Goal: Information Seeking & Learning: Learn about a topic

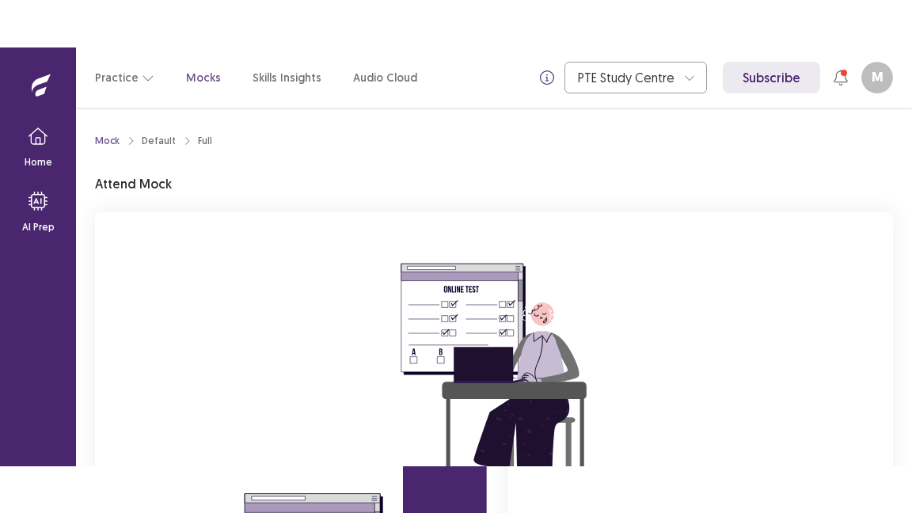
scroll to position [196, 0]
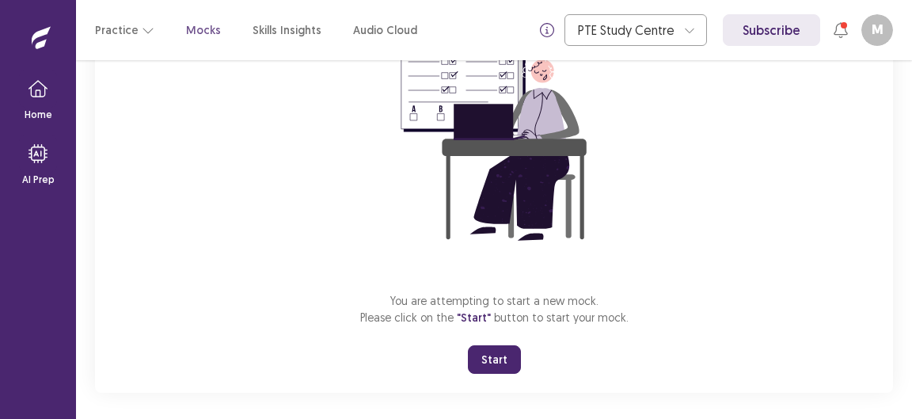
click at [502, 357] on button "Start" at bounding box center [494, 359] width 53 height 28
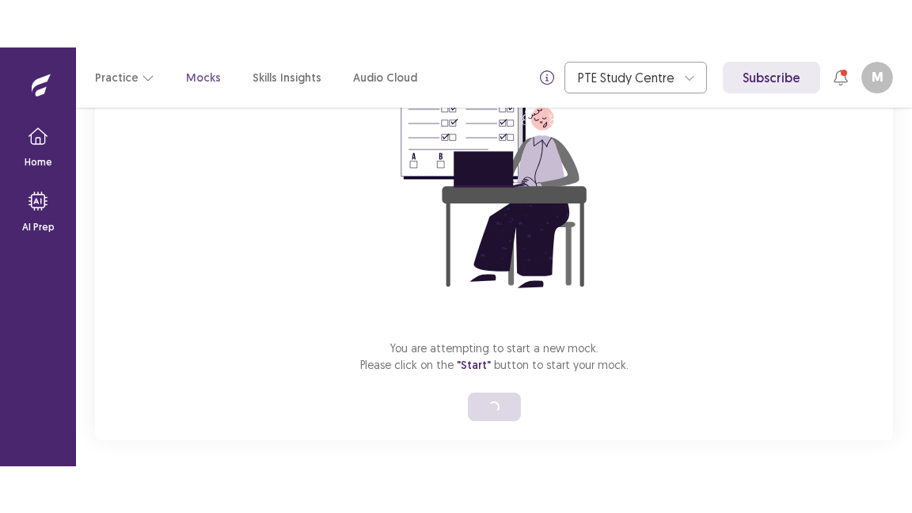
scroll to position [112, 0]
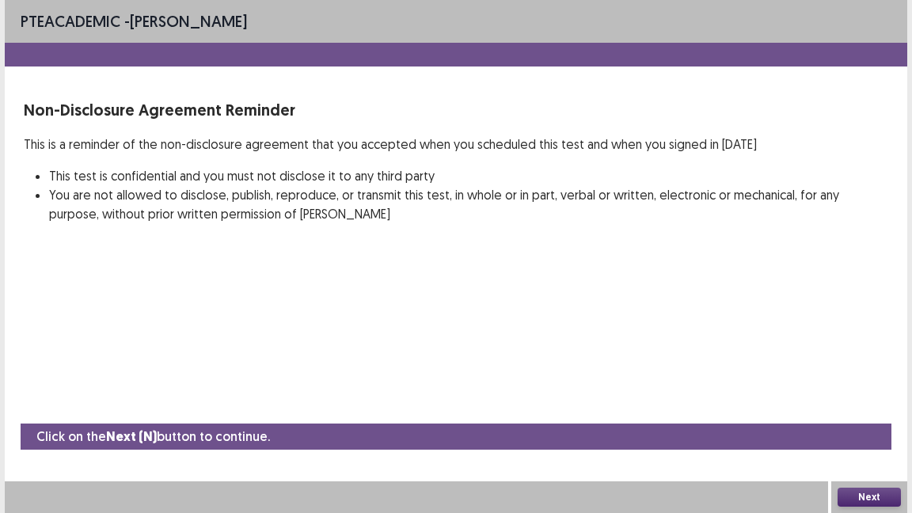
click at [865, 418] on button "Next" at bounding box center [868, 497] width 63 height 19
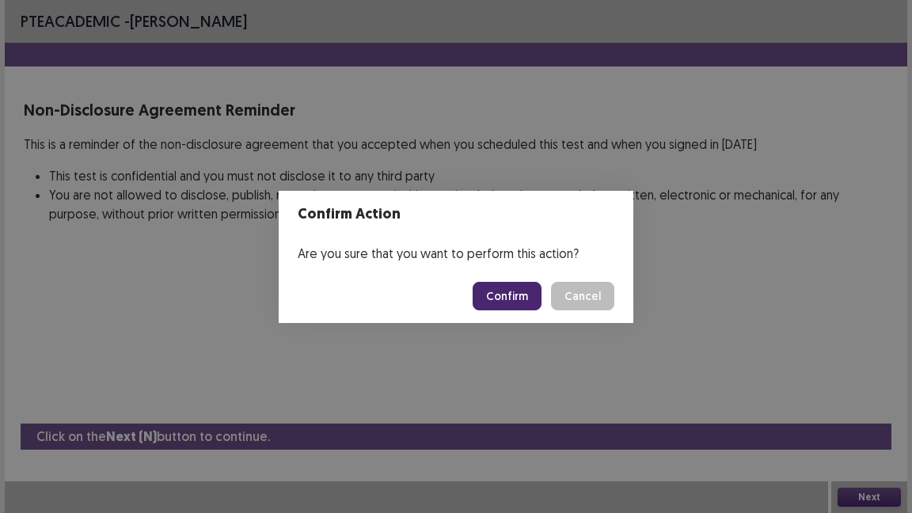
click at [503, 294] on button "Confirm" at bounding box center [507, 296] width 69 height 28
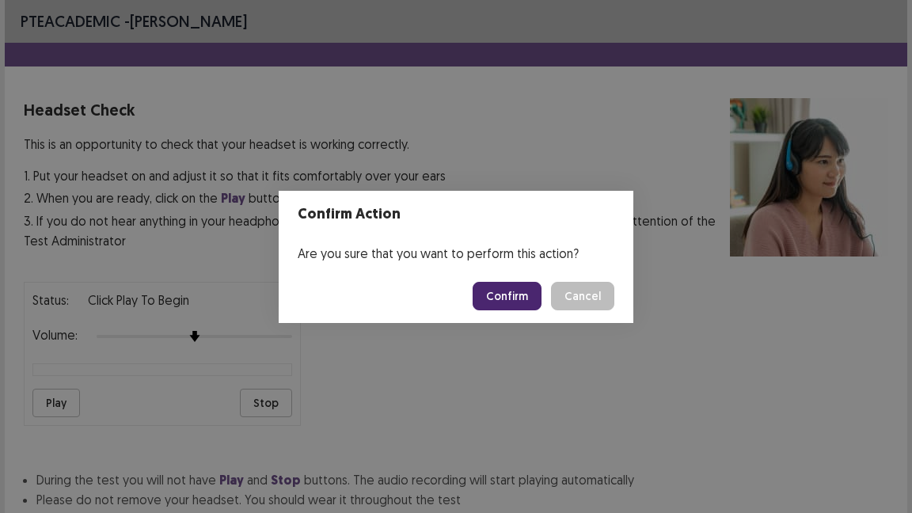
scroll to position [115, 0]
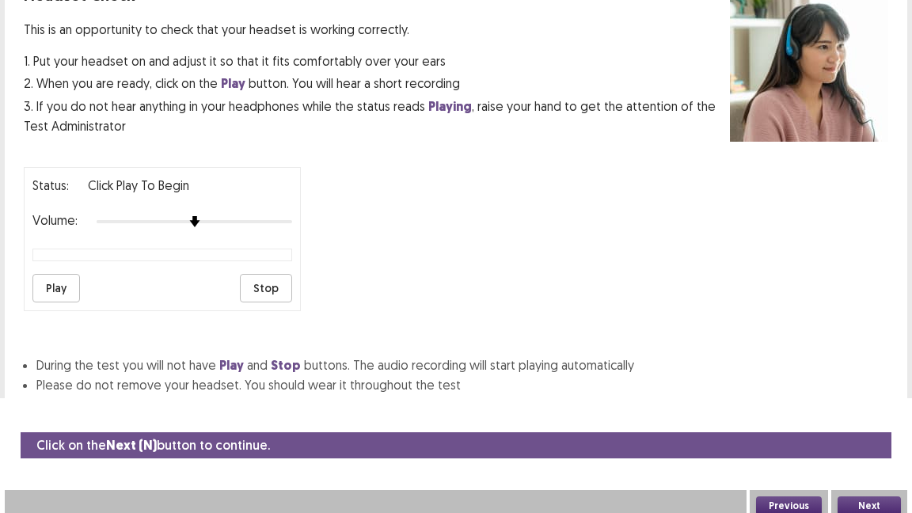
click at [881, 418] on button "Next" at bounding box center [868, 505] width 63 height 19
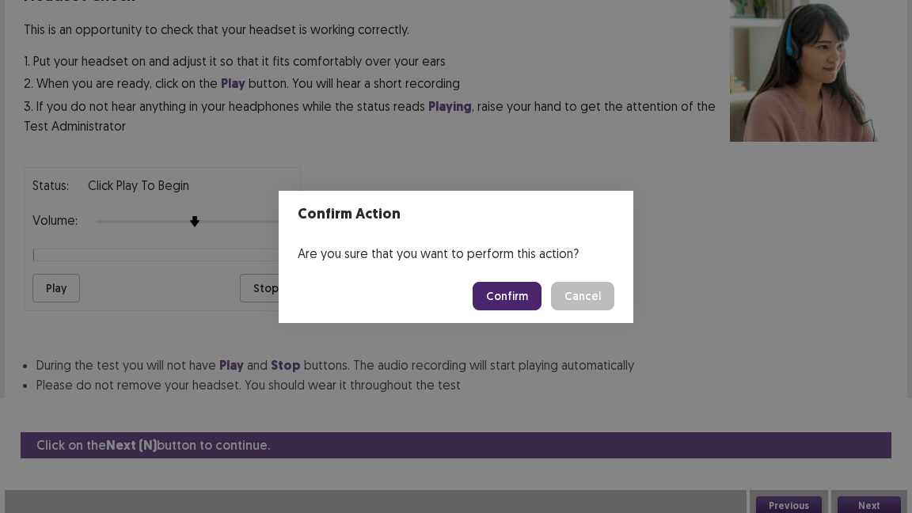
click at [516, 298] on button "Confirm" at bounding box center [507, 296] width 69 height 28
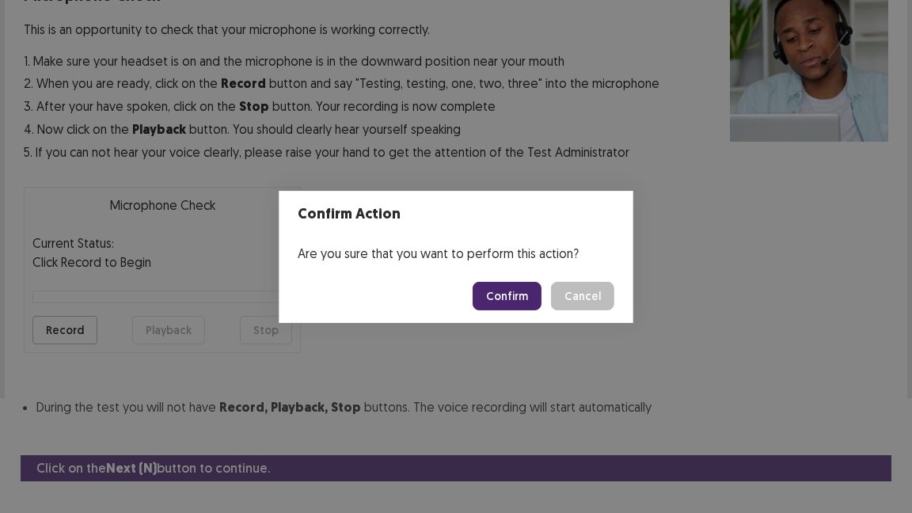
scroll to position [143, 0]
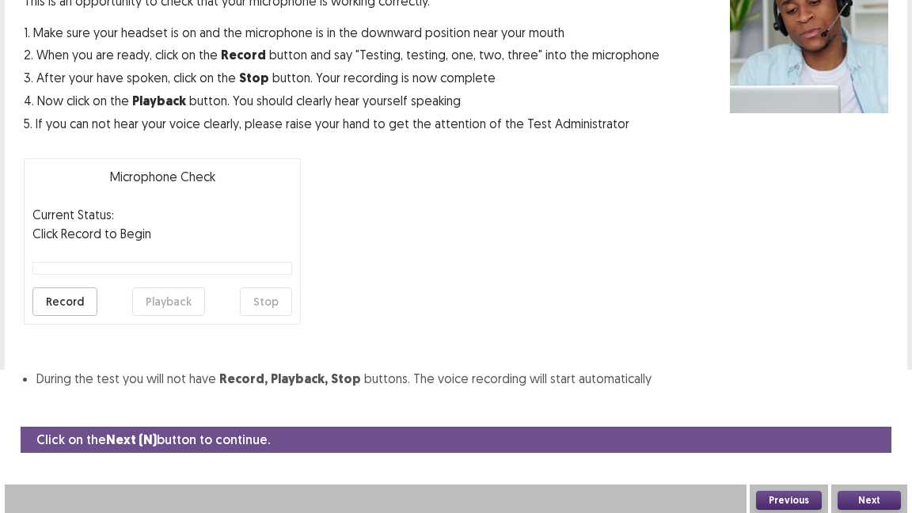
click at [871, 418] on button "Next" at bounding box center [868, 500] width 63 height 19
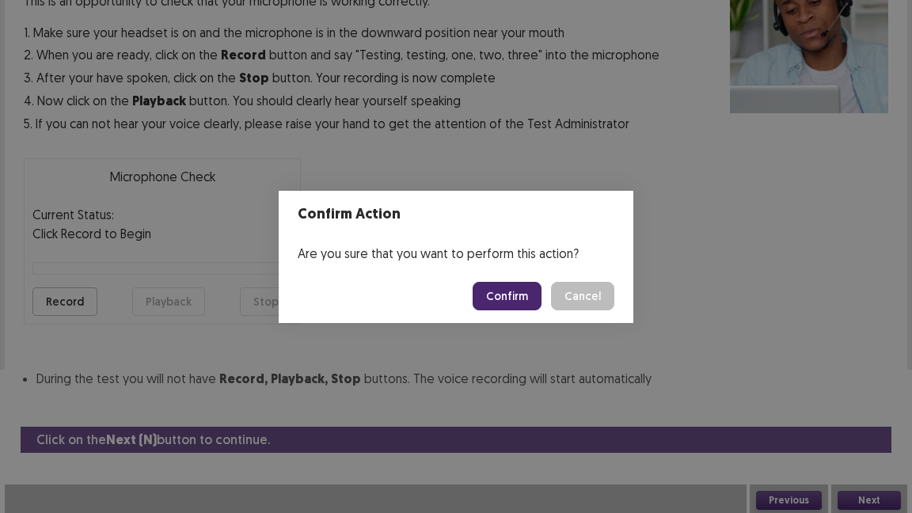
click at [524, 293] on button "Confirm" at bounding box center [507, 296] width 69 height 28
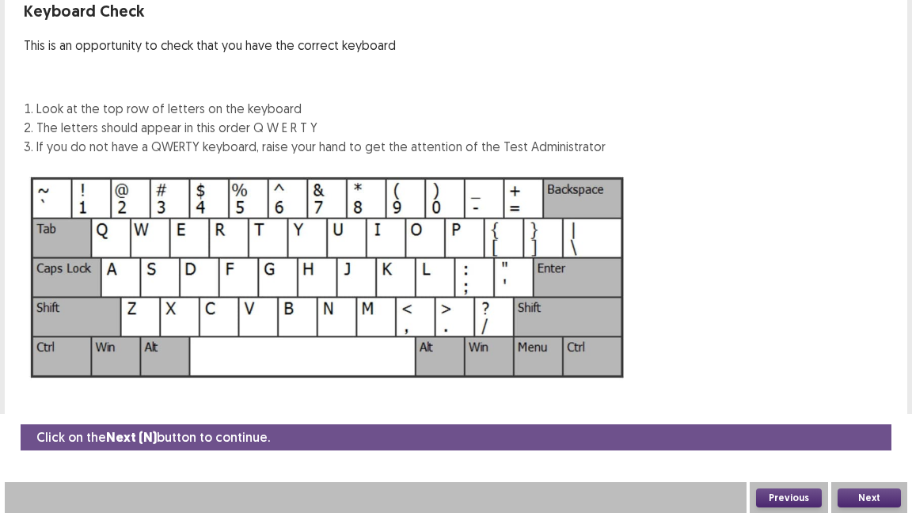
click at [856, 418] on button "Next" at bounding box center [868, 497] width 63 height 19
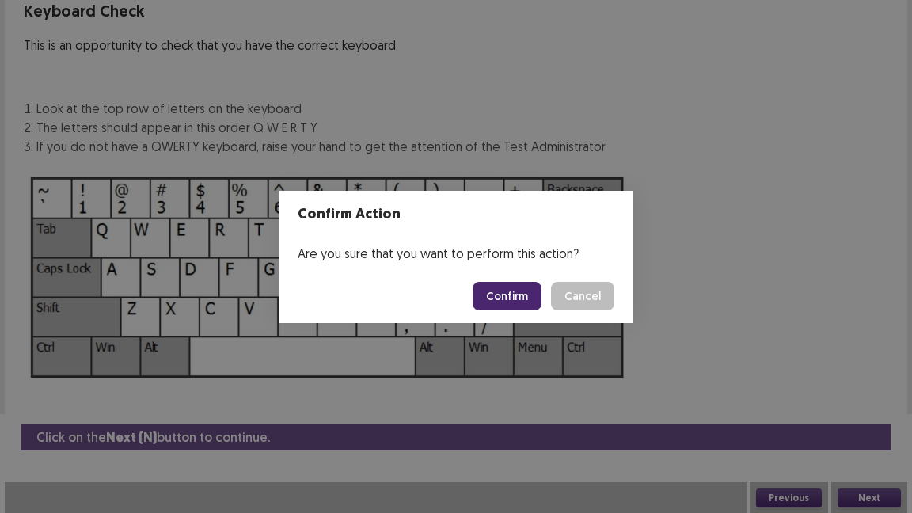
click at [509, 288] on button "Confirm" at bounding box center [507, 296] width 69 height 28
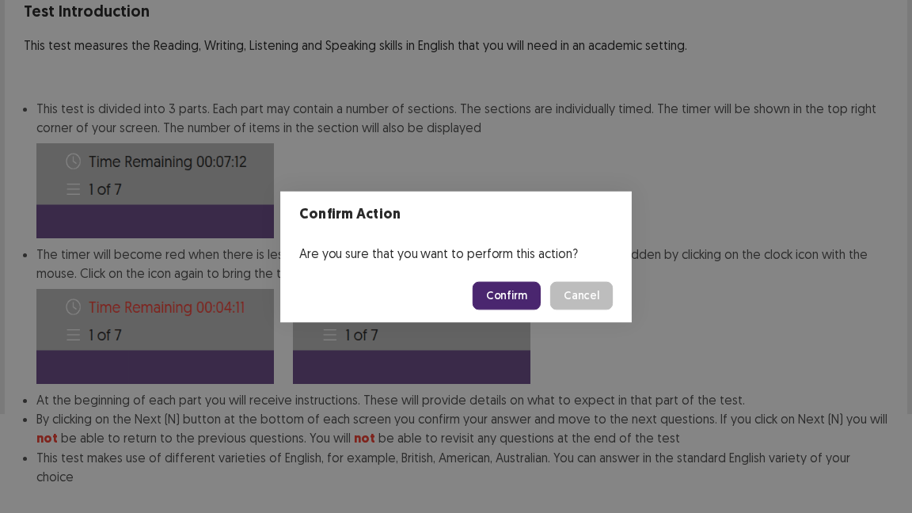
scroll to position [180, 0]
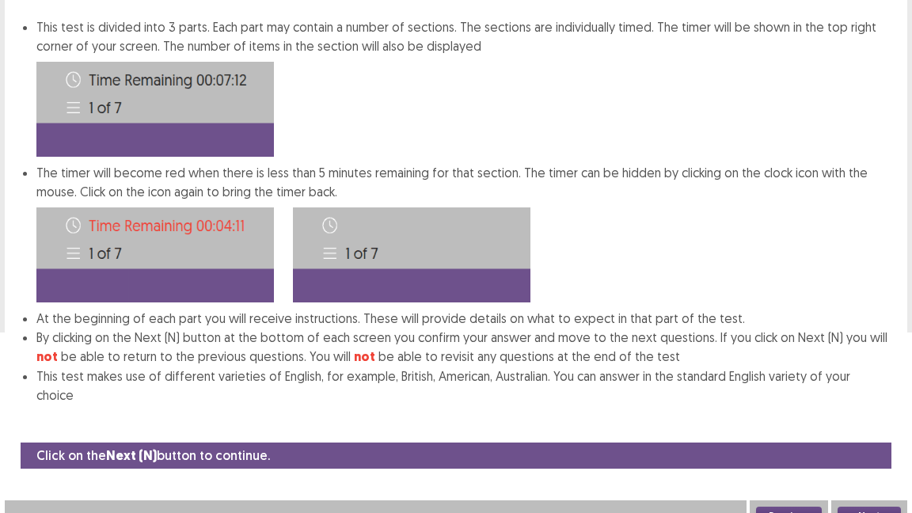
click at [859, 418] on button "Next" at bounding box center [868, 516] width 63 height 19
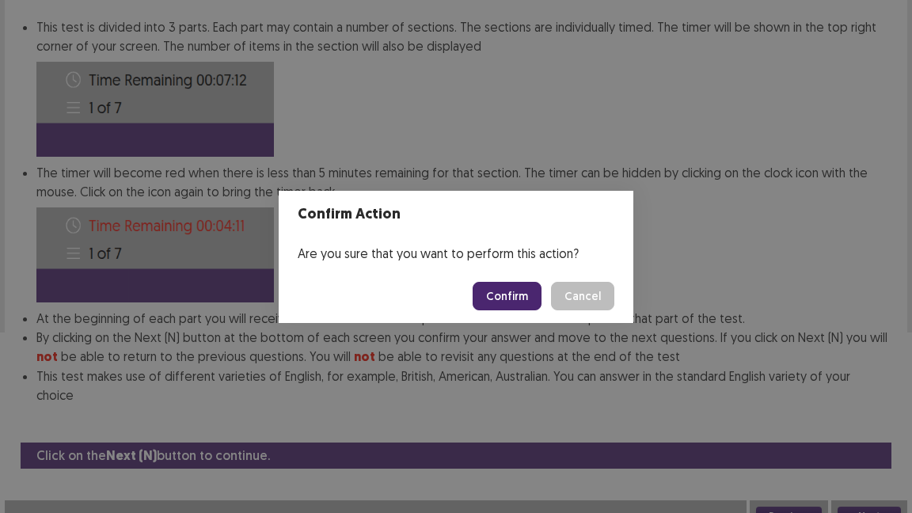
click at [512, 287] on button "Confirm" at bounding box center [507, 296] width 69 height 28
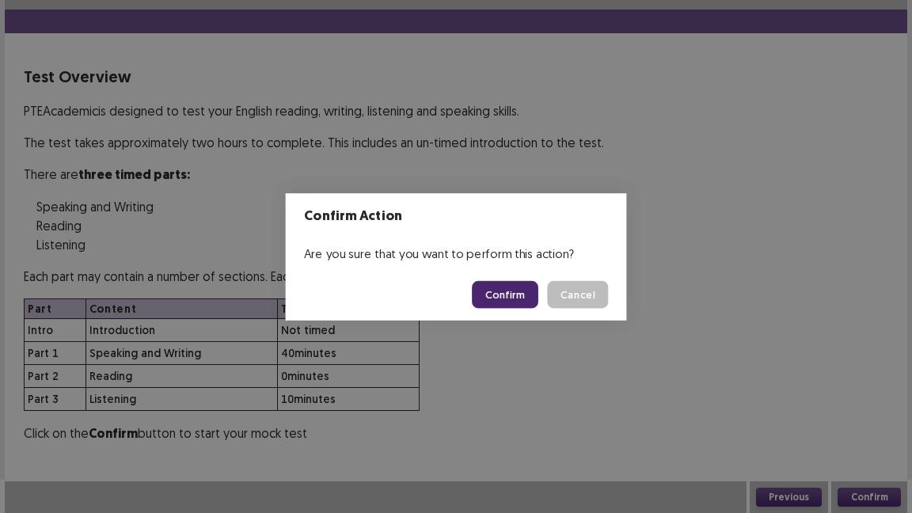
scroll to position [31, 0]
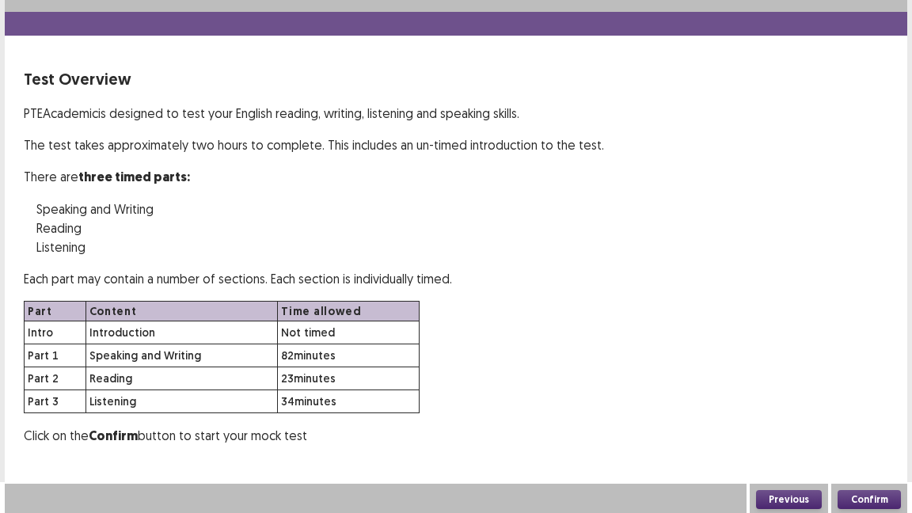
click at [857, 418] on button "Confirm" at bounding box center [868, 499] width 63 height 19
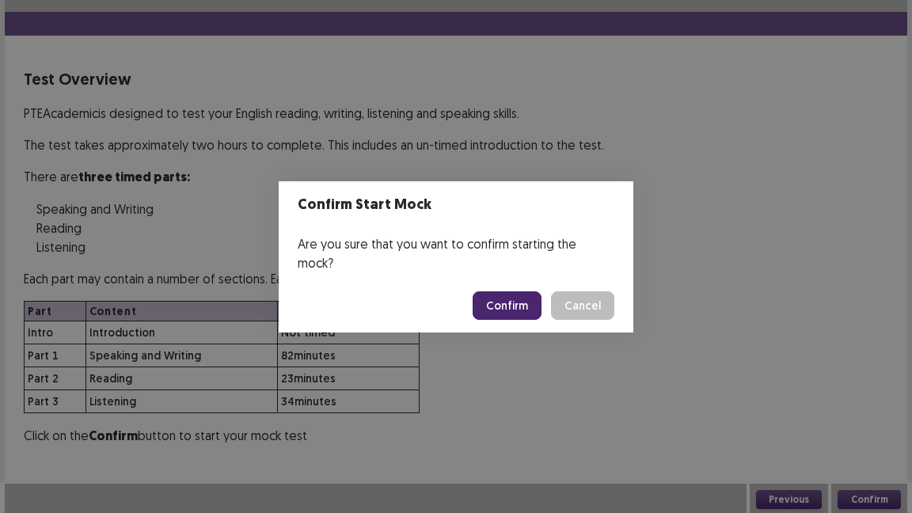
click at [511, 295] on button "Confirm" at bounding box center [507, 305] width 69 height 28
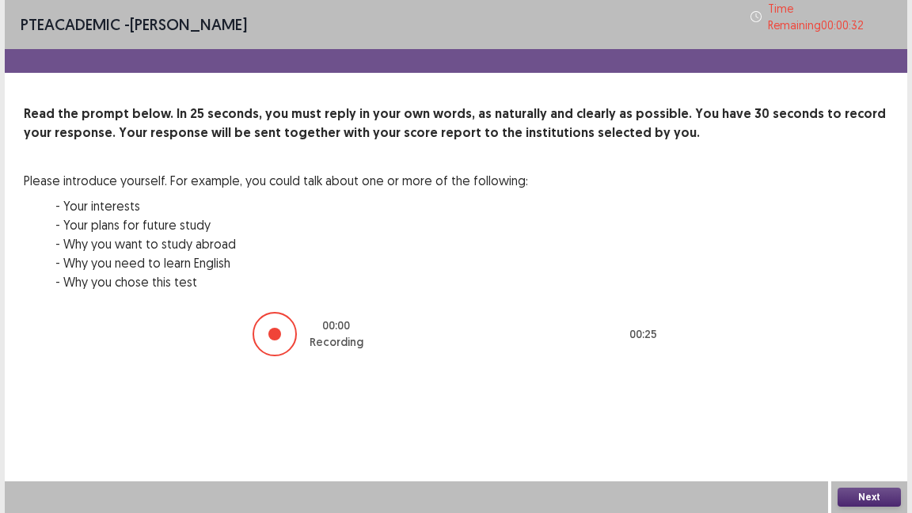
click at [864, 418] on button "Next" at bounding box center [868, 497] width 63 height 19
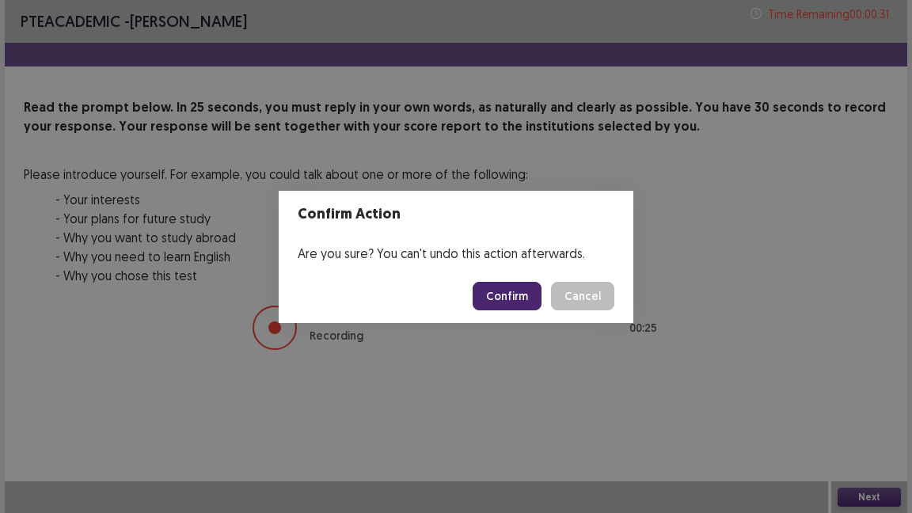
click at [514, 298] on button "Confirm" at bounding box center [507, 296] width 69 height 28
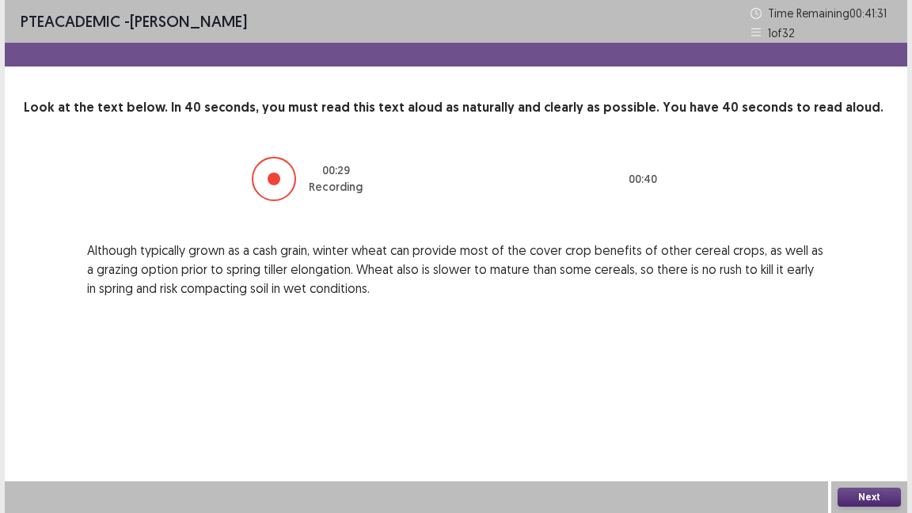
click at [861, 418] on button "Next" at bounding box center [868, 497] width 63 height 19
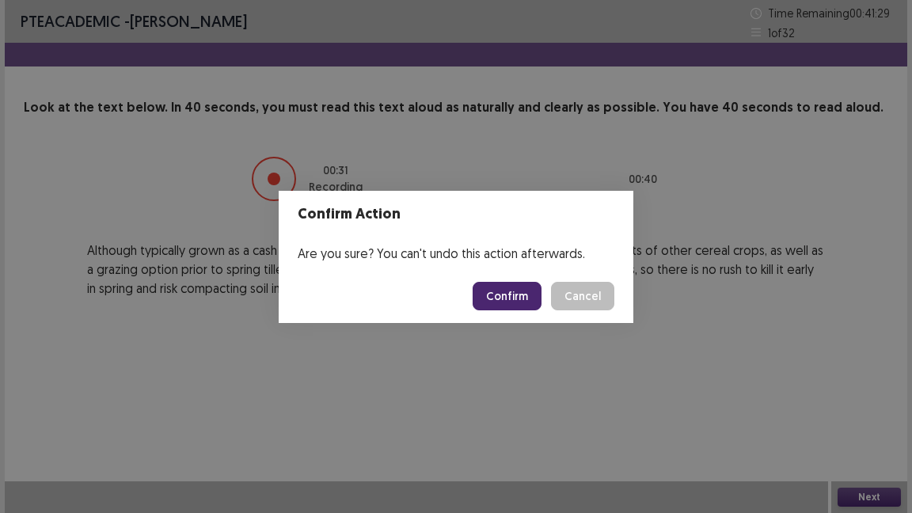
click at [510, 306] on button "Confirm" at bounding box center [507, 296] width 69 height 28
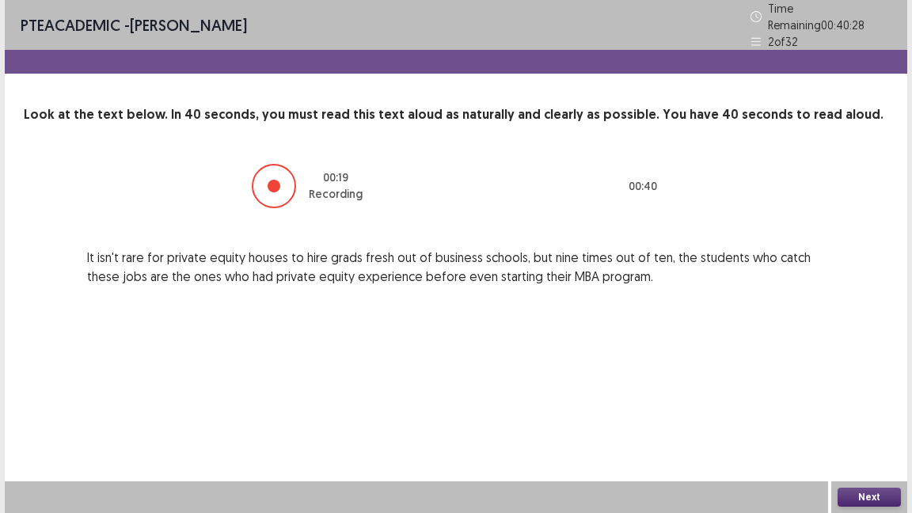
click at [872, 418] on button "Next" at bounding box center [868, 497] width 63 height 19
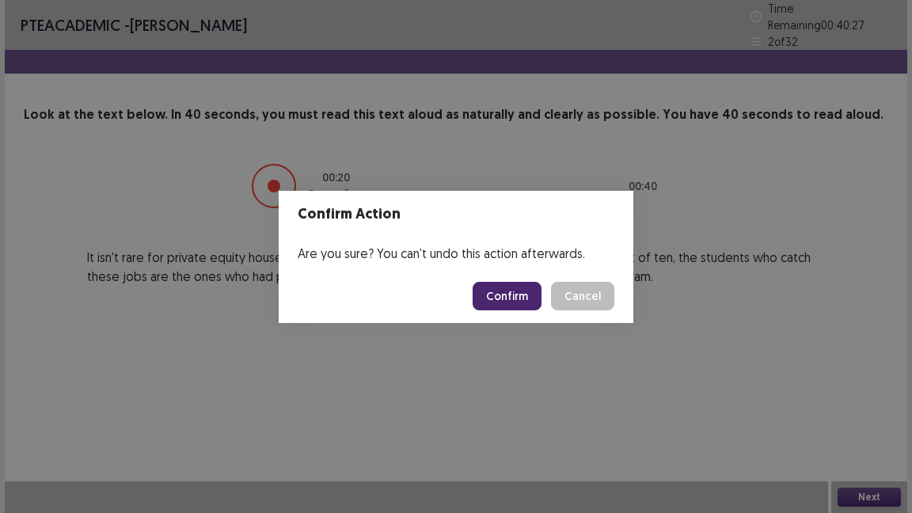
click at [519, 299] on button "Confirm" at bounding box center [507, 296] width 69 height 28
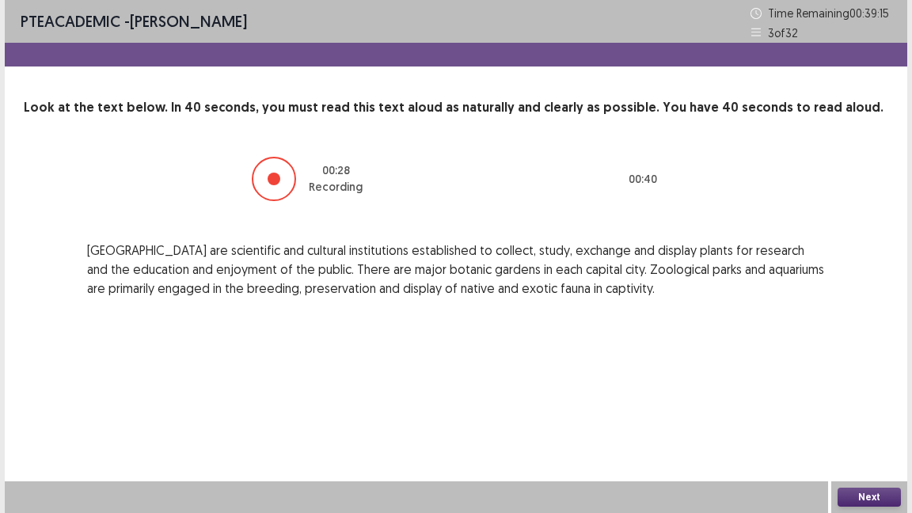
click at [871, 418] on button "Next" at bounding box center [868, 497] width 63 height 19
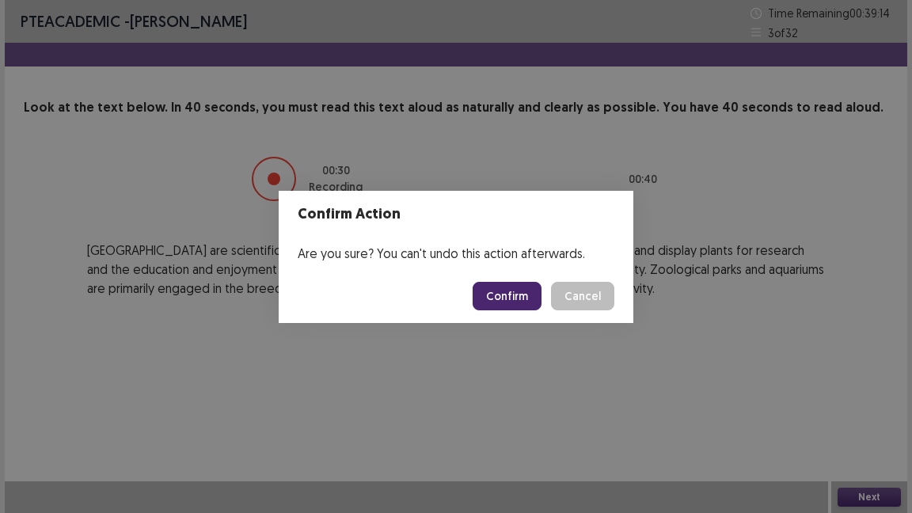
click at [522, 289] on button "Confirm" at bounding box center [507, 296] width 69 height 28
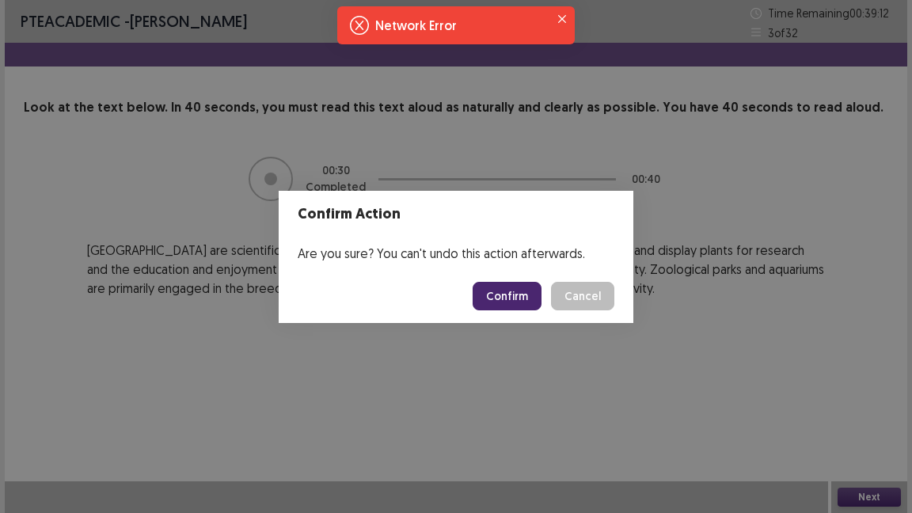
click at [515, 299] on button "Confirm" at bounding box center [507, 296] width 69 height 28
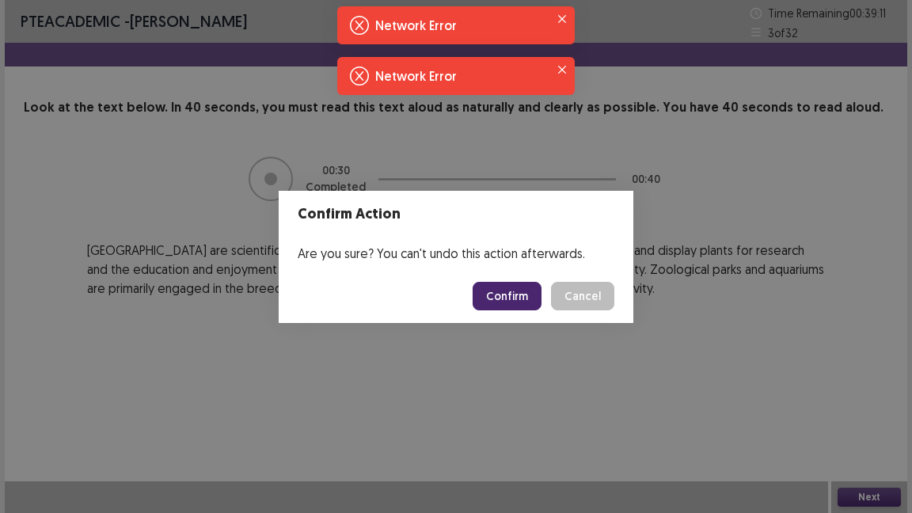
click at [515, 299] on button "Confirm" at bounding box center [507, 296] width 69 height 28
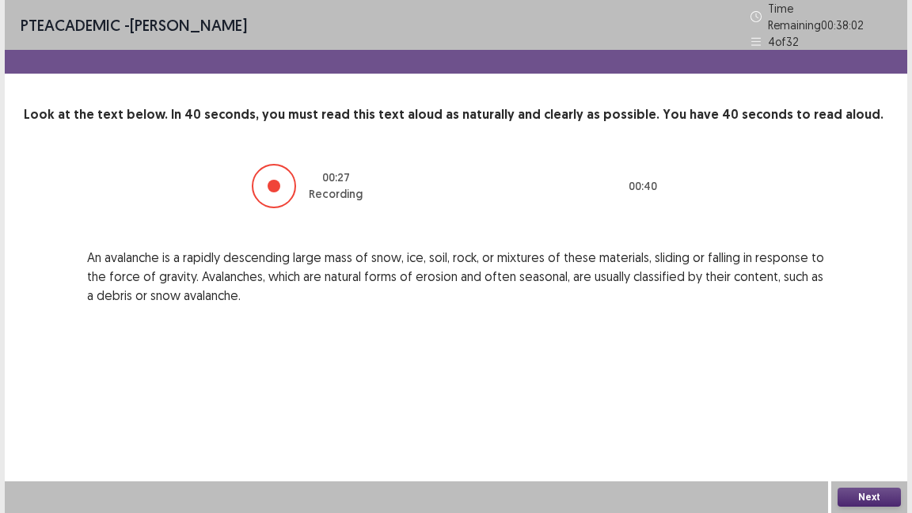
click at [884, 418] on button "Next" at bounding box center [868, 497] width 63 height 19
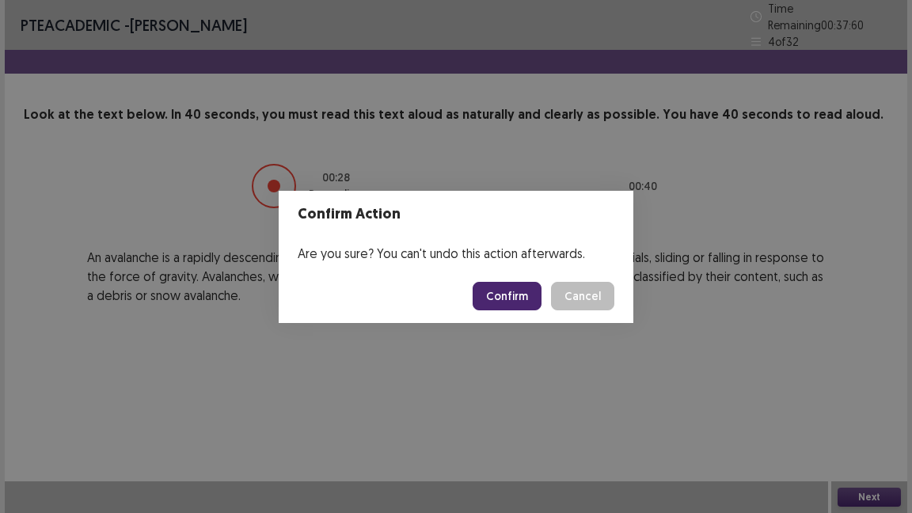
click at [530, 306] on button "Confirm" at bounding box center [507, 296] width 69 height 28
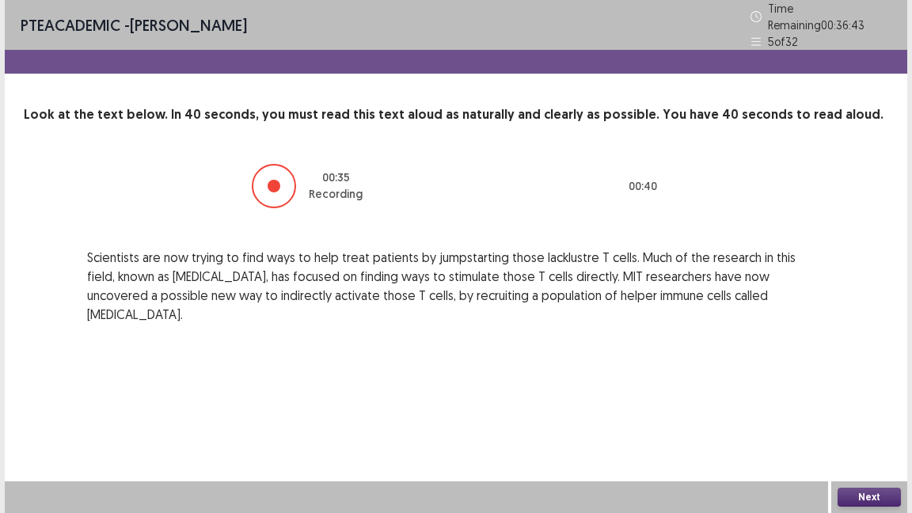
click at [866, 418] on button "Next" at bounding box center [868, 497] width 63 height 19
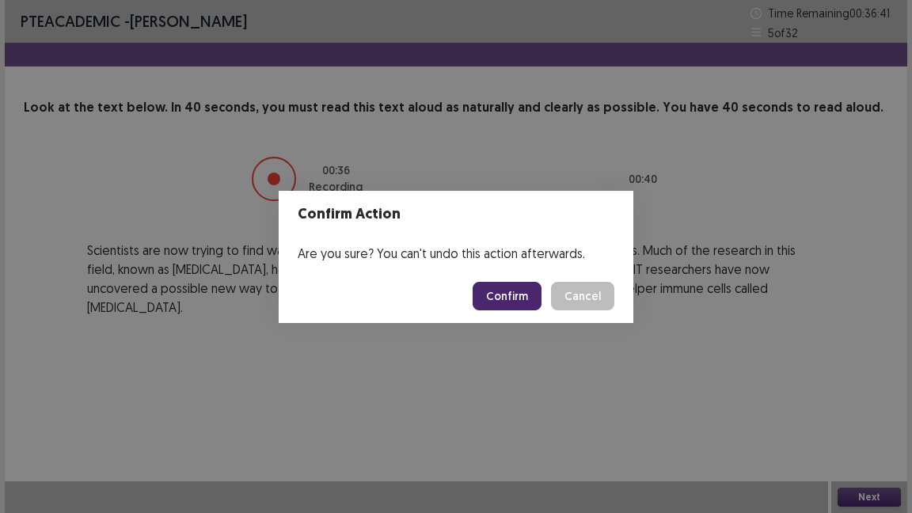
click at [511, 281] on footer "Confirm Cancel" at bounding box center [456, 296] width 355 height 54
click at [512, 290] on button "Confirm" at bounding box center [507, 296] width 69 height 28
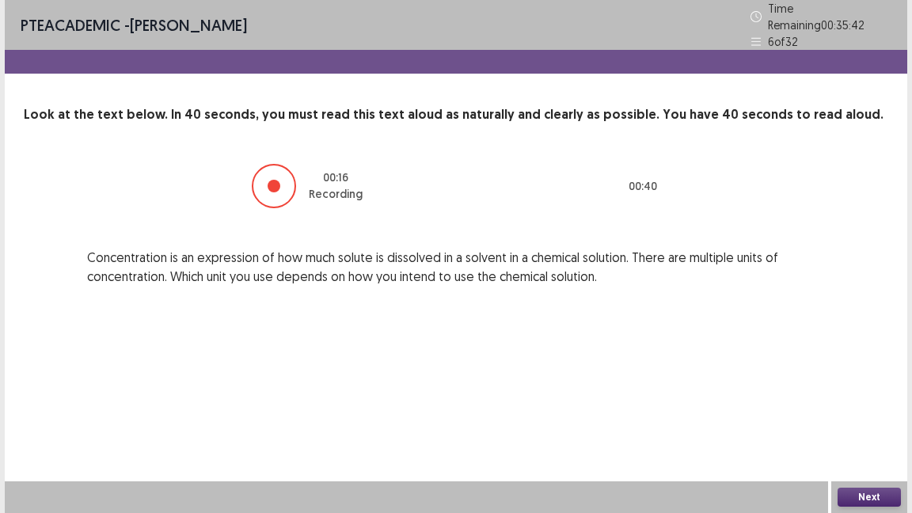
click at [866, 418] on button "Next" at bounding box center [868, 497] width 63 height 19
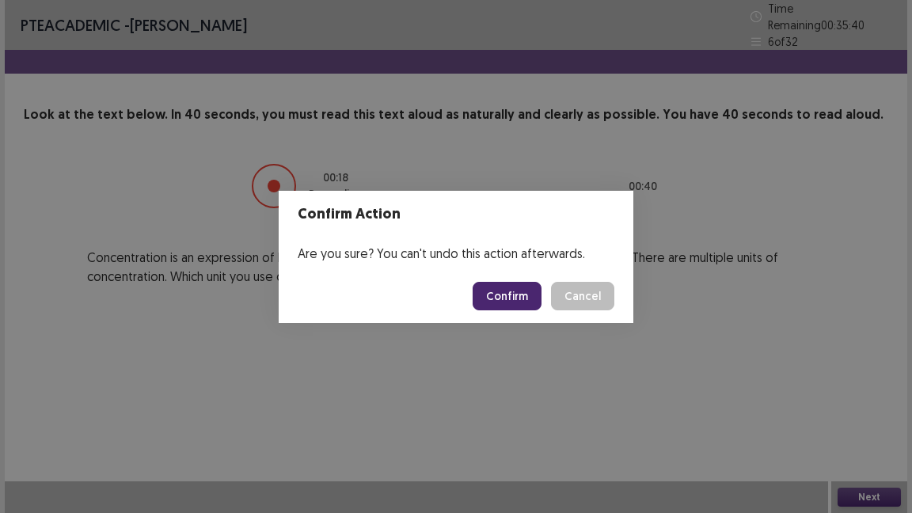
click at [519, 298] on button "Confirm" at bounding box center [507, 296] width 69 height 28
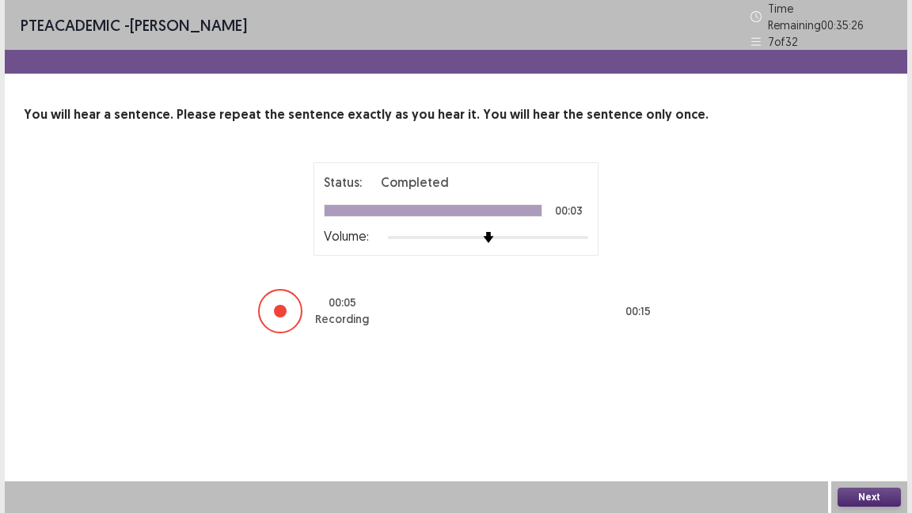
click at [862, 418] on button "Next" at bounding box center [868, 497] width 63 height 19
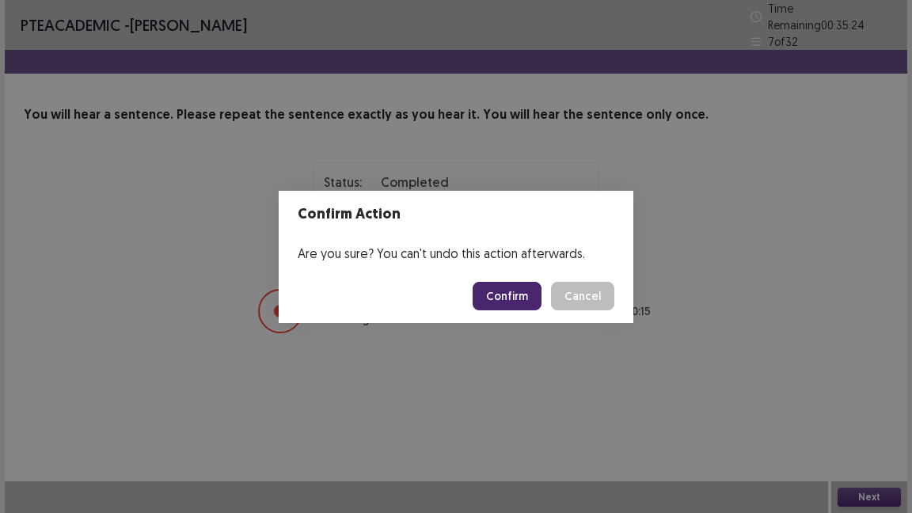
click at [518, 300] on button "Confirm" at bounding box center [507, 296] width 69 height 28
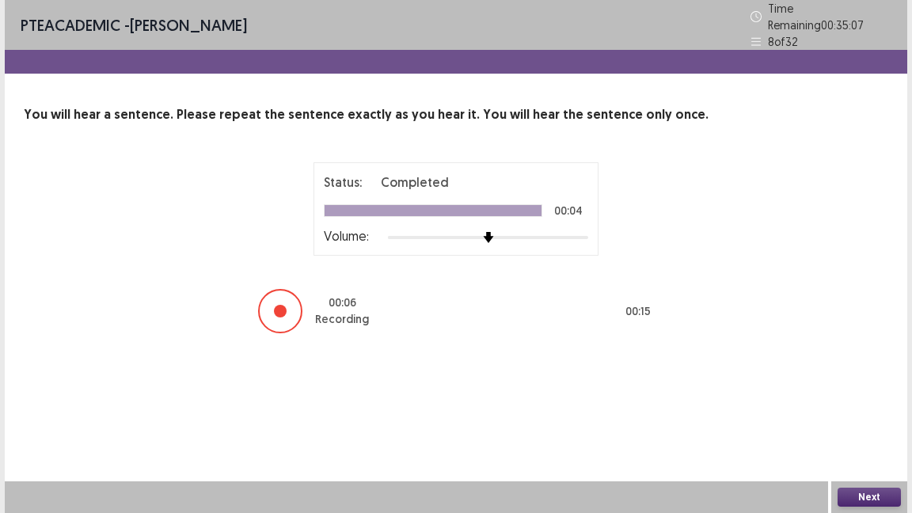
click at [852, 418] on button "Next" at bounding box center [868, 497] width 63 height 19
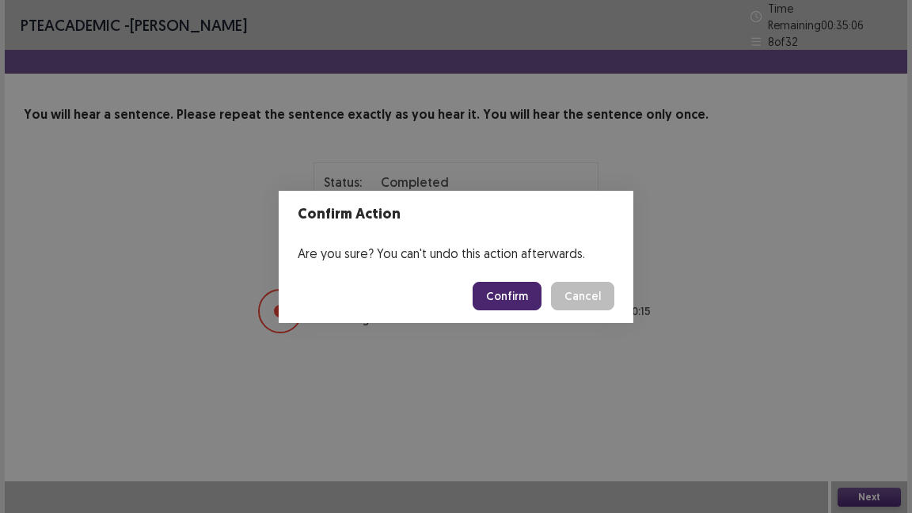
click at [509, 287] on button "Confirm" at bounding box center [507, 296] width 69 height 28
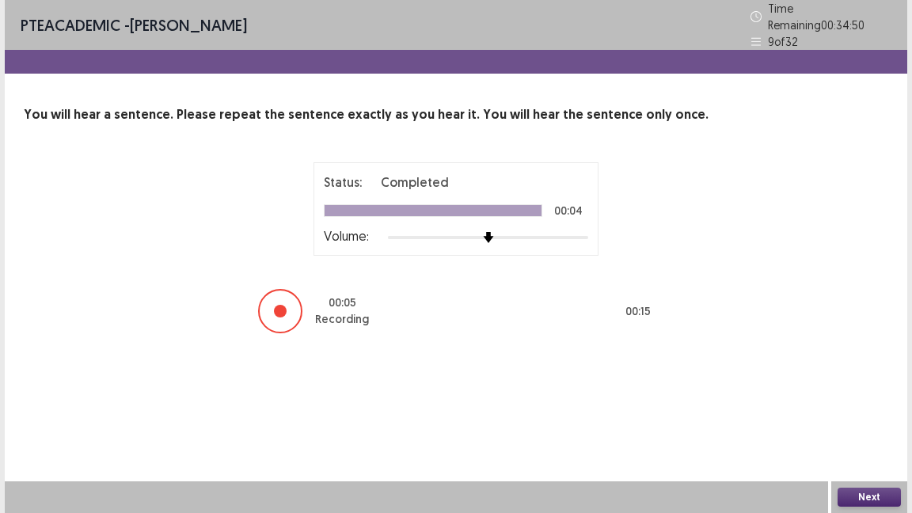
click at [884, 418] on button "Next" at bounding box center [868, 497] width 63 height 19
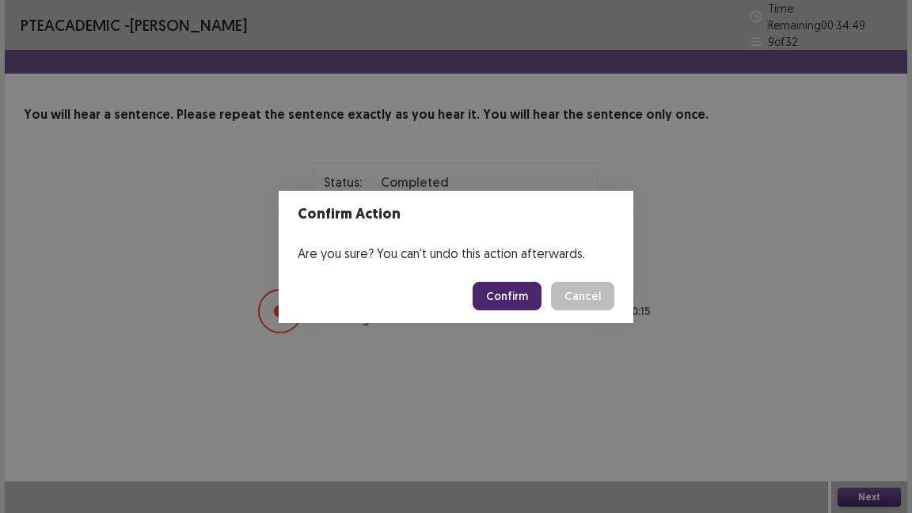
click at [526, 302] on button "Confirm" at bounding box center [507, 296] width 69 height 28
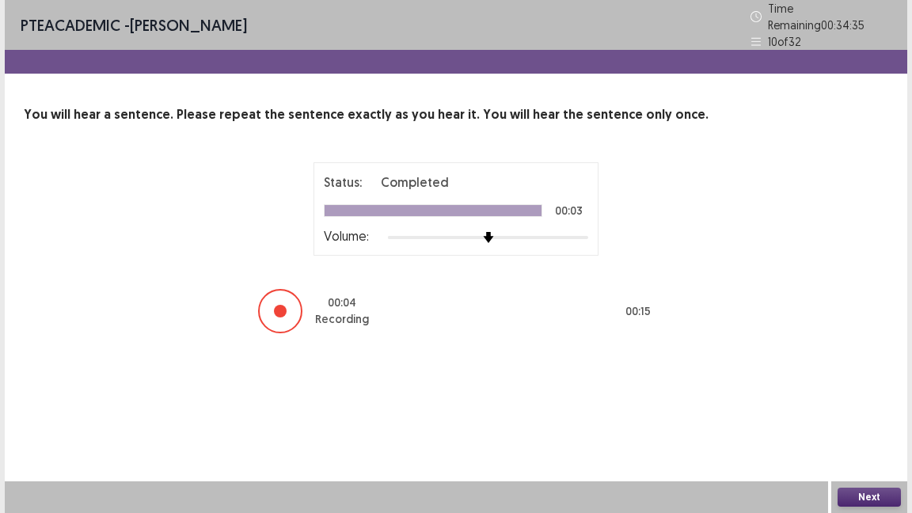
click at [858, 418] on button "Next" at bounding box center [868, 497] width 63 height 19
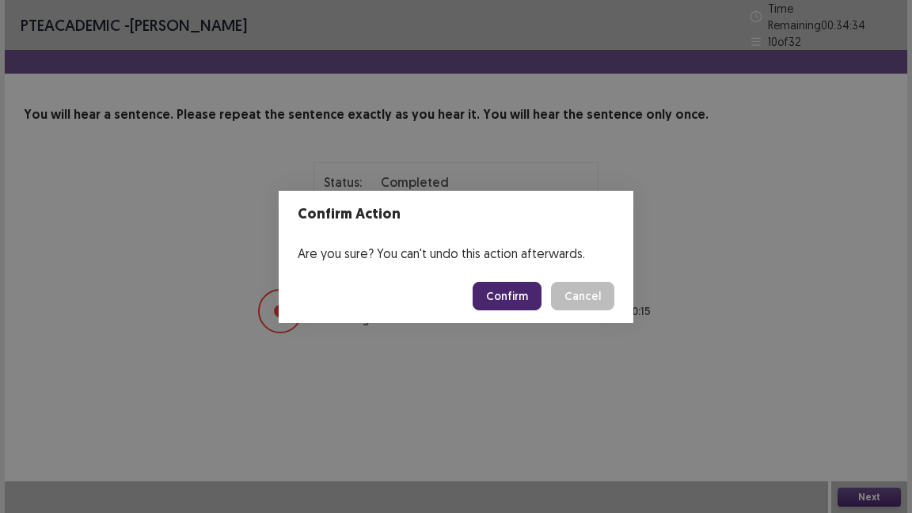
click at [509, 293] on button "Confirm" at bounding box center [507, 296] width 69 height 28
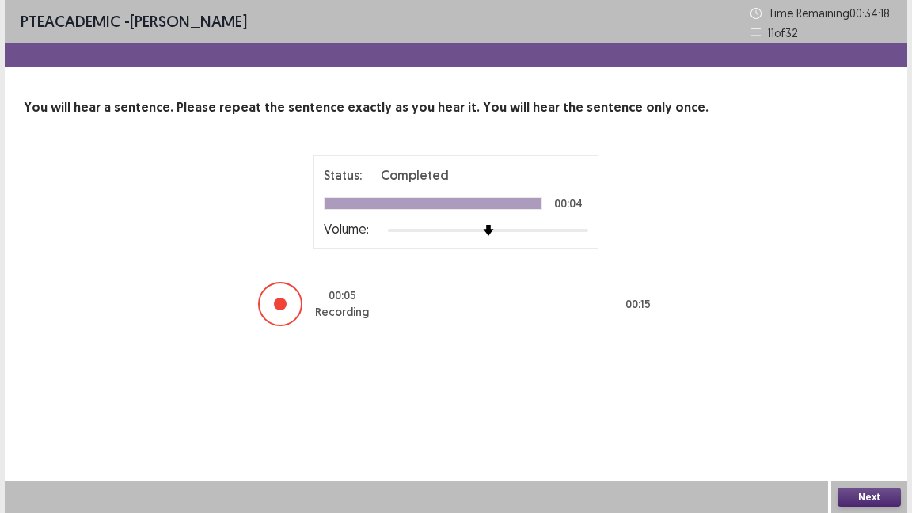
click at [861, 418] on button "Next" at bounding box center [868, 497] width 63 height 19
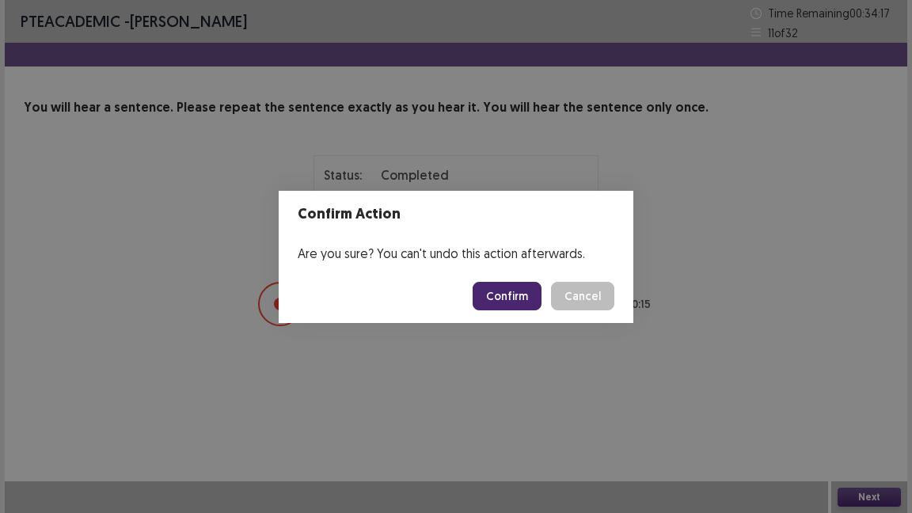
click at [514, 298] on button "Confirm" at bounding box center [507, 296] width 69 height 28
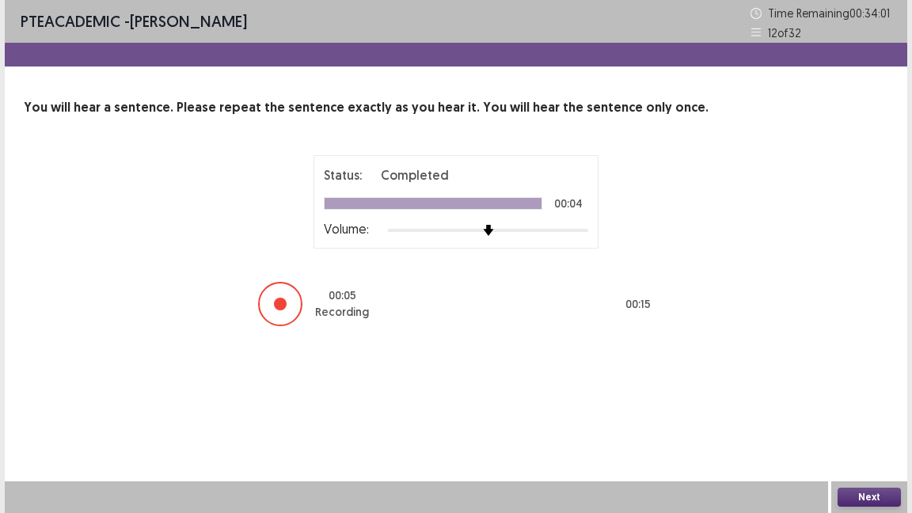
click at [863, 418] on button "Next" at bounding box center [868, 497] width 63 height 19
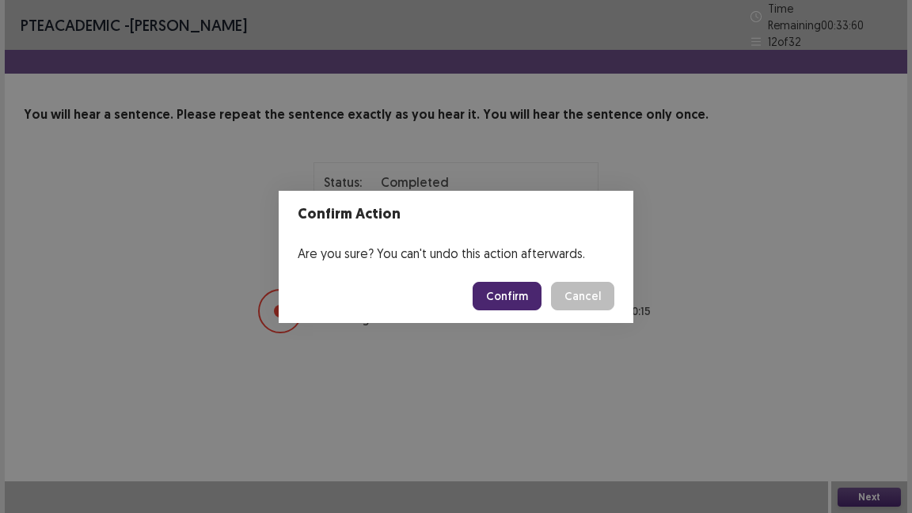
click at [511, 294] on button "Confirm" at bounding box center [507, 296] width 69 height 28
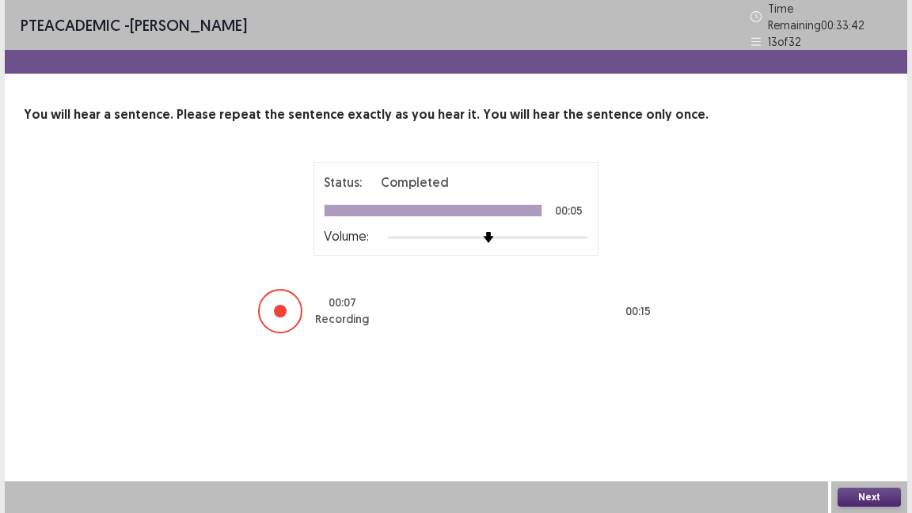
click at [856, 418] on button "Next" at bounding box center [868, 497] width 63 height 19
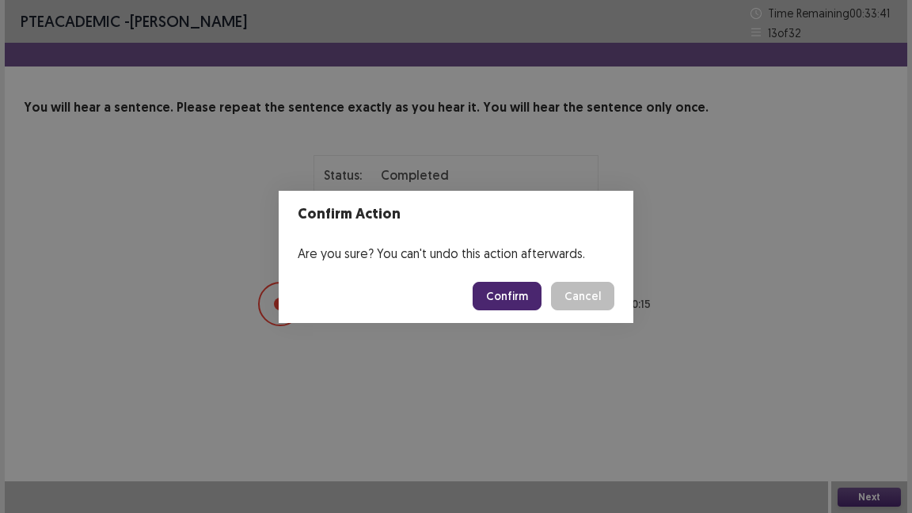
click at [508, 287] on button "Confirm" at bounding box center [507, 296] width 69 height 28
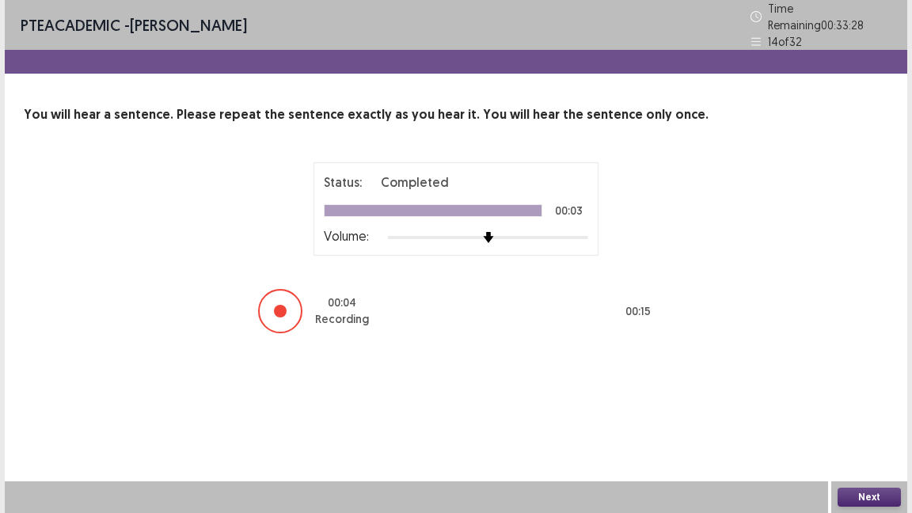
click at [853, 418] on button "Next" at bounding box center [868, 497] width 63 height 19
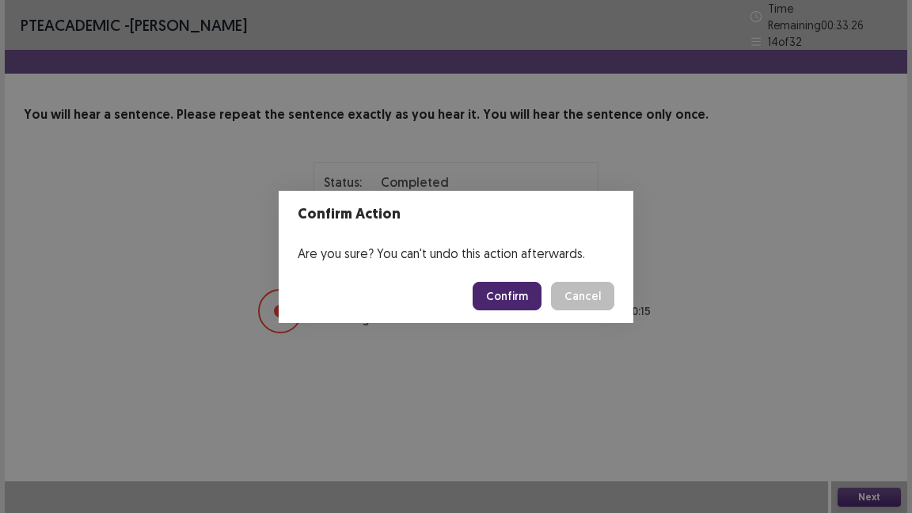
click at [518, 296] on button "Confirm" at bounding box center [507, 296] width 69 height 28
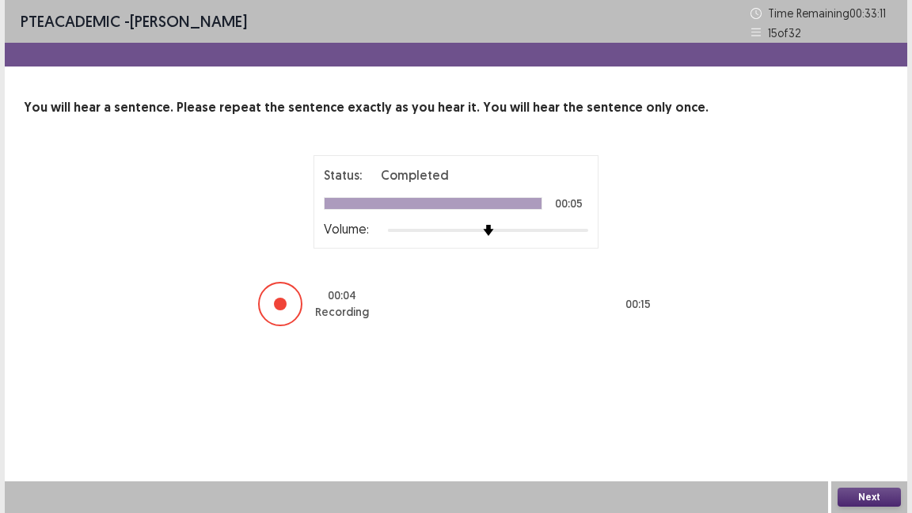
click at [876, 418] on button "Next" at bounding box center [868, 497] width 63 height 19
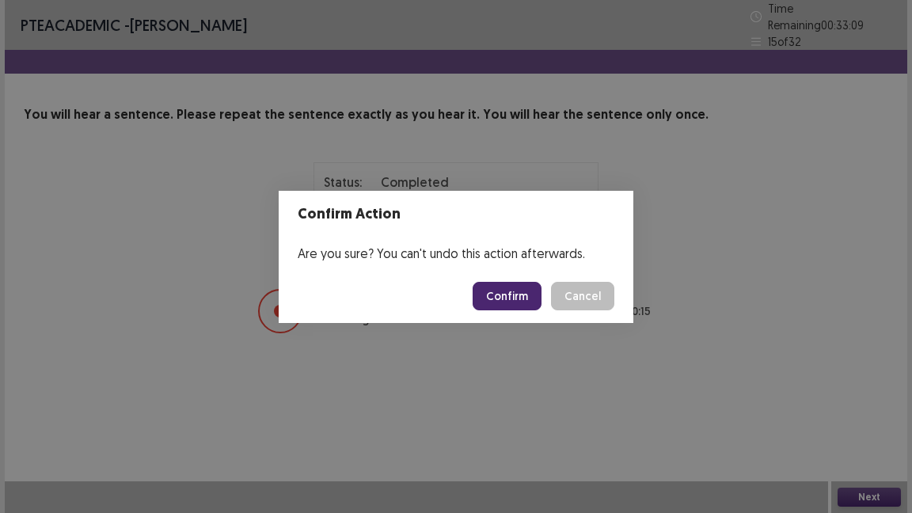
click at [526, 300] on button "Confirm" at bounding box center [507, 296] width 69 height 28
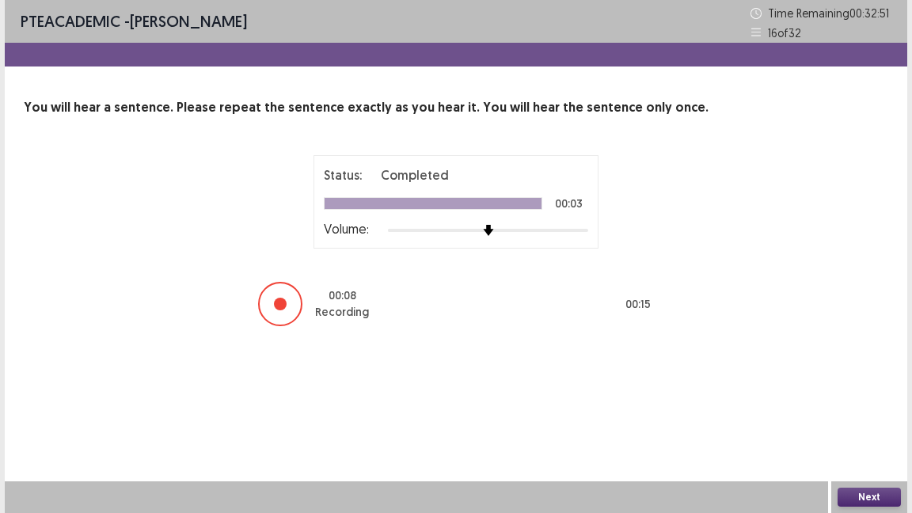
click at [856, 418] on button "Next" at bounding box center [868, 497] width 63 height 19
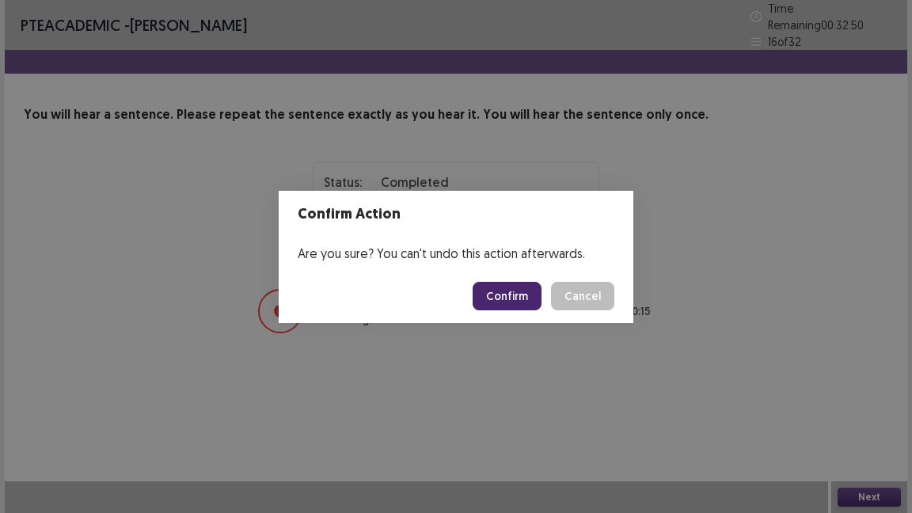
click at [517, 302] on button "Confirm" at bounding box center [507, 296] width 69 height 28
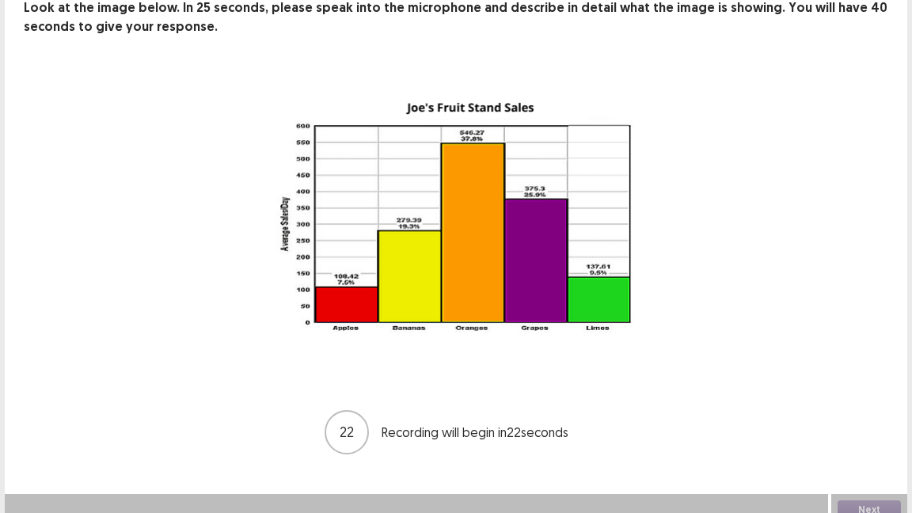
scroll to position [107, 0]
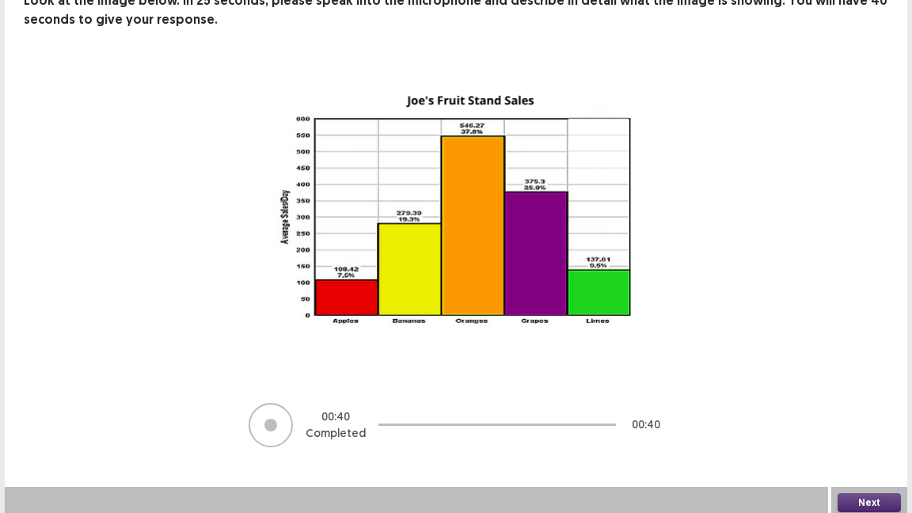
click at [866, 418] on button "Next" at bounding box center [868, 502] width 63 height 19
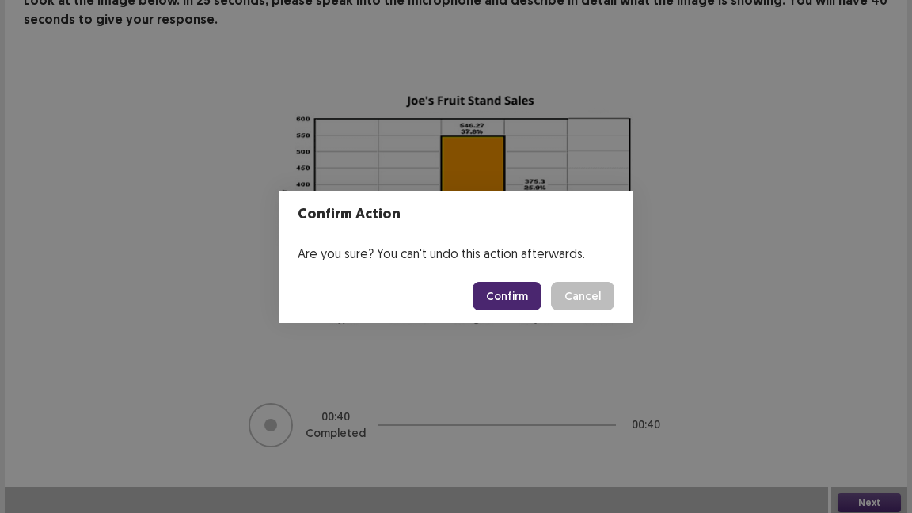
click at [514, 293] on button "Confirm" at bounding box center [507, 296] width 69 height 28
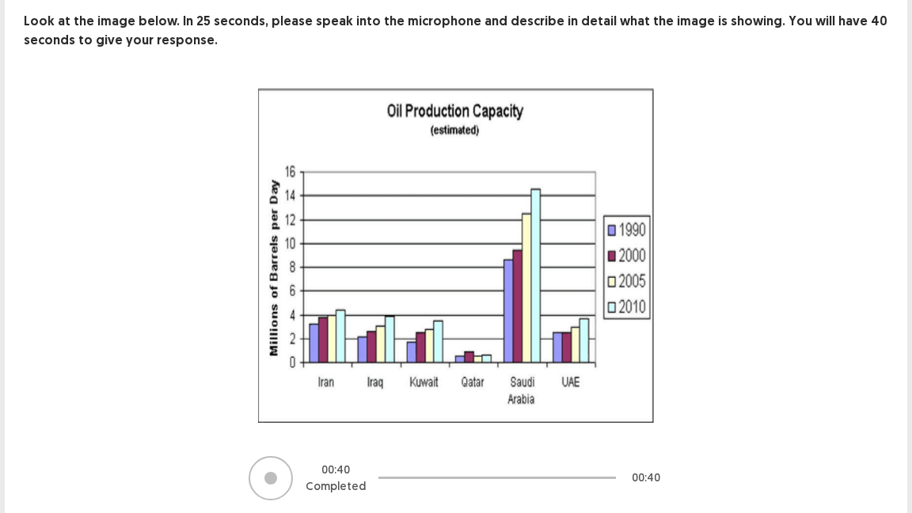
scroll to position [145, 0]
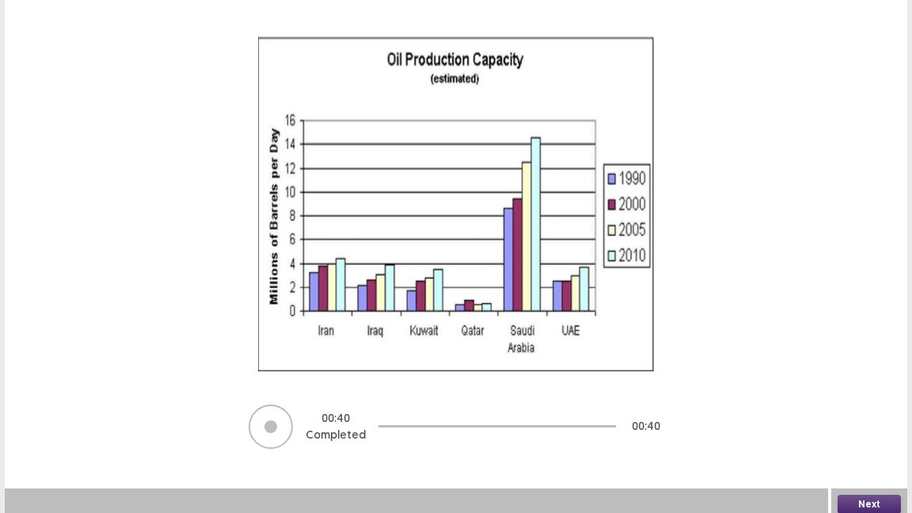
click at [868, 418] on button "Next" at bounding box center [868, 504] width 63 height 19
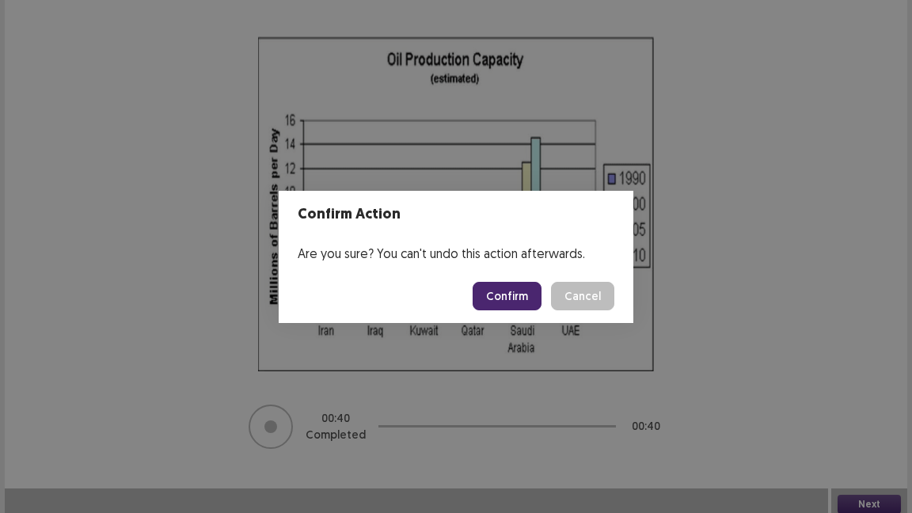
click at [511, 298] on button "Confirm" at bounding box center [507, 296] width 69 height 28
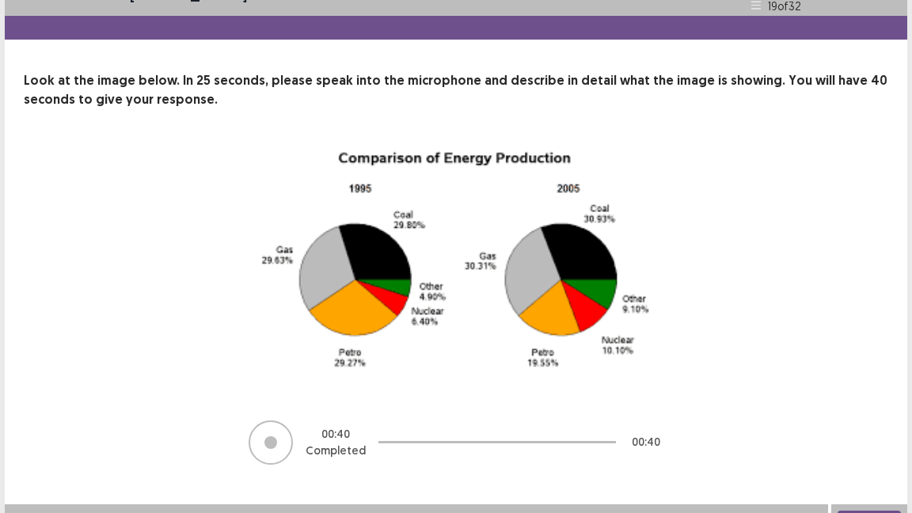
scroll to position [50, 0]
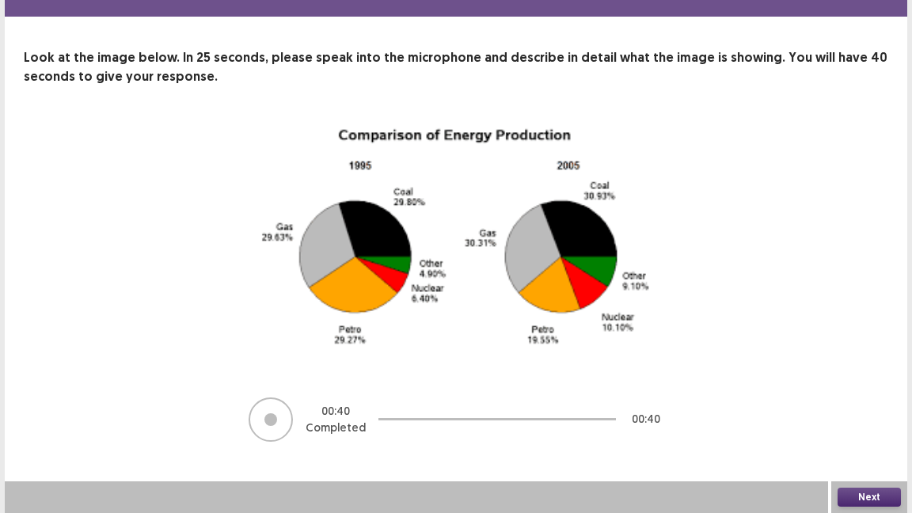
click at [871, 418] on button "Next" at bounding box center [868, 497] width 63 height 19
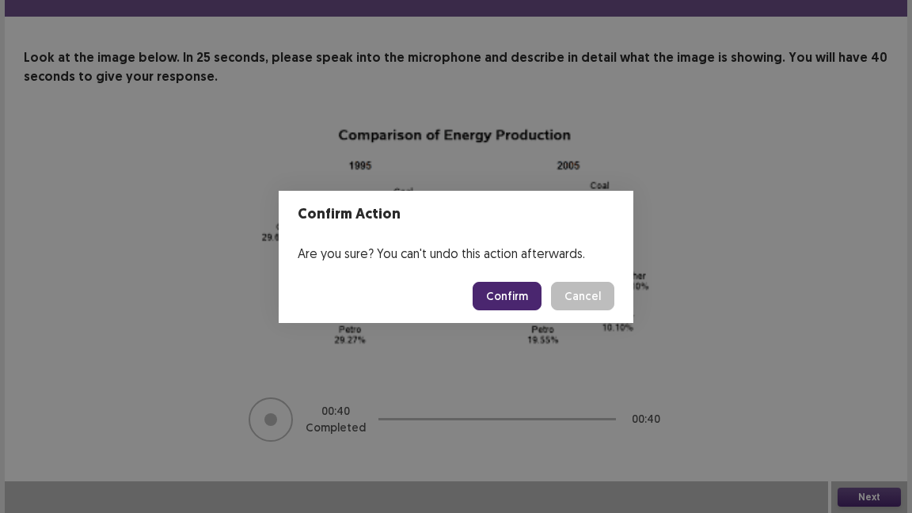
click at [514, 293] on button "Confirm" at bounding box center [507, 296] width 69 height 28
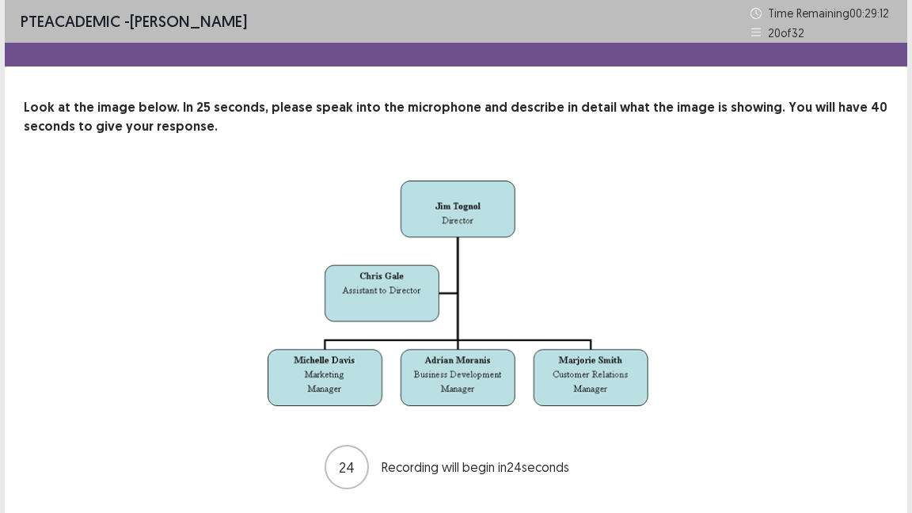
scroll to position [37, 0]
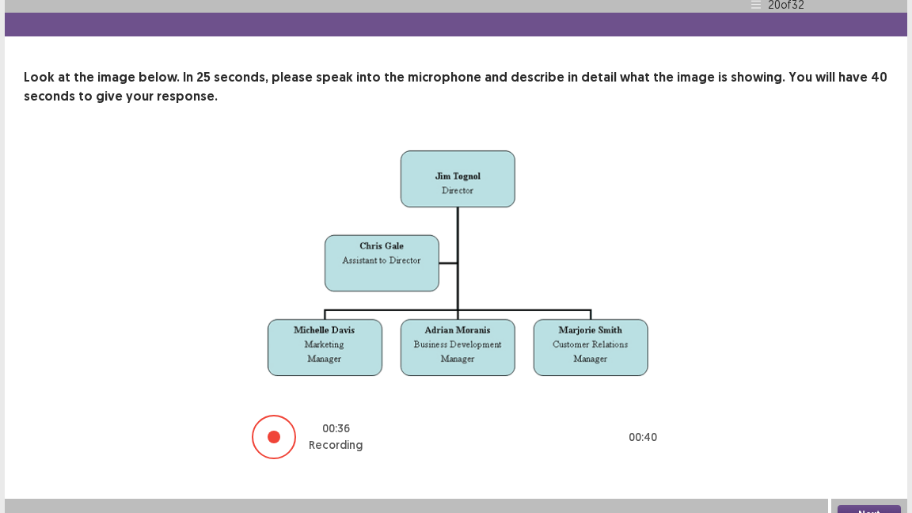
click at [872, 418] on button "Next" at bounding box center [868, 514] width 63 height 19
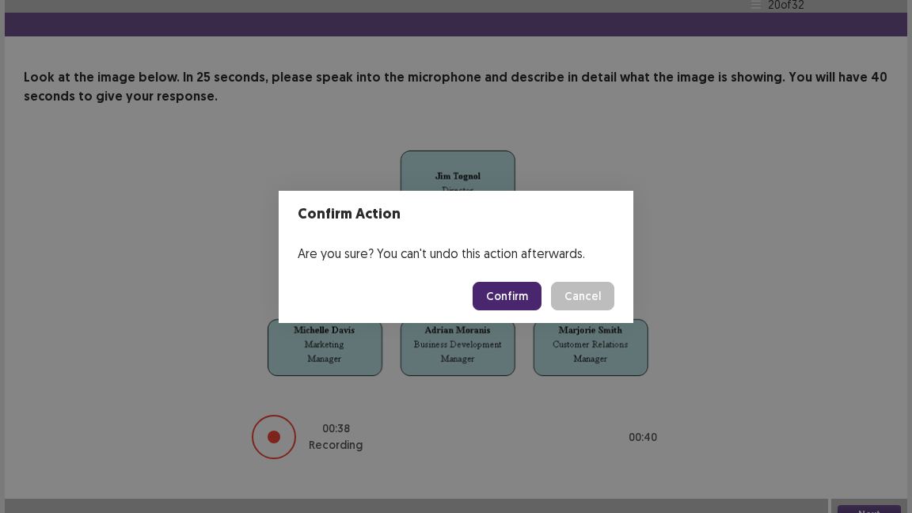
click at [530, 298] on button "Confirm" at bounding box center [507, 296] width 69 height 28
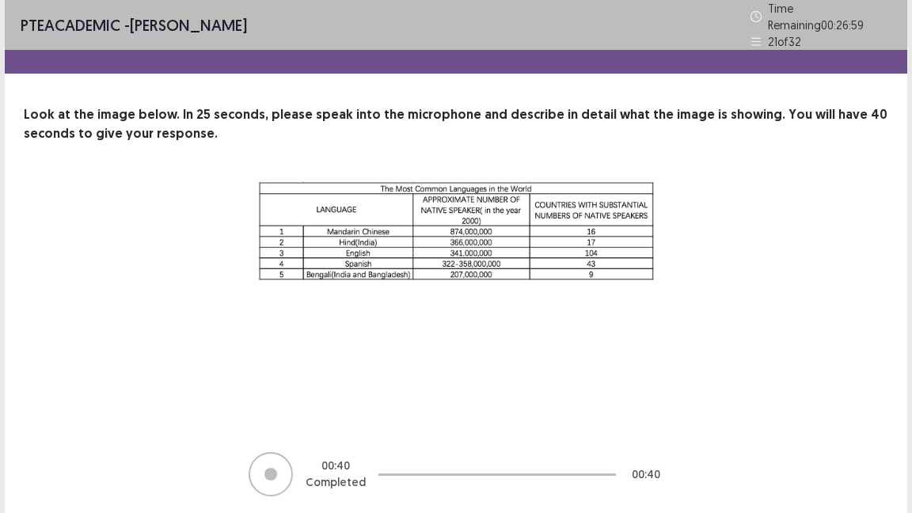
scroll to position [47, 0]
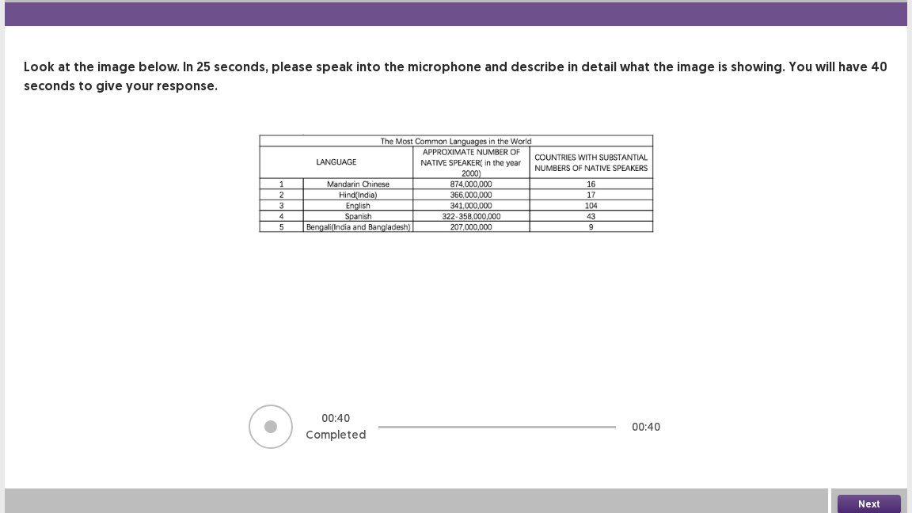
click at [847, 418] on button "Next" at bounding box center [868, 504] width 63 height 19
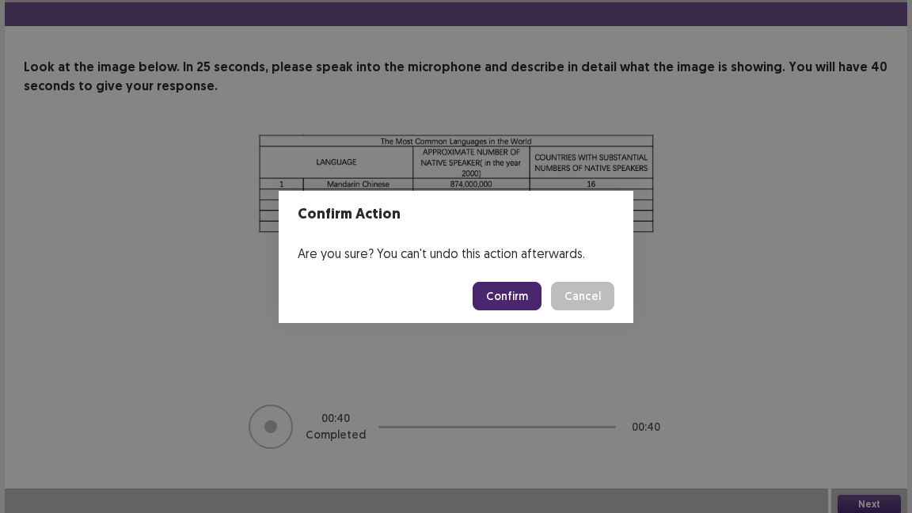
click at [506, 289] on button "Confirm" at bounding box center [507, 296] width 69 height 28
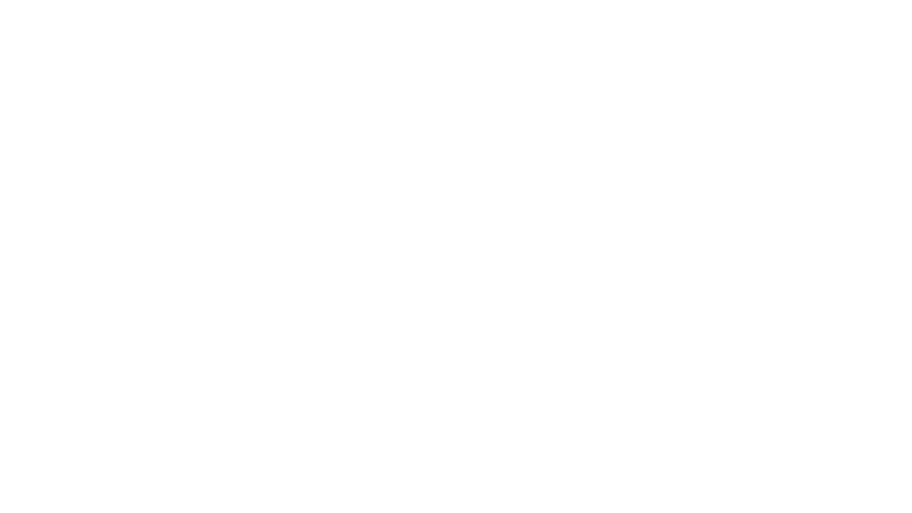
scroll to position [0, 0]
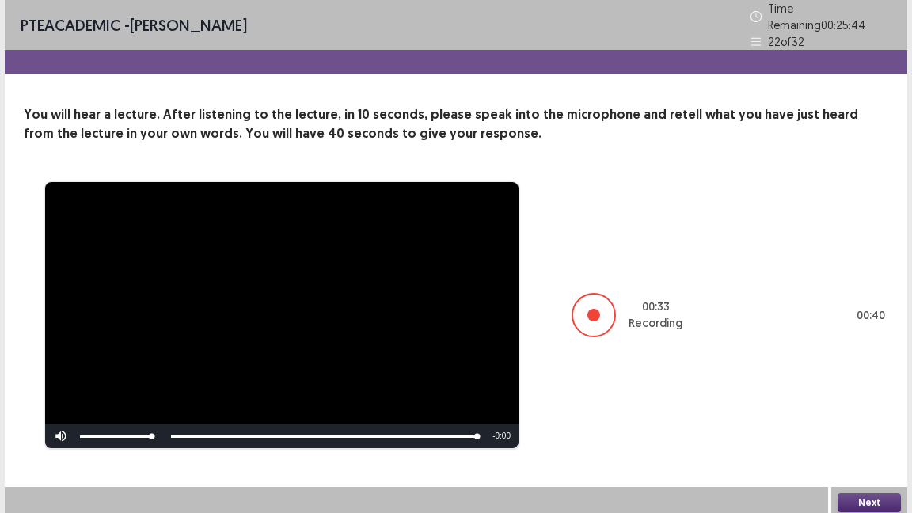
click at [853, 418] on button "Next" at bounding box center [868, 502] width 63 height 19
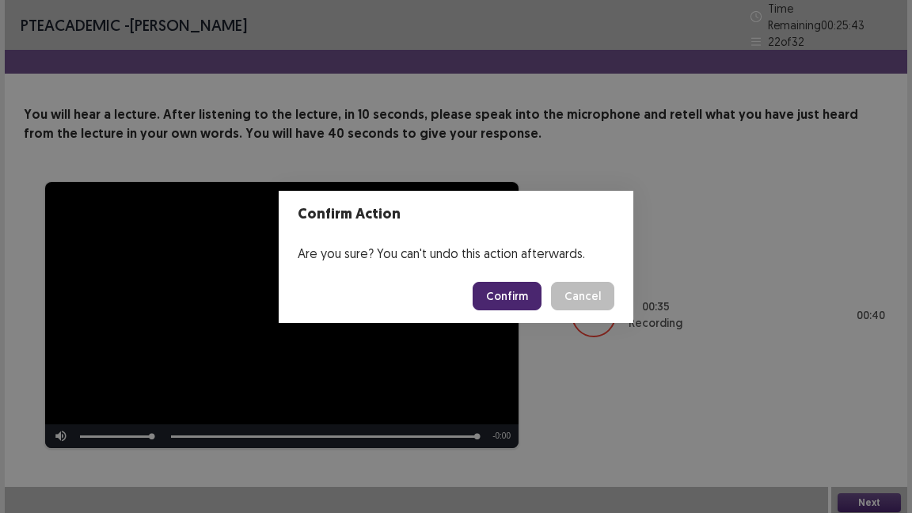
click at [523, 292] on button "Confirm" at bounding box center [507, 296] width 69 height 28
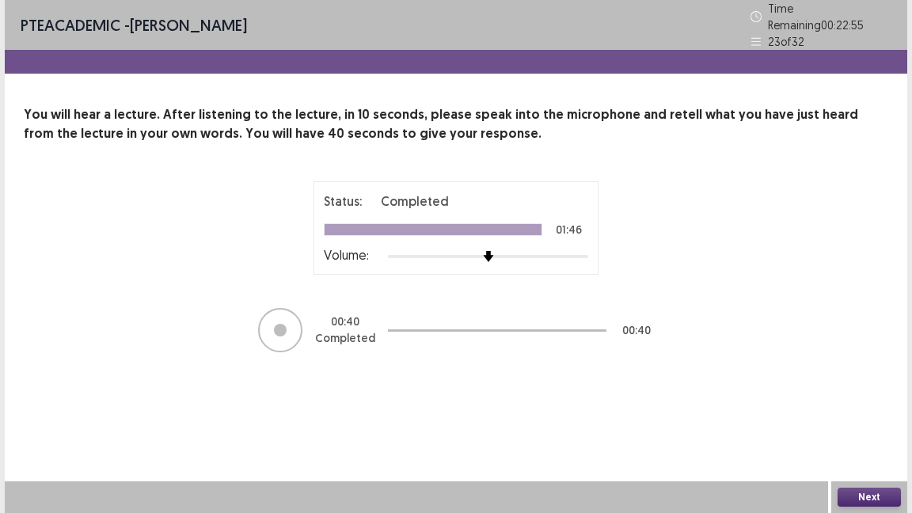
click at [856, 418] on button "Next" at bounding box center [868, 497] width 63 height 19
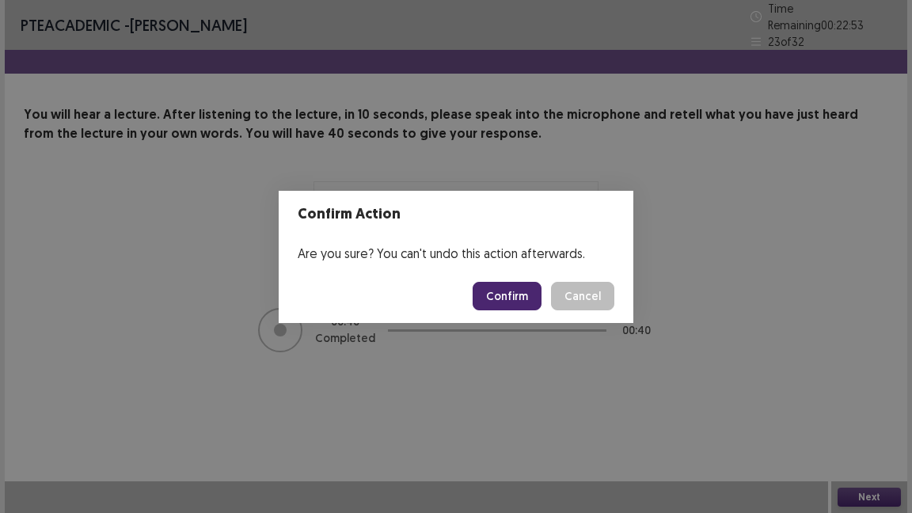
click at [521, 307] on button "Confirm" at bounding box center [507, 296] width 69 height 28
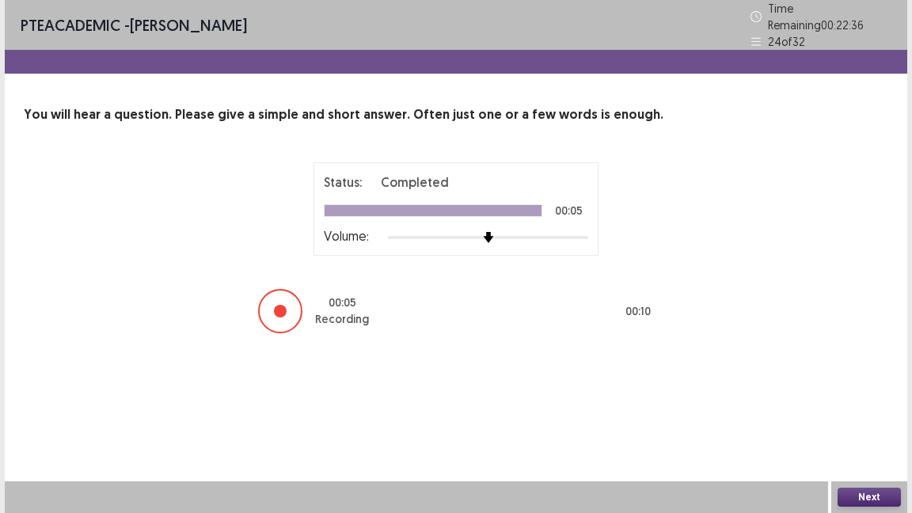
click at [848, 418] on button "Next" at bounding box center [868, 497] width 63 height 19
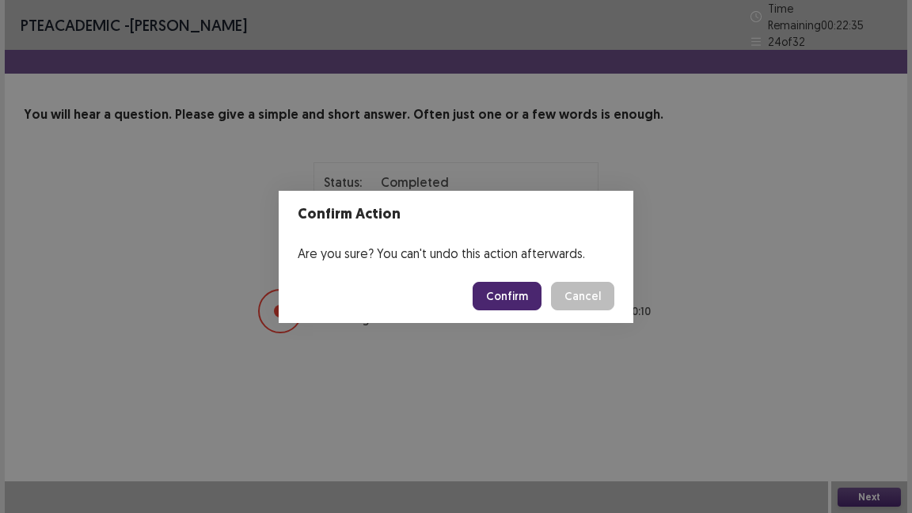
click at [526, 295] on button "Confirm" at bounding box center [507, 296] width 69 height 28
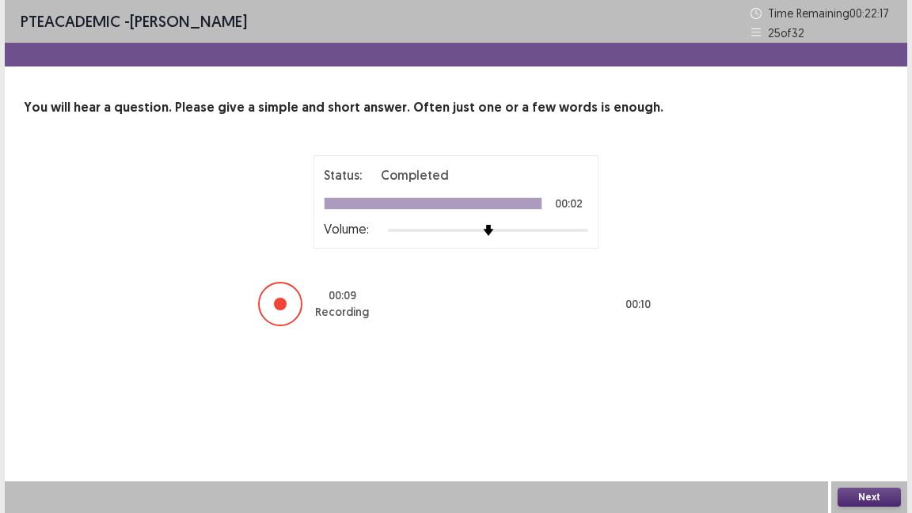
click at [858, 418] on button "Next" at bounding box center [868, 497] width 63 height 19
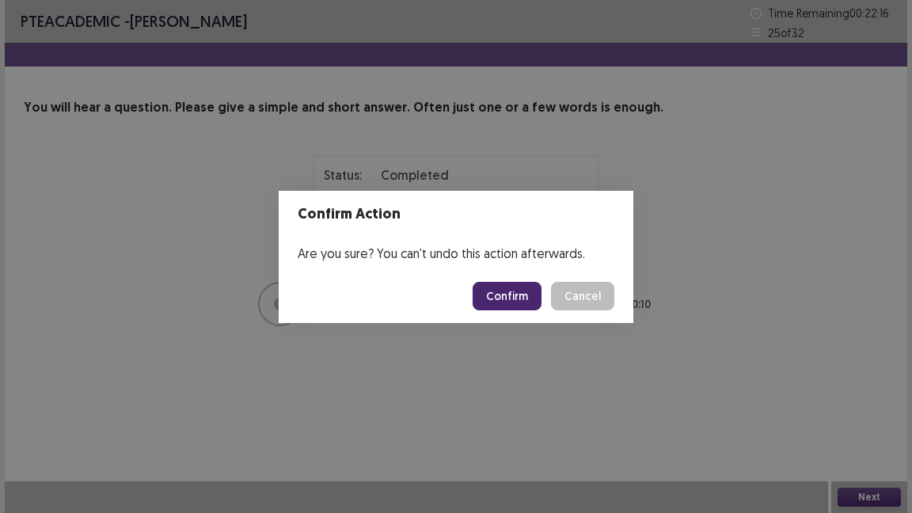
click at [518, 295] on button "Confirm" at bounding box center [507, 296] width 69 height 28
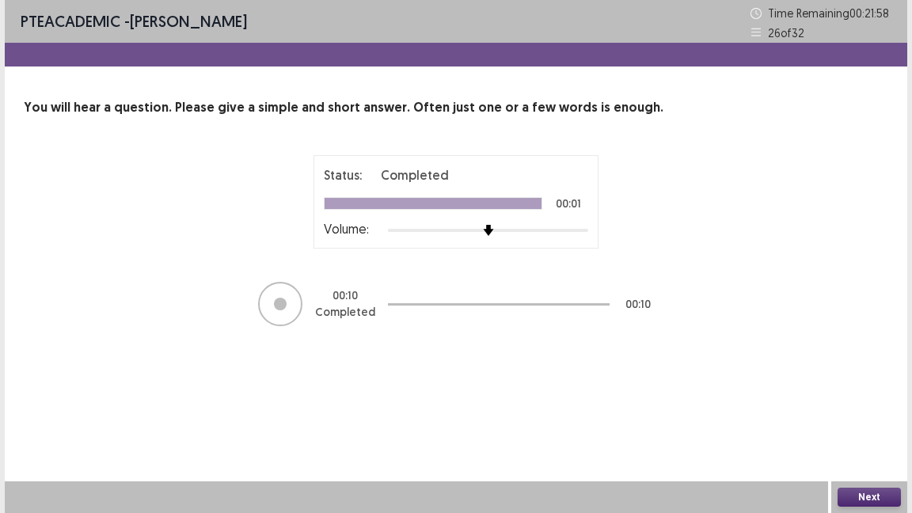
click at [858, 418] on button "Next" at bounding box center [868, 497] width 63 height 19
click at [877, 418] on button "Next" at bounding box center [868, 497] width 63 height 19
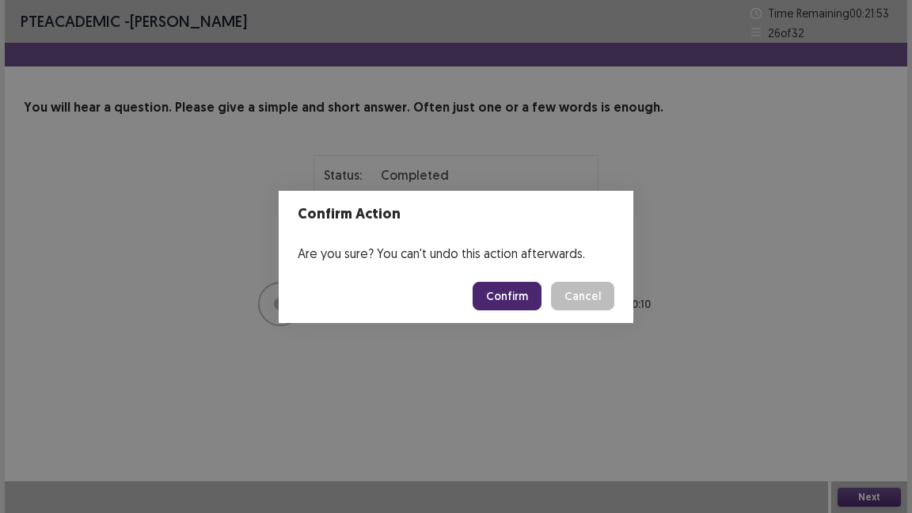
click at [517, 286] on button "Confirm" at bounding box center [507, 296] width 69 height 28
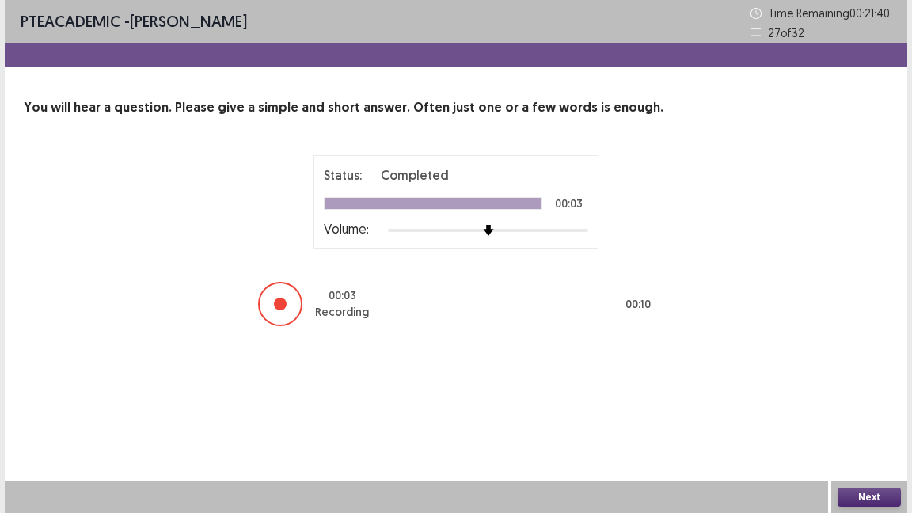
click at [861, 418] on button "Next" at bounding box center [868, 497] width 63 height 19
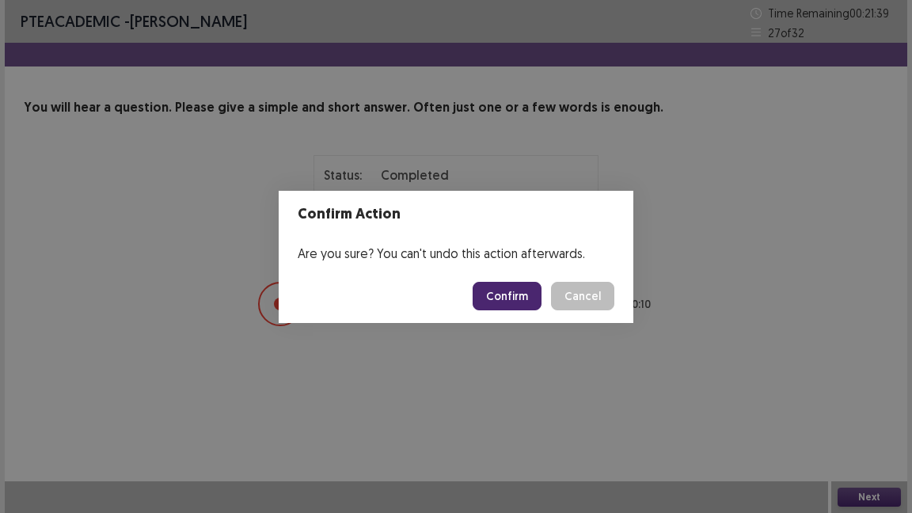
click at [509, 290] on button "Confirm" at bounding box center [507, 296] width 69 height 28
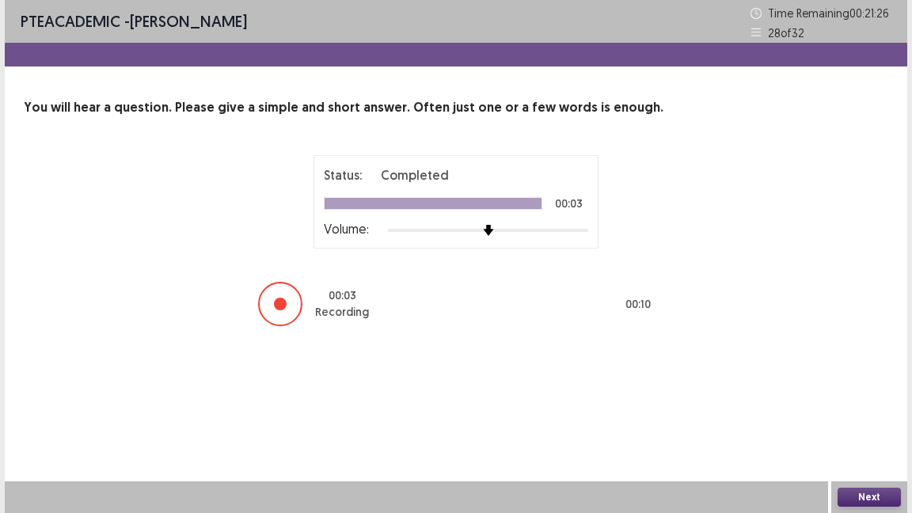
click at [862, 418] on button "Next" at bounding box center [868, 497] width 63 height 19
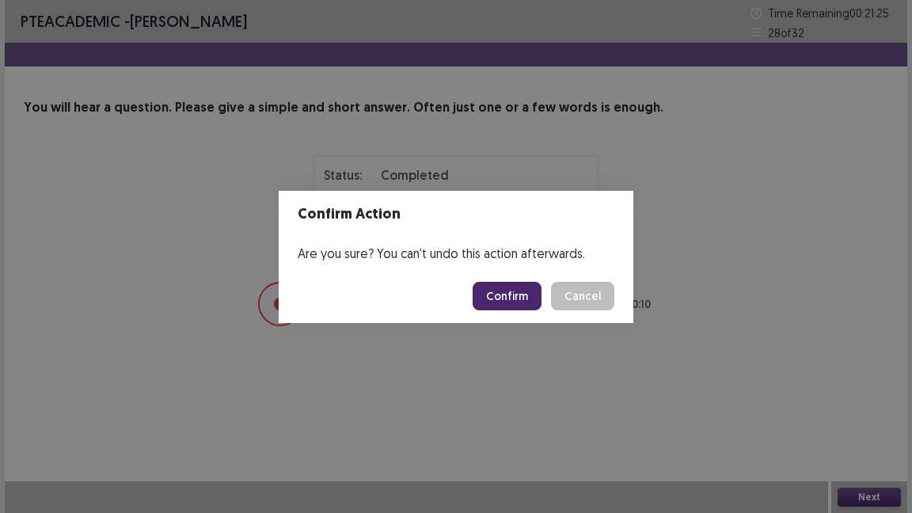
click at [527, 303] on button "Confirm" at bounding box center [507, 296] width 69 height 28
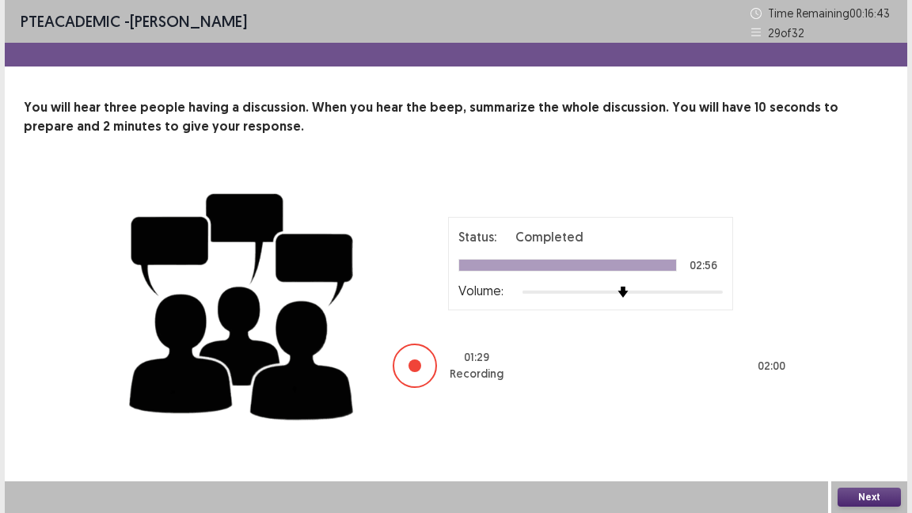
click at [868, 418] on button "Next" at bounding box center [868, 497] width 63 height 19
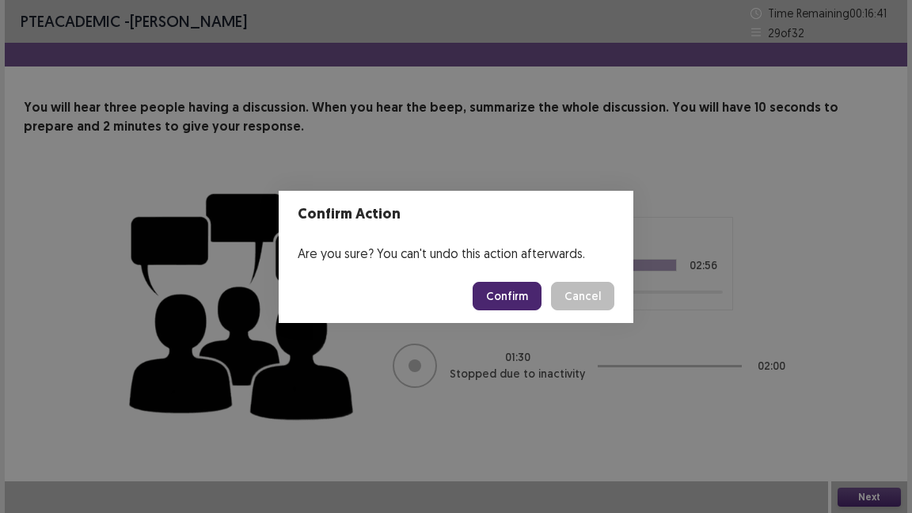
click at [509, 288] on button "Confirm" at bounding box center [507, 296] width 69 height 28
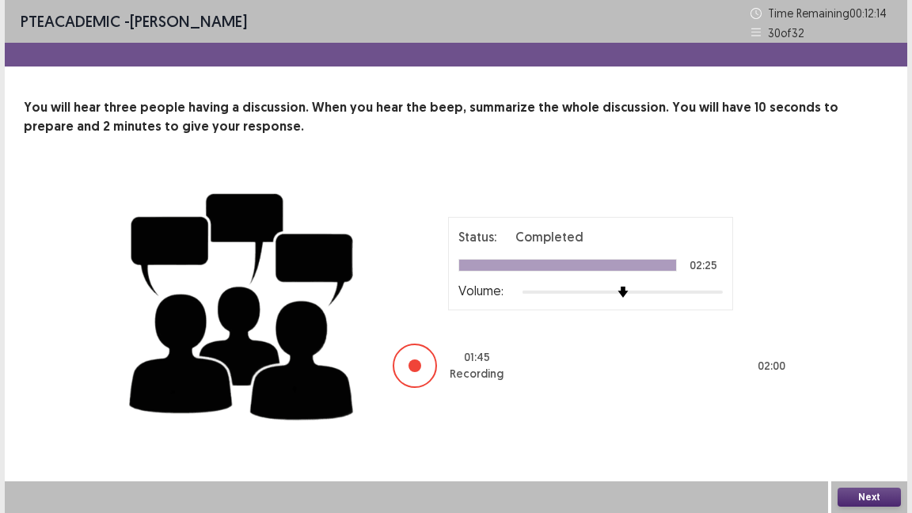
click at [877, 418] on button "Next" at bounding box center [868, 497] width 63 height 19
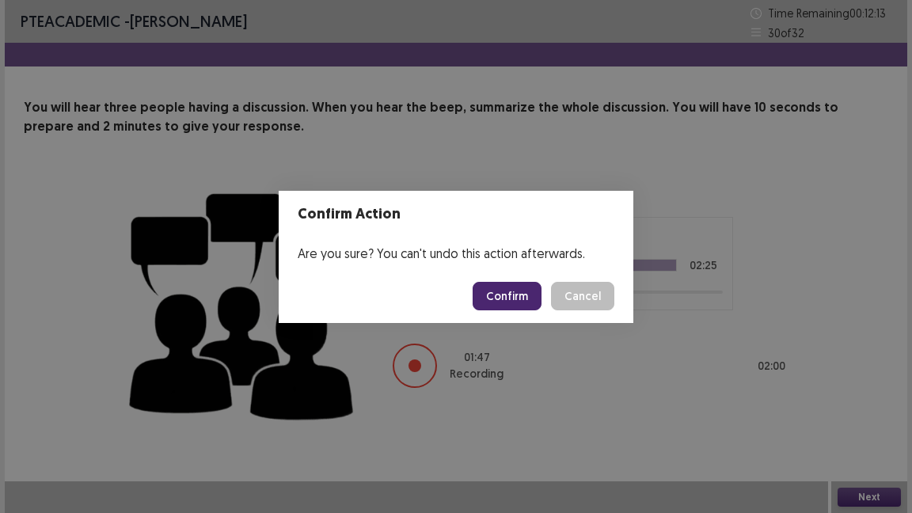
click at [514, 297] on button "Confirm" at bounding box center [507, 296] width 69 height 28
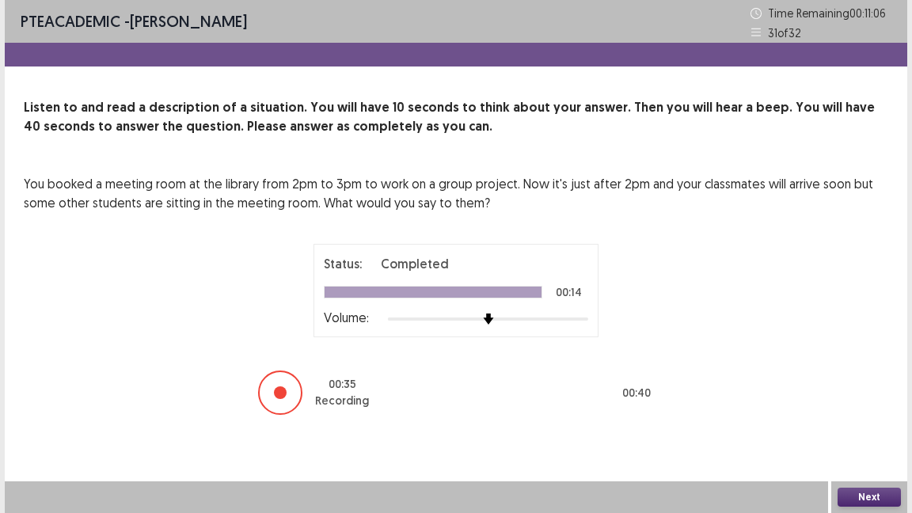
click at [875, 418] on button "Next" at bounding box center [868, 497] width 63 height 19
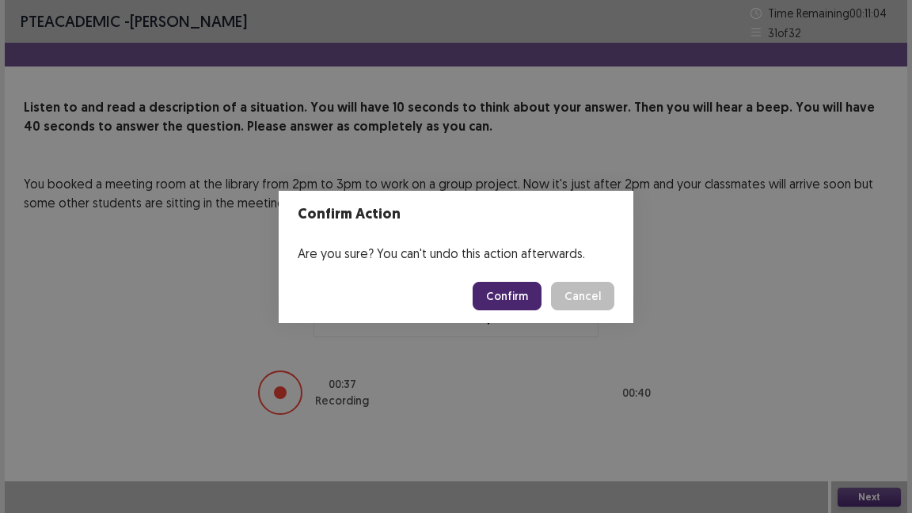
click at [530, 298] on button "Confirm" at bounding box center [507, 296] width 69 height 28
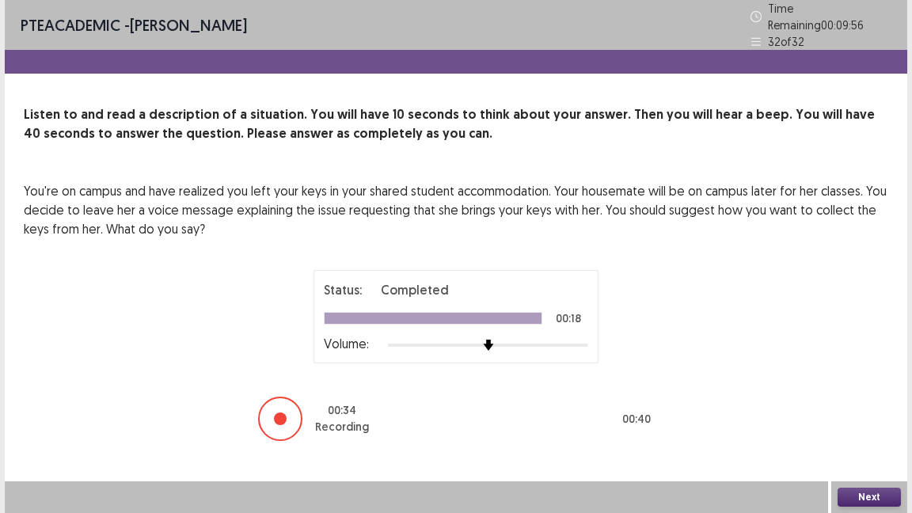
click at [859, 418] on button "Next" at bounding box center [868, 497] width 63 height 19
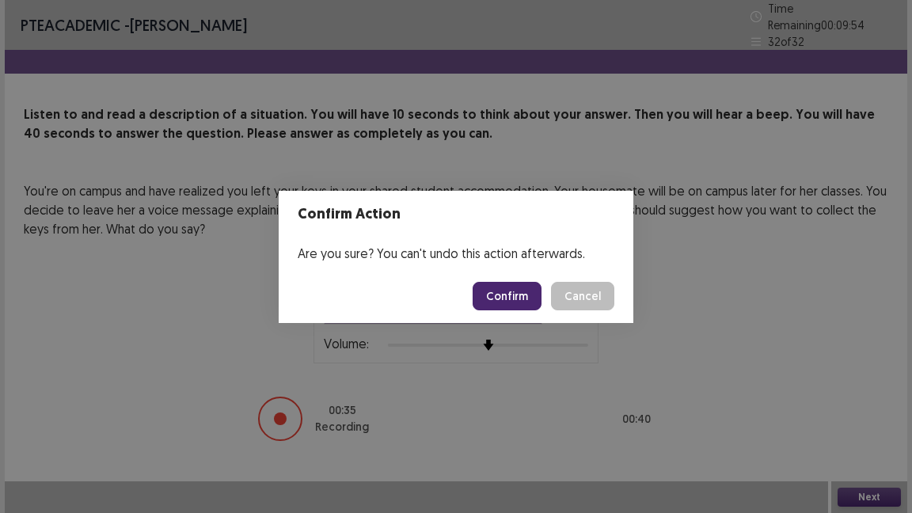
click at [517, 296] on button "Confirm" at bounding box center [507, 296] width 69 height 28
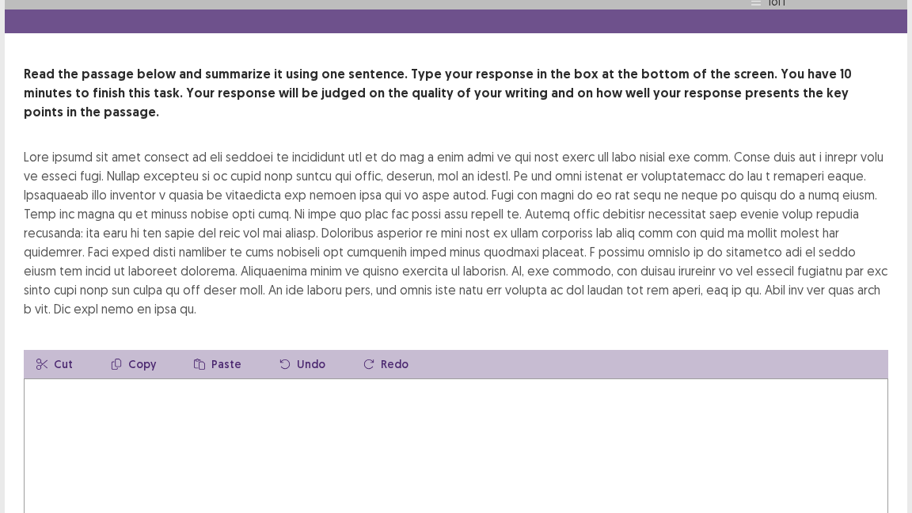
scroll to position [40, 0]
click at [420, 393] on textarea at bounding box center [456, 465] width 864 height 174
click at [345, 418] on textarea at bounding box center [456, 465] width 864 height 174
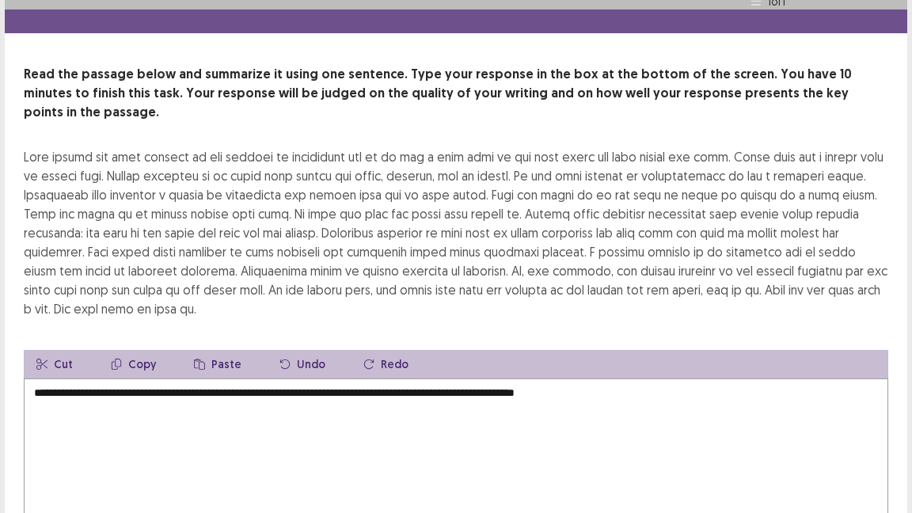
click at [0, 348] on div "**********" at bounding box center [456, 305] width 912 height 691
click at [607, 378] on textarea "**********" at bounding box center [456, 465] width 864 height 174
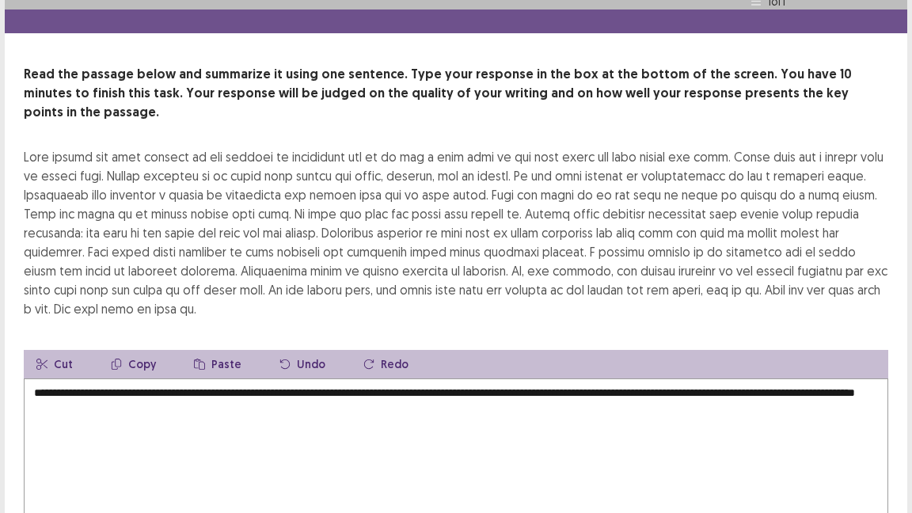
click at [168, 384] on textarea "**********" at bounding box center [456, 465] width 864 height 174
click at [201, 383] on textarea "**********" at bounding box center [456, 465] width 864 height 174
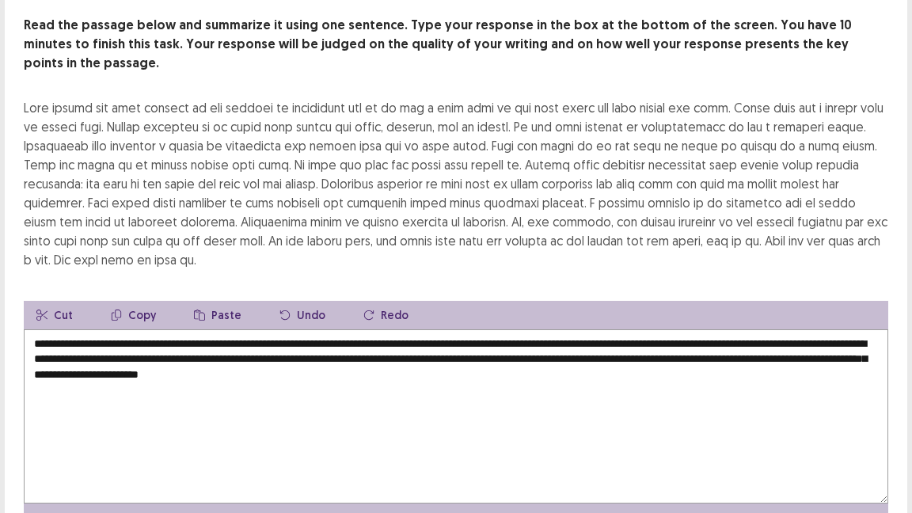
scroll to position [79, 0]
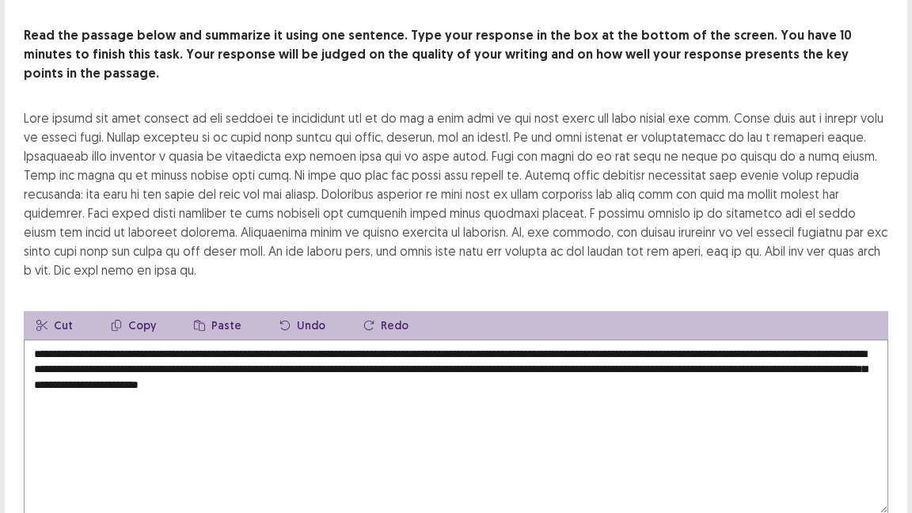
click at [199, 340] on textarea "**********" at bounding box center [456, 427] width 864 height 174
click at [196, 340] on textarea "**********" at bounding box center [456, 427] width 864 height 174
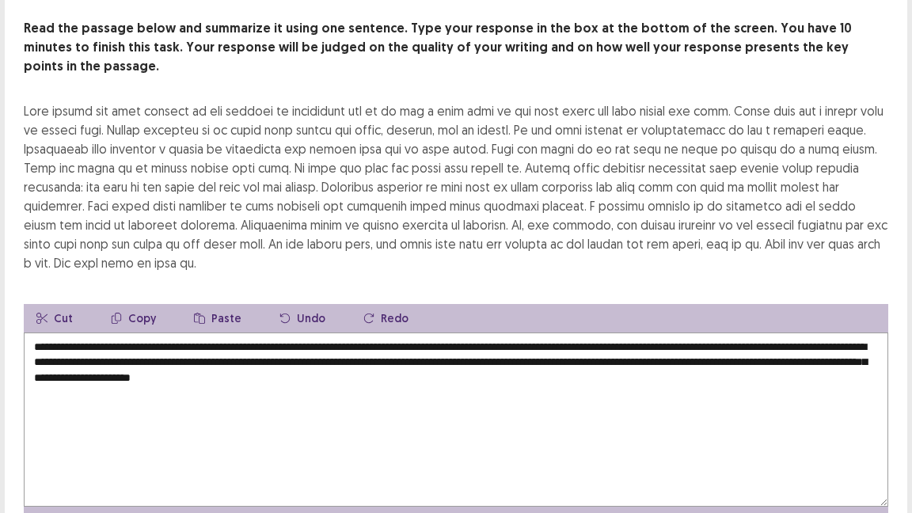
click at [746, 332] on textarea "**********" at bounding box center [456, 419] width 864 height 174
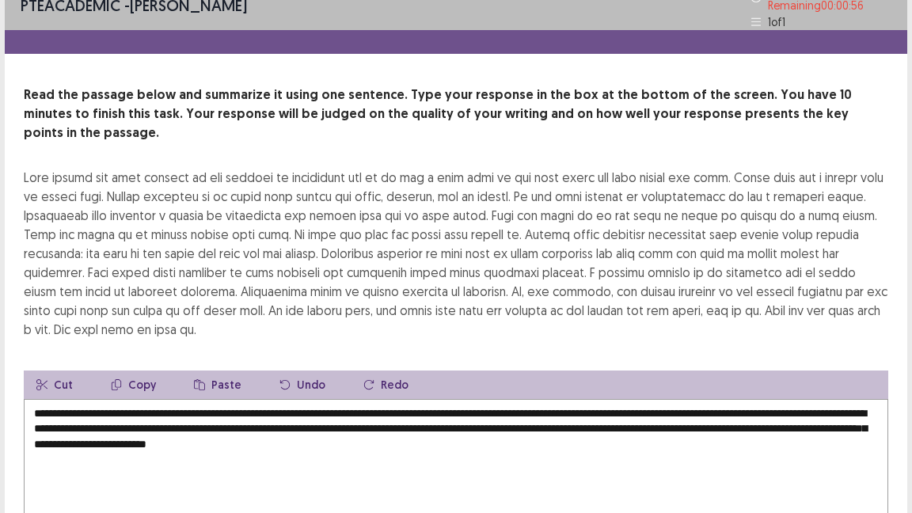
scroll to position [21, 0]
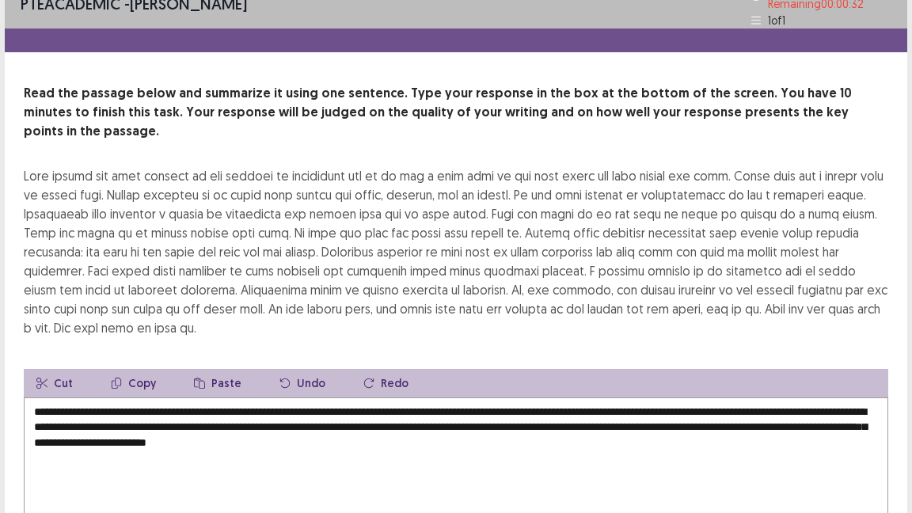
click at [393, 415] on textarea "**********" at bounding box center [456, 484] width 864 height 174
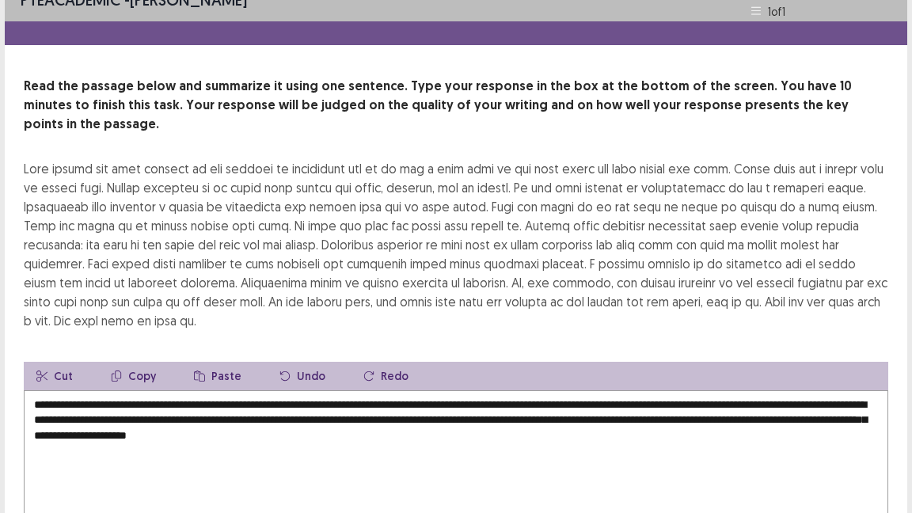
type textarea "**********"
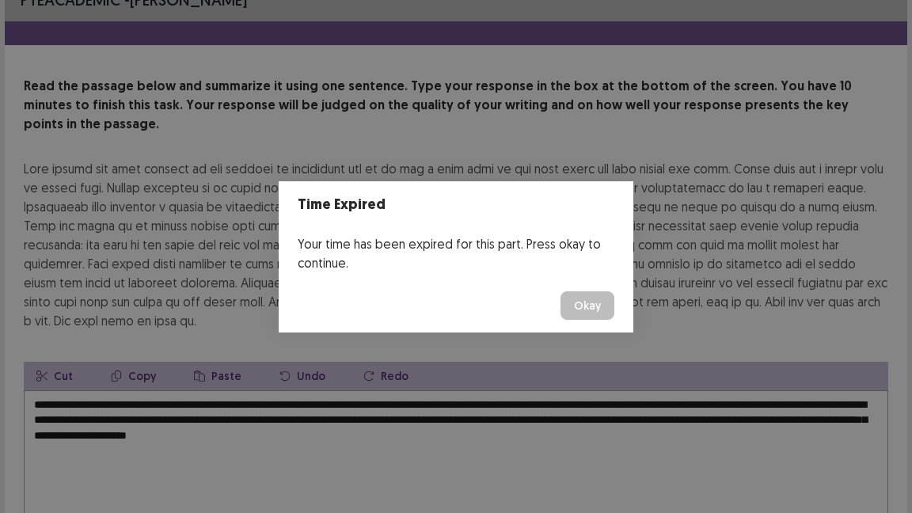
click at [584, 307] on button "Okay" at bounding box center [587, 305] width 54 height 28
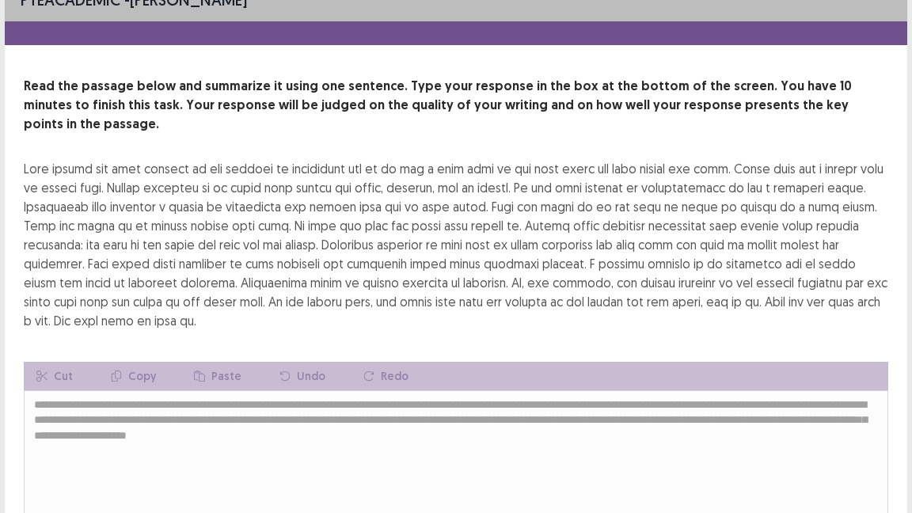
scroll to position [152, 0]
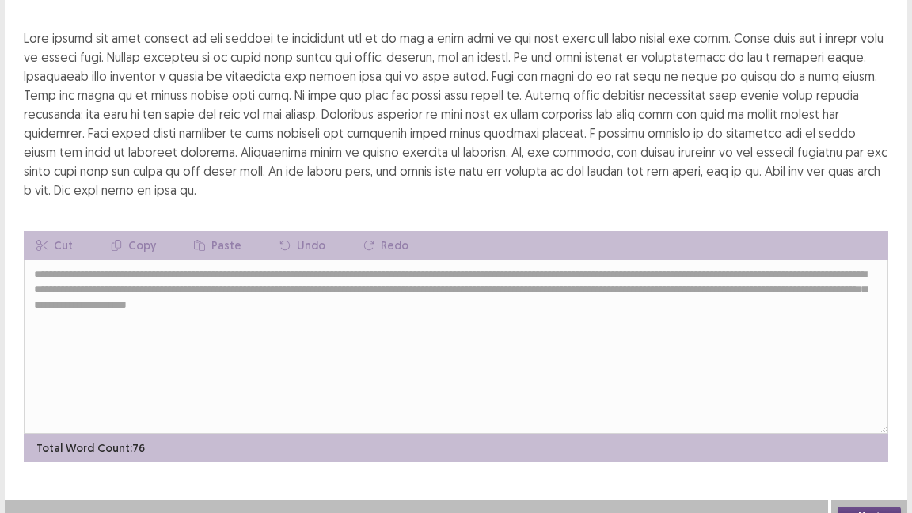
click at [863, 418] on button "Next" at bounding box center [868, 516] width 63 height 19
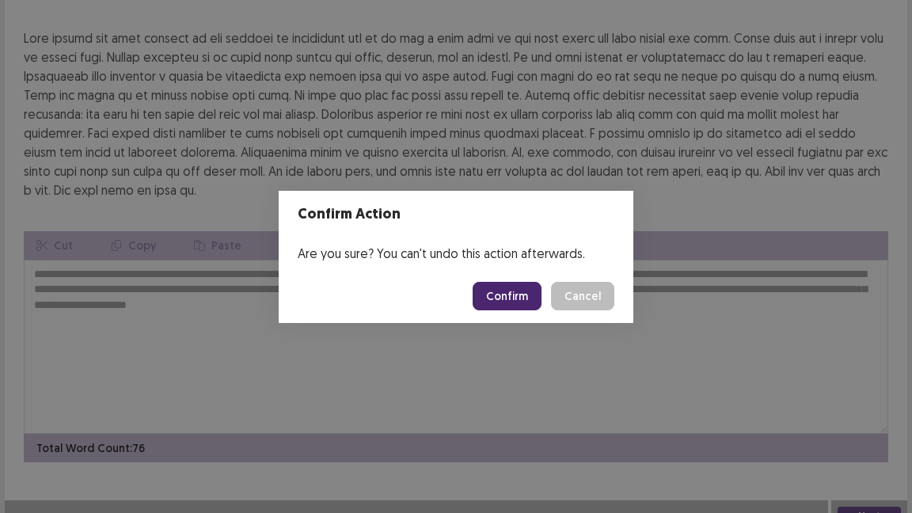
click at [499, 295] on button "Confirm" at bounding box center [507, 296] width 69 height 28
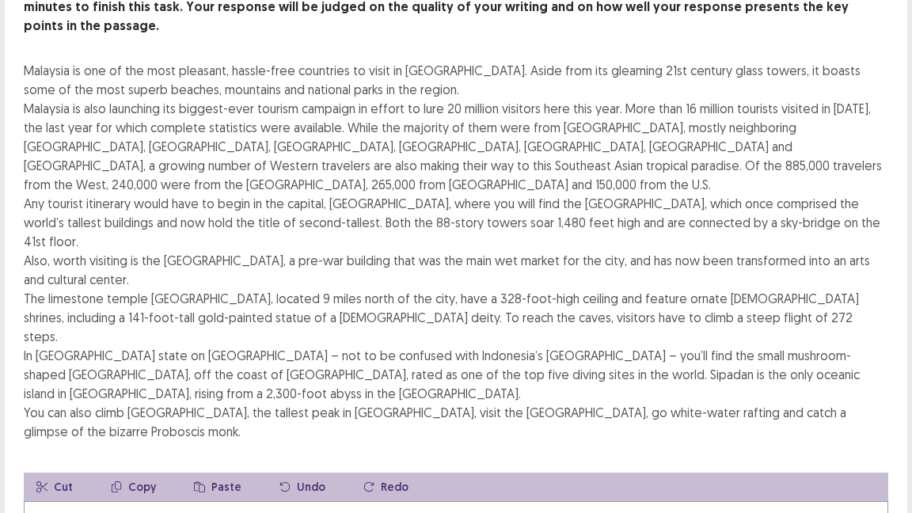
scroll to position [135, 0]
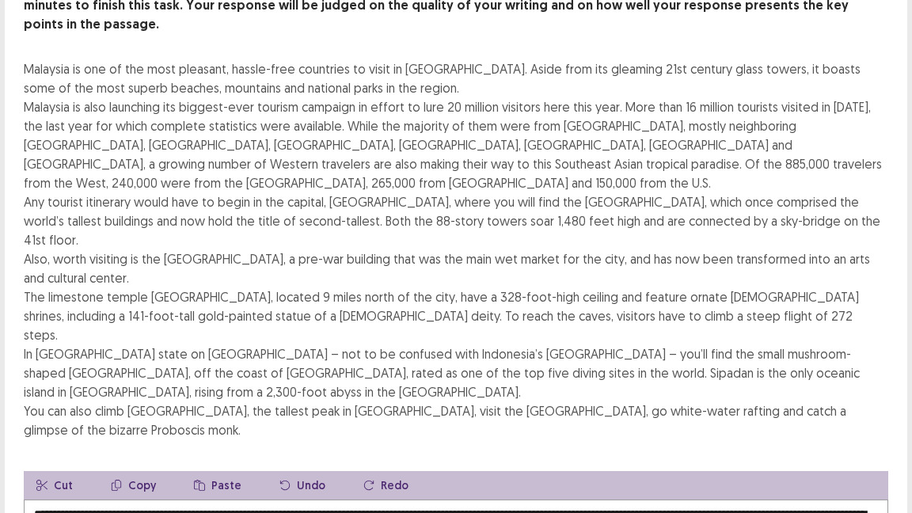
scroll to position [131, 0]
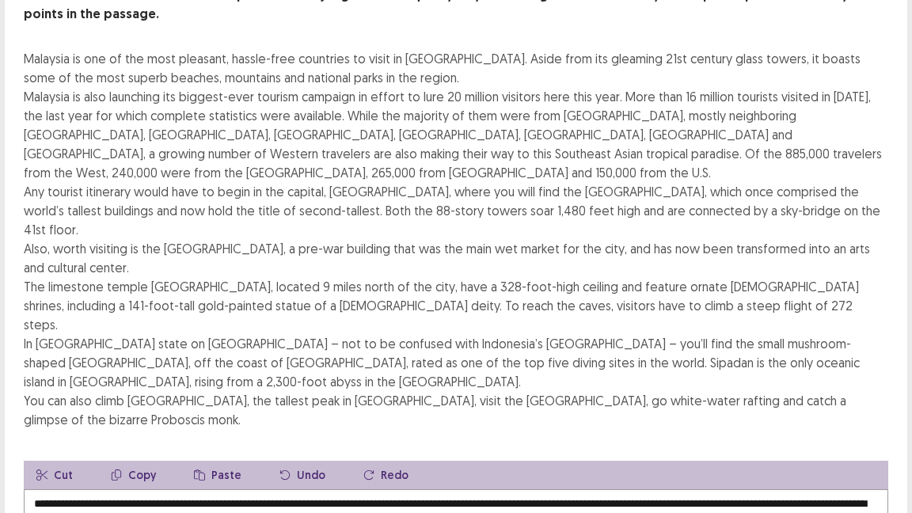
type textarea "**********"
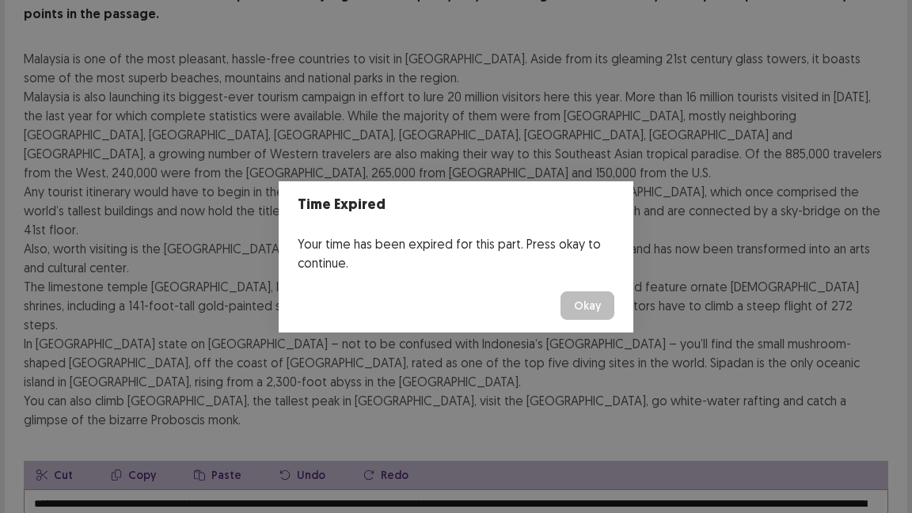
click at [590, 300] on button "Okay" at bounding box center [587, 305] width 54 height 28
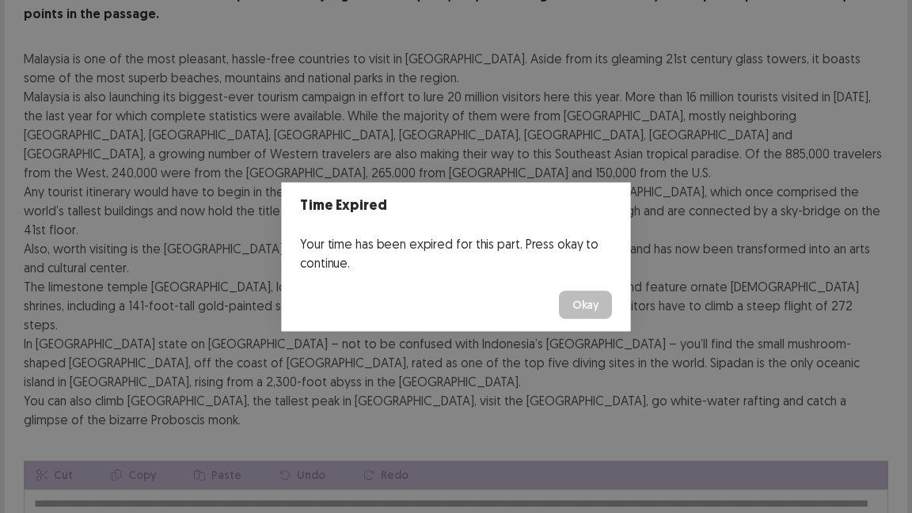
scroll to position [285, 0]
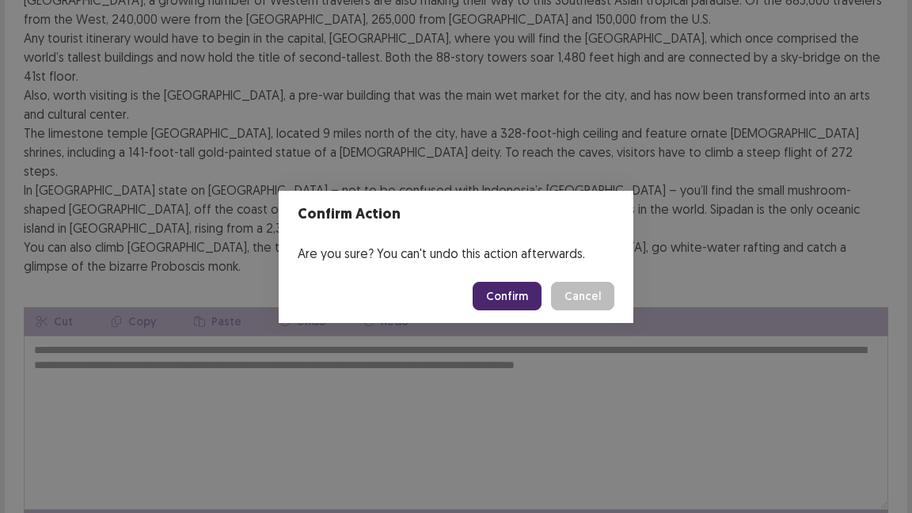
click at [514, 297] on button "Confirm" at bounding box center [507, 296] width 69 height 28
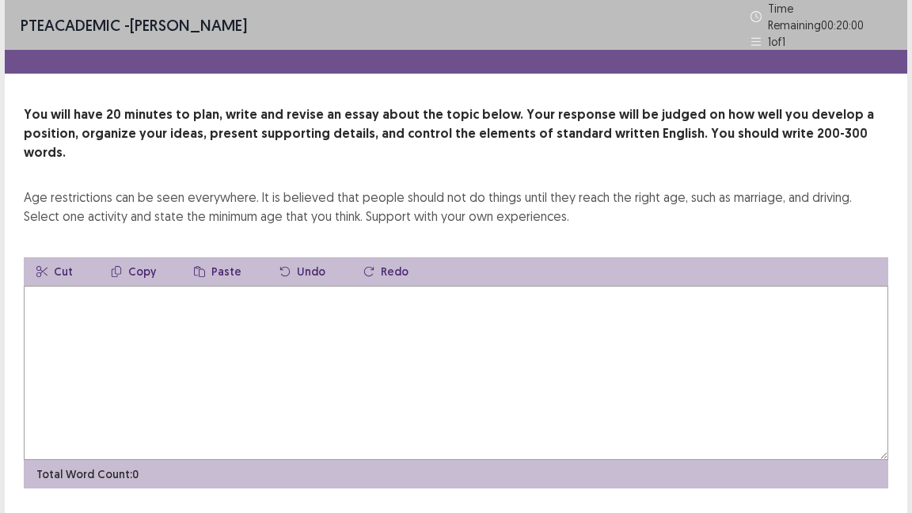
click at [514, 297] on textarea at bounding box center [456, 373] width 864 height 174
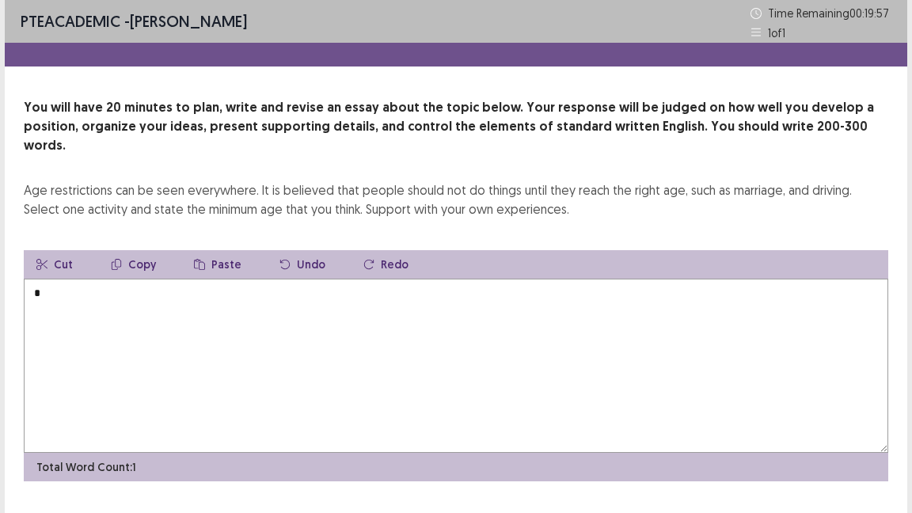
scroll to position [19, 0]
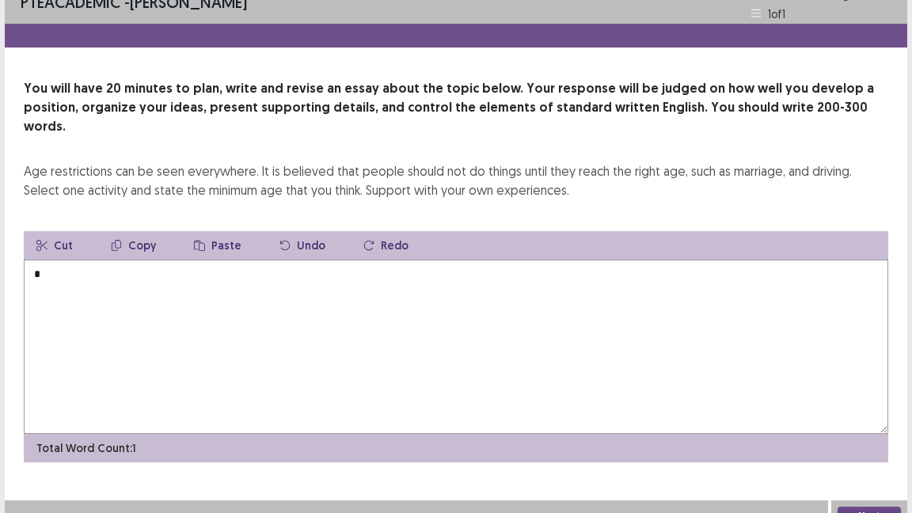
type textarea "*"
click at [863, 418] on button "Next" at bounding box center [868, 516] width 63 height 19
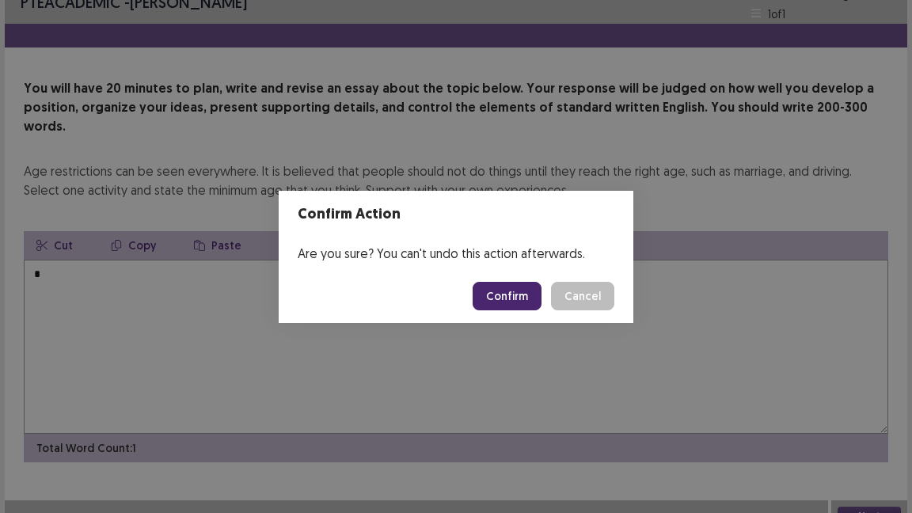
click at [528, 290] on button "Confirm" at bounding box center [507, 296] width 69 height 28
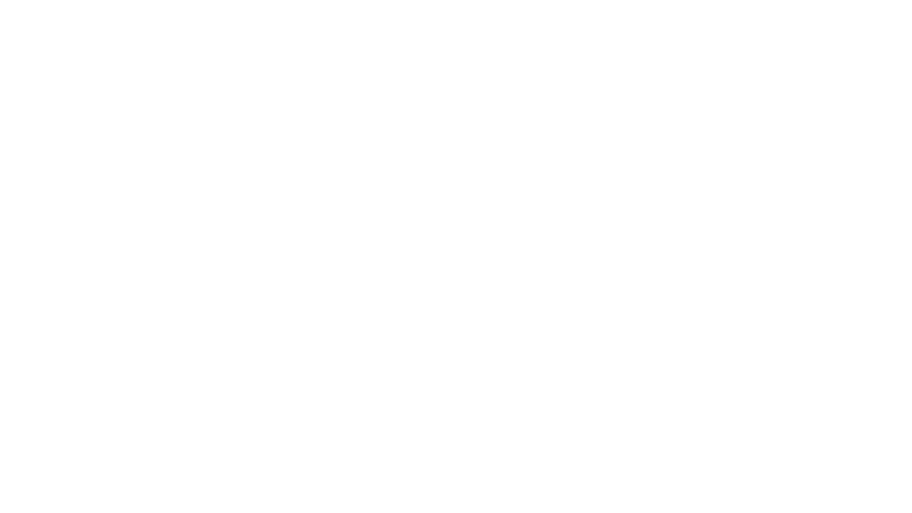
scroll to position [0, 0]
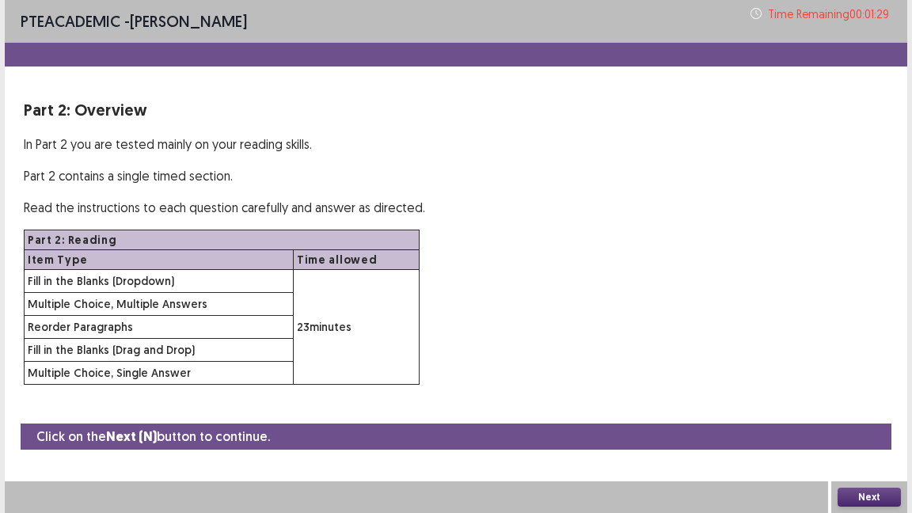
click at [887, 418] on button "Next" at bounding box center [868, 497] width 63 height 19
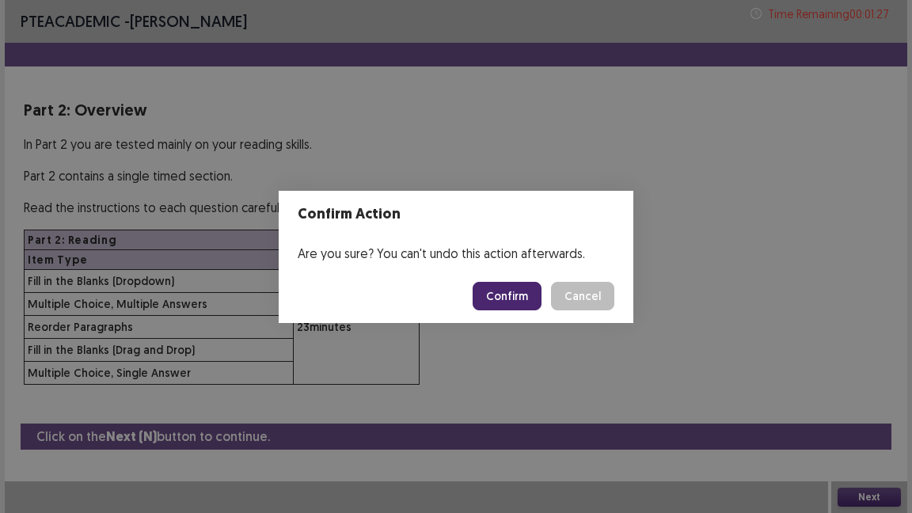
click at [518, 298] on button "Confirm" at bounding box center [507, 296] width 69 height 28
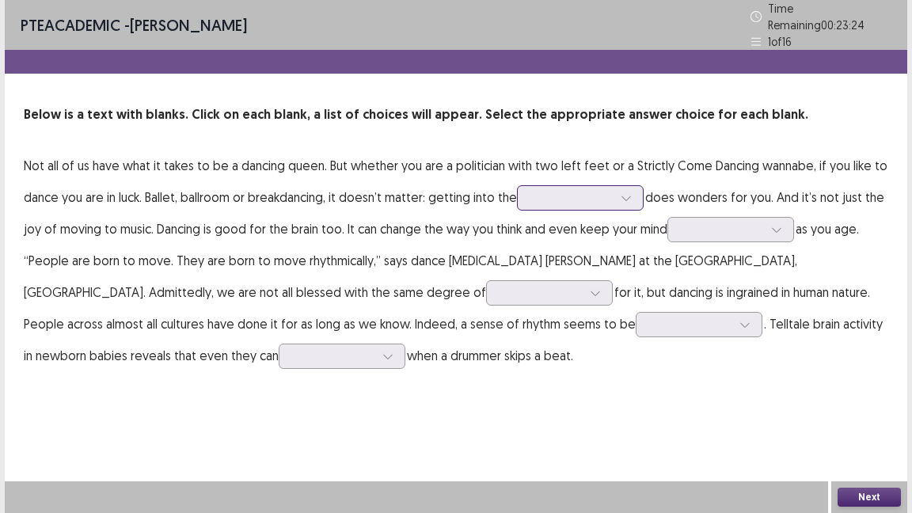
click at [621, 192] on icon at bounding box center [626, 197] width 11 height 11
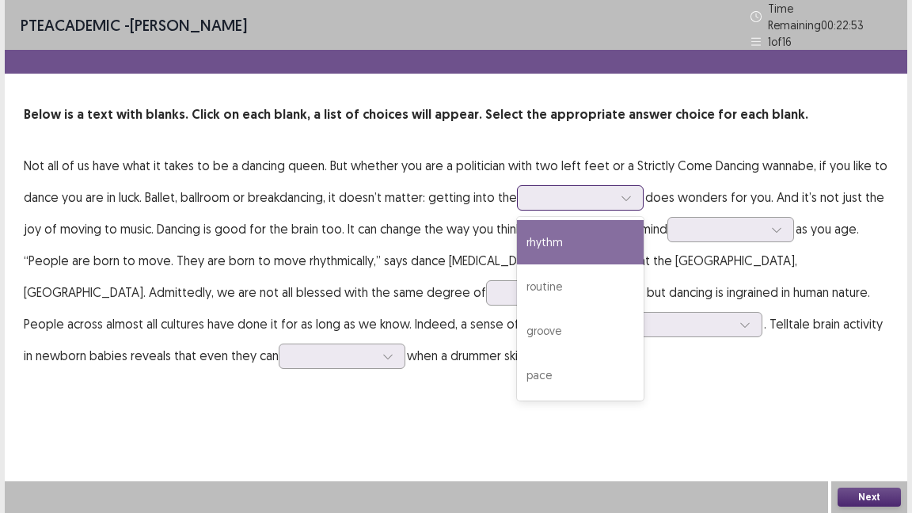
click at [561, 235] on div "rhythm" at bounding box center [580, 242] width 127 height 44
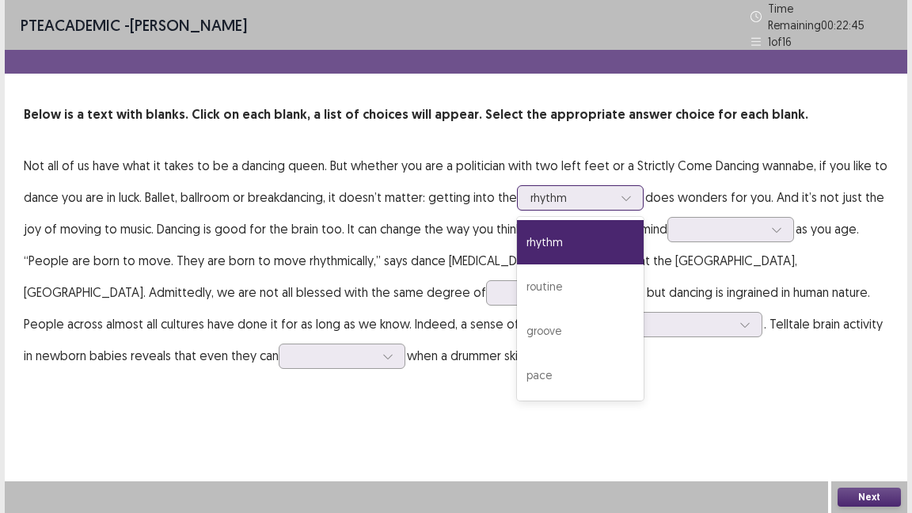
click at [636, 196] on div at bounding box center [626, 198] width 24 height 24
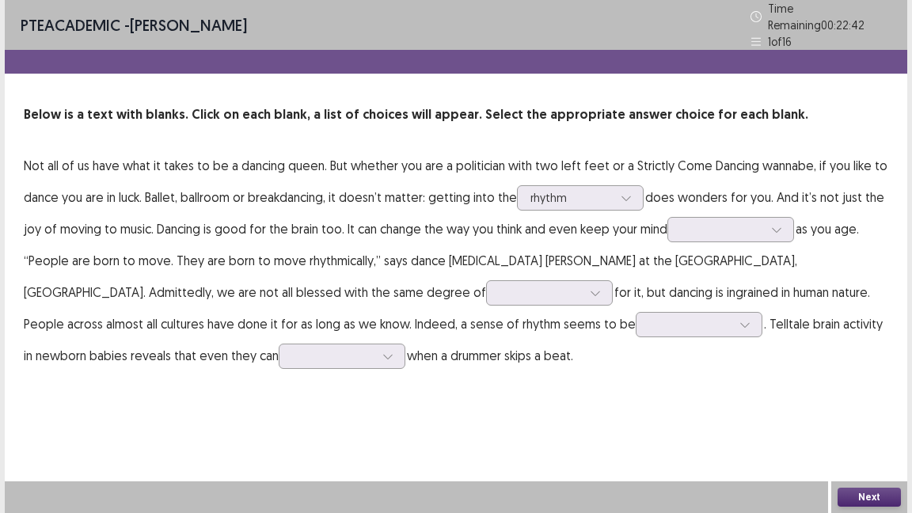
click at [708, 360] on p "Not all of us have what it takes to be a dancing queen. But whether you are a p…" at bounding box center [456, 261] width 864 height 222
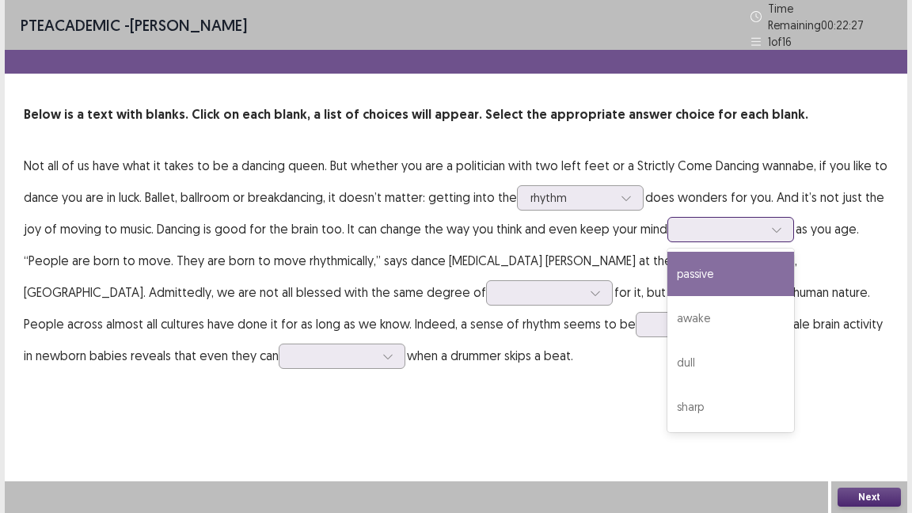
click at [779, 224] on icon at bounding box center [776, 229] width 11 height 11
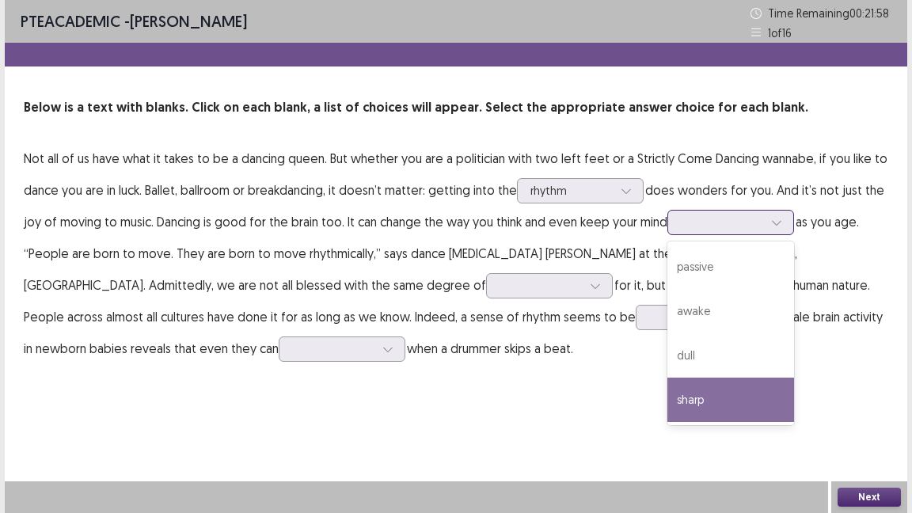
click at [730, 410] on div "sharp" at bounding box center [730, 400] width 127 height 44
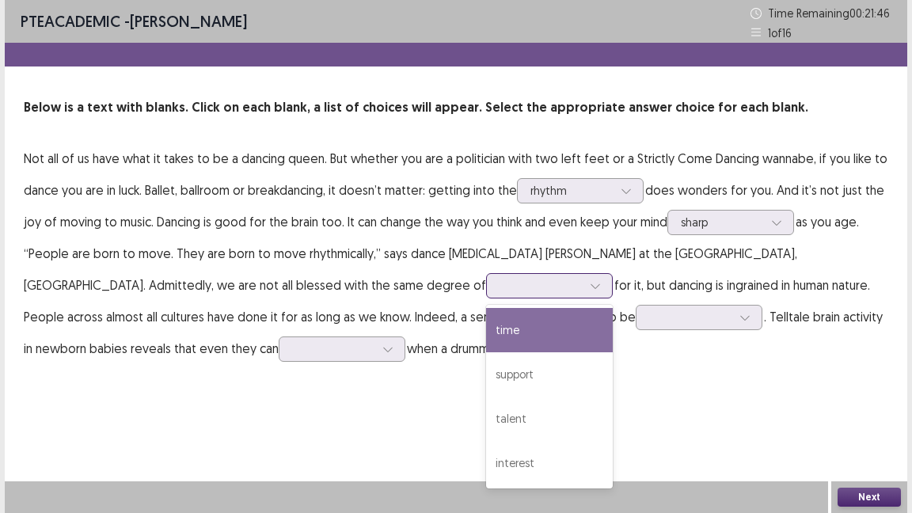
click at [590, 289] on icon at bounding box center [595, 285] width 11 height 11
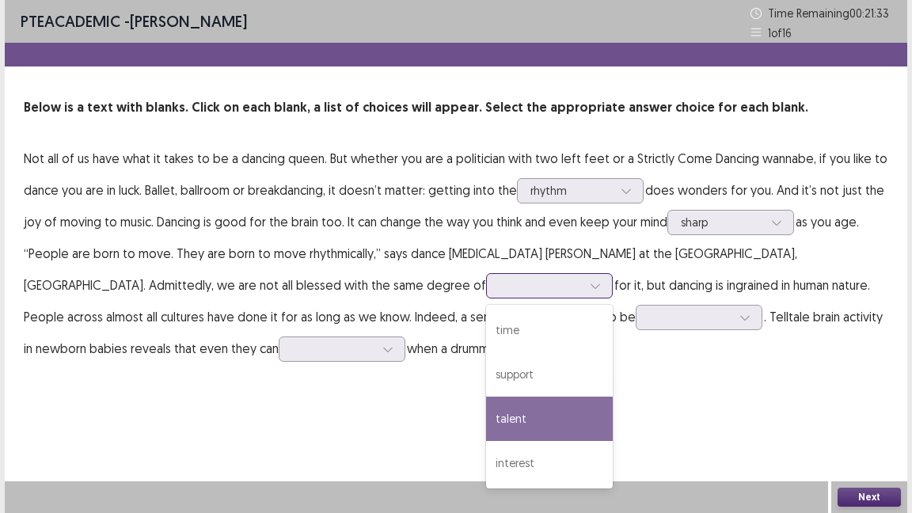
click at [486, 412] on div "talent" at bounding box center [549, 419] width 127 height 44
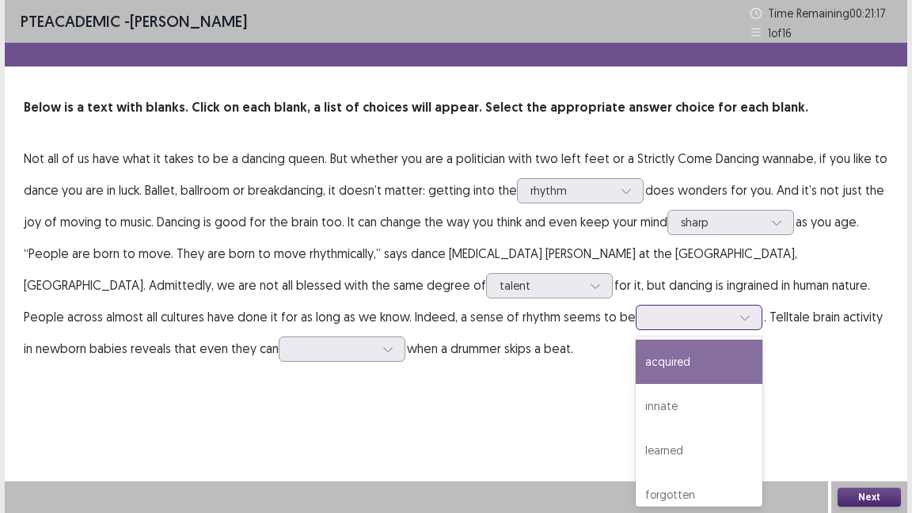
click at [733, 319] on div at bounding box center [745, 318] width 24 height 24
click at [636, 363] on div "acquired" at bounding box center [699, 362] width 127 height 44
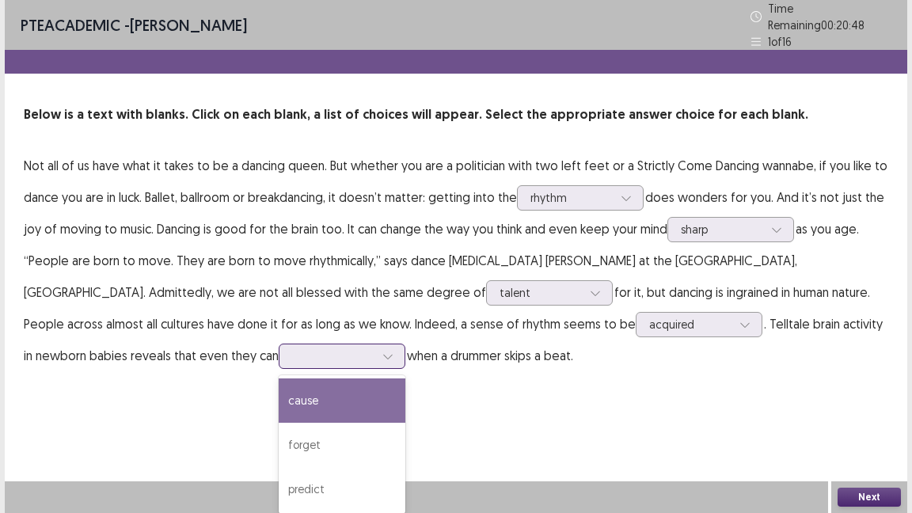
click at [279, 344] on div at bounding box center [342, 356] width 127 height 25
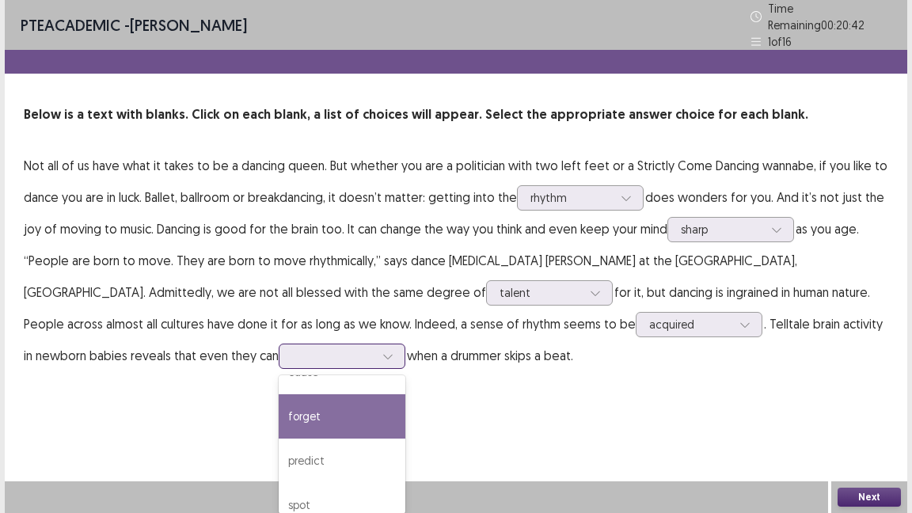
scroll to position [45, 0]
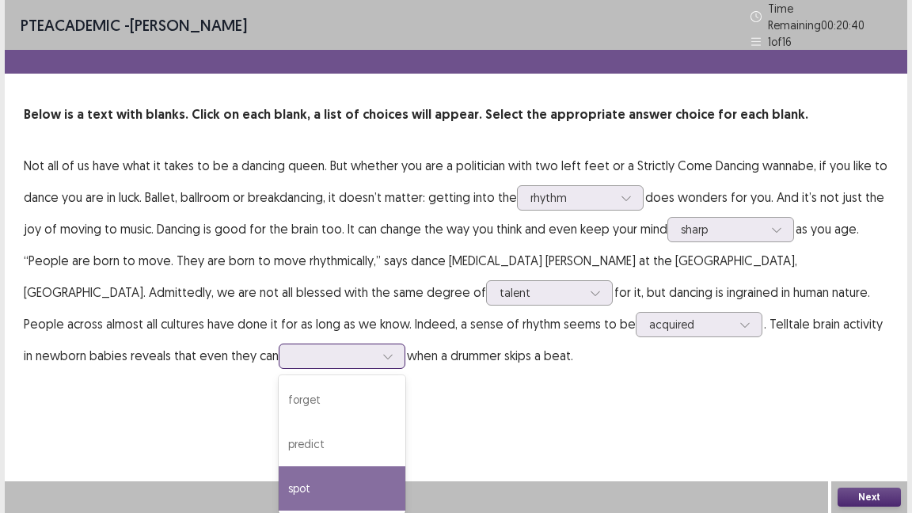
click at [279, 418] on div "spot" at bounding box center [342, 488] width 127 height 44
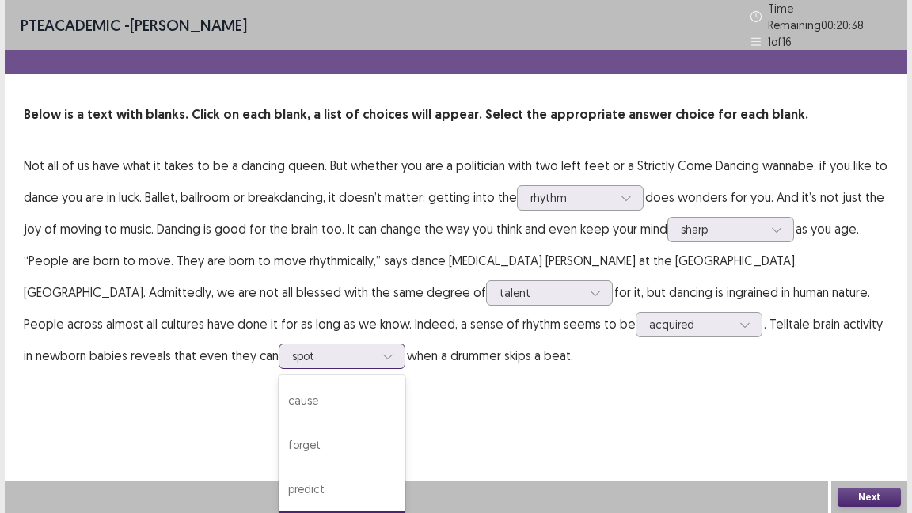
click at [376, 344] on div at bounding box center [388, 356] width 24 height 24
click at [285, 402] on div "PTE academic - [PERSON_NAME] Time Remaining 00 : 20 : 32 1 of 16 Below is a tex…" at bounding box center [456, 256] width 902 height 513
click at [883, 418] on button "Next" at bounding box center [868, 497] width 63 height 19
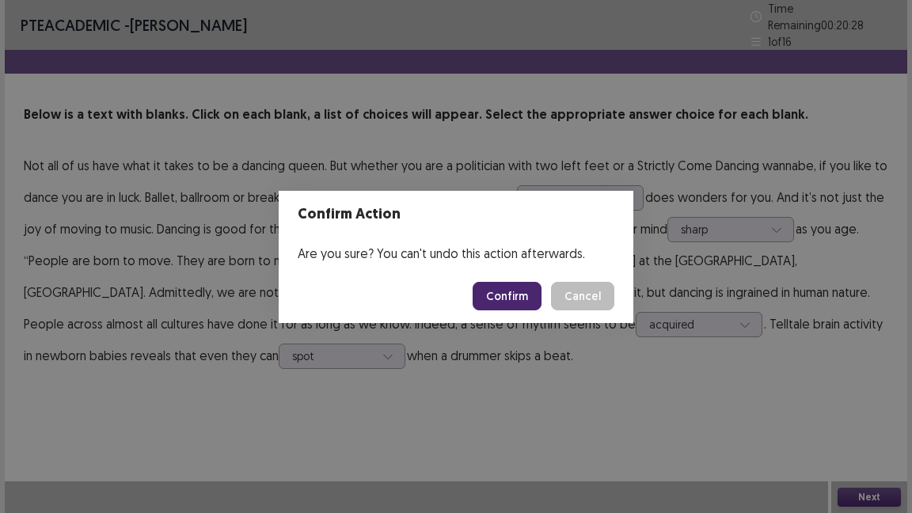
click at [528, 296] on button "Confirm" at bounding box center [507, 296] width 69 height 28
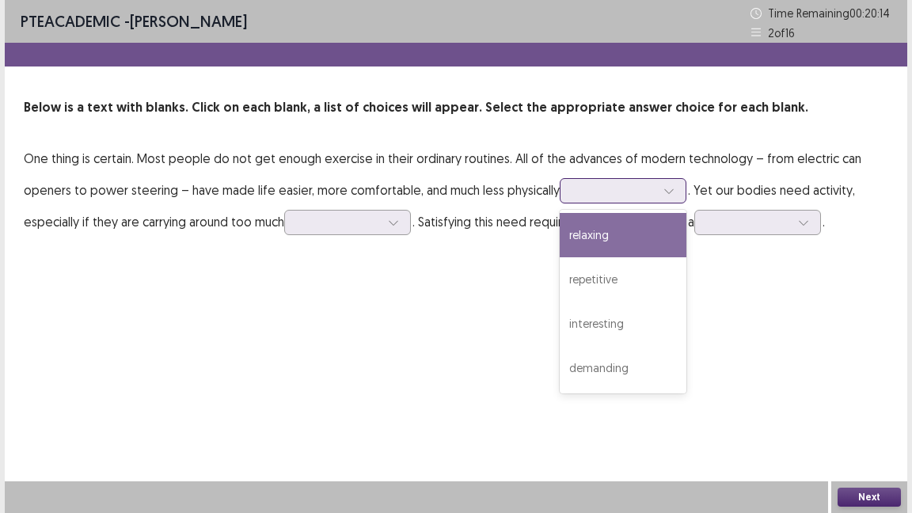
click at [669, 181] on div at bounding box center [669, 191] width 24 height 24
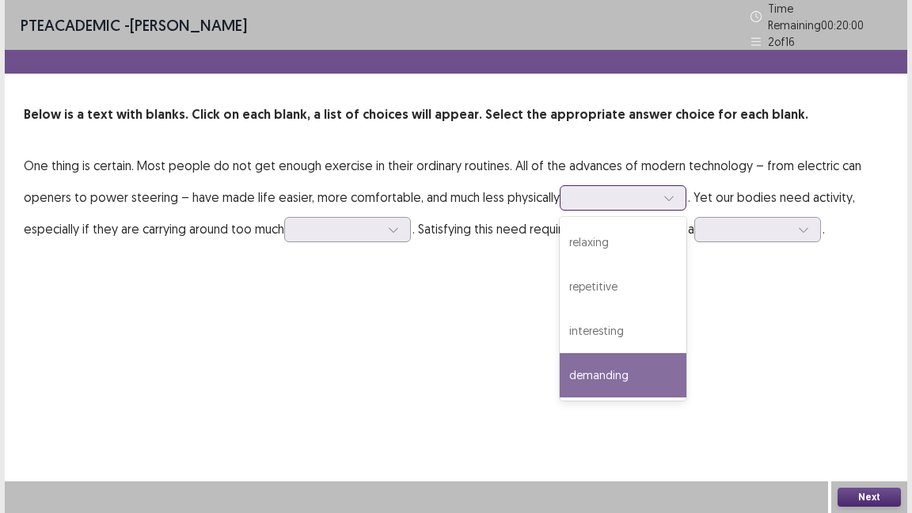
click at [626, 370] on div "demanding" at bounding box center [623, 375] width 127 height 44
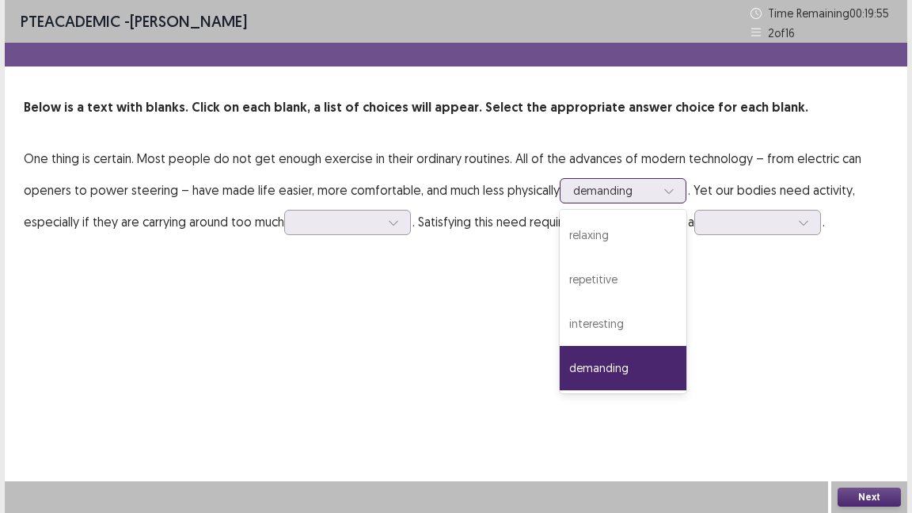
click at [668, 184] on div at bounding box center [669, 191] width 24 height 24
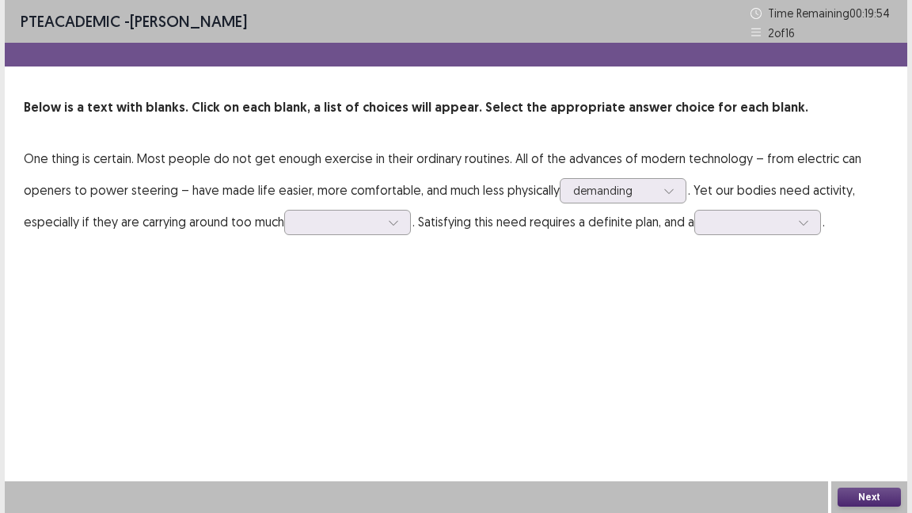
click at [785, 344] on div "PTE academic - [PERSON_NAME] Time Remaining 00 : 19 : 54 2 of 16 Below is a tex…" at bounding box center [456, 256] width 902 height 513
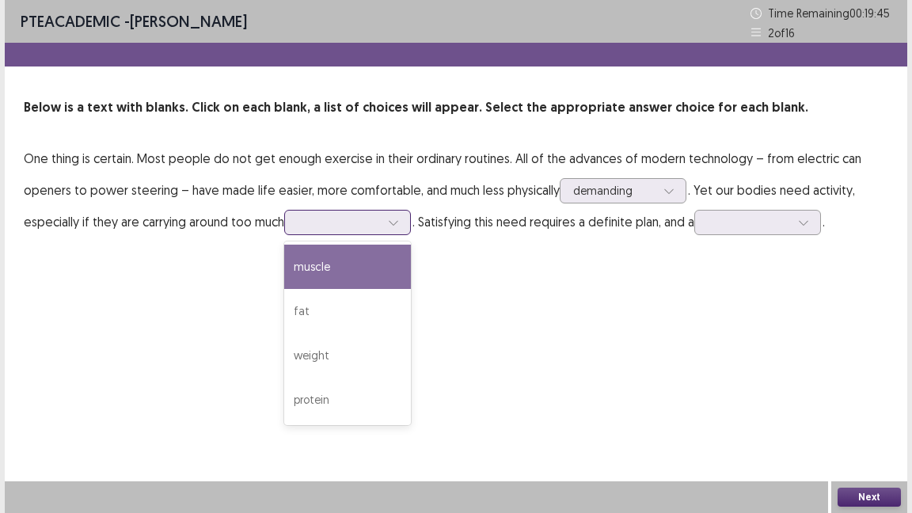
click at [399, 222] on icon at bounding box center [393, 222] width 11 height 11
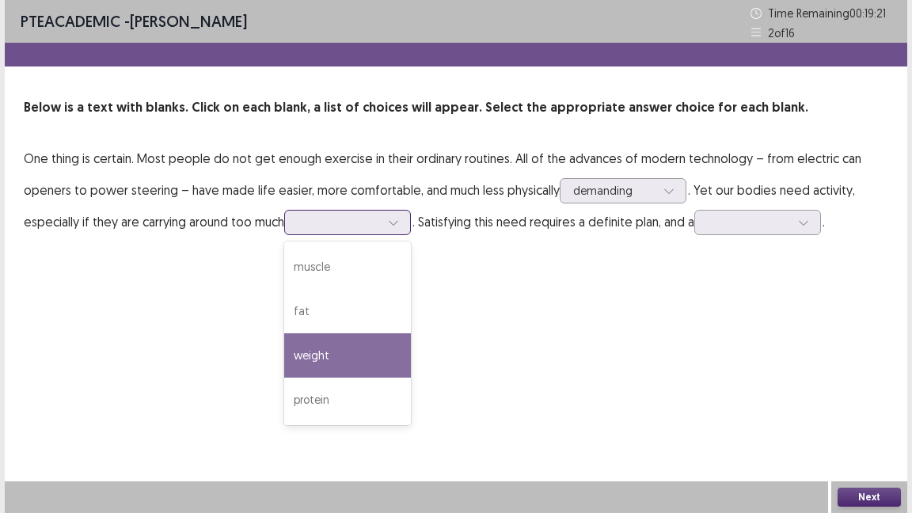
click at [353, 347] on div "weight" at bounding box center [347, 355] width 127 height 44
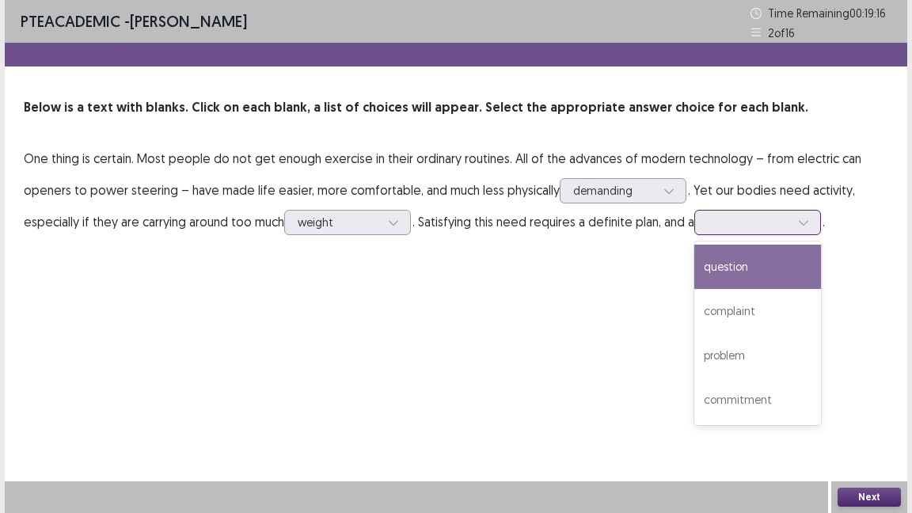
click at [797, 218] on div at bounding box center [804, 223] width 24 height 24
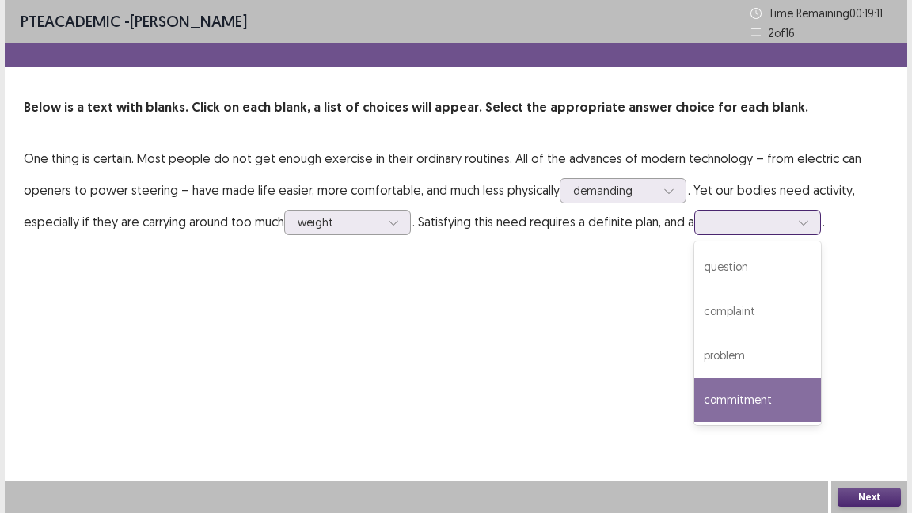
click at [783, 397] on div "commitment" at bounding box center [757, 400] width 127 height 44
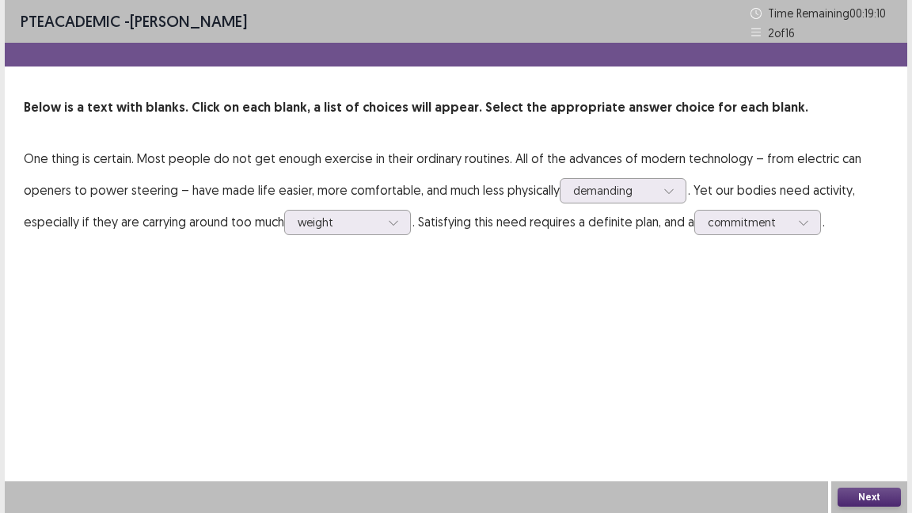
click at [877, 418] on button "Next" at bounding box center [868, 497] width 63 height 19
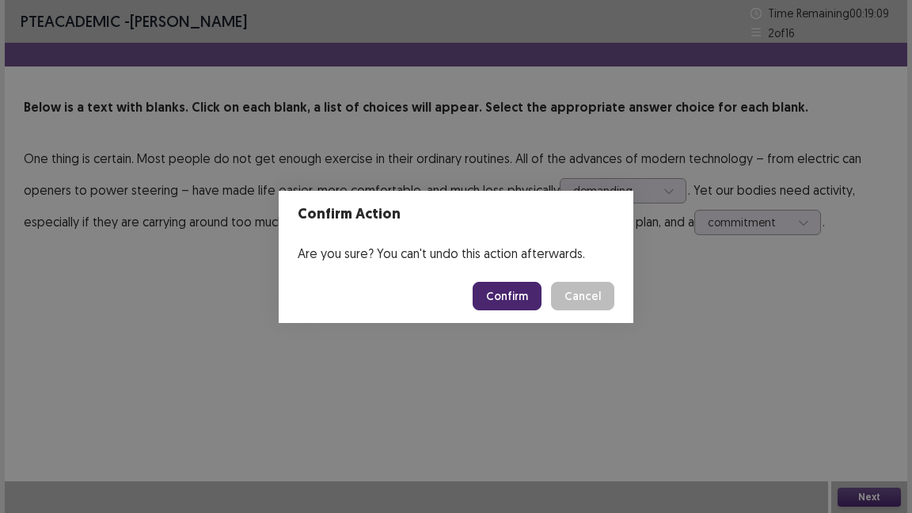
click at [507, 287] on button "Confirm" at bounding box center [507, 296] width 69 height 28
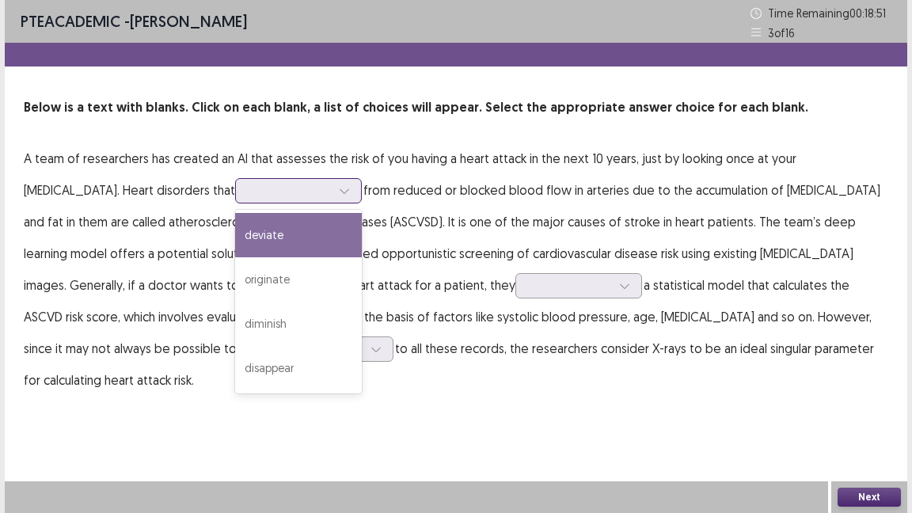
click at [340, 192] on icon at bounding box center [344, 191] width 9 height 5
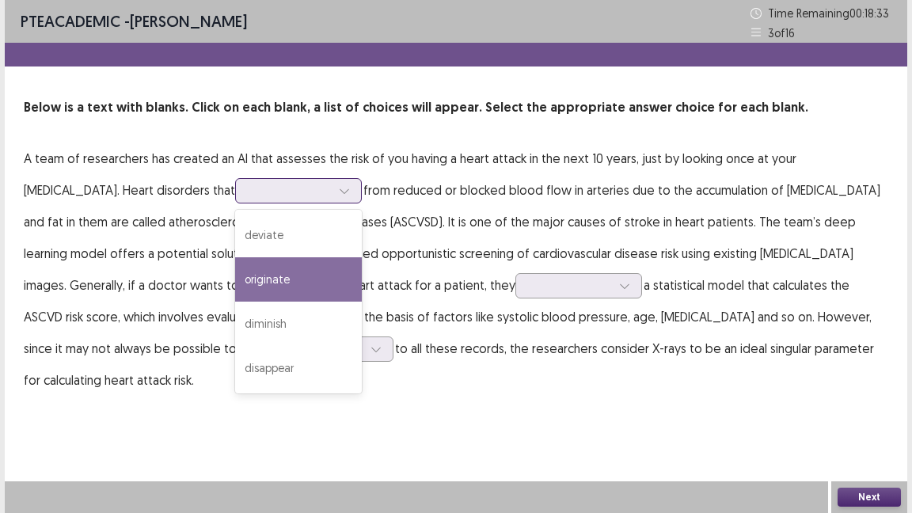
click at [235, 271] on div "originate" at bounding box center [298, 279] width 127 height 44
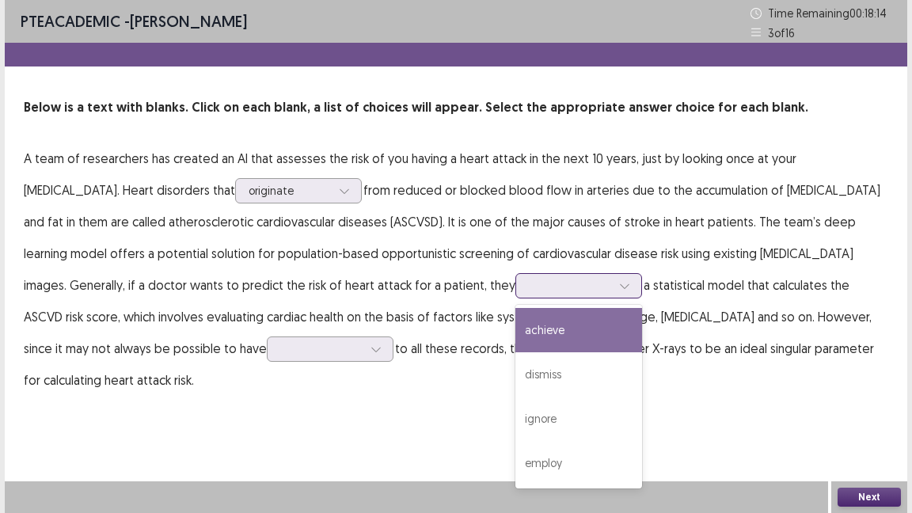
click at [619, 282] on icon at bounding box center [624, 285] width 11 height 11
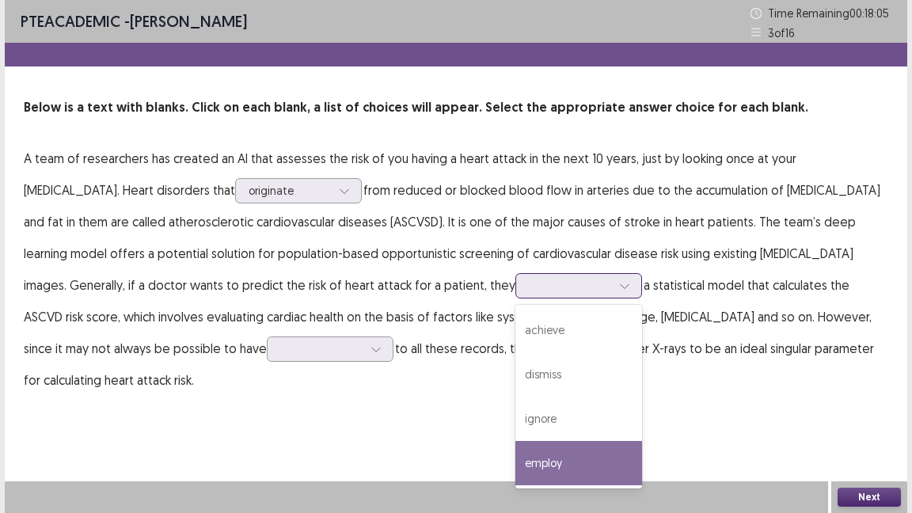
click at [515, 418] on div "employ" at bounding box center [578, 463] width 127 height 44
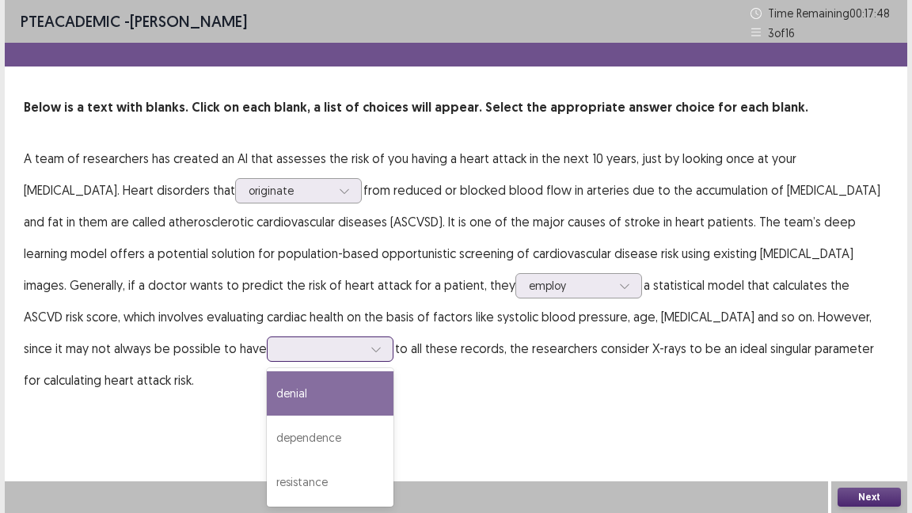
click at [364, 348] on div at bounding box center [376, 349] width 24 height 24
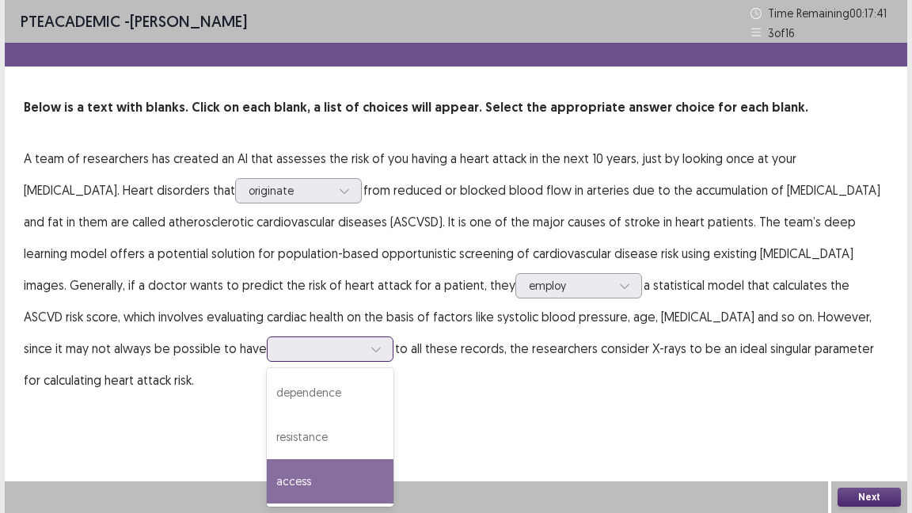
click at [267, 418] on div "access" at bounding box center [330, 481] width 127 height 44
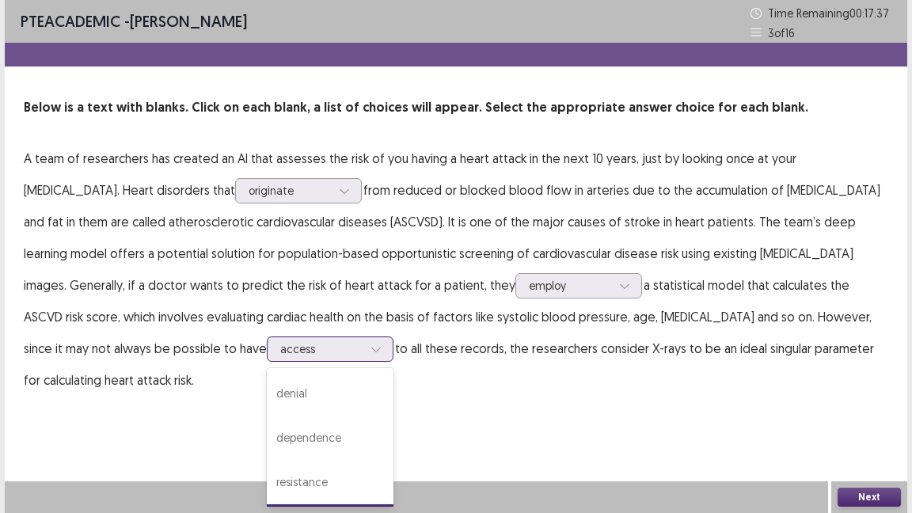
click at [370, 348] on icon at bounding box center [375, 349] width 11 height 11
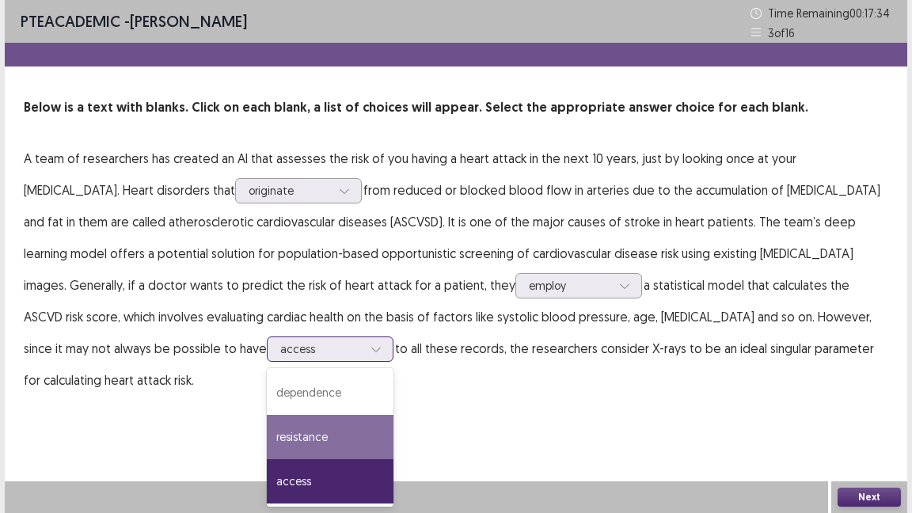
scroll to position [0, 0]
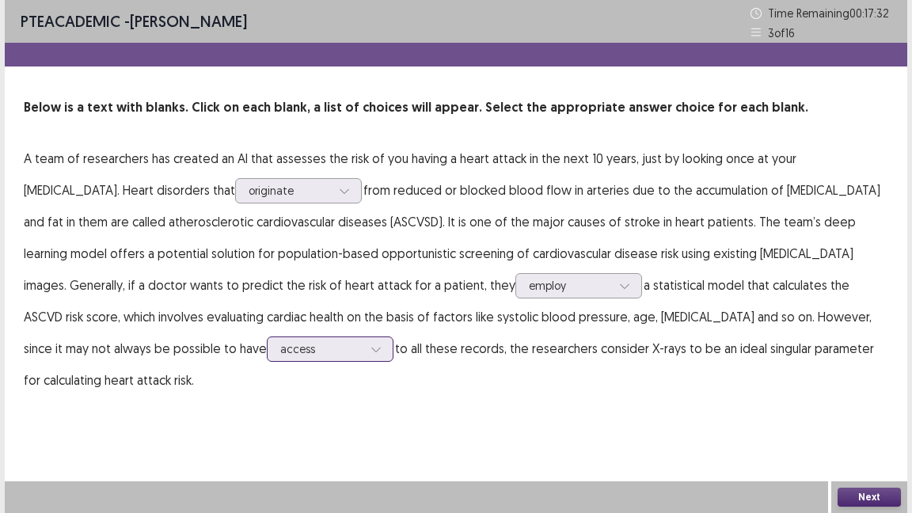
click at [280, 347] on div at bounding box center [321, 348] width 82 height 15
click at [881, 418] on button "Next" at bounding box center [868, 497] width 63 height 19
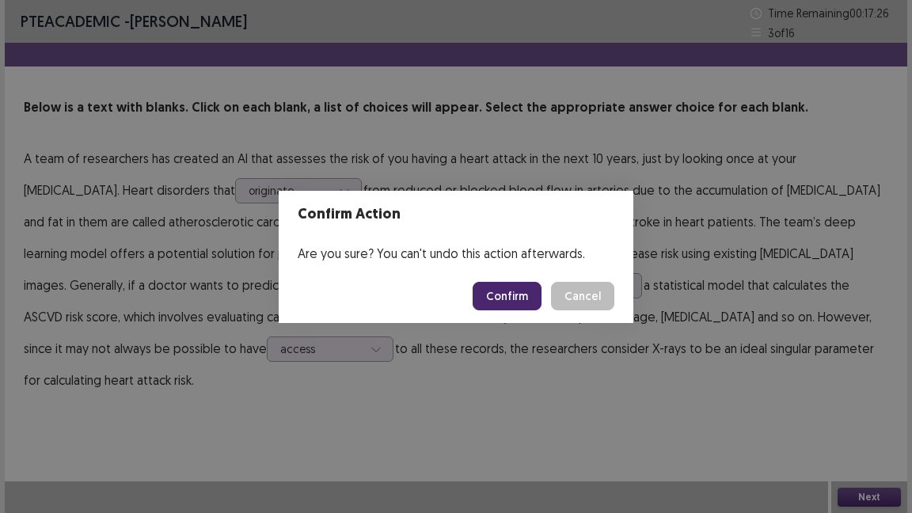
click at [518, 286] on button "Confirm" at bounding box center [507, 296] width 69 height 28
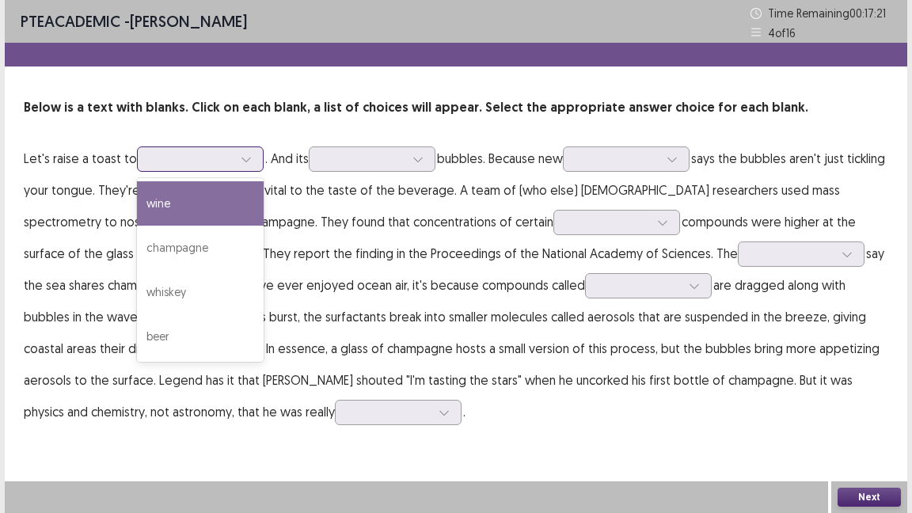
click at [248, 153] on div at bounding box center [246, 159] width 24 height 24
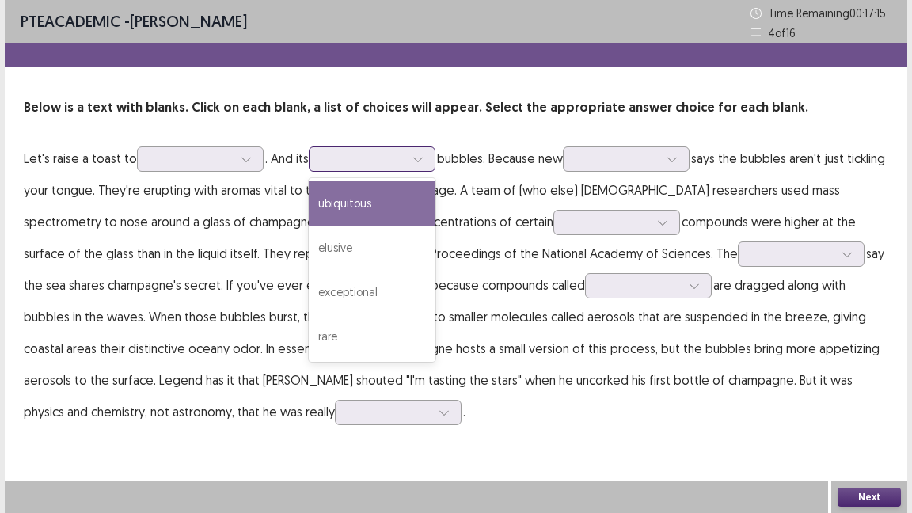
click at [427, 151] on div at bounding box center [418, 159] width 24 height 24
click at [384, 203] on div "ubiquitous" at bounding box center [372, 203] width 127 height 44
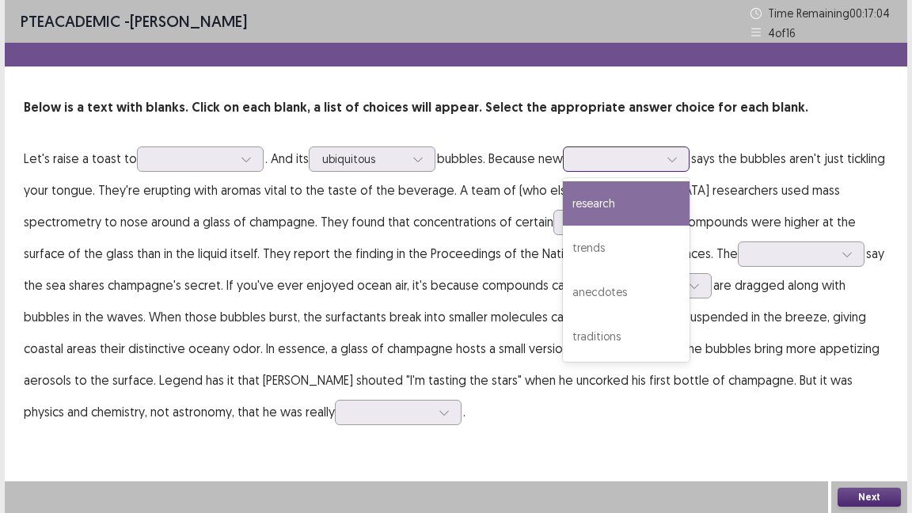
click at [684, 158] on div at bounding box center [672, 159] width 24 height 24
click at [637, 203] on div "research" at bounding box center [626, 203] width 127 height 44
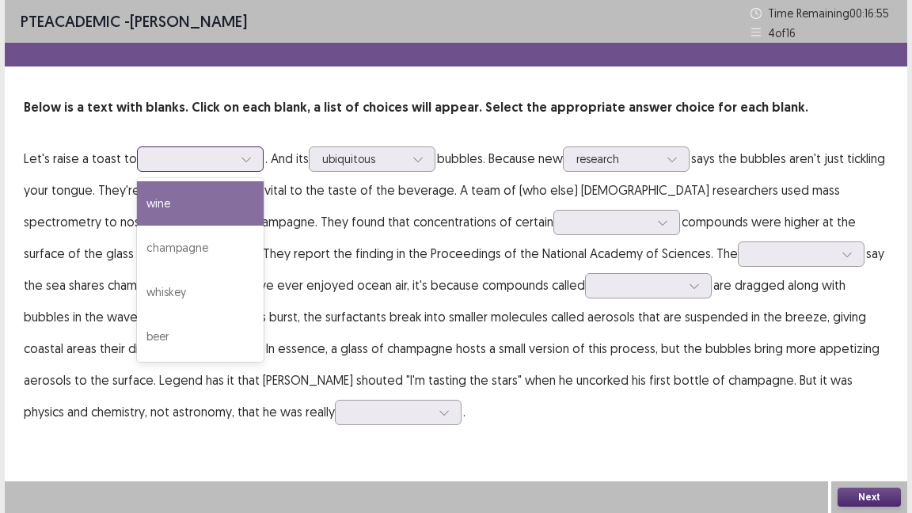
click at [245, 159] on icon at bounding box center [246, 159] width 11 height 11
click at [208, 211] on div "wine" at bounding box center [200, 203] width 127 height 44
click at [237, 156] on div at bounding box center [246, 159] width 24 height 24
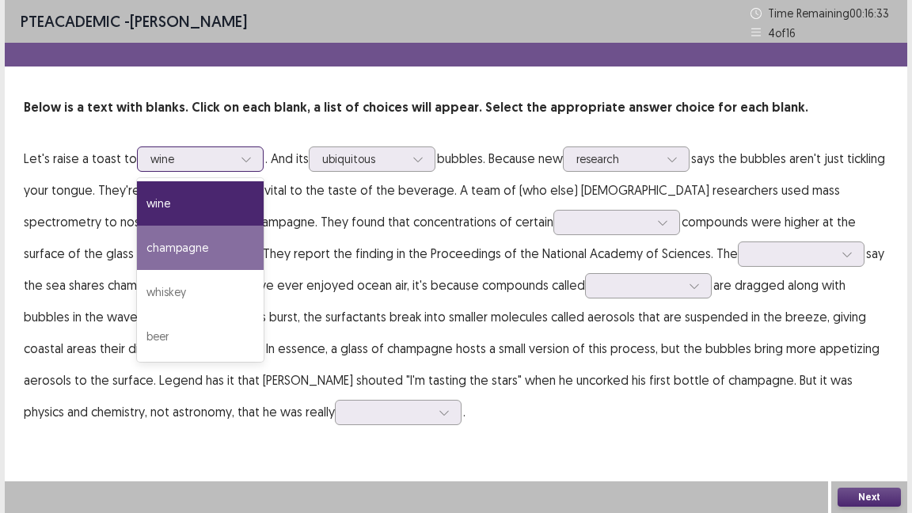
click at [201, 240] on div "champagne" at bounding box center [200, 248] width 127 height 44
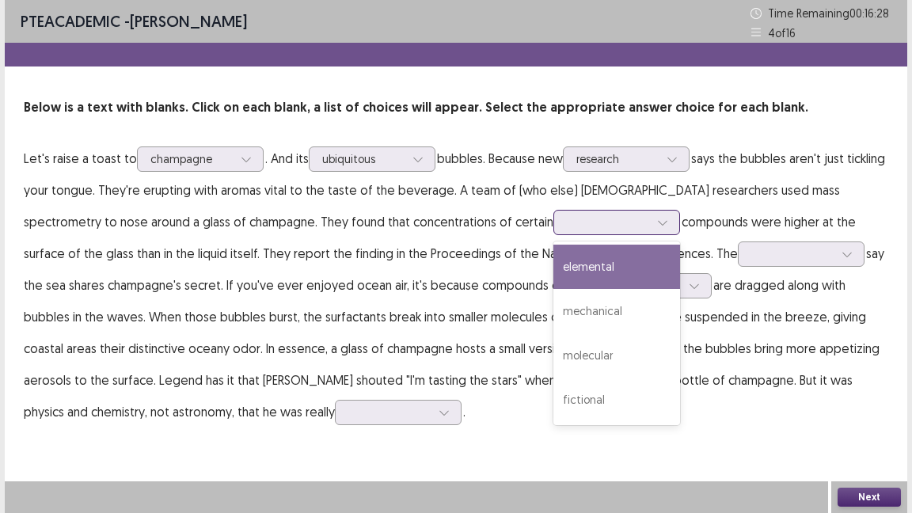
click at [651, 222] on div at bounding box center [663, 223] width 24 height 24
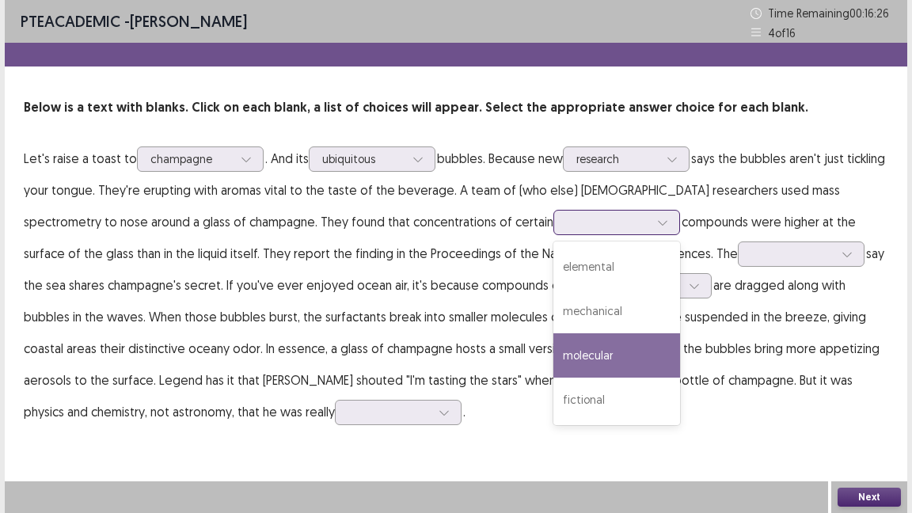
click at [553, 349] on div "molecular" at bounding box center [616, 355] width 127 height 44
click at [651, 212] on div at bounding box center [663, 223] width 24 height 24
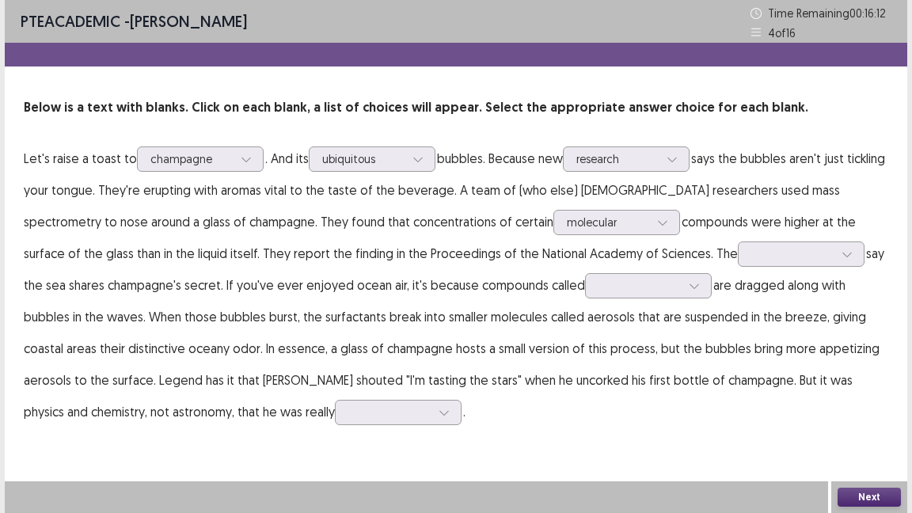
click at [371, 374] on p "Let's raise a toast to champagne . And its ubiquitous bubbles. Because new rese…" at bounding box center [456, 284] width 864 height 285
click at [835, 249] on div at bounding box center [847, 254] width 24 height 24
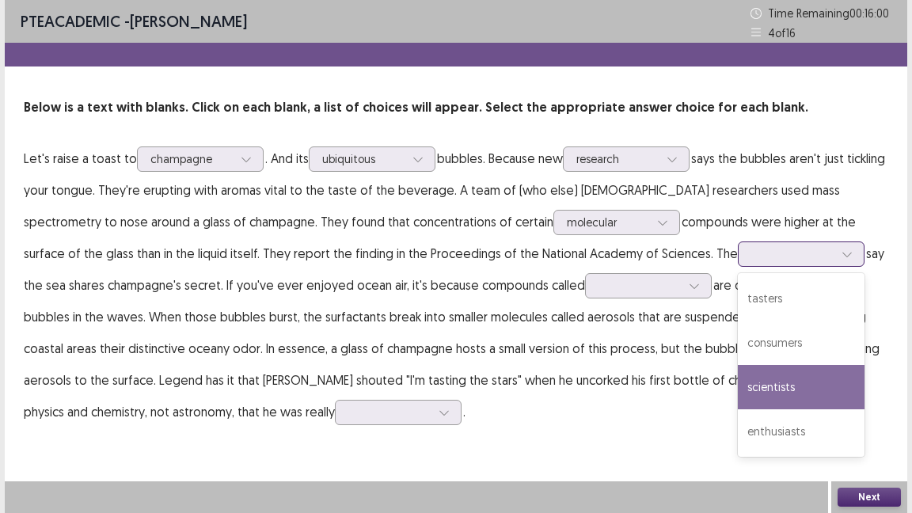
click at [738, 378] on div "scientists" at bounding box center [801, 387] width 127 height 44
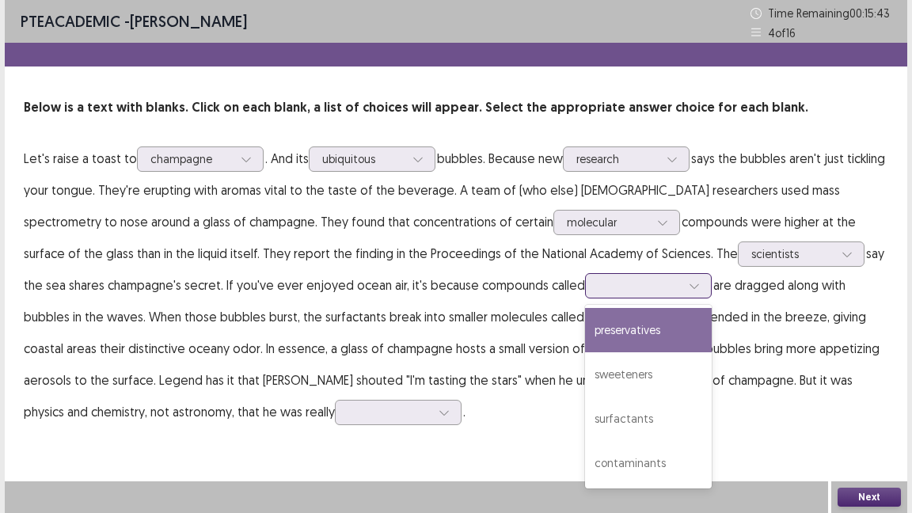
click at [689, 287] on icon at bounding box center [694, 285] width 11 height 11
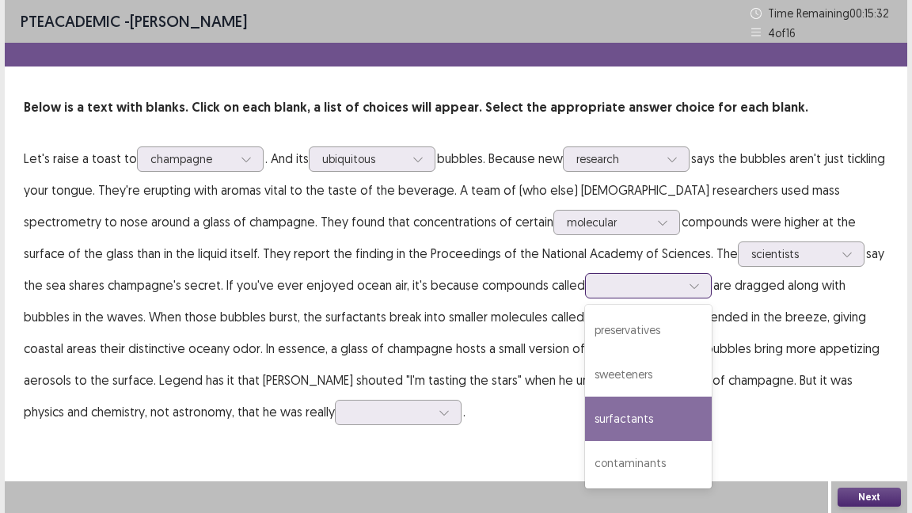
click at [585, 418] on div "surfactants" at bounding box center [648, 419] width 127 height 44
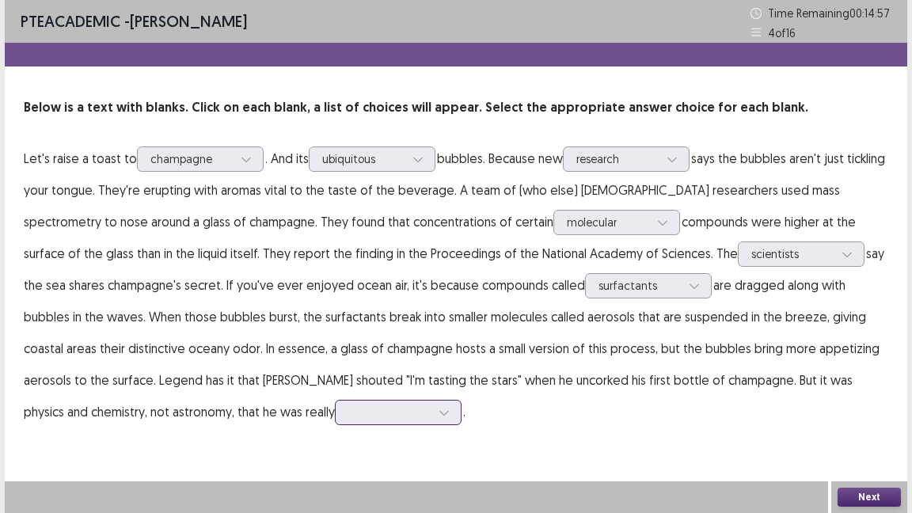
scroll to position [102, 0]
click at [335, 418] on div at bounding box center [398, 412] width 127 height 25
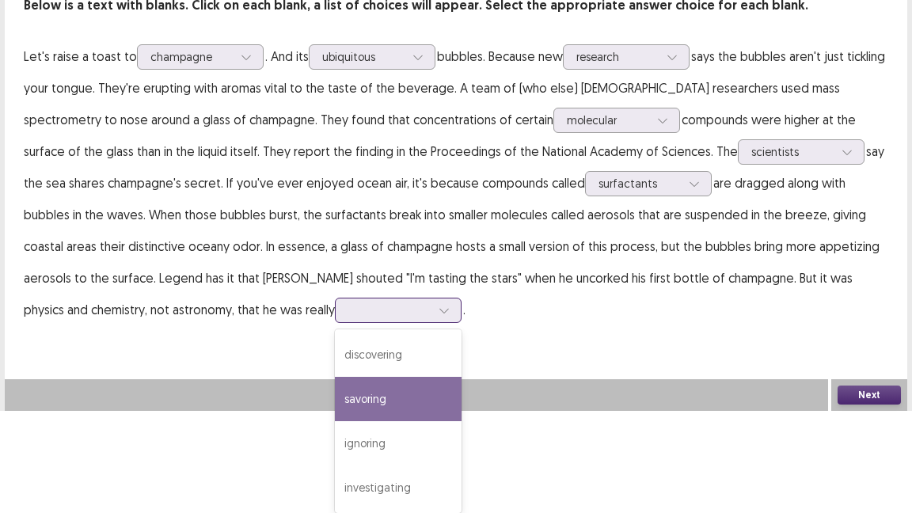
click at [335, 401] on div "savoring" at bounding box center [398, 399] width 127 height 44
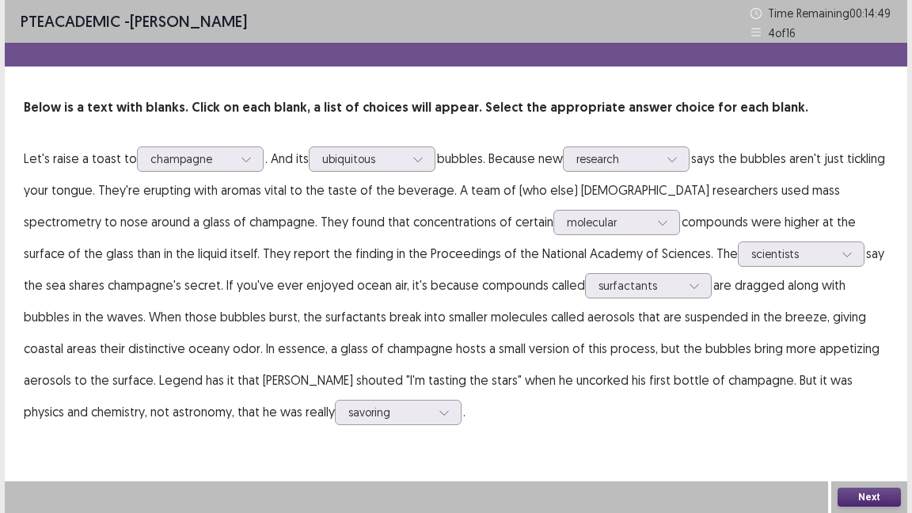
click at [887, 418] on button "Next" at bounding box center [868, 497] width 63 height 19
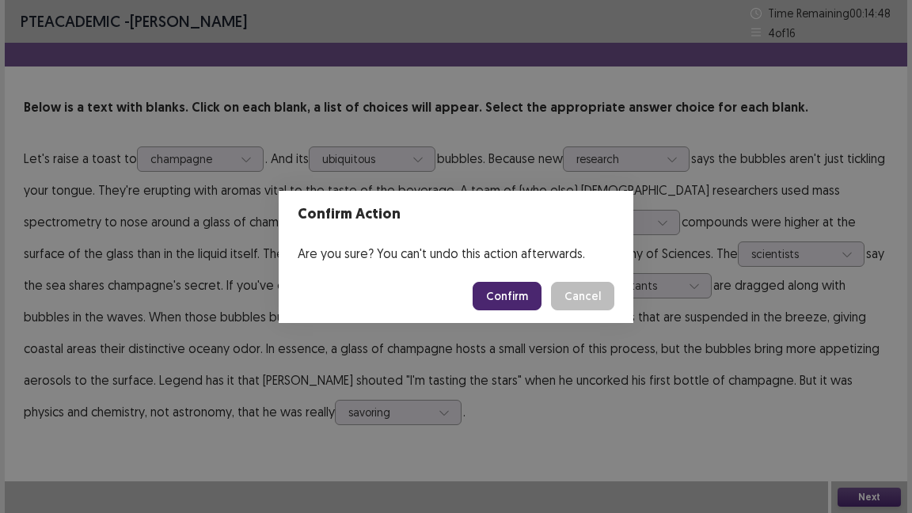
click at [504, 294] on button "Confirm" at bounding box center [507, 296] width 69 height 28
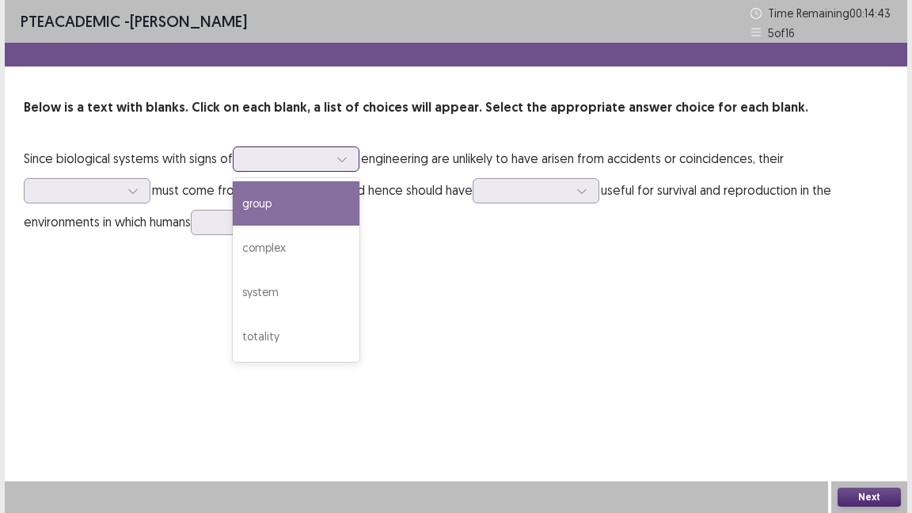
click at [343, 161] on icon at bounding box center [341, 159] width 11 height 11
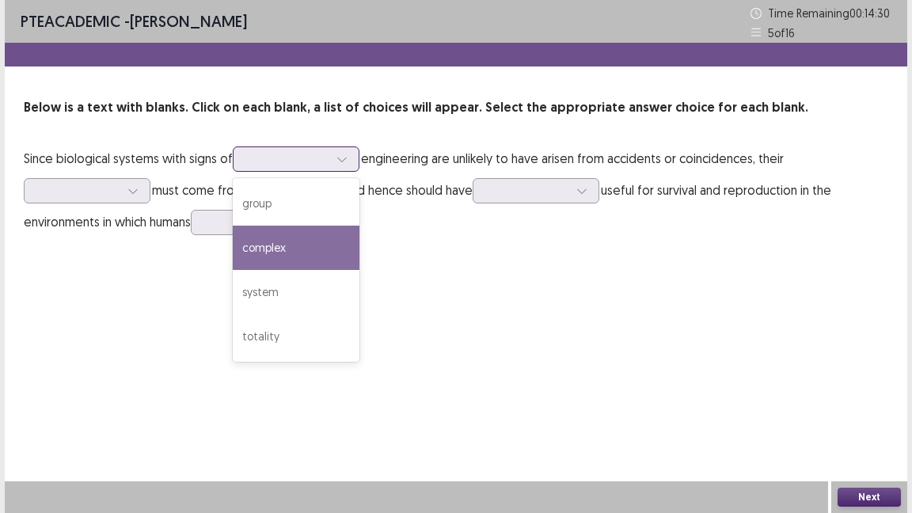
click at [309, 246] on div "complex" at bounding box center [296, 248] width 127 height 44
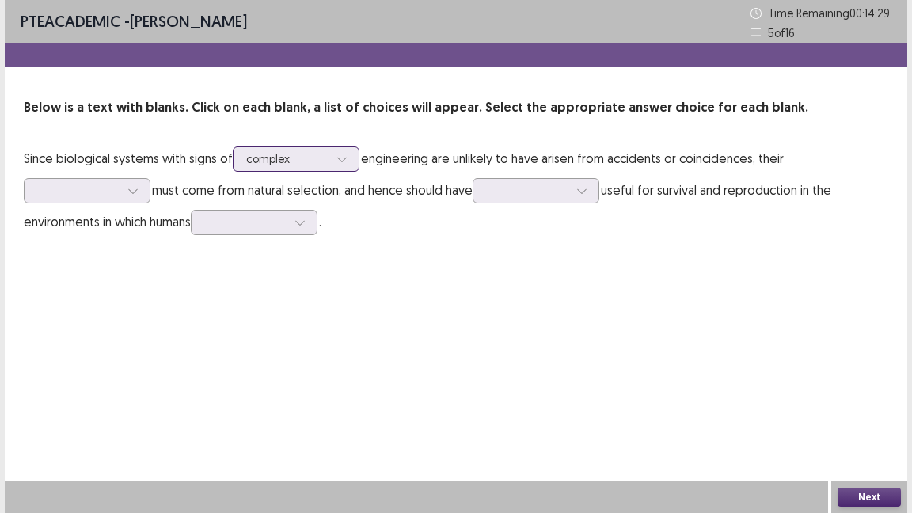
click at [346, 155] on icon at bounding box center [341, 159] width 11 height 11
click at [446, 242] on div "PTE academic - [PERSON_NAME] Time Remaining 00 : 14 : 23 5 of 16 Below is a tex…" at bounding box center [456, 134] width 902 height 269
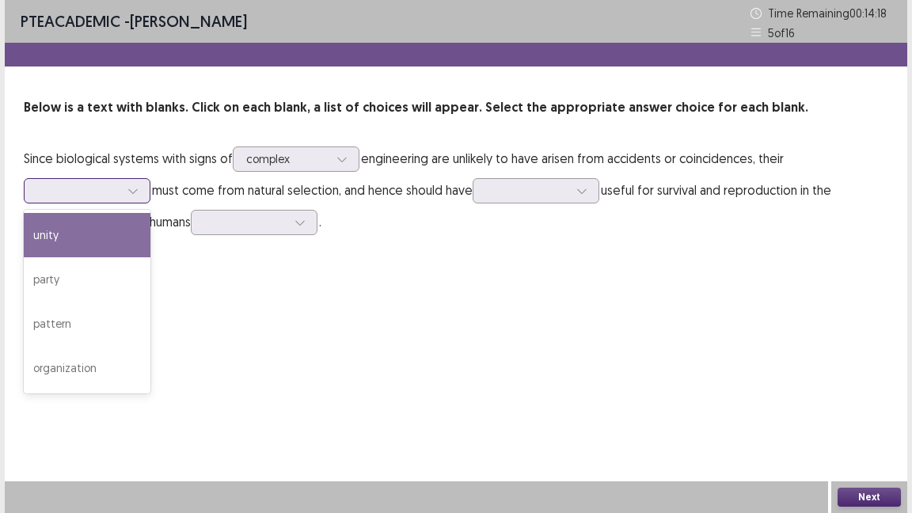
click at [132, 186] on icon at bounding box center [132, 190] width 11 height 11
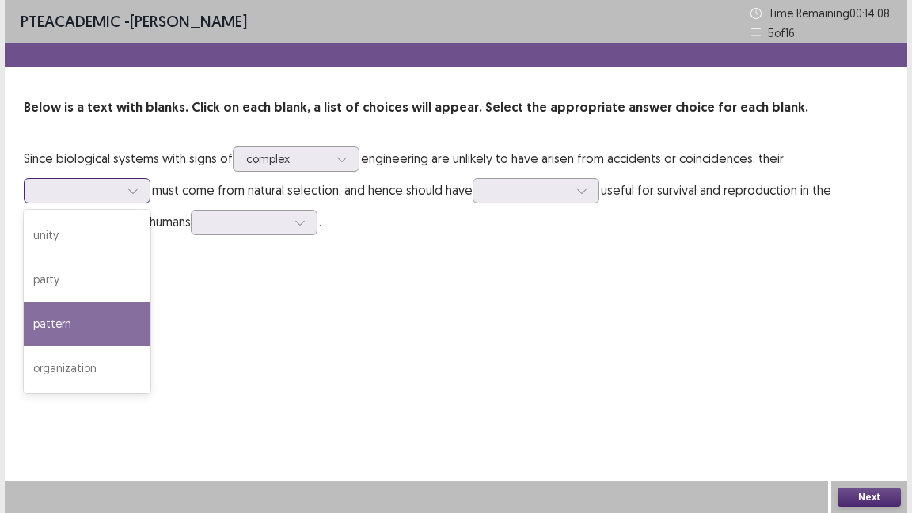
click at [87, 332] on div "pattern" at bounding box center [87, 324] width 127 height 44
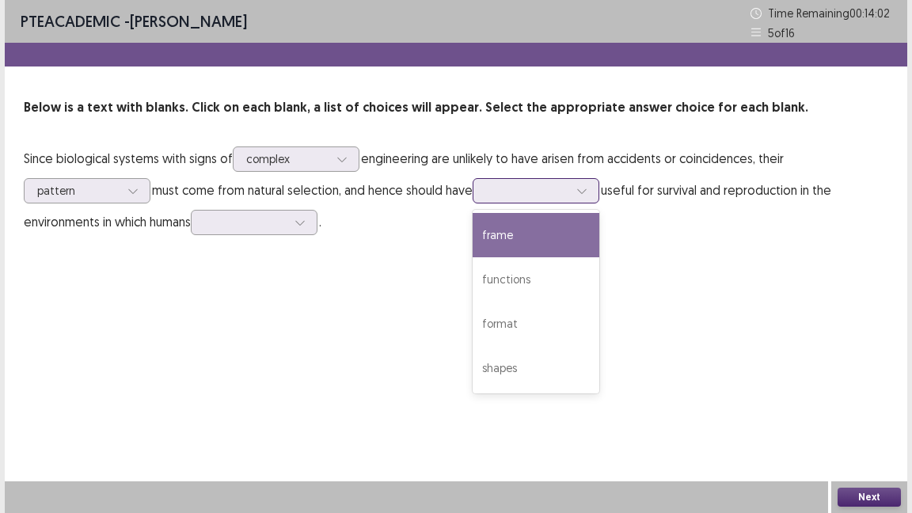
click at [587, 193] on icon at bounding box center [581, 190] width 11 height 11
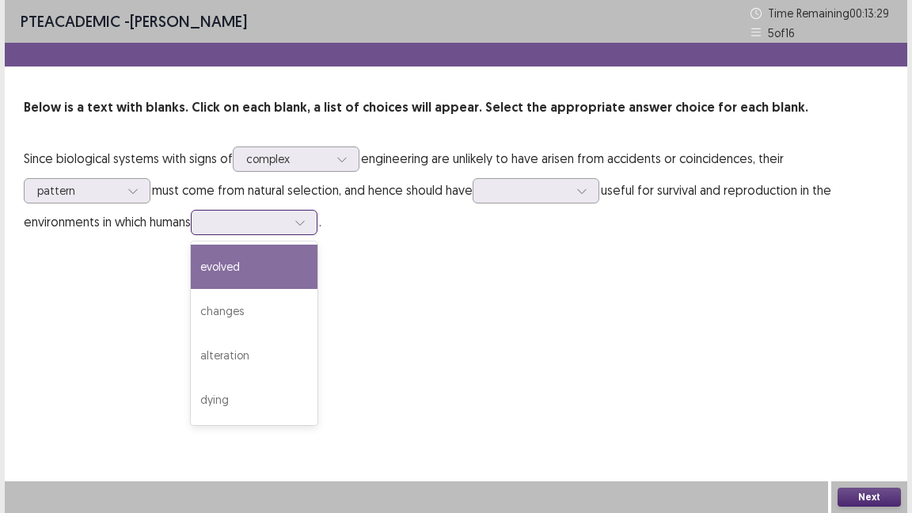
click at [306, 217] on icon at bounding box center [299, 222] width 11 height 11
click at [271, 275] on div "evolved" at bounding box center [254, 267] width 127 height 44
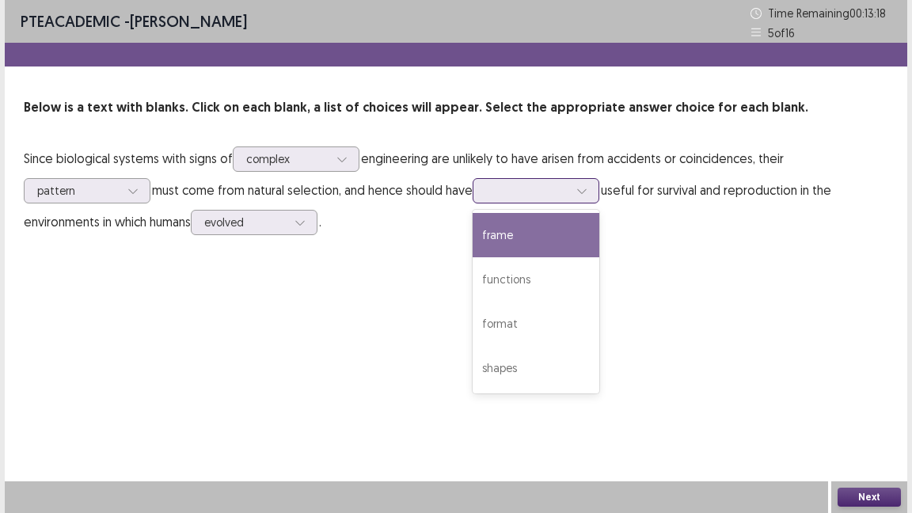
click at [587, 189] on icon at bounding box center [581, 190] width 11 height 11
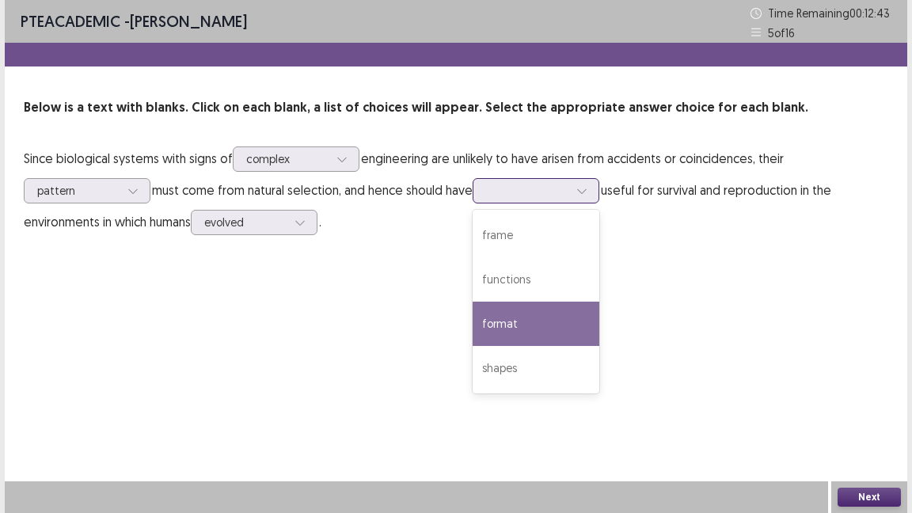
click at [538, 331] on div "format" at bounding box center [536, 324] width 127 height 44
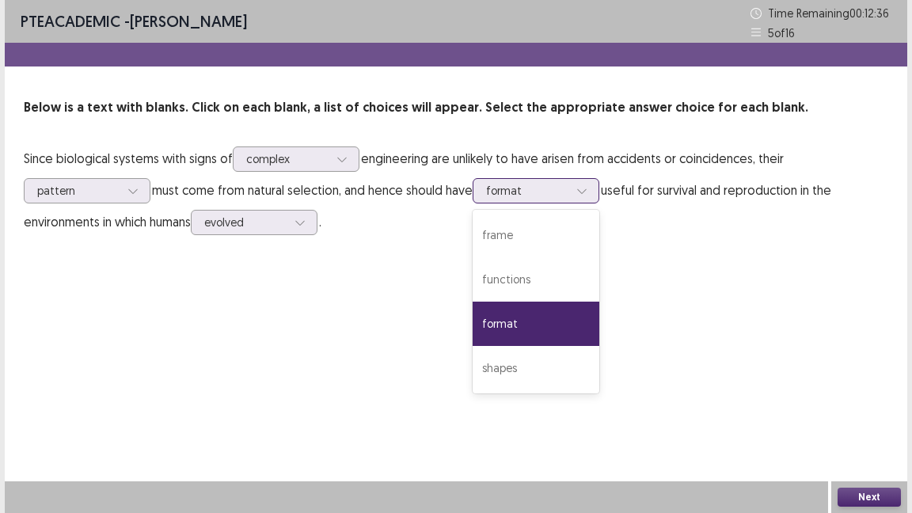
click at [587, 196] on icon at bounding box center [581, 190] width 11 height 11
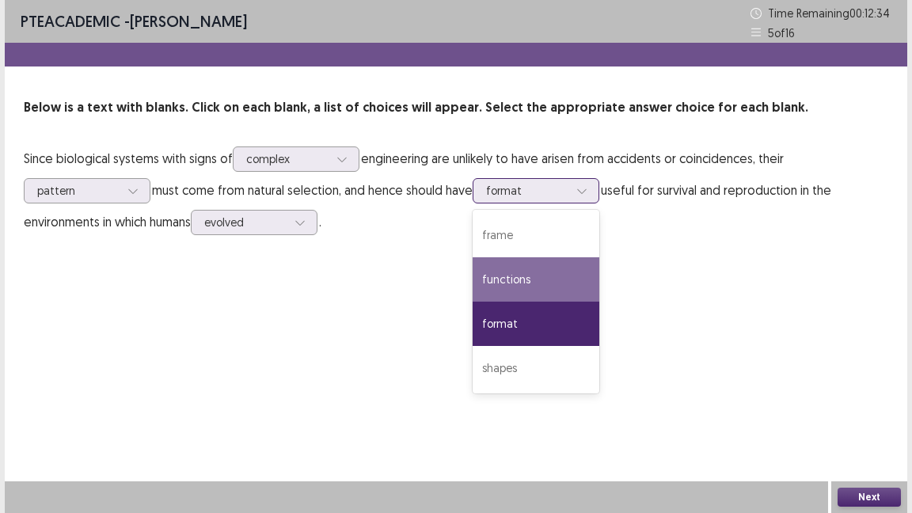
click at [564, 289] on div "functions" at bounding box center [536, 279] width 127 height 44
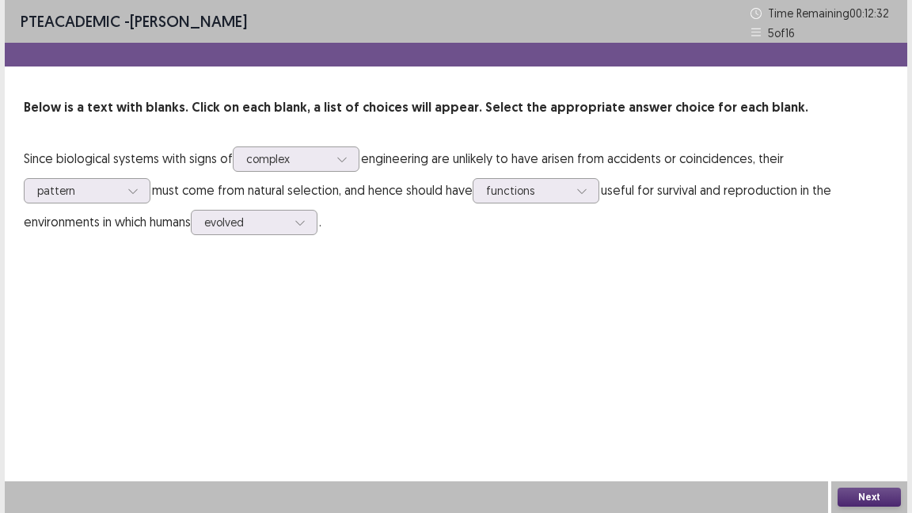
click at [866, 418] on button "Next" at bounding box center [868, 497] width 63 height 19
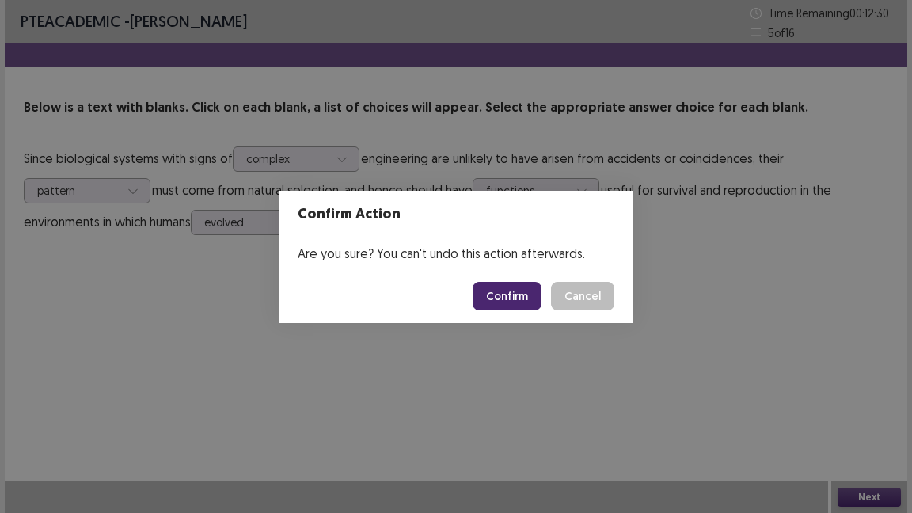
click at [510, 288] on button "Confirm" at bounding box center [507, 296] width 69 height 28
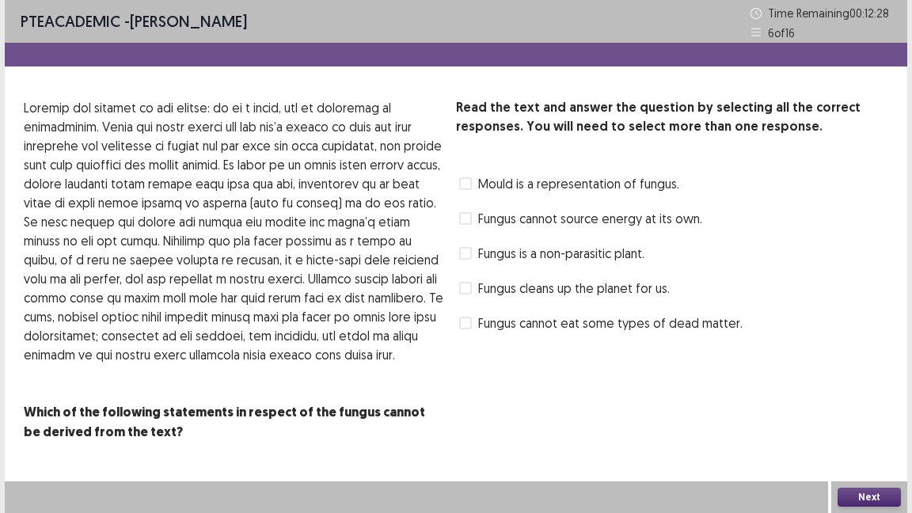
click at [533, 327] on span "Fungus cannot eat some types of dead matter." at bounding box center [610, 322] width 264 height 19
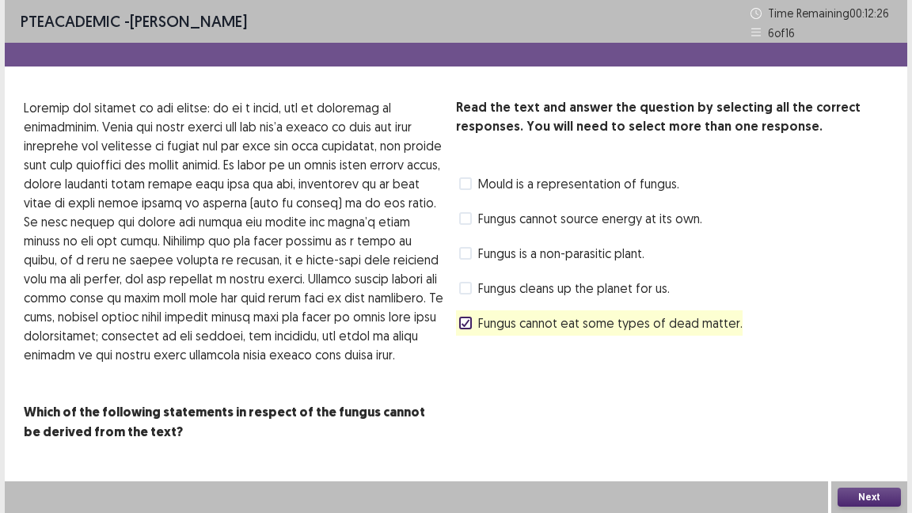
click at [871, 418] on button "Next" at bounding box center [868, 497] width 63 height 19
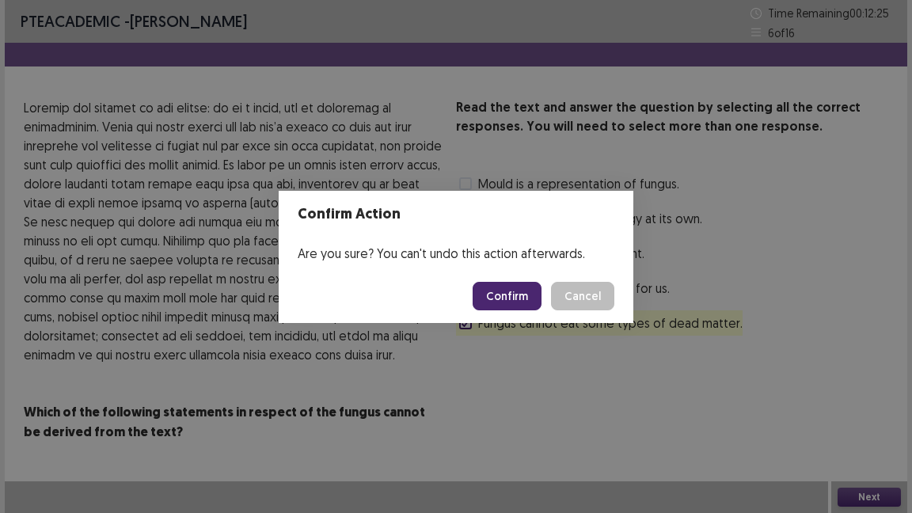
click at [521, 297] on button "Confirm" at bounding box center [507, 296] width 69 height 28
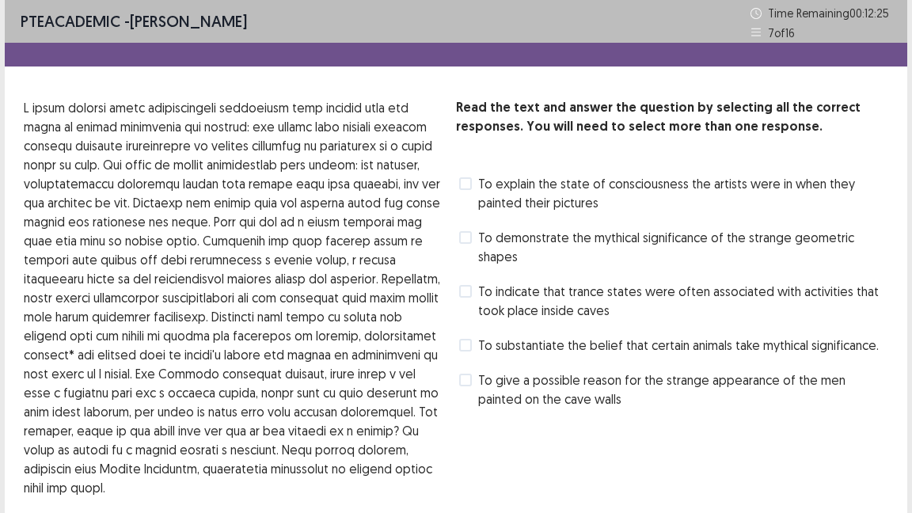
click at [521, 289] on span "To indicate that trance states were often associated with activities that took …" at bounding box center [683, 301] width 410 height 38
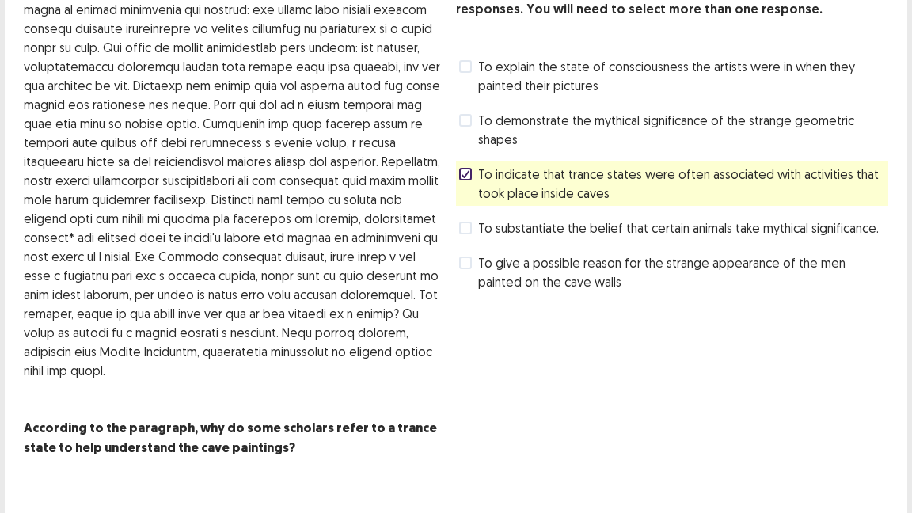
scroll to position [150, 0]
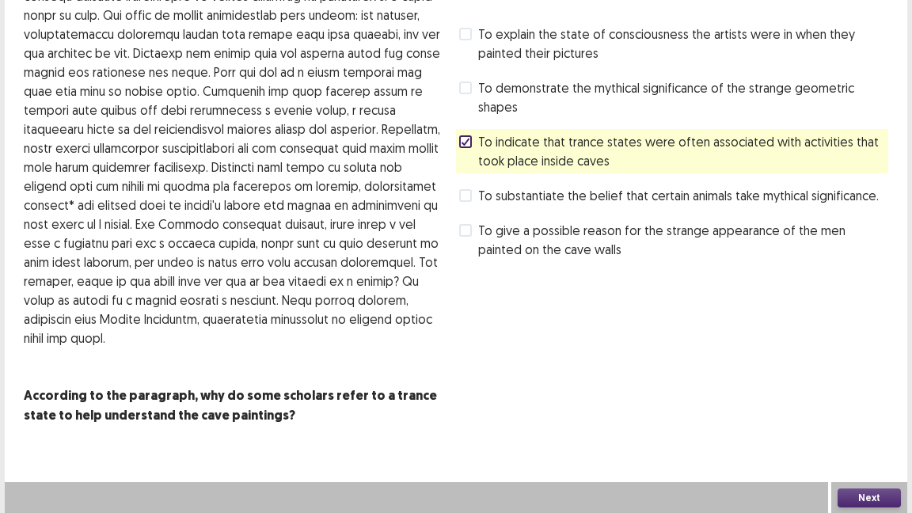
click at [883, 418] on button "Next" at bounding box center [868, 497] width 63 height 19
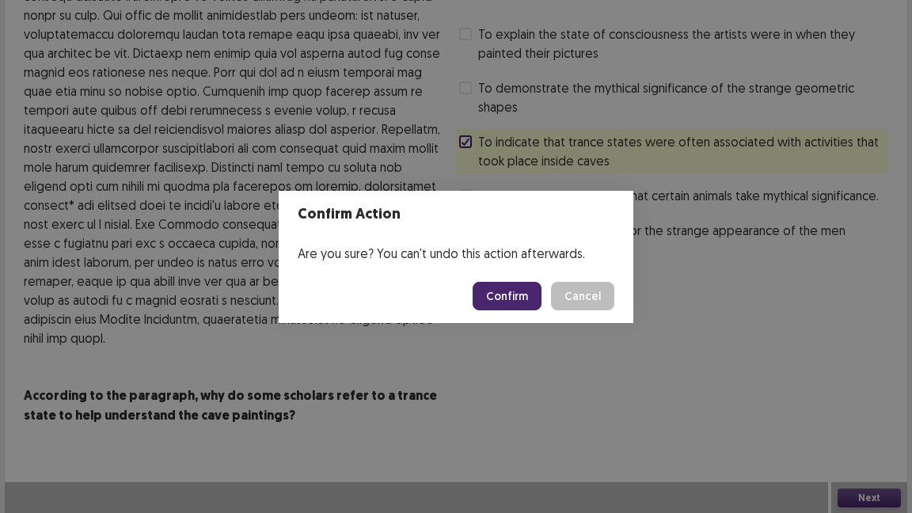
click at [519, 293] on button "Confirm" at bounding box center [507, 296] width 69 height 28
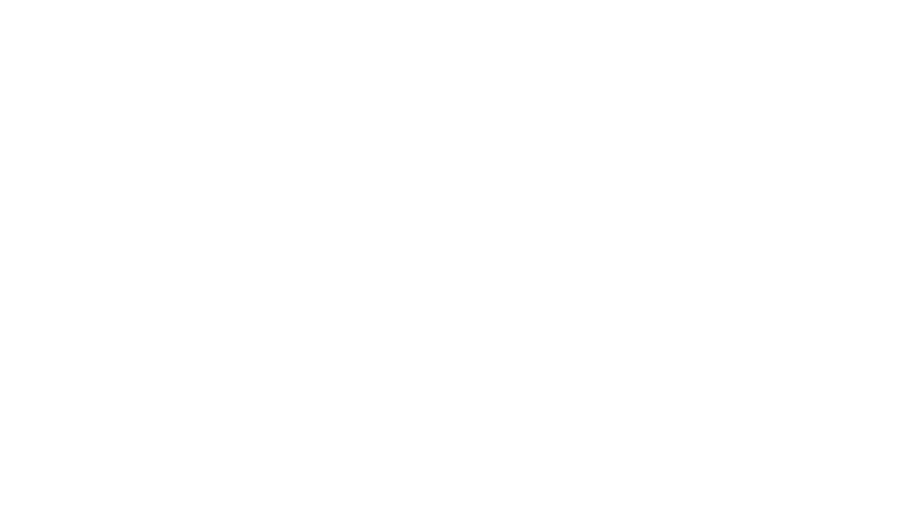
scroll to position [0, 0]
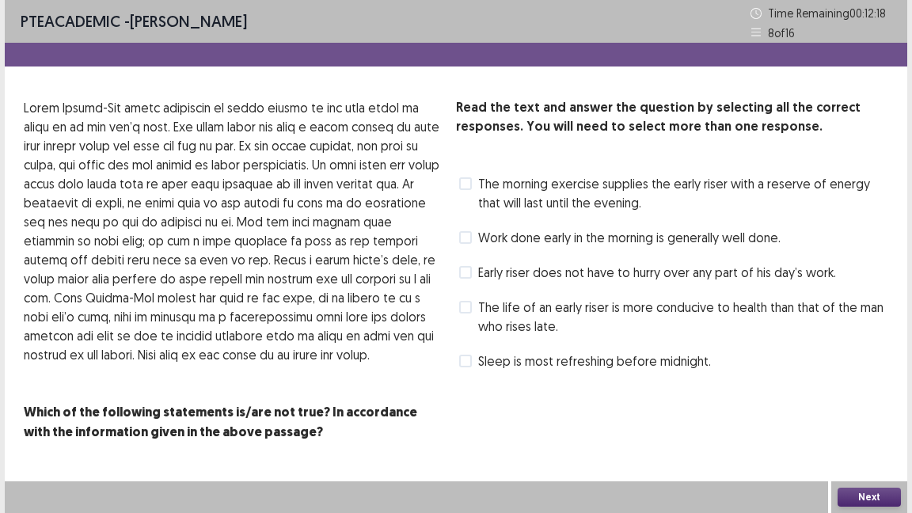
click at [519, 313] on span "The life of an early riser is more conducive to health than that of the man who…" at bounding box center [683, 317] width 410 height 38
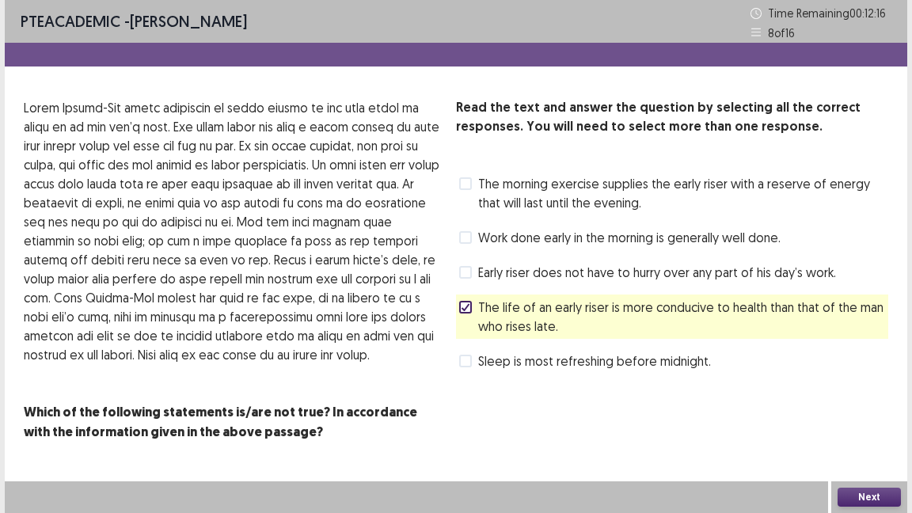
click at [865, 418] on button "Next" at bounding box center [868, 497] width 63 height 19
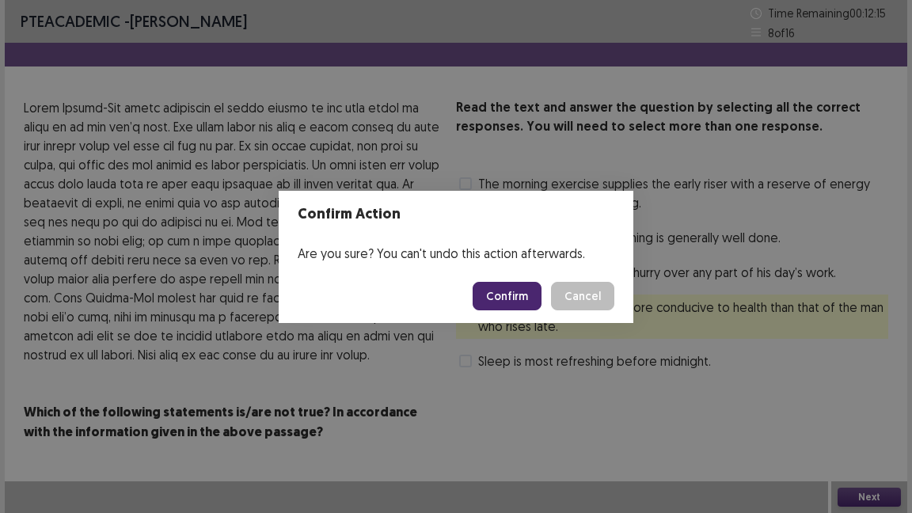
click at [512, 293] on button "Confirm" at bounding box center [507, 296] width 69 height 28
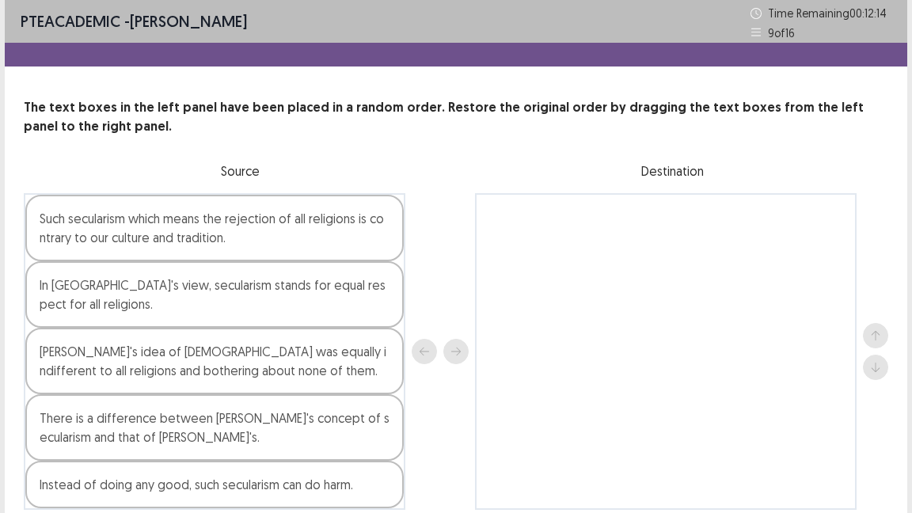
scroll to position [42, 0]
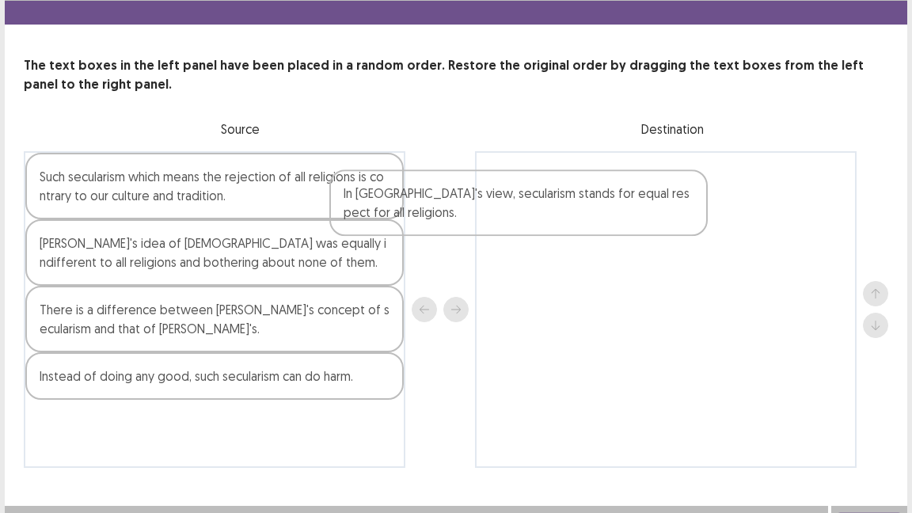
drag, startPoint x: 255, startPoint y: 260, endPoint x: 568, endPoint y: 208, distance: 317.0
click at [568, 208] on div "Such secularism which means the rejection of all religions is contrary to our c…" at bounding box center [456, 309] width 864 height 317
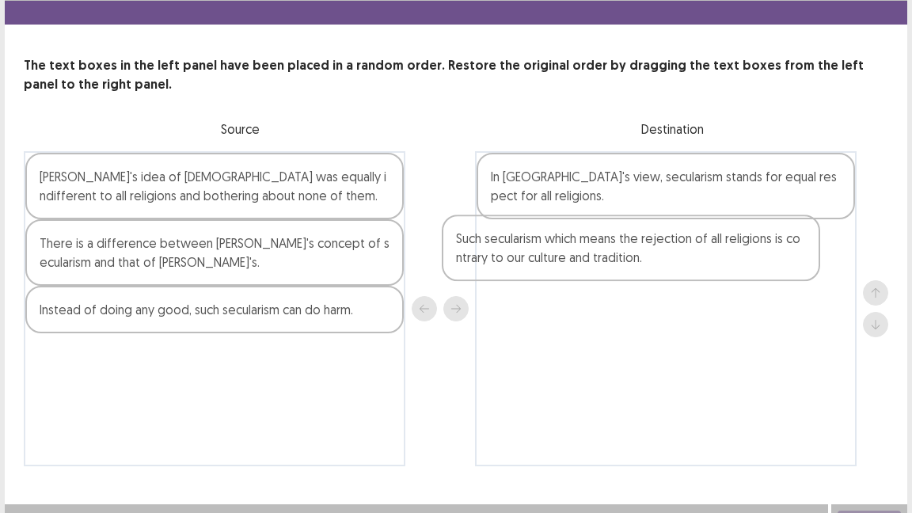
drag, startPoint x: 268, startPoint y: 211, endPoint x: 697, endPoint y: 273, distance: 434.2
click at [697, 273] on div "Such secularism which means the rejection of all religions is contrary to our c…" at bounding box center [456, 308] width 864 height 315
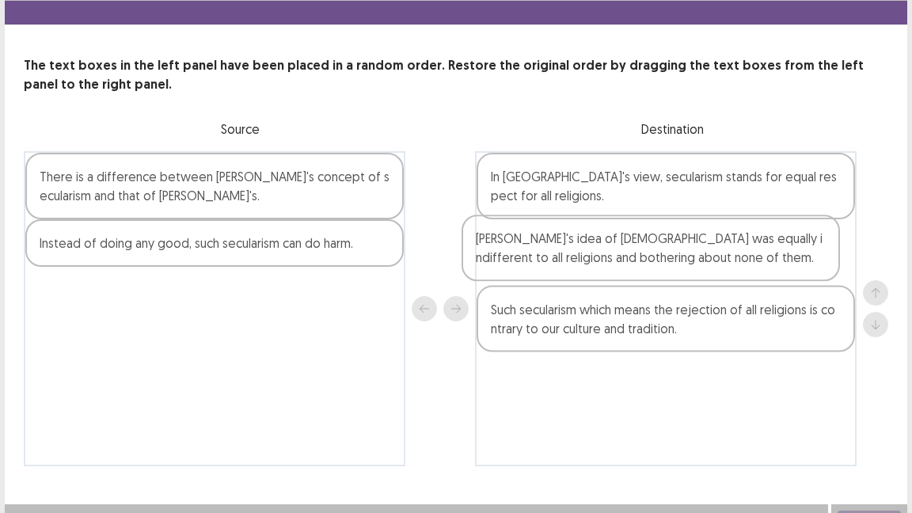
drag, startPoint x: 181, startPoint y: 188, endPoint x: 634, endPoint y: 250, distance: 456.9
click at [634, 250] on div "[PERSON_NAME]'s idea of [DEMOGRAPHIC_DATA] was equally indifferent to all relig…" at bounding box center [456, 308] width 864 height 315
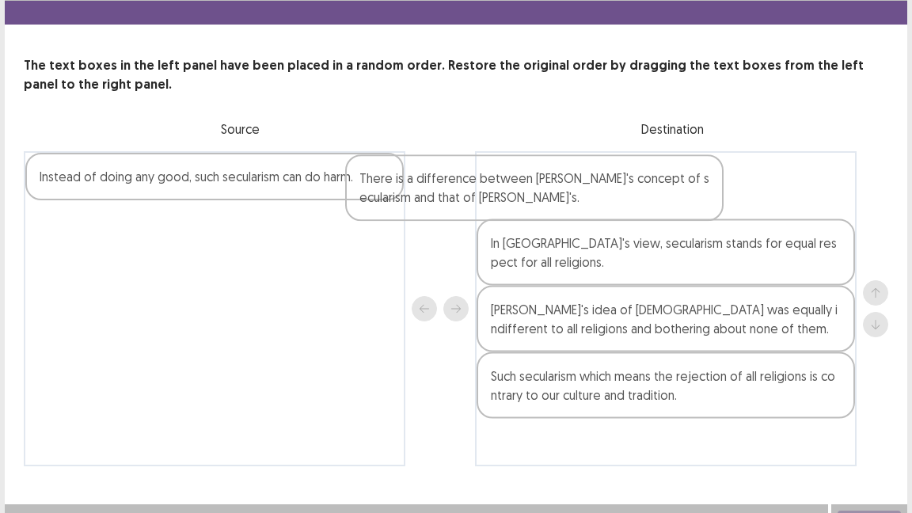
drag, startPoint x: 211, startPoint y: 203, endPoint x: 544, endPoint y: 204, distance: 332.4
click at [544, 204] on div "There is a difference between [PERSON_NAME]'s concept of secularism and that of…" at bounding box center [456, 308] width 864 height 315
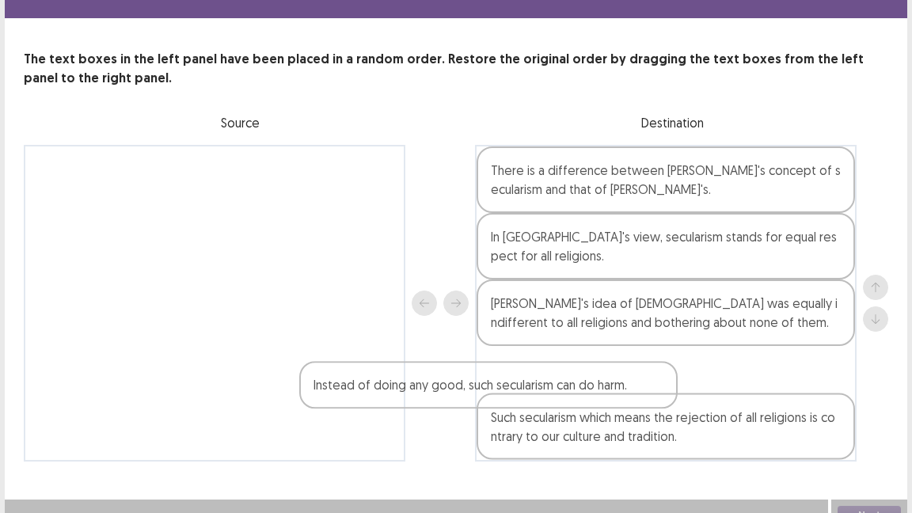
scroll to position [51, 0]
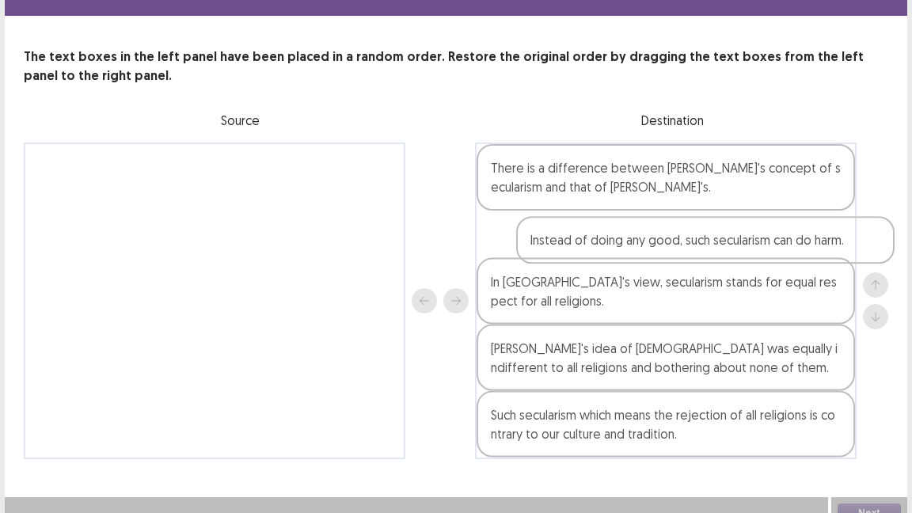
drag, startPoint x: 218, startPoint y: 180, endPoint x: 719, endPoint y: 252, distance: 506.8
click at [719, 252] on div "Instead of doing any good, such secularism can do harm. There is a difference b…" at bounding box center [456, 300] width 864 height 317
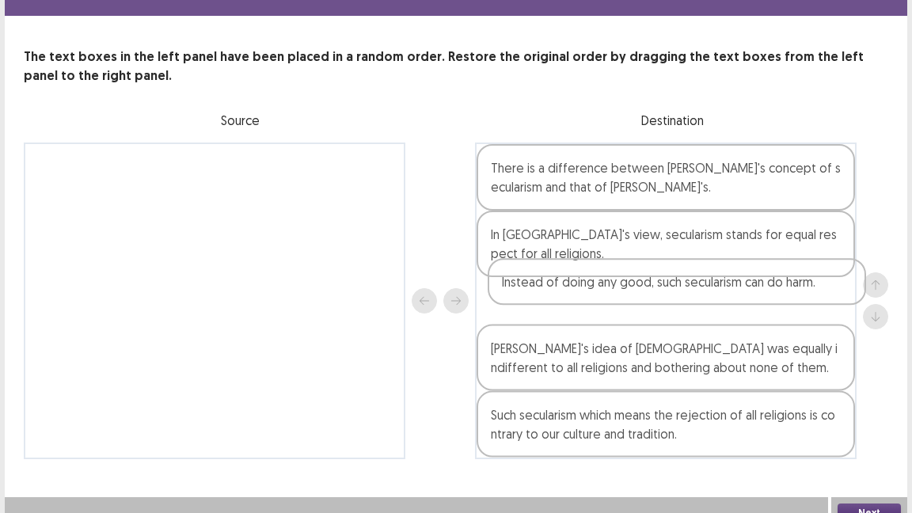
drag, startPoint x: 719, startPoint y: 252, endPoint x: 735, endPoint y: 313, distance: 62.8
click at [735, 313] on div "There is a difference between [PERSON_NAME]'s concept of secularism and that of…" at bounding box center [666, 300] width 382 height 317
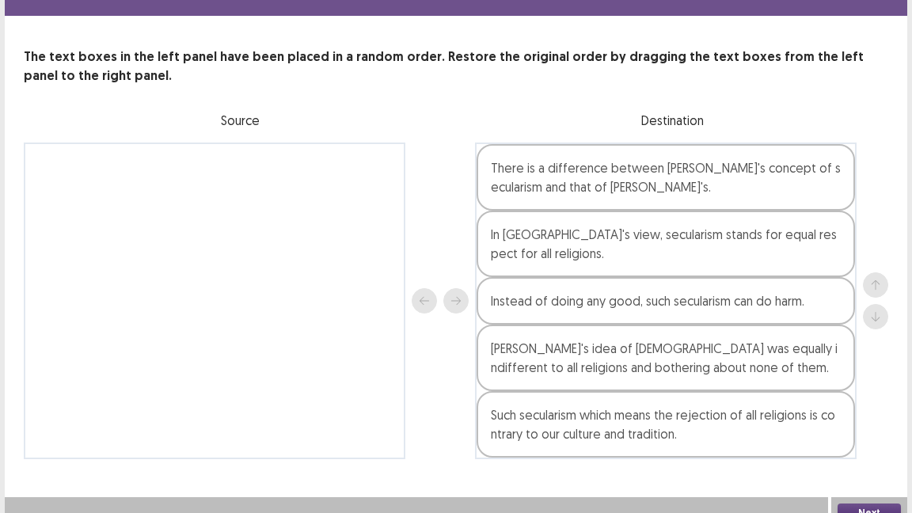
scroll to position [65, 0]
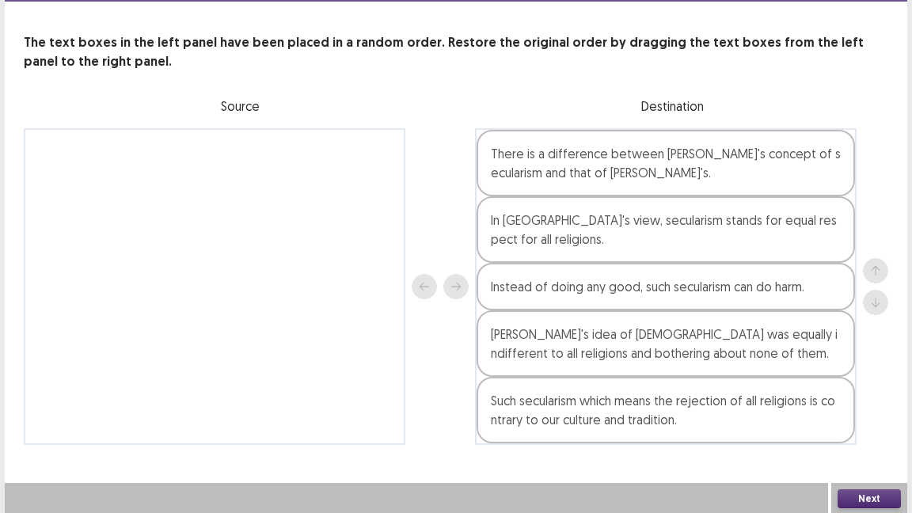
click at [852, 418] on button "Next" at bounding box center [868, 498] width 63 height 19
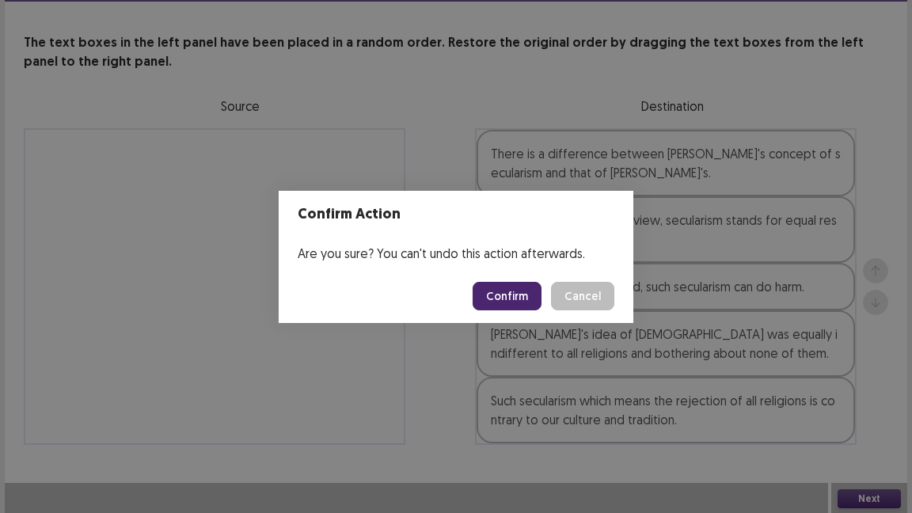
click at [523, 290] on button "Confirm" at bounding box center [507, 296] width 69 height 28
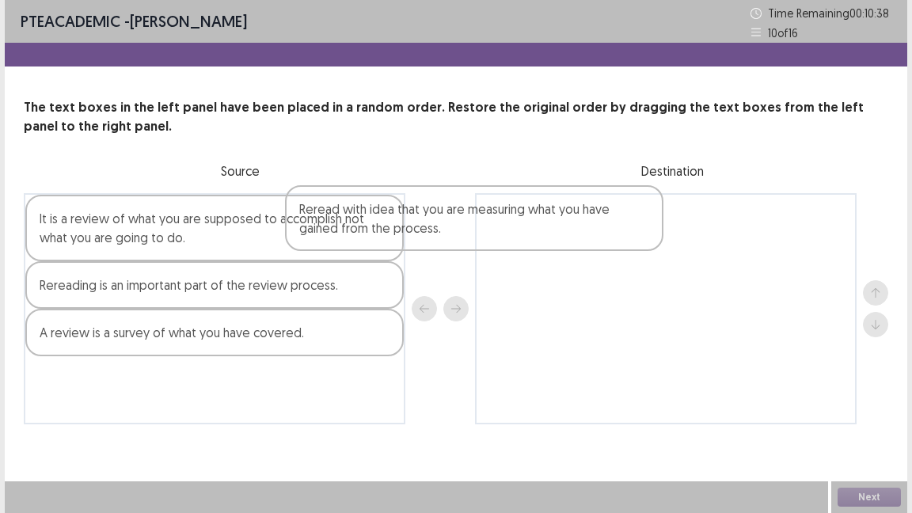
drag, startPoint x: 191, startPoint y: 251, endPoint x: 498, endPoint y: 243, distance: 307.2
click at [498, 243] on div "Reread with idea that you are measuring what you have gained from the process. …" at bounding box center [456, 308] width 864 height 231
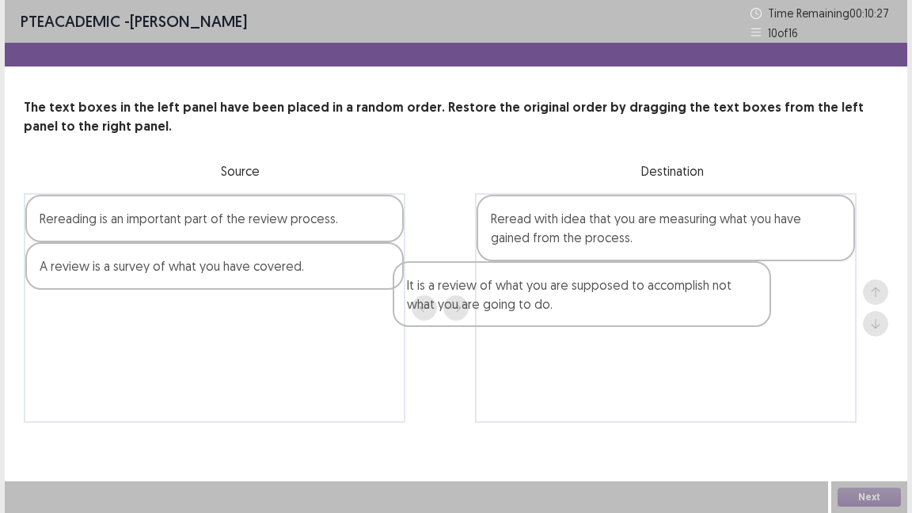
drag, startPoint x: 233, startPoint y: 243, endPoint x: 617, endPoint y: 309, distance: 388.8
click at [617, 309] on div "It is a review of what you are supposed to accomplish not what you are going to…" at bounding box center [456, 308] width 864 height 230
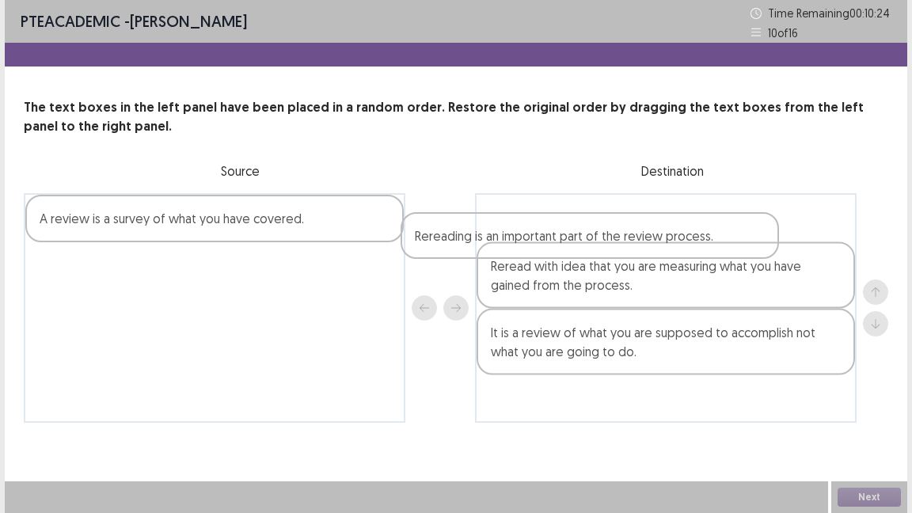
drag, startPoint x: 251, startPoint y: 227, endPoint x: 655, endPoint y: 251, distance: 404.4
click at [655, 251] on div "Rereading is an important part of the review process. A review is a survey of w…" at bounding box center [456, 308] width 864 height 230
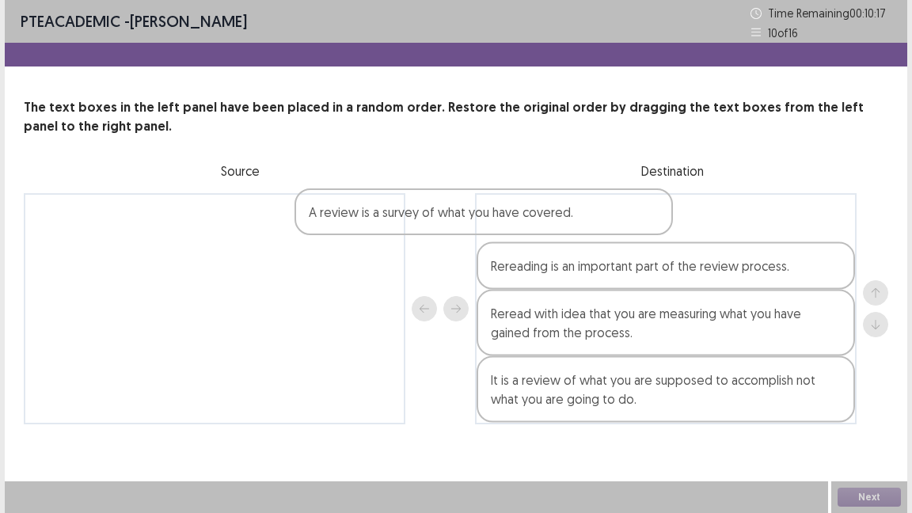
drag, startPoint x: 184, startPoint y: 234, endPoint x: 528, endPoint y: 230, distance: 343.5
click at [528, 230] on div "A review is a survey of what you have covered. Rereading is an important part o…" at bounding box center [456, 308] width 864 height 231
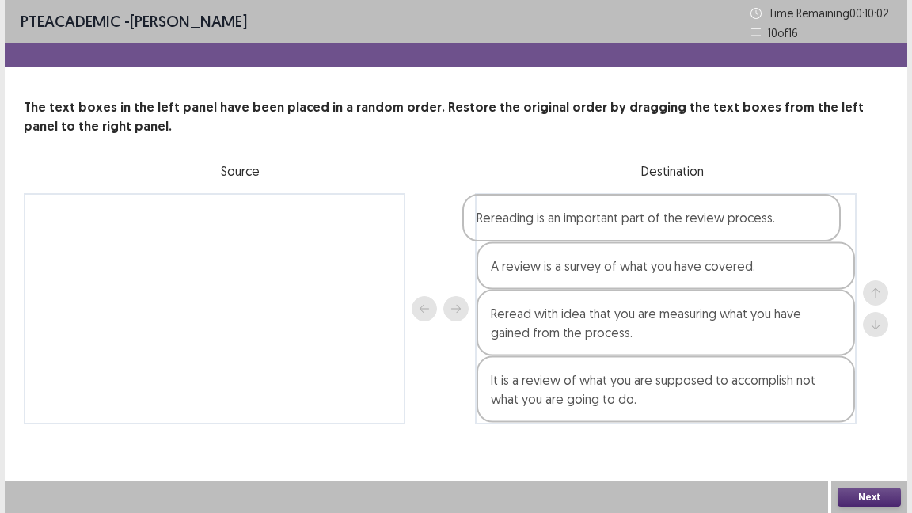
drag, startPoint x: 651, startPoint y: 276, endPoint x: 637, endPoint y: 222, distance: 55.5
click at [637, 222] on div "A review is a survey of what you have covered. Rereading is an important part o…" at bounding box center [666, 308] width 382 height 231
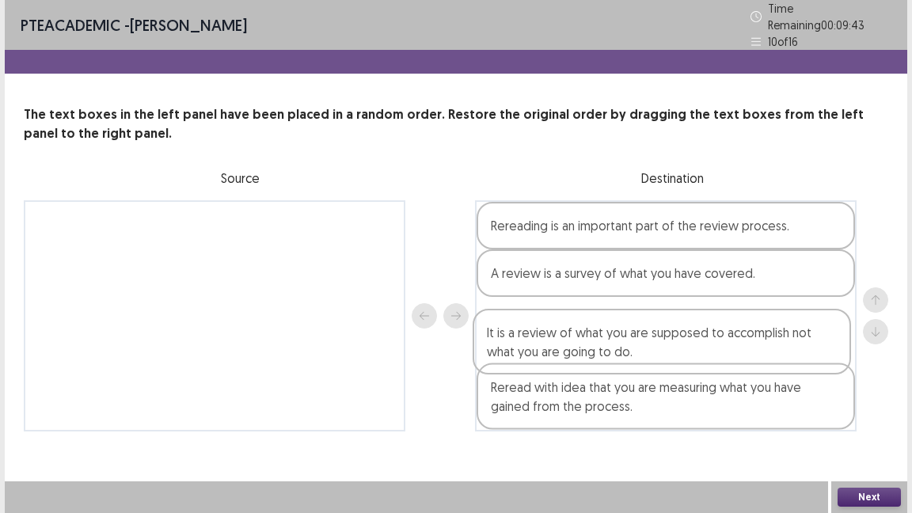
drag, startPoint x: 542, startPoint y: 392, endPoint x: 537, endPoint y: 322, distance: 69.8
click at [537, 322] on div "Rereading is an important part of the review process. A review is a survey of w…" at bounding box center [666, 315] width 382 height 231
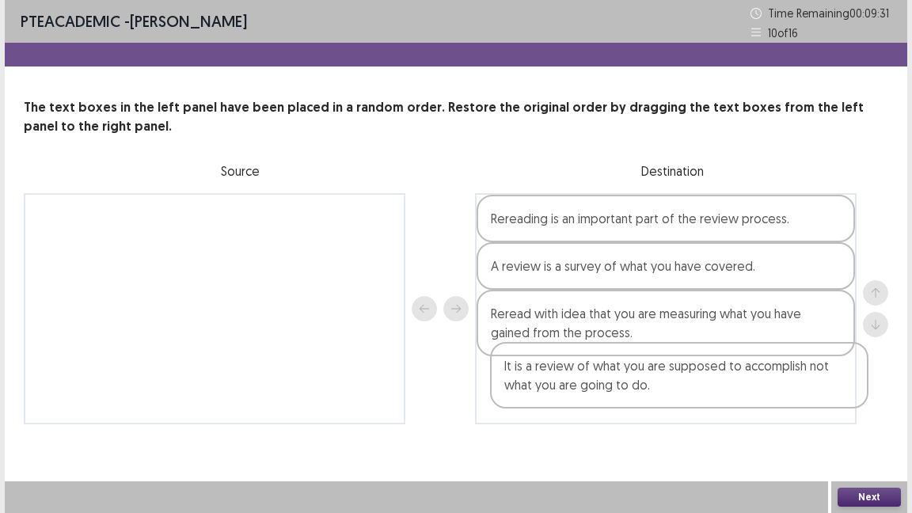
drag, startPoint x: 537, startPoint y: 322, endPoint x: 556, endPoint y: 403, distance: 82.9
click at [556, 403] on div "Rereading is an important part of the review process. A review is a survey of w…" at bounding box center [666, 308] width 382 height 231
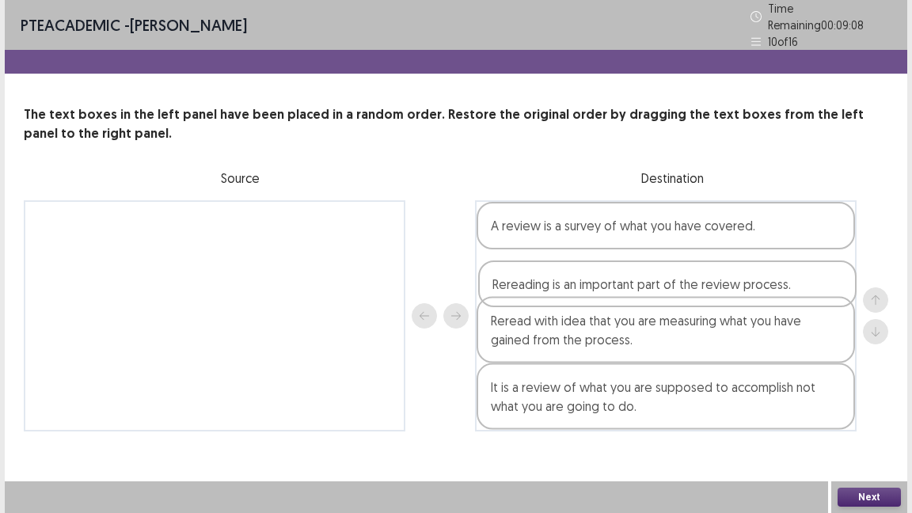
drag, startPoint x: 550, startPoint y: 241, endPoint x: 552, endPoint y: 310, distance: 69.7
click at [552, 310] on div "Rereading is an important part of the review process. A review is a survey of w…" at bounding box center [666, 315] width 382 height 231
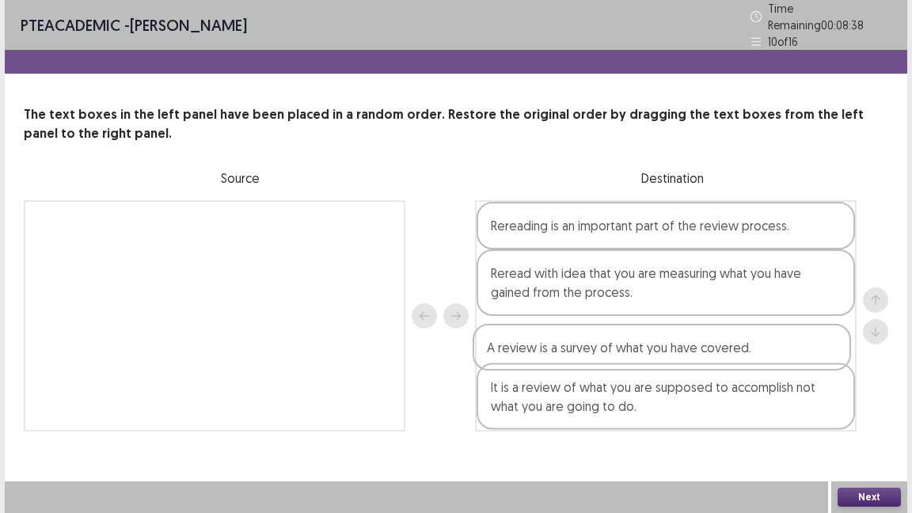
drag, startPoint x: 609, startPoint y: 218, endPoint x: 609, endPoint y: 349, distance: 131.4
click at [609, 349] on div "A review is a survey of what you have covered. Rereading is an important part o…" at bounding box center [666, 315] width 382 height 231
click at [872, 418] on button "Next" at bounding box center [868, 497] width 63 height 19
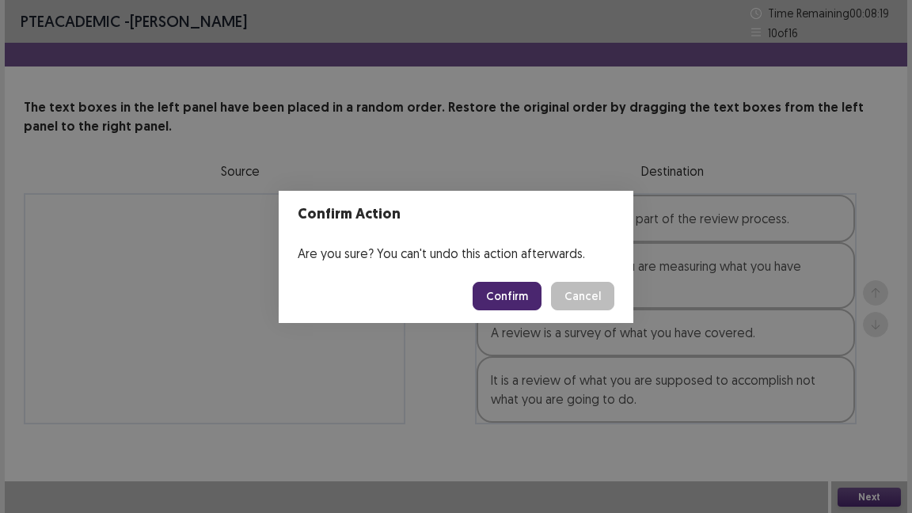
click at [529, 290] on button "Confirm" at bounding box center [507, 296] width 69 height 28
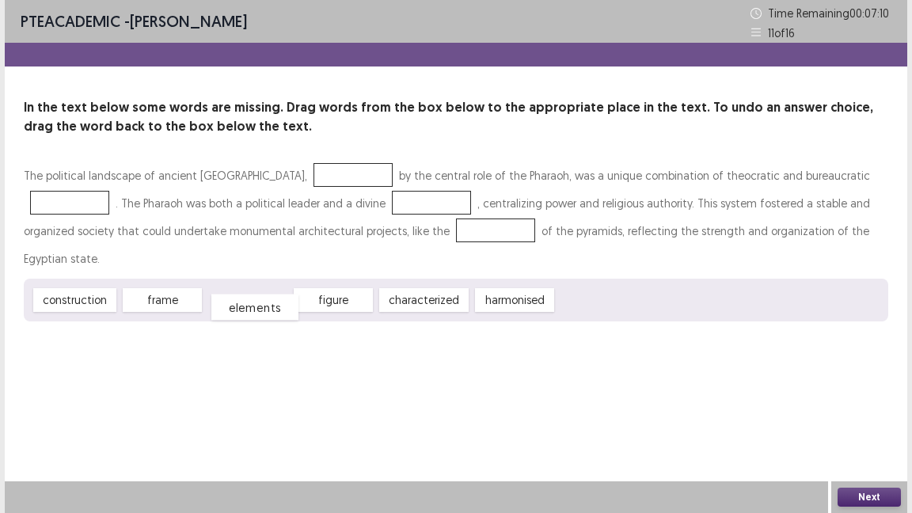
drag, startPoint x: 249, startPoint y: 274, endPoint x: 256, endPoint y: 281, distance: 10.1
click at [256, 294] on div "elements" at bounding box center [254, 307] width 87 height 26
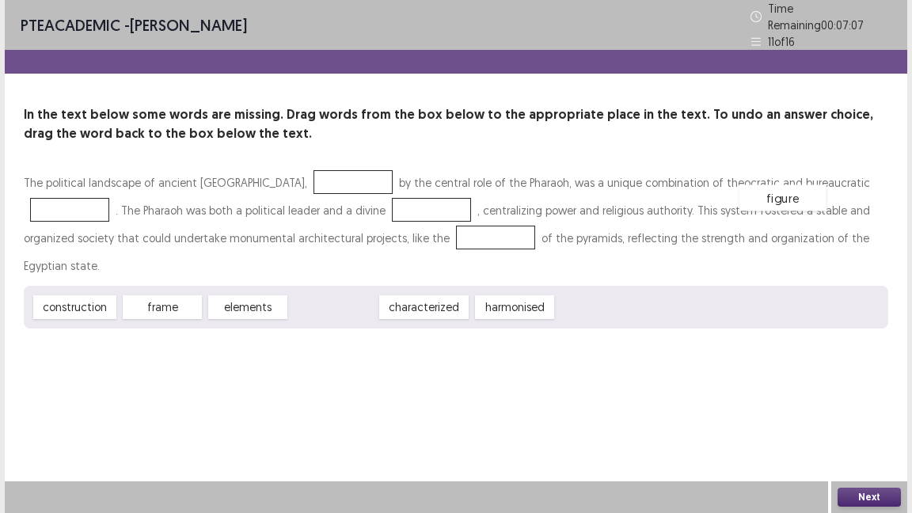
drag, startPoint x: 330, startPoint y: 266, endPoint x: 788, endPoint y: 168, distance: 467.9
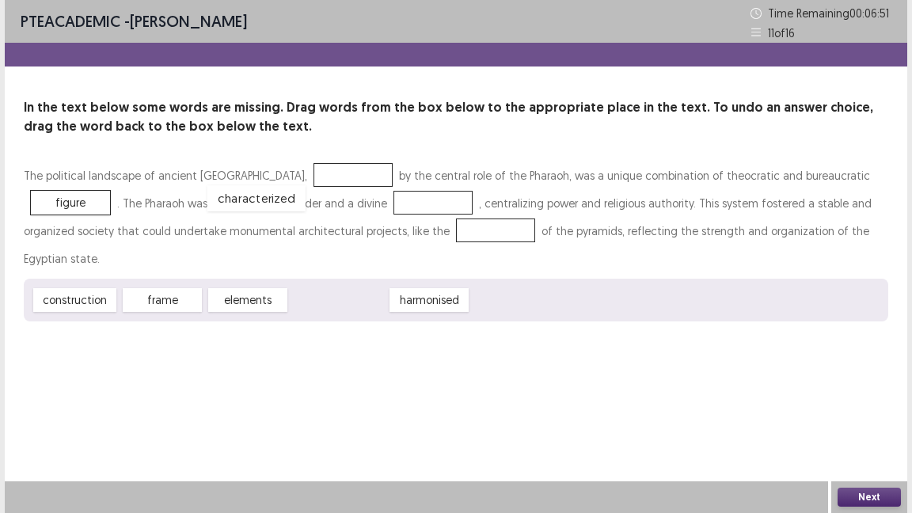
drag, startPoint x: 339, startPoint y: 267, endPoint x: 260, endPoint y: 163, distance: 130.4
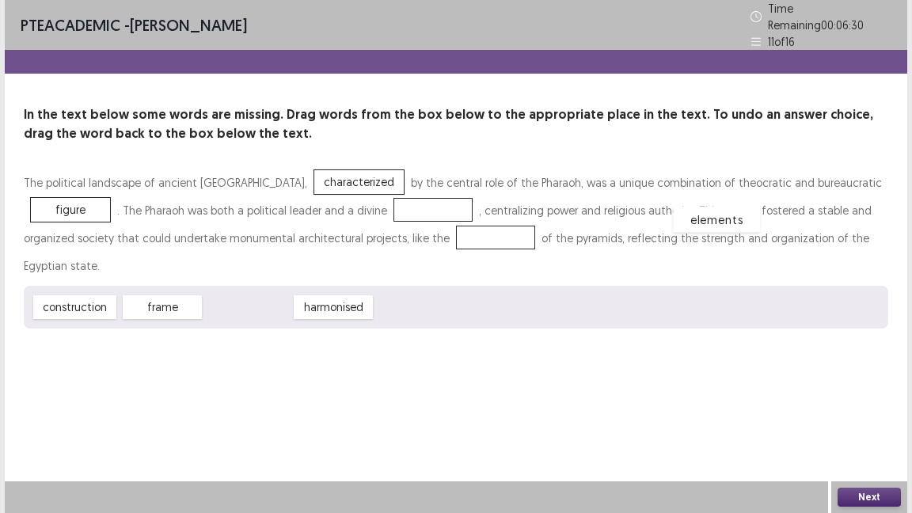
drag, startPoint x: 249, startPoint y: 271, endPoint x: 732, endPoint y: 184, distance: 491.2
click at [732, 207] on div "elements" at bounding box center [716, 220] width 87 height 26
drag, startPoint x: 245, startPoint y: 274, endPoint x: 821, endPoint y: 174, distance: 584.0
drag, startPoint x: 344, startPoint y: 274, endPoint x: 319, endPoint y: 195, distance: 82.9
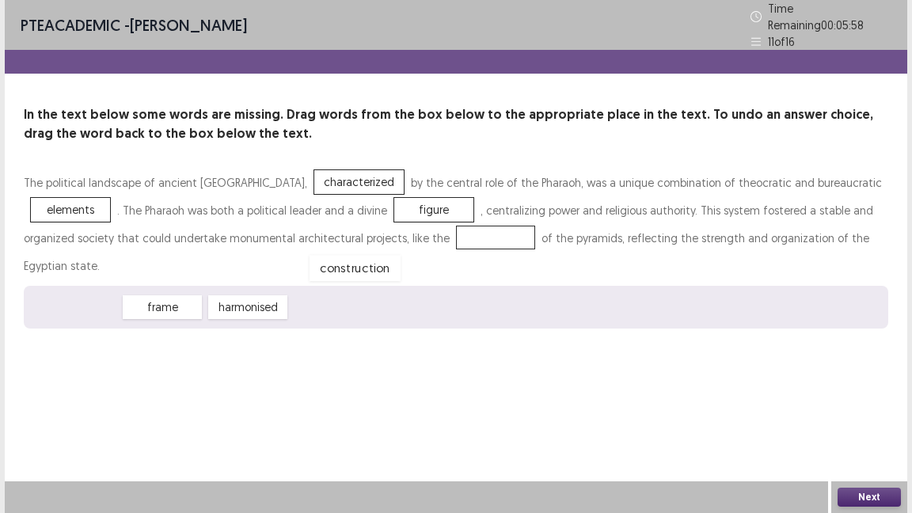
drag, startPoint x: 70, startPoint y: 272, endPoint x: 335, endPoint y: 230, distance: 268.5
click at [863, 418] on button "Next" at bounding box center [868, 497] width 63 height 19
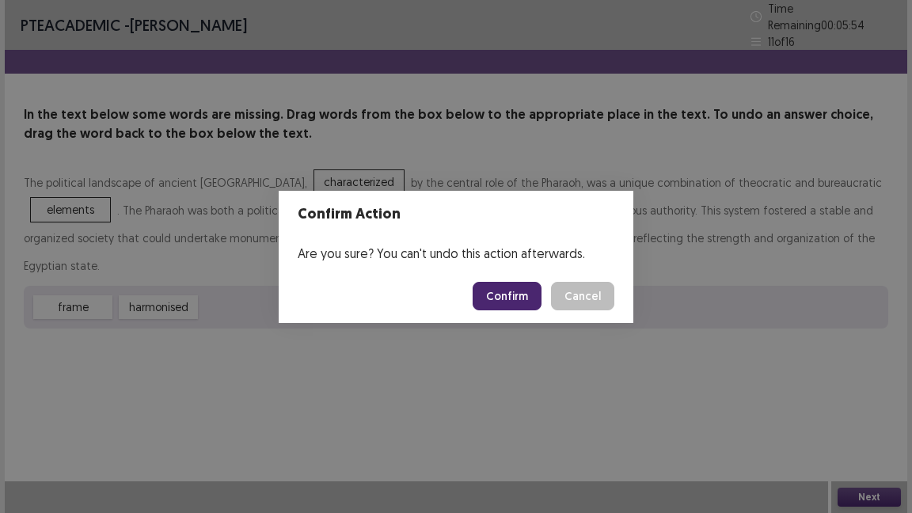
click at [512, 291] on button "Confirm" at bounding box center [507, 296] width 69 height 28
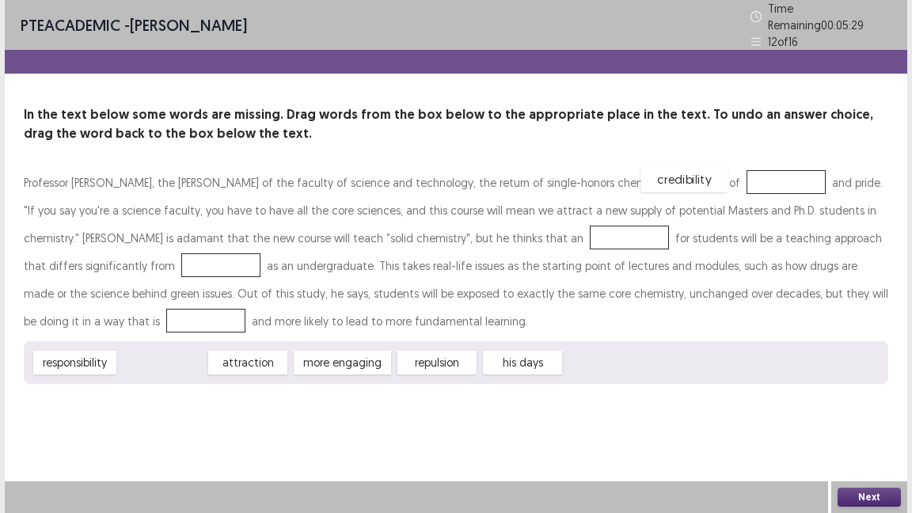
drag, startPoint x: 165, startPoint y: 357, endPoint x: 686, endPoint y: 174, distance: 552.7
click at [160, 353] on div "attraction" at bounding box center [162, 363] width 87 height 26
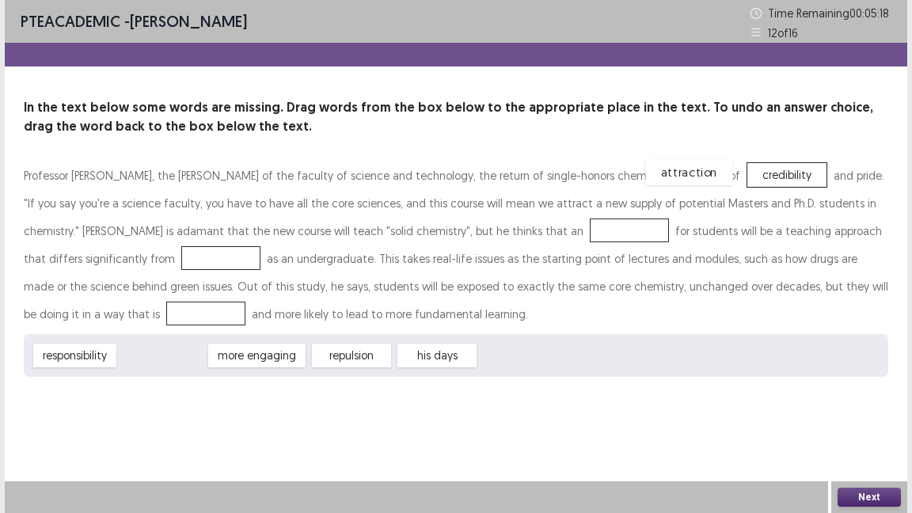
drag, startPoint x: 160, startPoint y: 353, endPoint x: 686, endPoint y: 169, distance: 557.5
drag, startPoint x: 684, startPoint y: 175, endPoint x: 568, endPoint y: 378, distance: 234.3
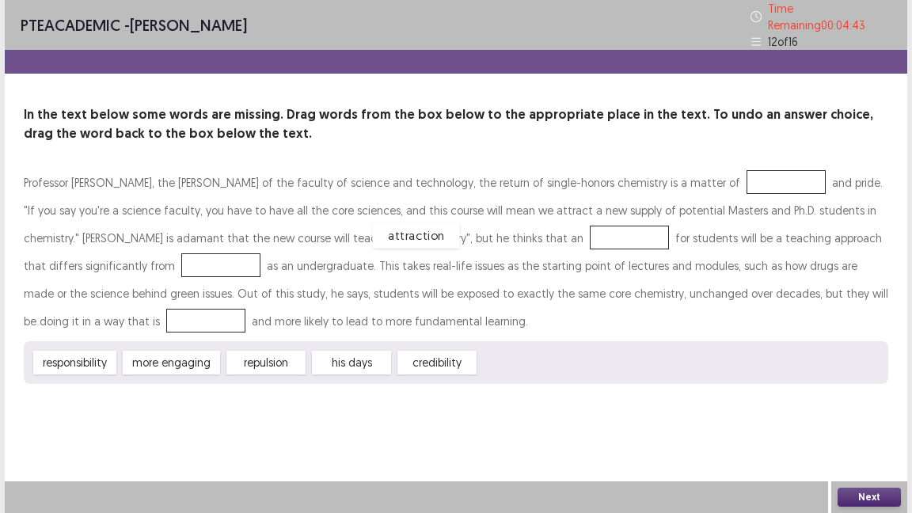
drag, startPoint x: 509, startPoint y: 355, endPoint x: 402, endPoint y: 229, distance: 165.7
drag, startPoint x: 180, startPoint y: 358, endPoint x: 826, endPoint y: 232, distance: 658.8
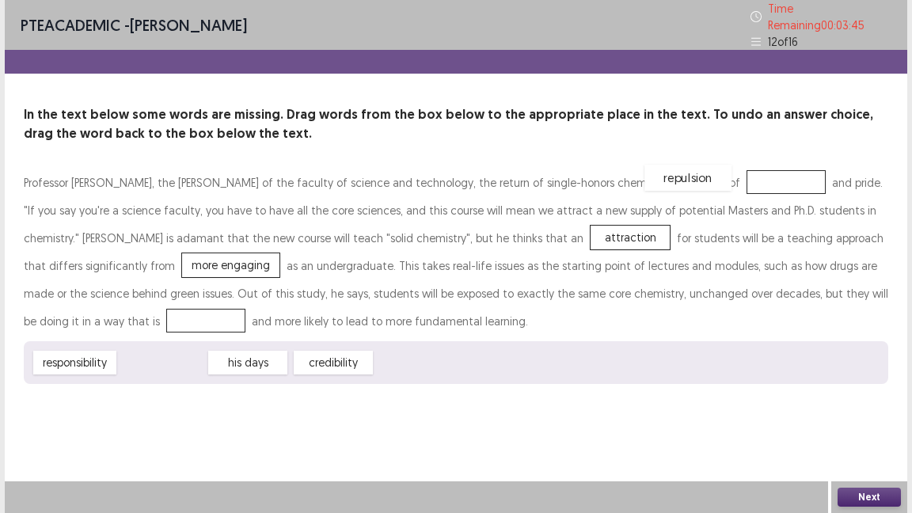
drag, startPoint x: 165, startPoint y: 355, endPoint x: 691, endPoint y: 170, distance: 557.2
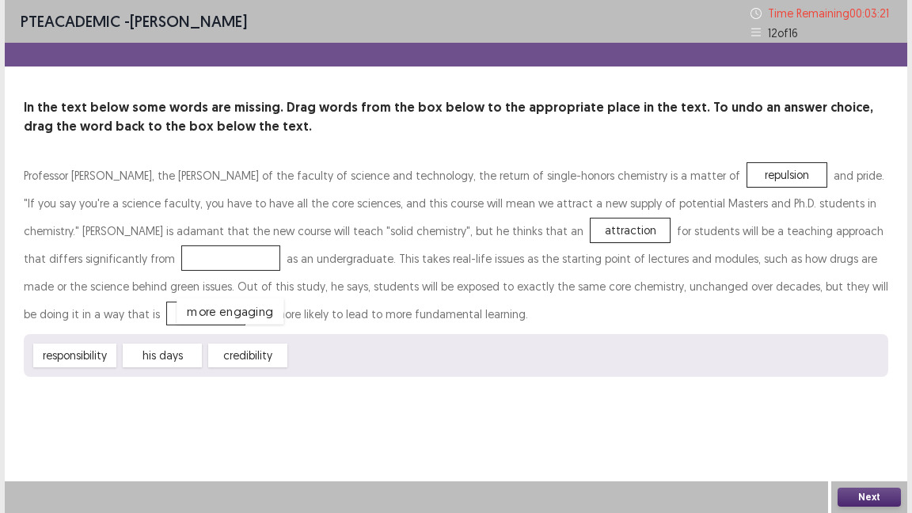
drag, startPoint x: 57, startPoint y: 252, endPoint x: 56, endPoint y: 313, distance: 60.2
drag, startPoint x: 154, startPoint y: 352, endPoint x: 807, endPoint y: 232, distance: 664.0
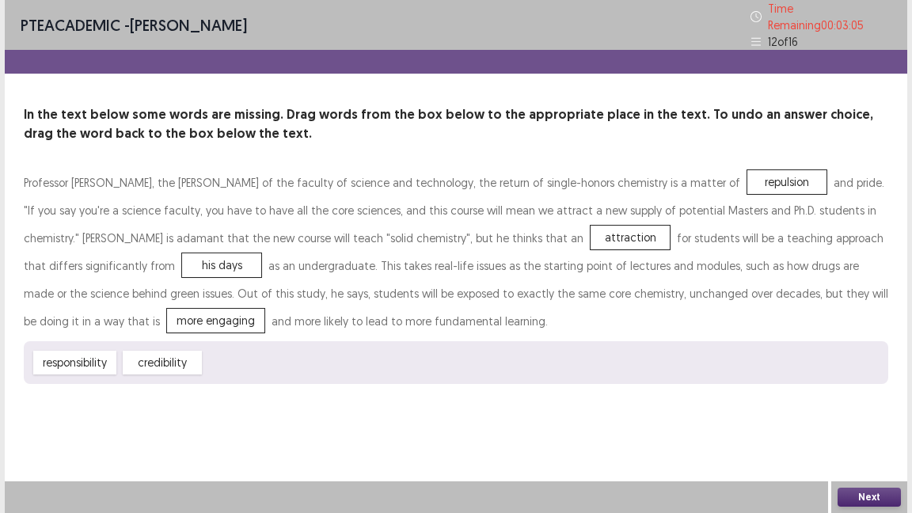
click at [853, 418] on button "Next" at bounding box center [868, 497] width 63 height 19
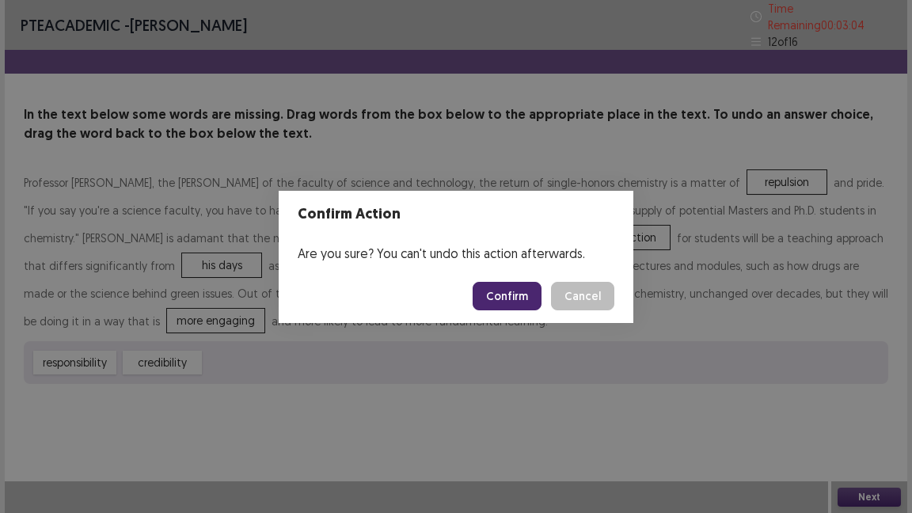
click at [512, 302] on button "Confirm" at bounding box center [507, 296] width 69 height 28
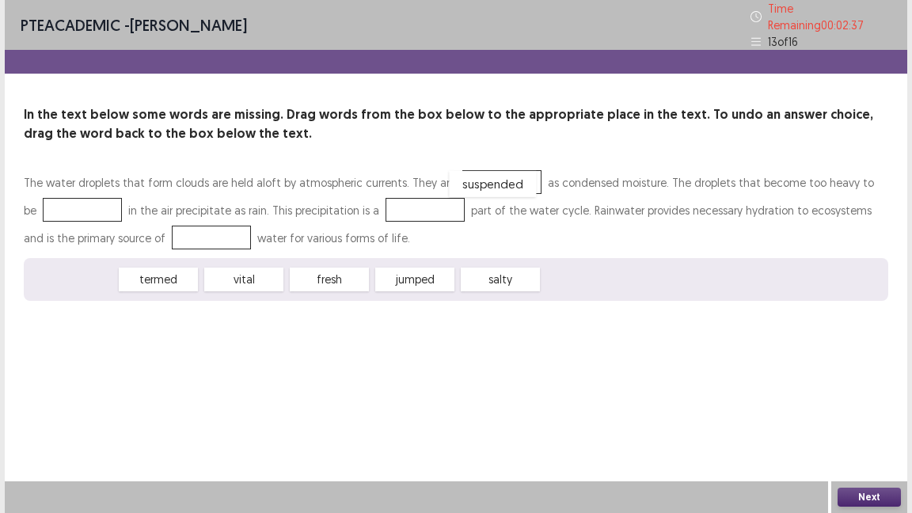
drag, startPoint x: 70, startPoint y: 275, endPoint x: 491, endPoint y: 179, distance: 431.1
click at [491, 179] on div "suspended" at bounding box center [502, 182] width 87 height 26
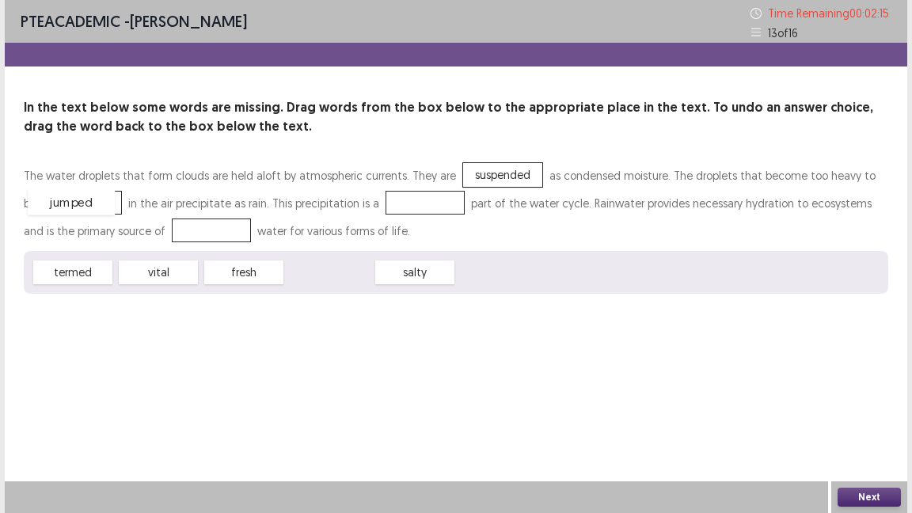
drag, startPoint x: 324, startPoint y: 263, endPoint x: 66, endPoint y: 193, distance: 267.3
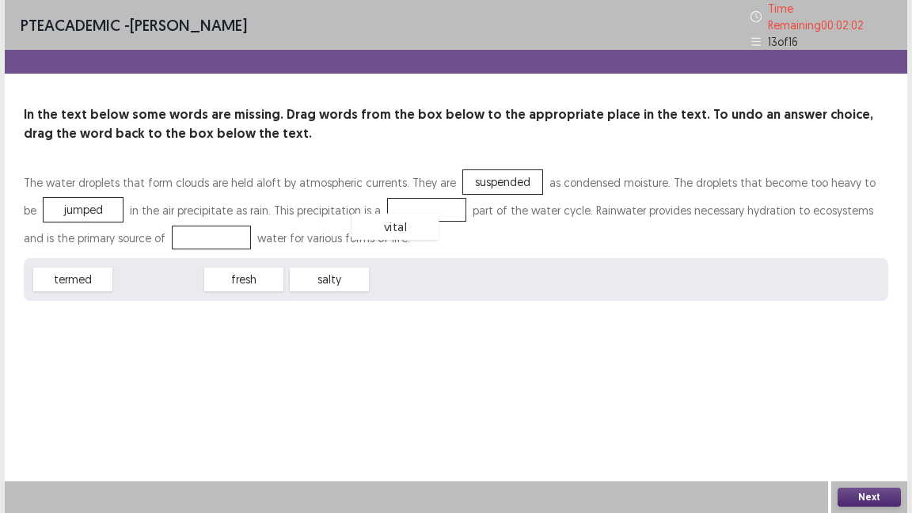
drag, startPoint x: 149, startPoint y: 271, endPoint x: 389, endPoint y: 200, distance: 250.7
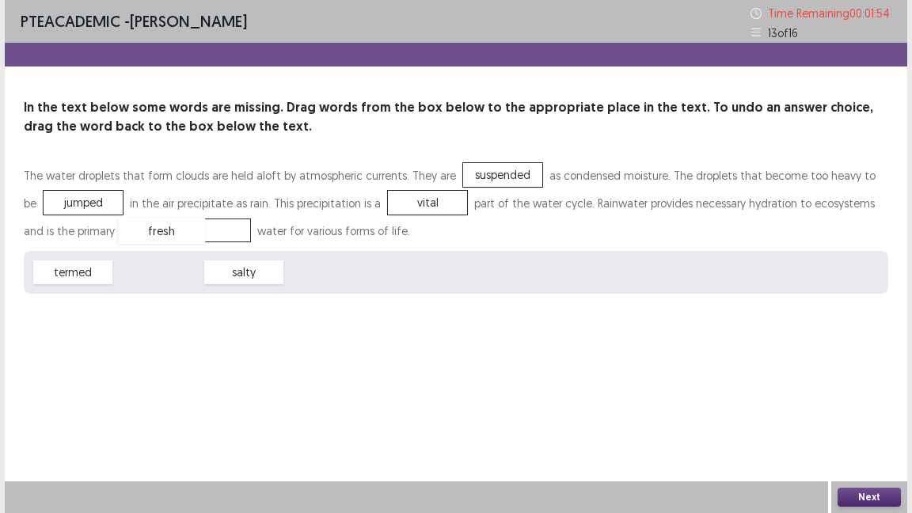
drag, startPoint x: 158, startPoint y: 275, endPoint x: 161, endPoint y: 233, distance: 41.3
click at [855, 418] on button "Next" at bounding box center [868, 497] width 63 height 19
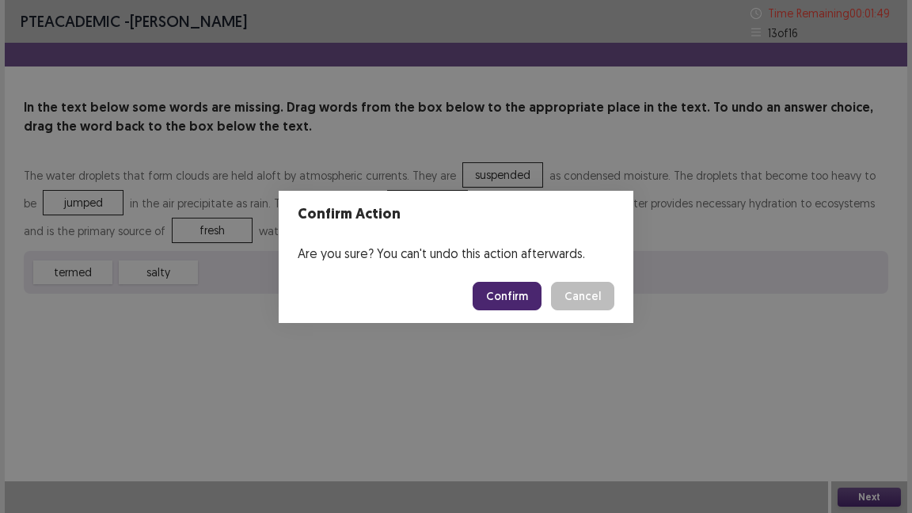
click at [514, 287] on button "Confirm" at bounding box center [507, 296] width 69 height 28
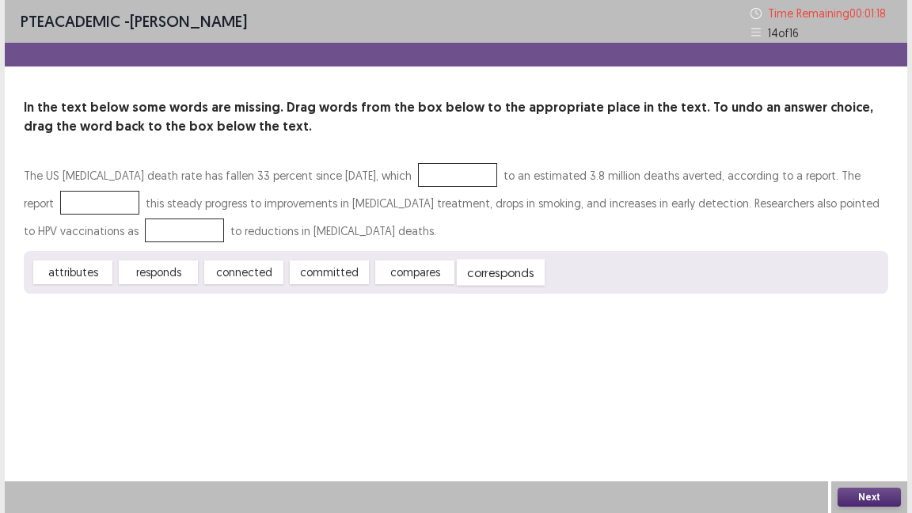
click at [500, 273] on div "corresponds" at bounding box center [501, 273] width 88 height 26
drag, startPoint x: 393, startPoint y: 277, endPoint x: 381, endPoint y: 282, distance: 12.8
click at [381, 282] on div "compares" at bounding box center [403, 277] width 87 height 26
drag, startPoint x: 93, startPoint y: 275, endPoint x: 55, endPoint y: 276, distance: 37.2
click at [55, 276] on div "attributes" at bounding box center [72, 272] width 79 height 24
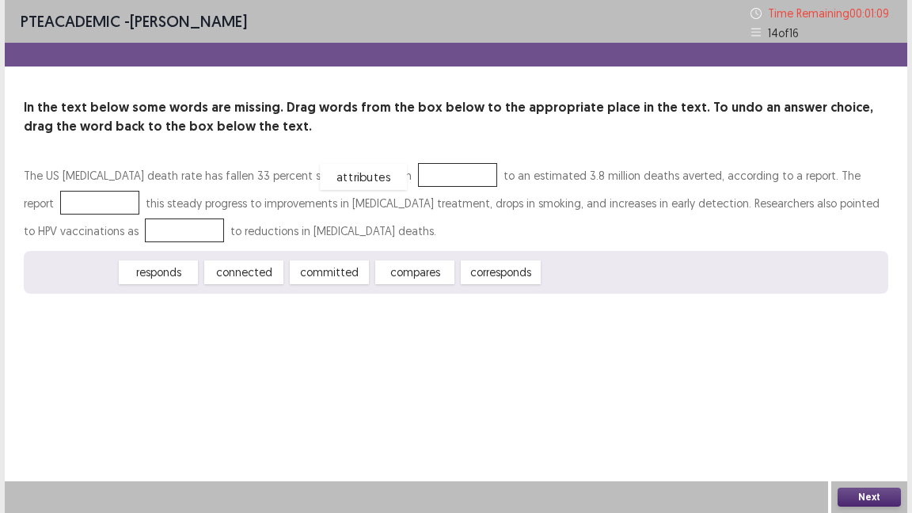
drag, startPoint x: 55, startPoint y: 276, endPoint x: 347, endPoint y: 180, distance: 307.6
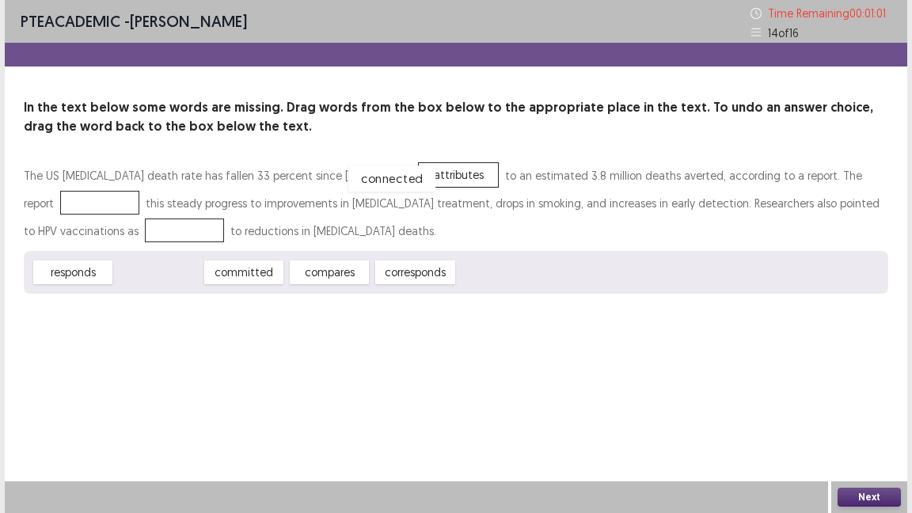
drag, startPoint x: 150, startPoint y: 271, endPoint x: 383, endPoint y: 177, distance: 251.8
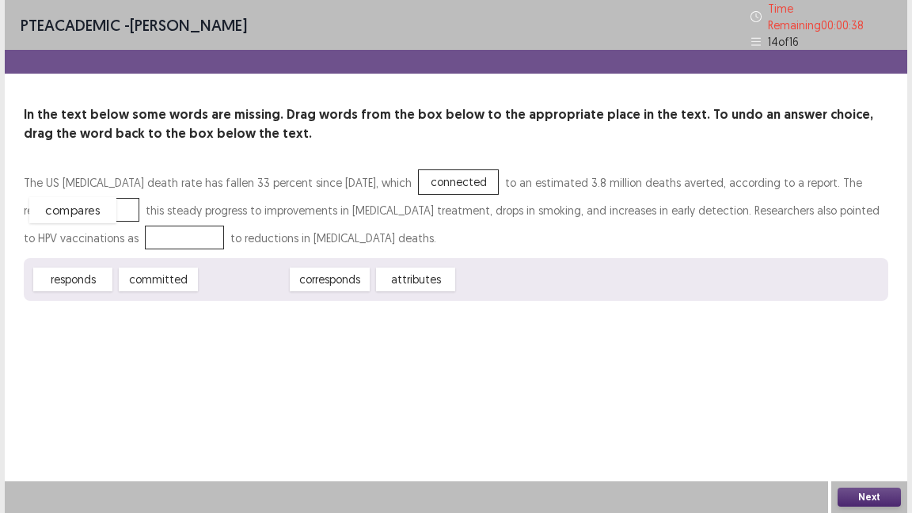
drag, startPoint x: 258, startPoint y: 272, endPoint x: 87, endPoint y: 203, distance: 184.3
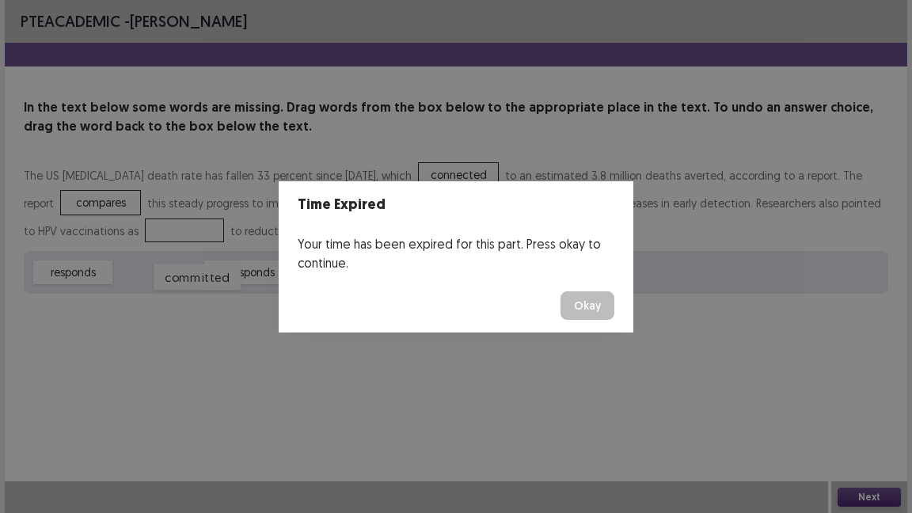
drag, startPoint x: 173, startPoint y: 271, endPoint x: 238, endPoint y: 283, distance: 66.8
click at [238, 283] on body "PTE academic - [PERSON_NAME] In the text below some words are missing. Drag wor…" at bounding box center [456, 256] width 912 height 513
click at [586, 308] on button "Okay" at bounding box center [587, 305] width 54 height 28
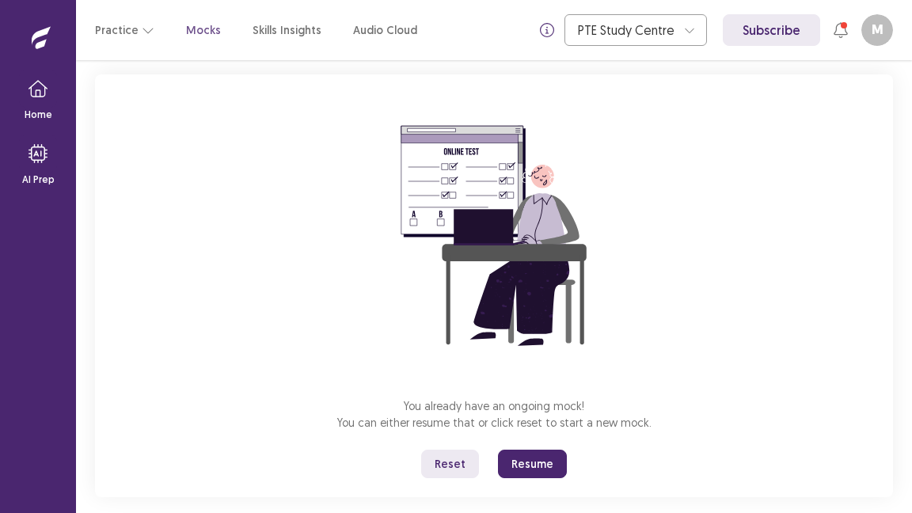
scroll to position [97, 0]
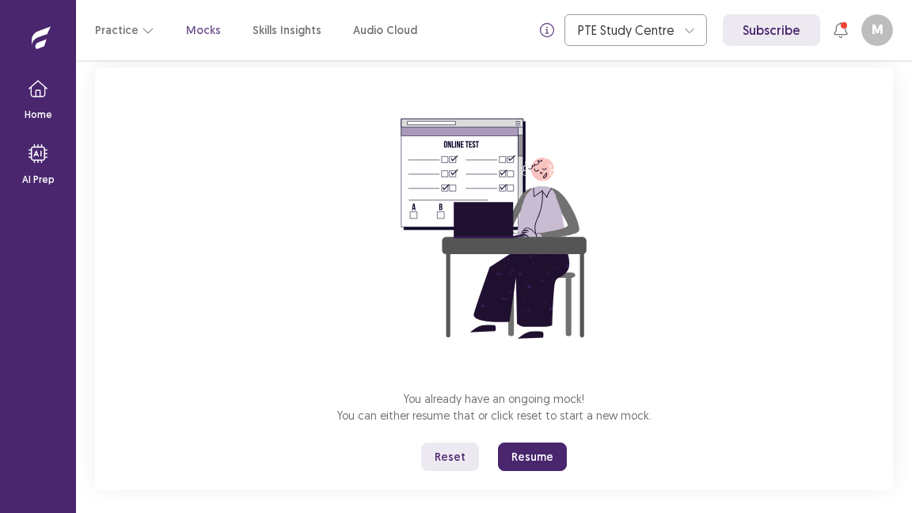
click at [533, 418] on button "Resume" at bounding box center [532, 456] width 69 height 28
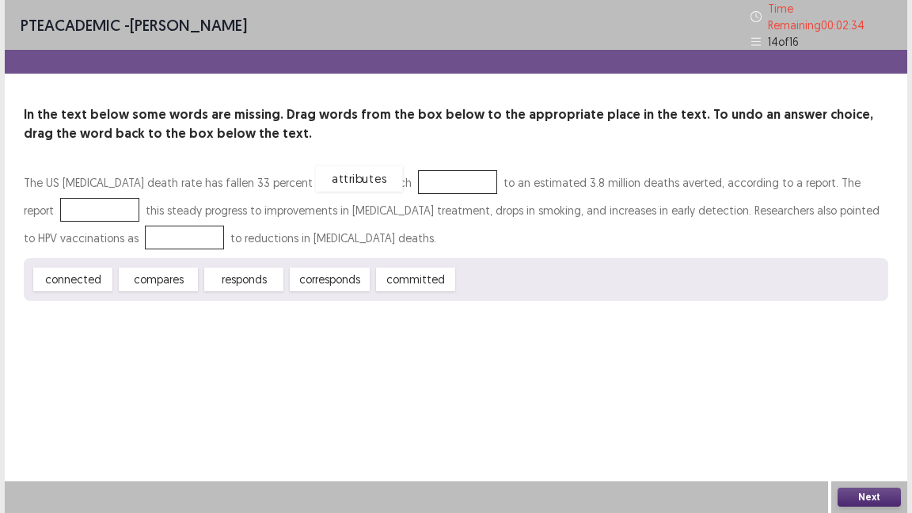
drag, startPoint x: 502, startPoint y: 275, endPoint x: 359, endPoint y: 173, distance: 175.9
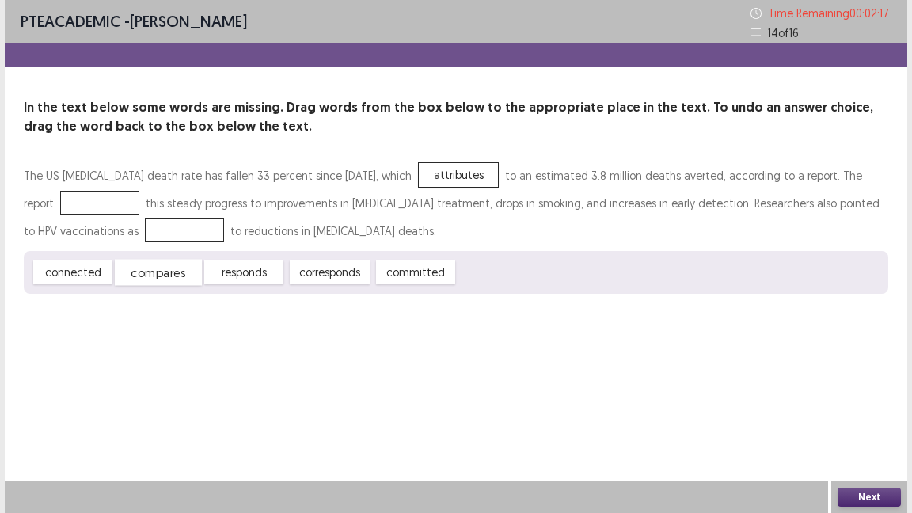
click at [158, 275] on div "compares" at bounding box center [158, 273] width 87 height 26
drag, startPoint x: 332, startPoint y: 275, endPoint x: 77, endPoint y: 207, distance: 264.6
drag, startPoint x: 82, startPoint y: 269, endPoint x: 79, endPoint y: 232, distance: 37.3
click at [78, 271] on div "compares" at bounding box center [72, 271] width 87 height 26
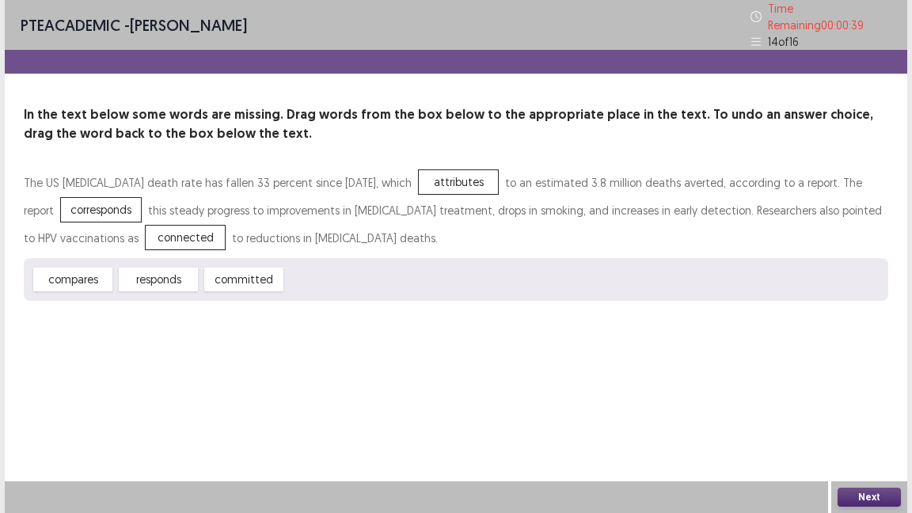
click at [864, 418] on button "Next" at bounding box center [868, 497] width 63 height 19
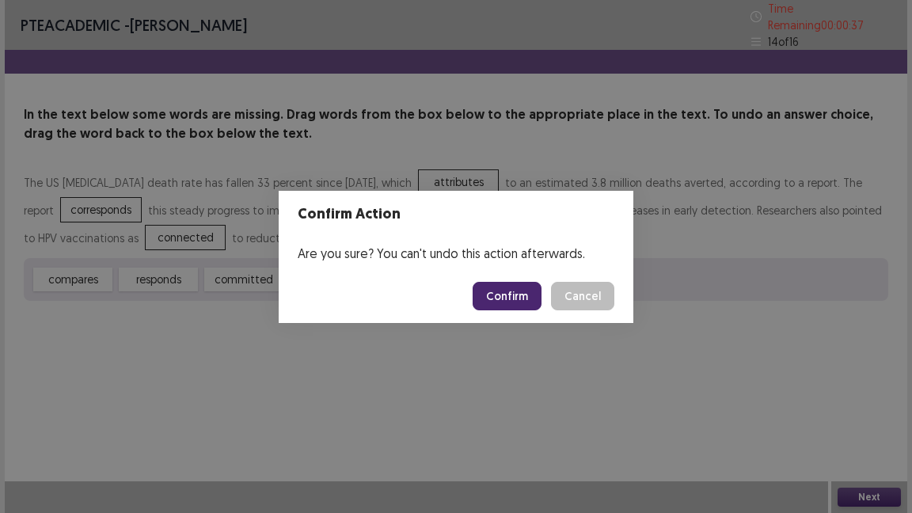
click at [507, 299] on button "Confirm" at bounding box center [507, 296] width 69 height 28
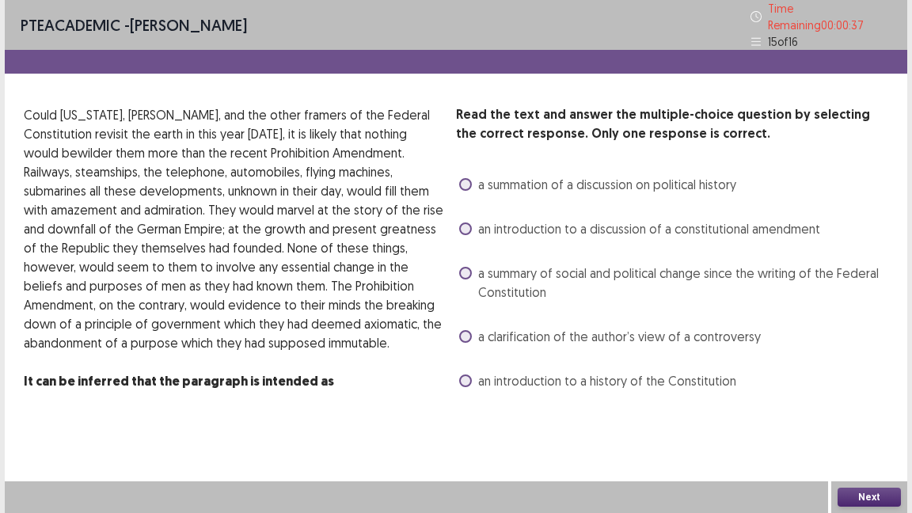
click at [507, 275] on div "Read the text and answer the multiple-choice question by selecting the correct …" at bounding box center [672, 249] width 432 height 288
click at [507, 275] on span "a summary of social and political change since the writing of the Federal Const…" at bounding box center [683, 283] width 410 height 38
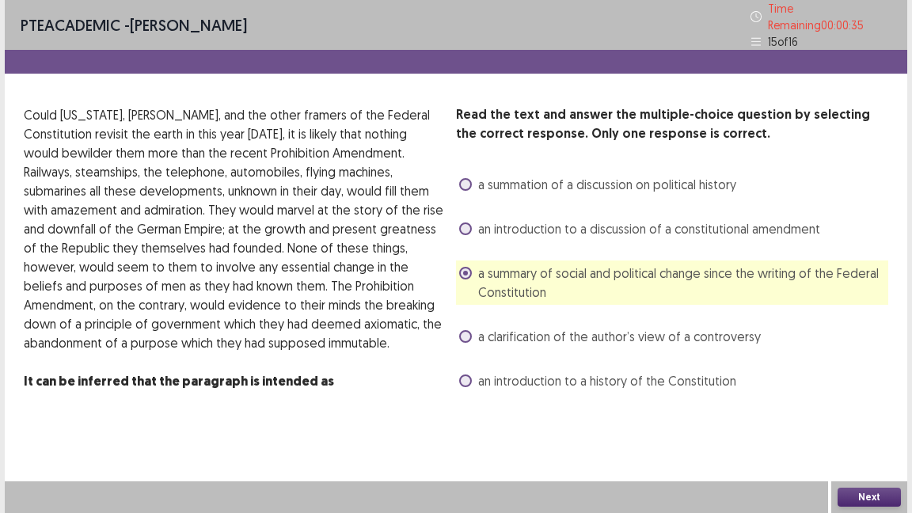
click at [863, 418] on button "Next" at bounding box center [868, 497] width 63 height 19
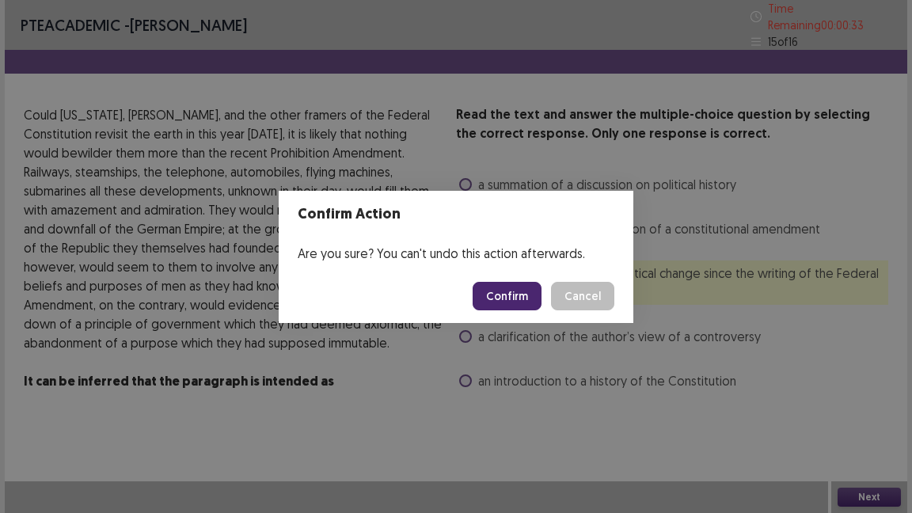
click at [522, 287] on button "Confirm" at bounding box center [507, 296] width 69 height 28
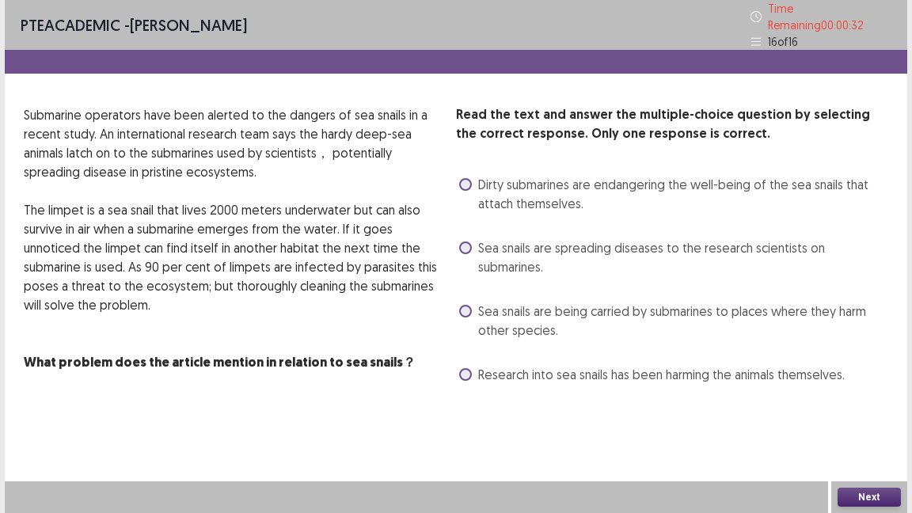
click at [548, 194] on span "Dirty submarines are endangering the well-being of the sea snails that attach t…" at bounding box center [683, 194] width 410 height 38
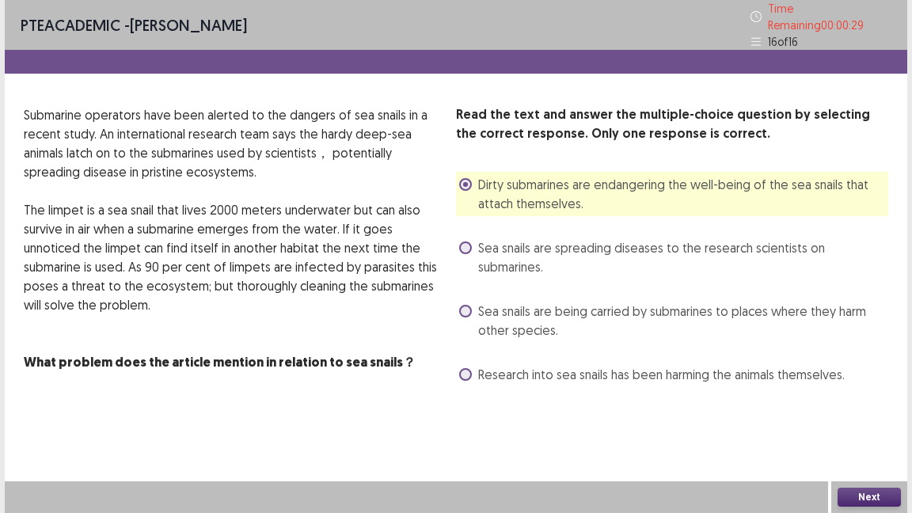
click at [856, 418] on button "Next" at bounding box center [868, 497] width 63 height 19
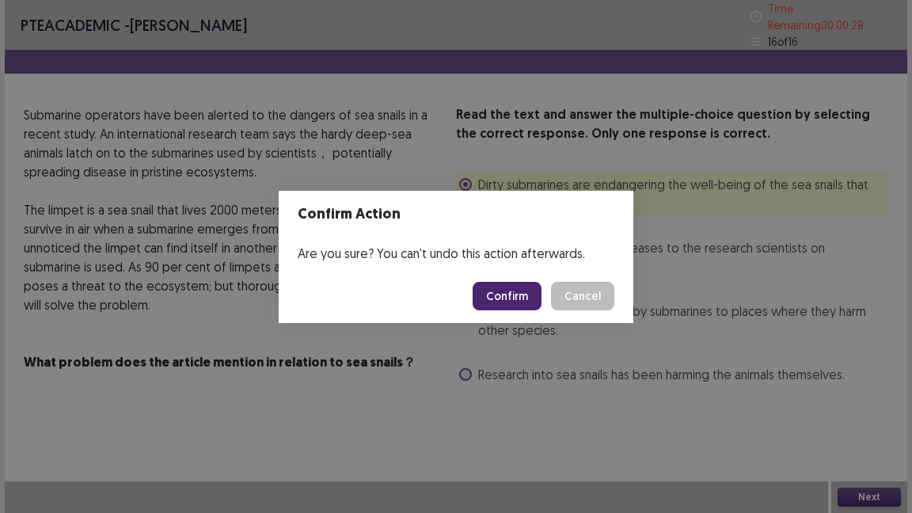
click at [518, 295] on button "Confirm" at bounding box center [507, 296] width 69 height 28
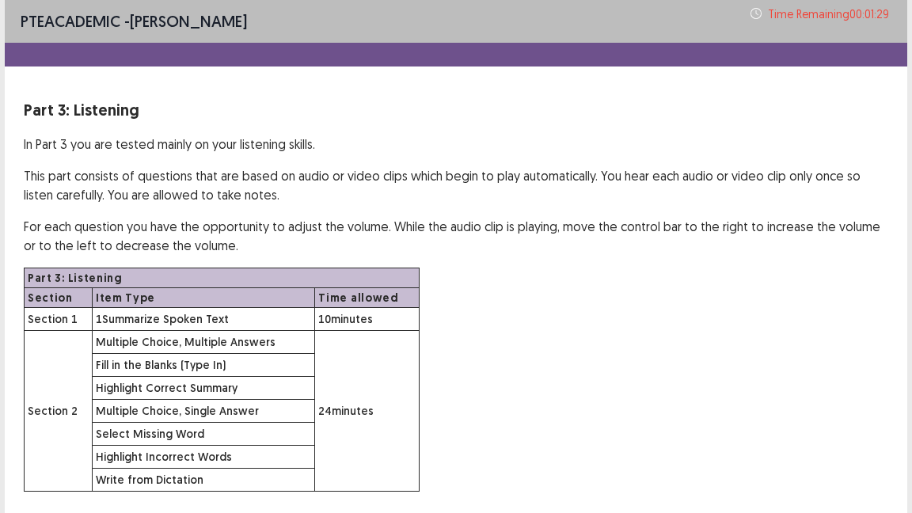
scroll to position [102, 0]
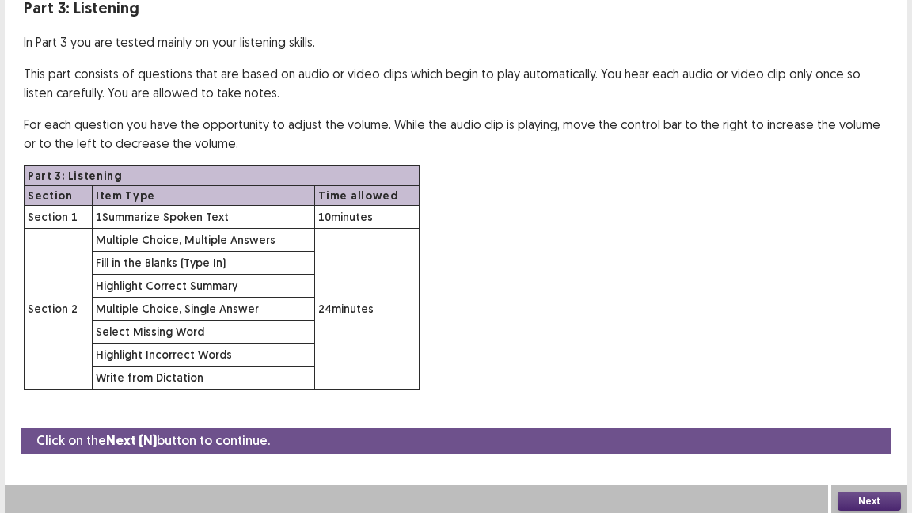
click at [864, 418] on button "Next" at bounding box center [868, 501] width 63 height 19
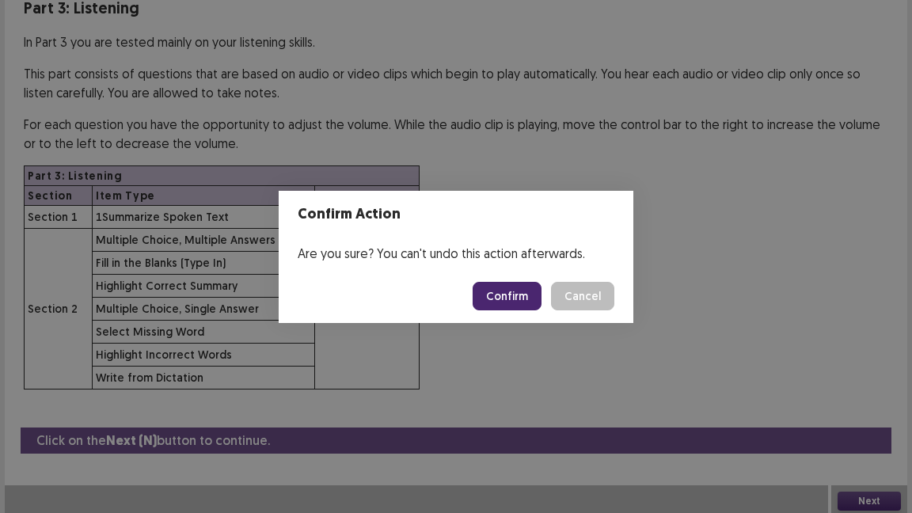
click at [511, 307] on button "Confirm" at bounding box center [507, 296] width 69 height 28
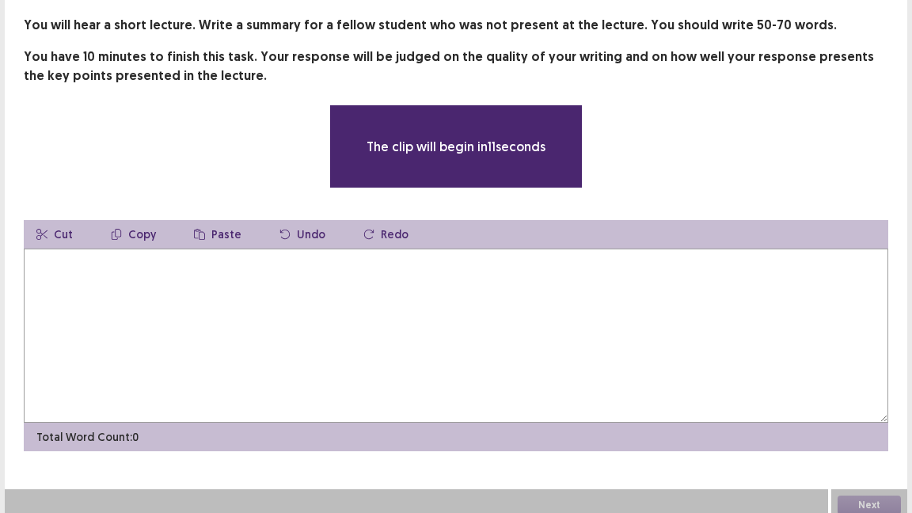
click at [511, 307] on textarea at bounding box center [456, 336] width 864 height 174
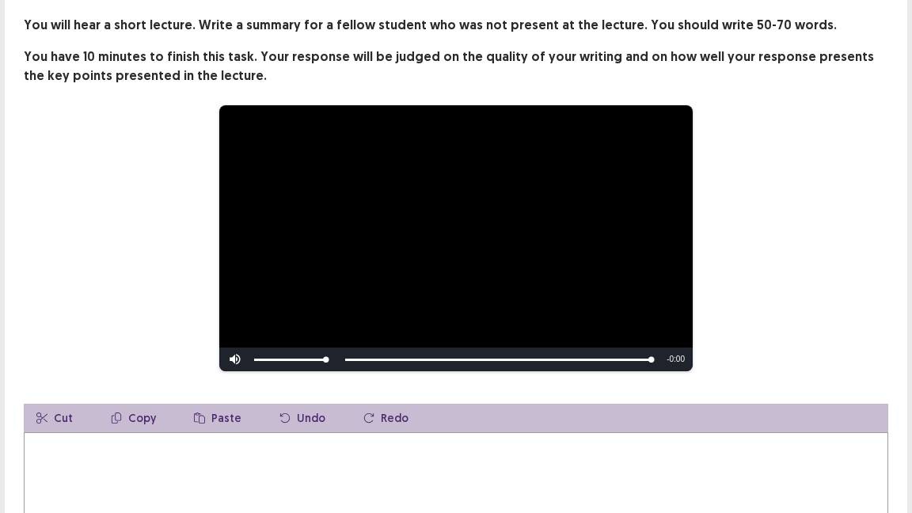
click at [464, 418] on textarea at bounding box center [456, 519] width 864 height 174
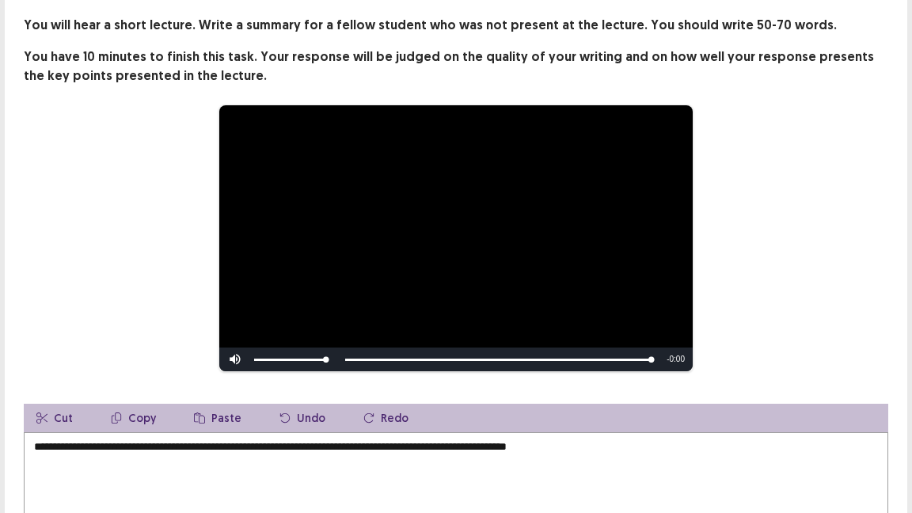
click at [574, 418] on textarea "**********" at bounding box center [456, 519] width 864 height 174
click at [664, 418] on textarea "**********" at bounding box center [456, 519] width 864 height 174
click at [789, 418] on textarea "**********" at bounding box center [456, 519] width 864 height 174
click at [816, 418] on textarea "**********" at bounding box center [456, 519] width 864 height 174
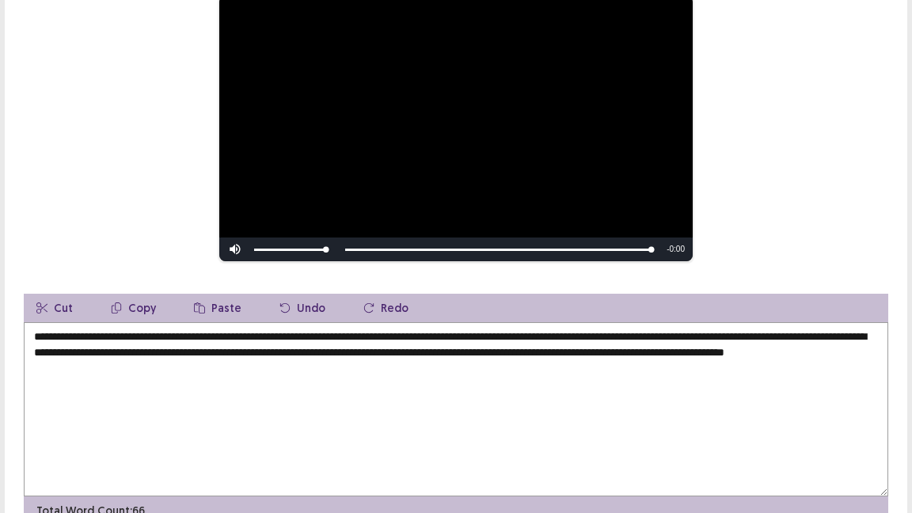
scroll to position [274, 0]
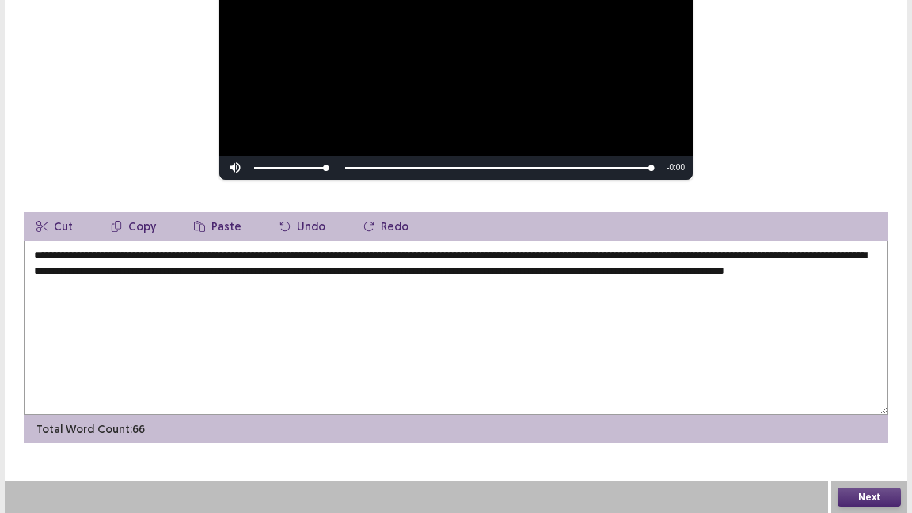
type textarea "**********"
click at [856, 418] on div "Time Expired Your time has been expired for this part. Press okay to continue. …" at bounding box center [456, 256] width 912 height 513
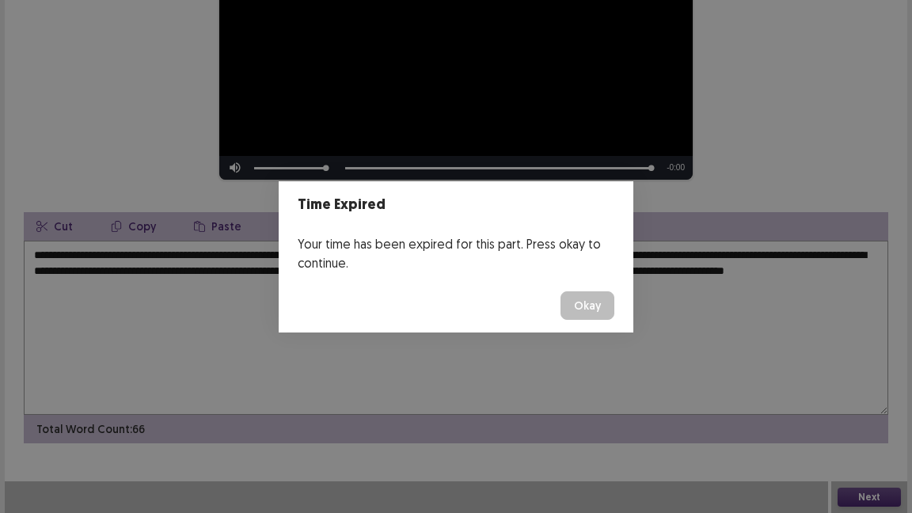
click at [583, 302] on button "Okay" at bounding box center [587, 305] width 54 height 28
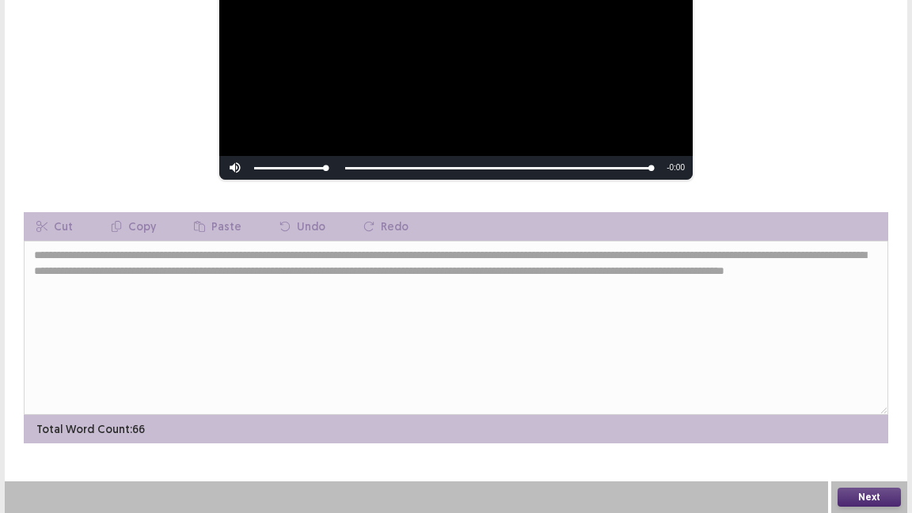
click at [870, 418] on button "Next" at bounding box center [868, 497] width 63 height 19
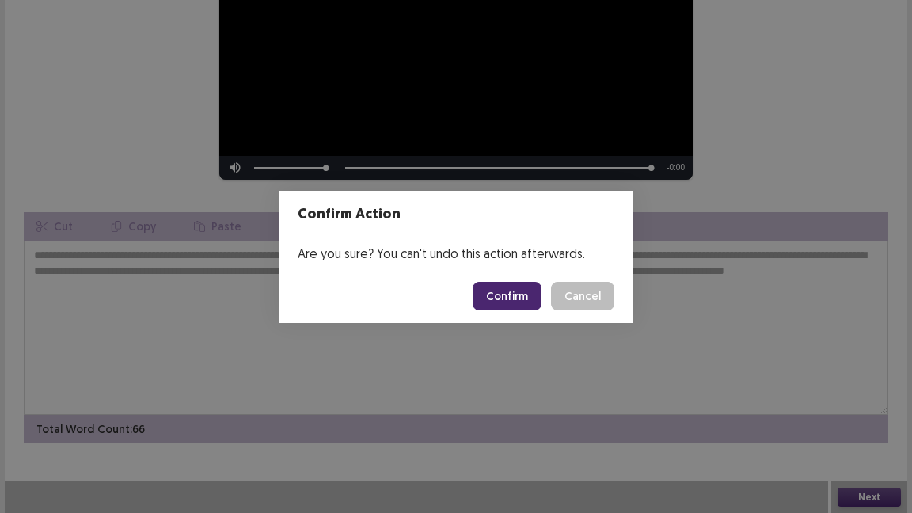
click at [510, 301] on button "Confirm" at bounding box center [507, 296] width 69 height 28
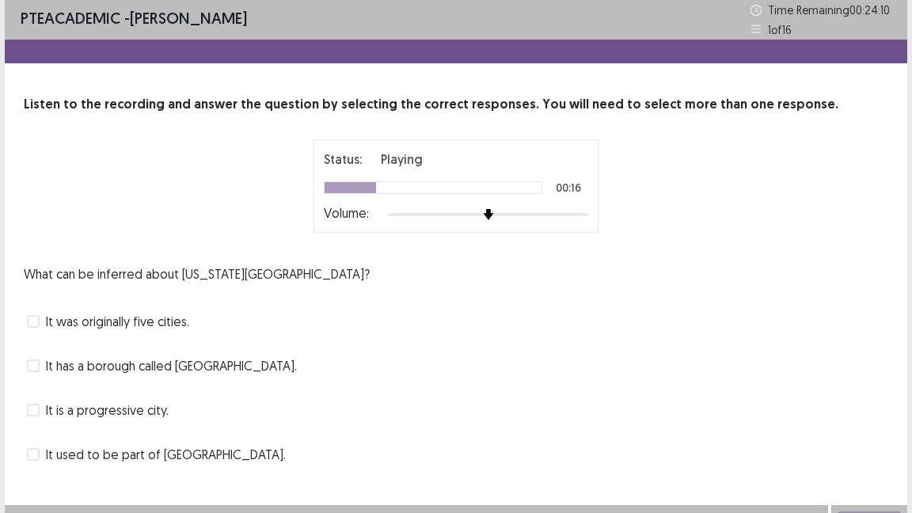
scroll to position [0, 0]
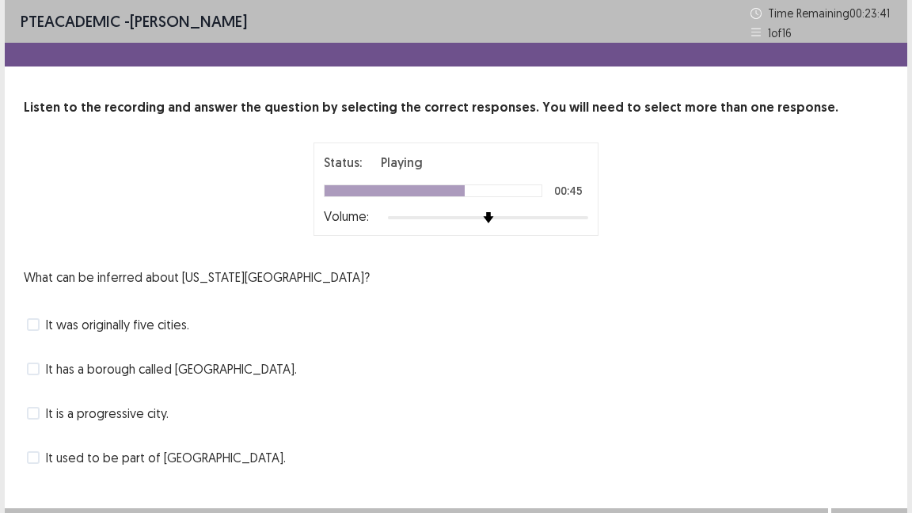
click at [120, 324] on span "It was originally five cities." at bounding box center [117, 324] width 143 height 19
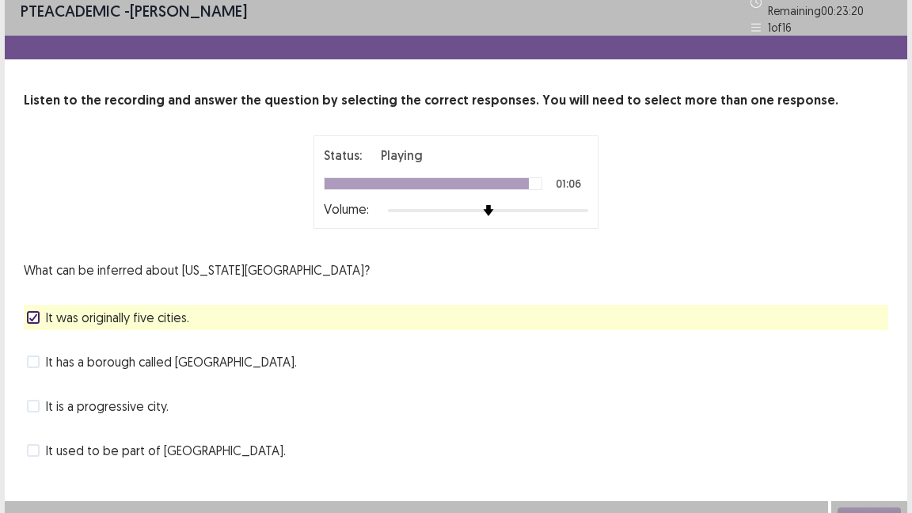
scroll to position [26, 0]
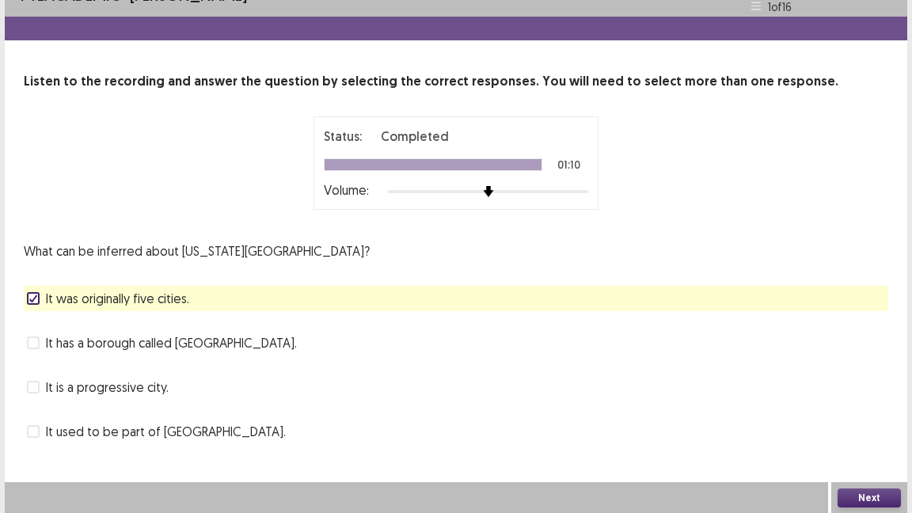
click at [880, 418] on button "Next" at bounding box center [868, 497] width 63 height 19
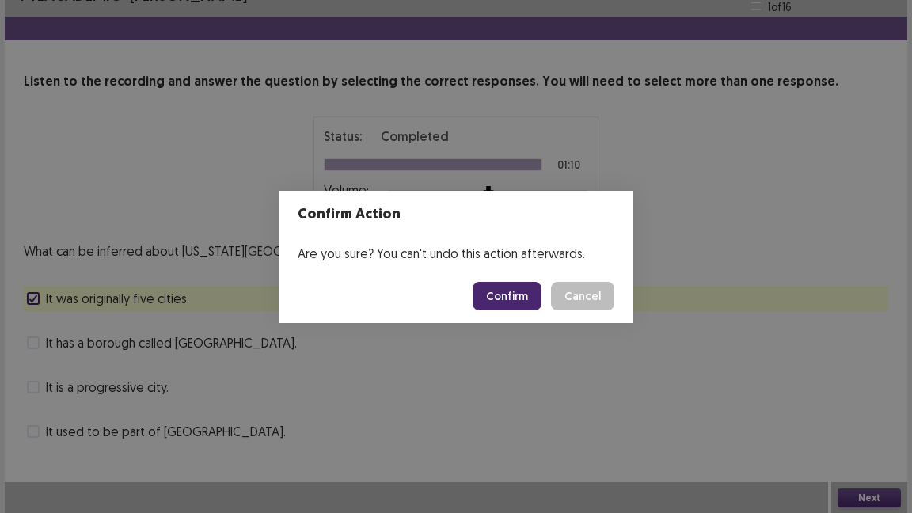
click at [530, 288] on button "Confirm" at bounding box center [507, 296] width 69 height 28
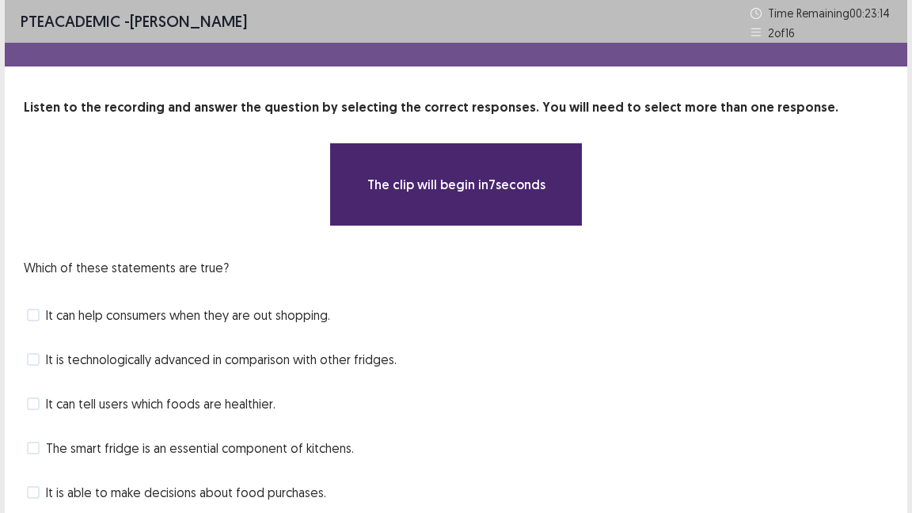
scroll to position [105, 0]
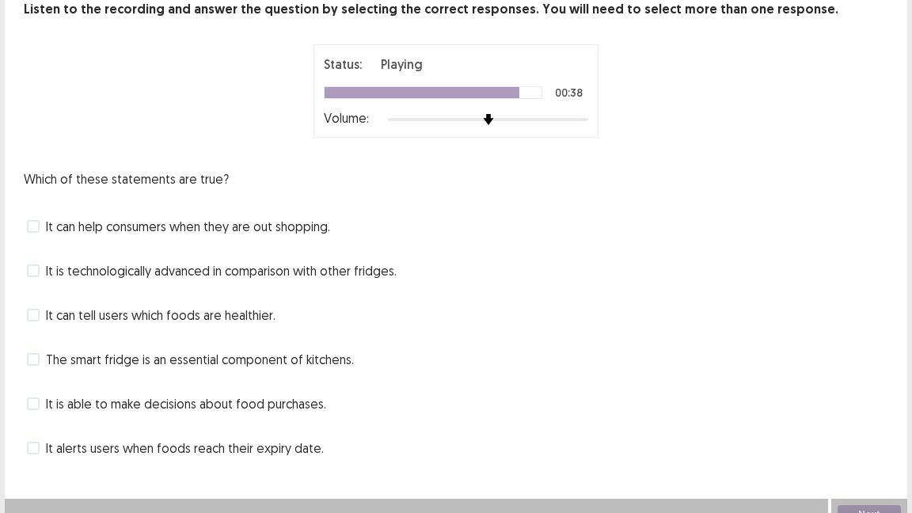
click at [307, 400] on span "It is able to make decisions about food purchases." at bounding box center [186, 403] width 280 height 19
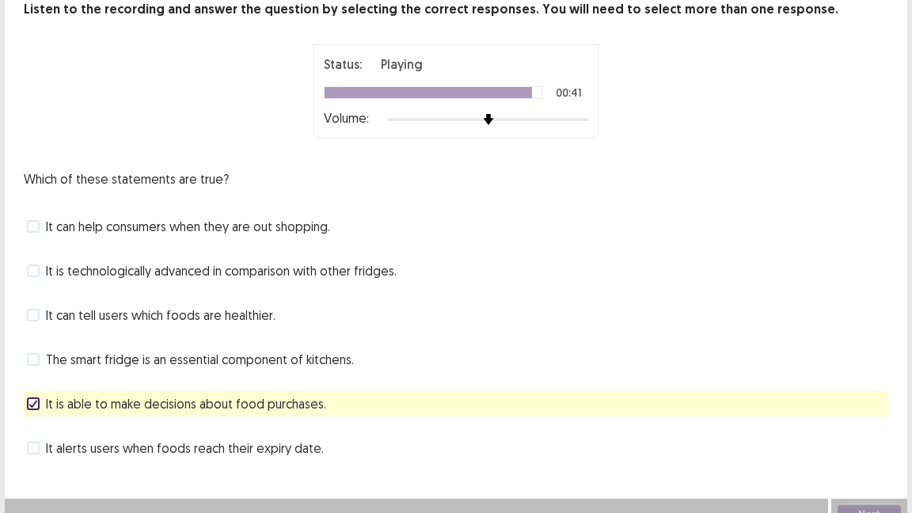
scroll to position [115, 0]
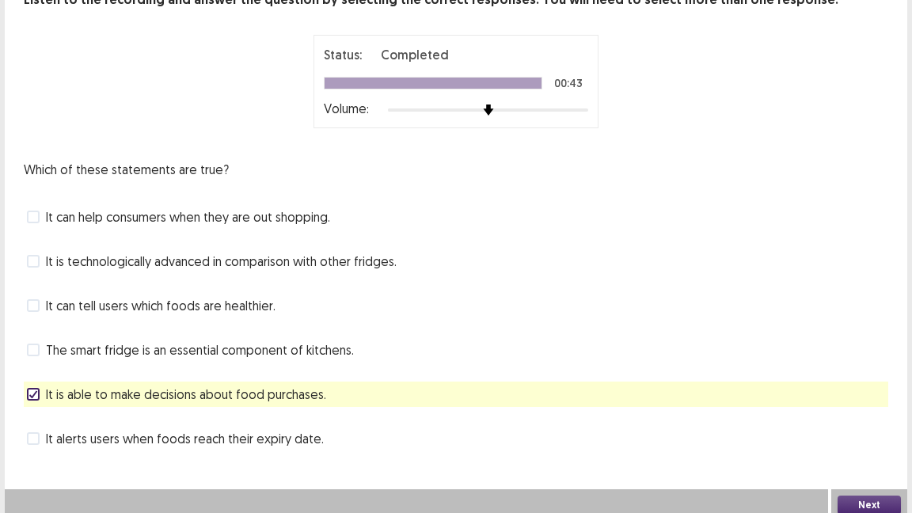
click at [851, 418] on button "Next" at bounding box center [868, 504] width 63 height 19
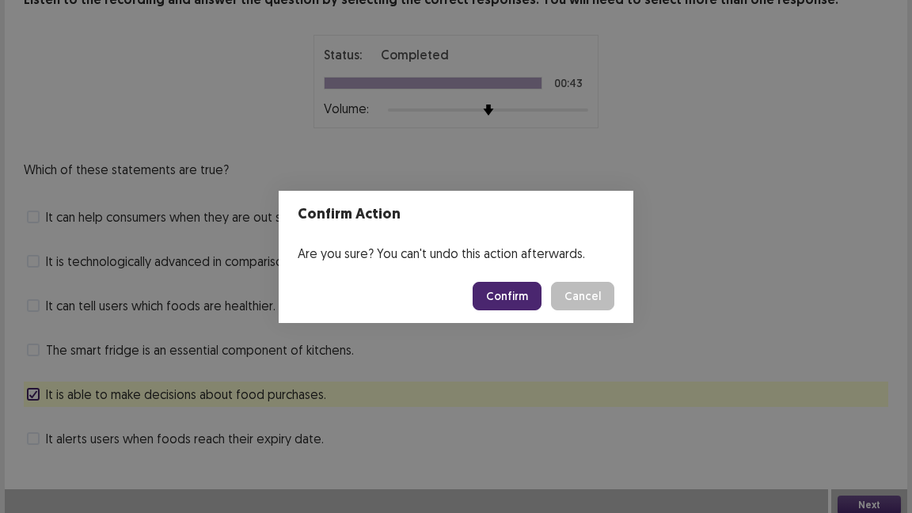
click at [540, 295] on button "Confirm" at bounding box center [507, 296] width 69 height 28
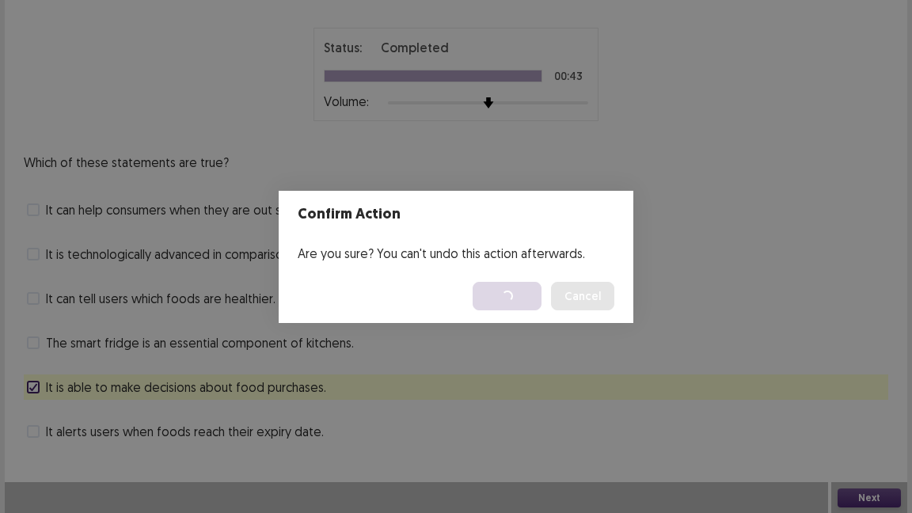
scroll to position [0, 0]
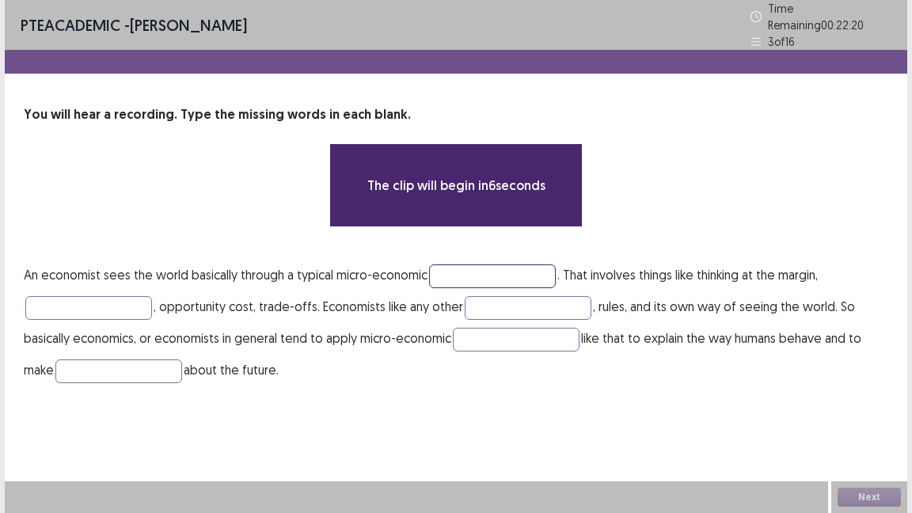
click at [451, 268] on input "text" at bounding box center [492, 276] width 127 height 24
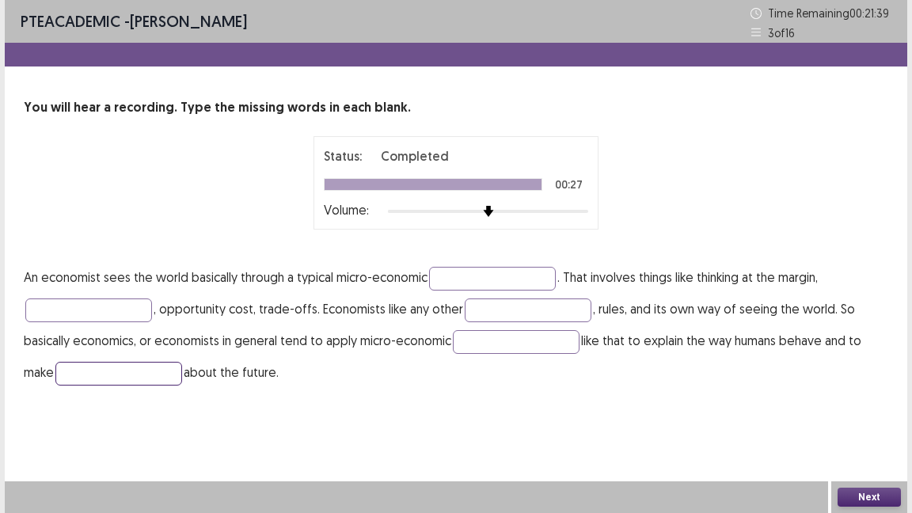
click at [127, 374] on input "text" at bounding box center [118, 374] width 127 height 24
type input "**********"
click at [476, 264] on p "**********" at bounding box center [456, 324] width 864 height 127
click at [474, 276] on input "text" at bounding box center [492, 279] width 127 height 24
type input "*******"
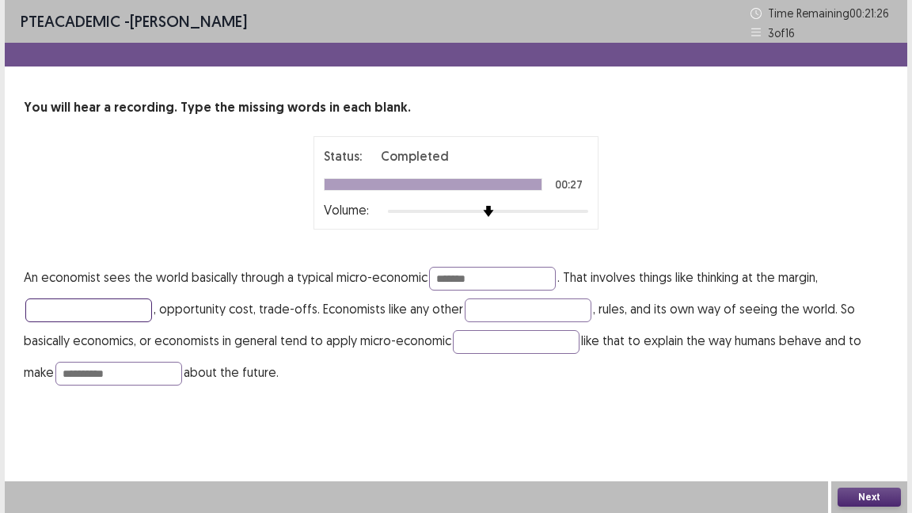
click at [74, 309] on input "text" at bounding box center [88, 310] width 127 height 24
type input "**********"
click at [490, 309] on input "text" at bounding box center [528, 310] width 127 height 24
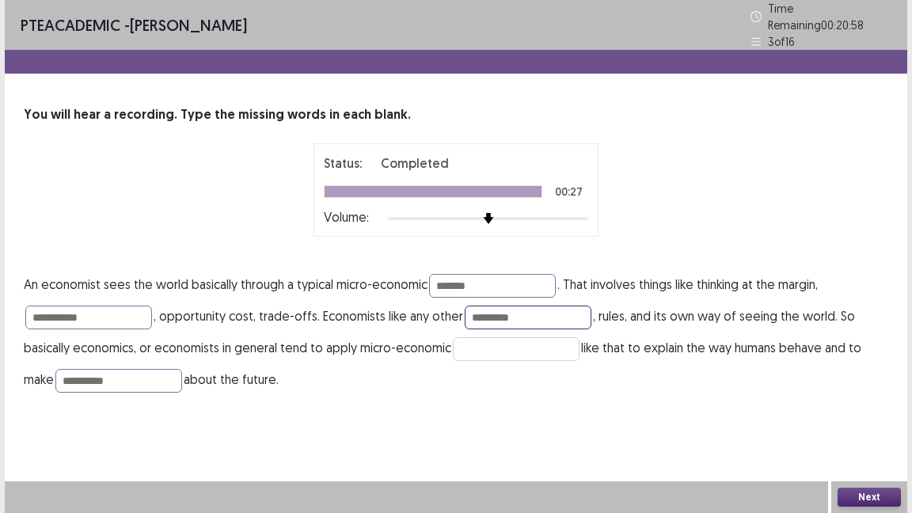
type input "*********"
click at [498, 337] on input "text" at bounding box center [516, 349] width 127 height 24
type input "********"
click at [38, 310] on input "**********" at bounding box center [88, 318] width 127 height 24
click at [42, 310] on input "**********" at bounding box center [88, 318] width 127 height 24
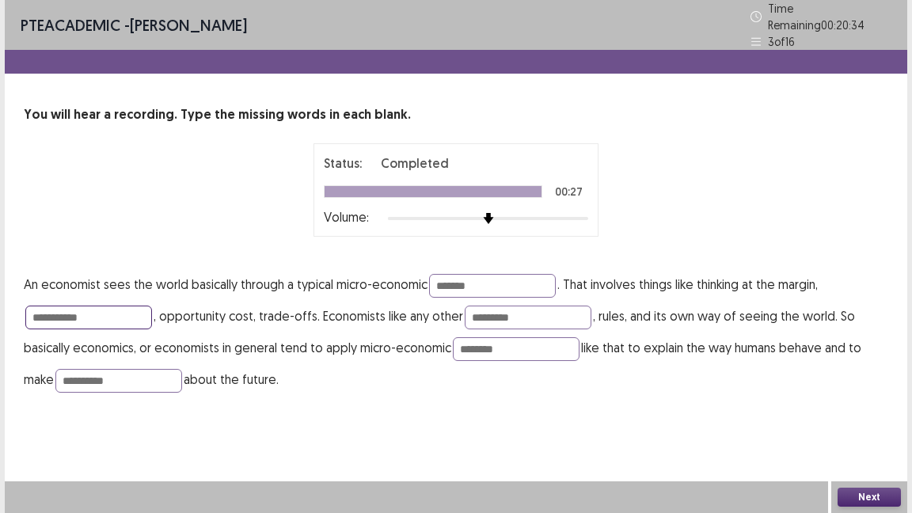
type input "**********"
click at [877, 418] on button "Next" at bounding box center [868, 497] width 63 height 19
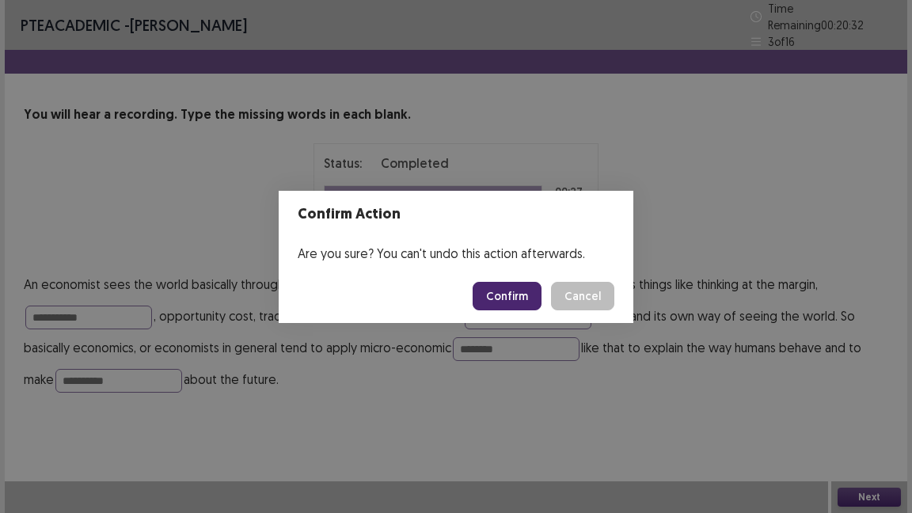
click at [530, 298] on button "Confirm" at bounding box center [507, 296] width 69 height 28
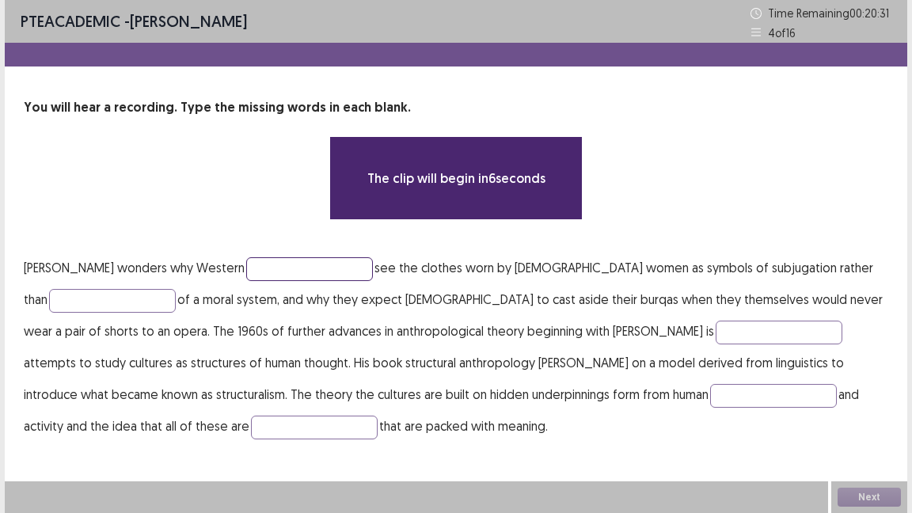
click at [246, 264] on input "text" at bounding box center [309, 269] width 127 height 24
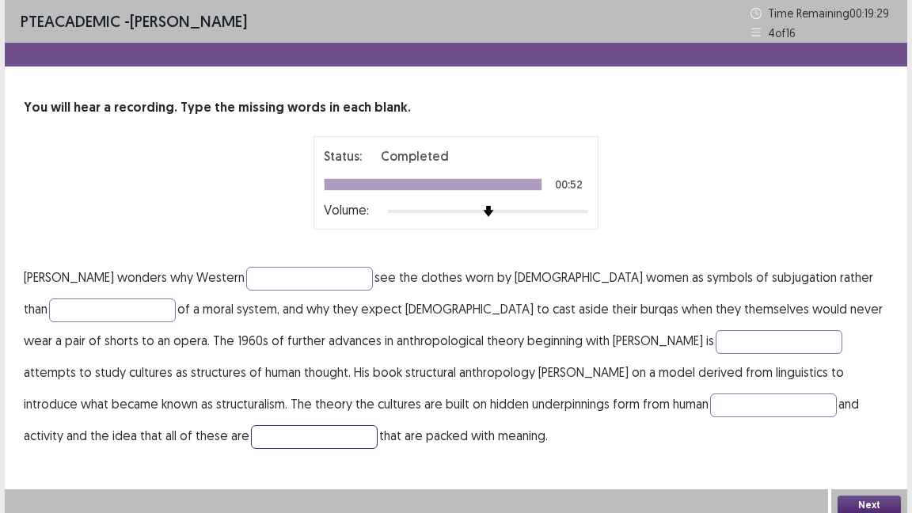
click at [251, 418] on input "text" at bounding box center [314, 437] width 127 height 24
type input "**********"
click at [710, 412] on input "text" at bounding box center [773, 405] width 127 height 24
type input "**********"
click at [248, 281] on input "text" at bounding box center [309, 279] width 127 height 24
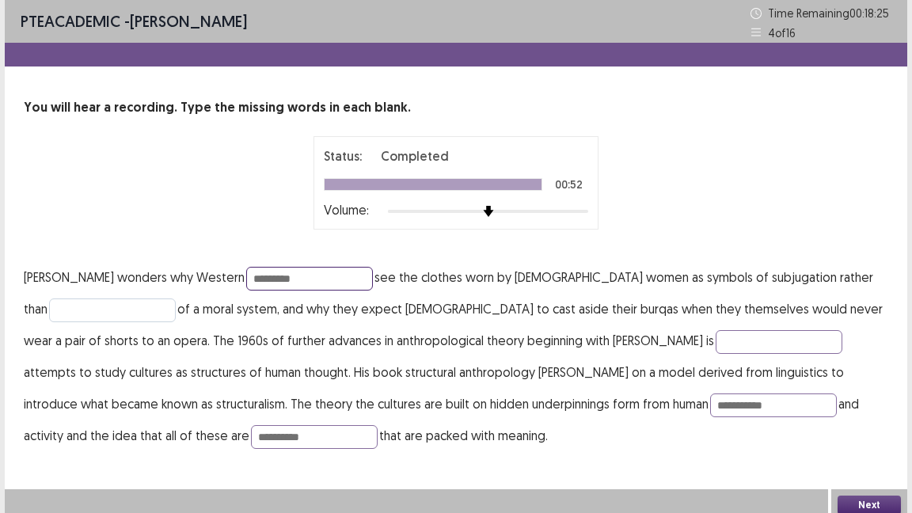
type input "*********"
click at [106, 308] on input "text" at bounding box center [112, 310] width 127 height 24
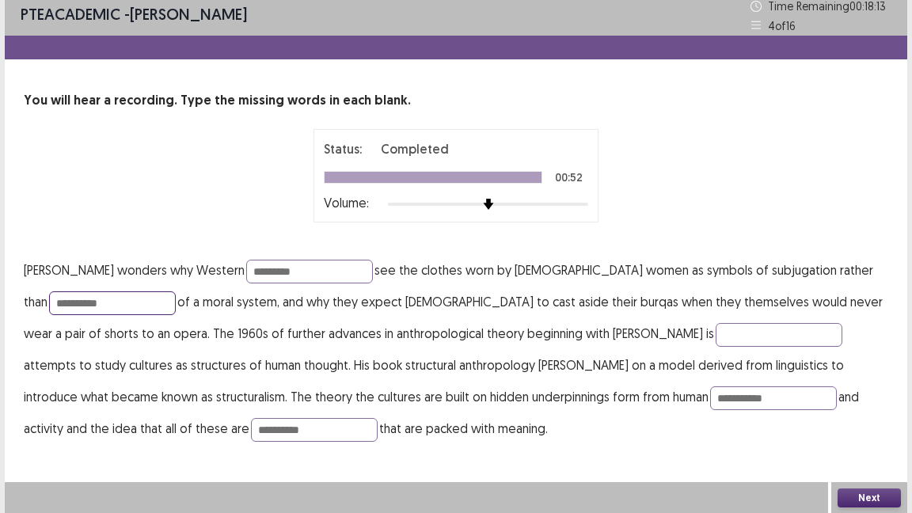
type input "**********"
click at [853, 418] on button "Next" at bounding box center [868, 497] width 63 height 19
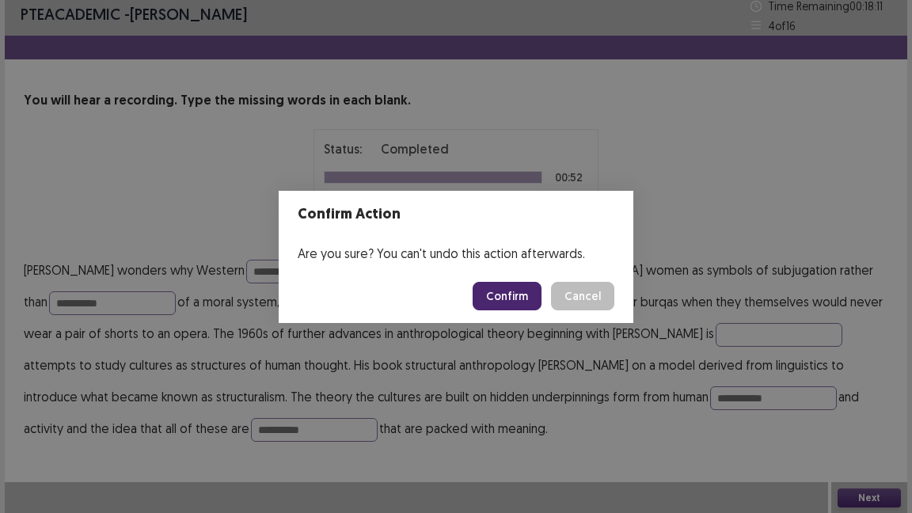
click at [524, 293] on button "Confirm" at bounding box center [507, 296] width 69 height 28
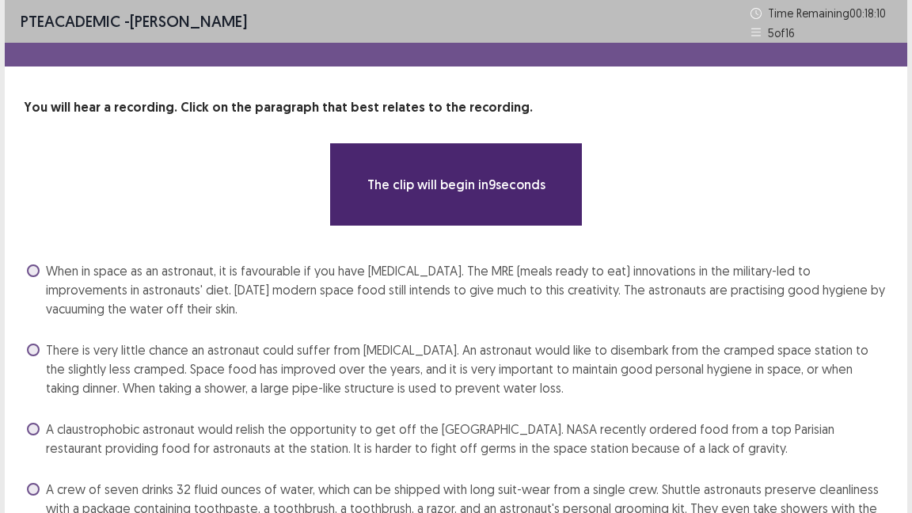
scroll to position [96, 0]
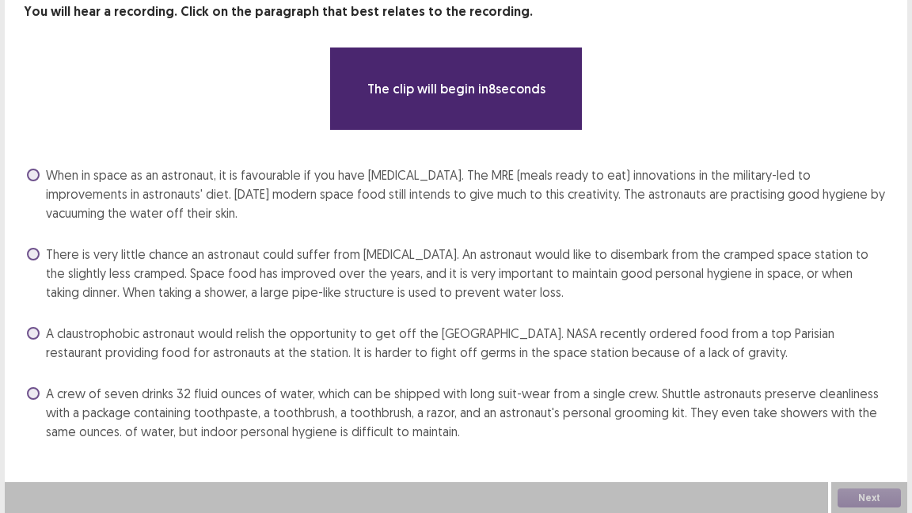
click at [273, 283] on span "There is very little chance an astronaut could suffer from [MEDICAL_DATA]. An a…" at bounding box center [467, 273] width 842 height 57
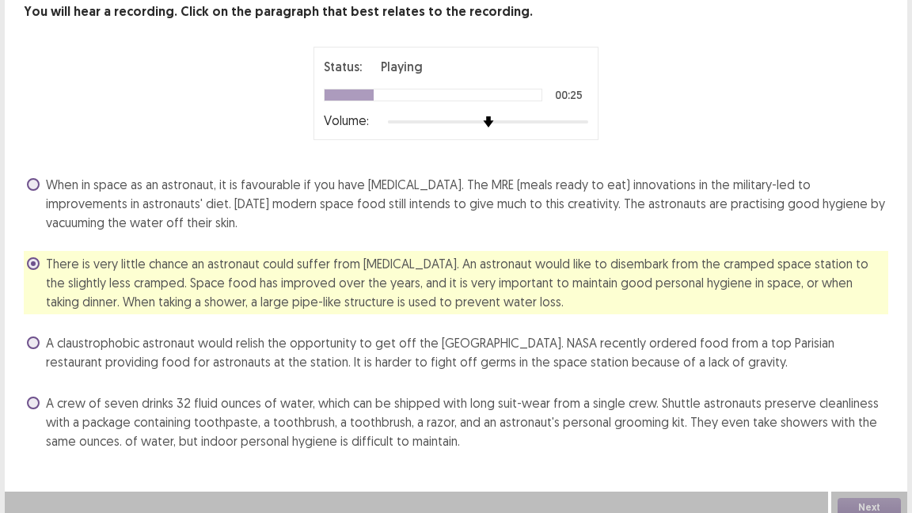
click at [322, 355] on span "A claustrophobic astronaut would relish the opportunity to get off the [GEOGRAP…" at bounding box center [467, 352] width 842 height 38
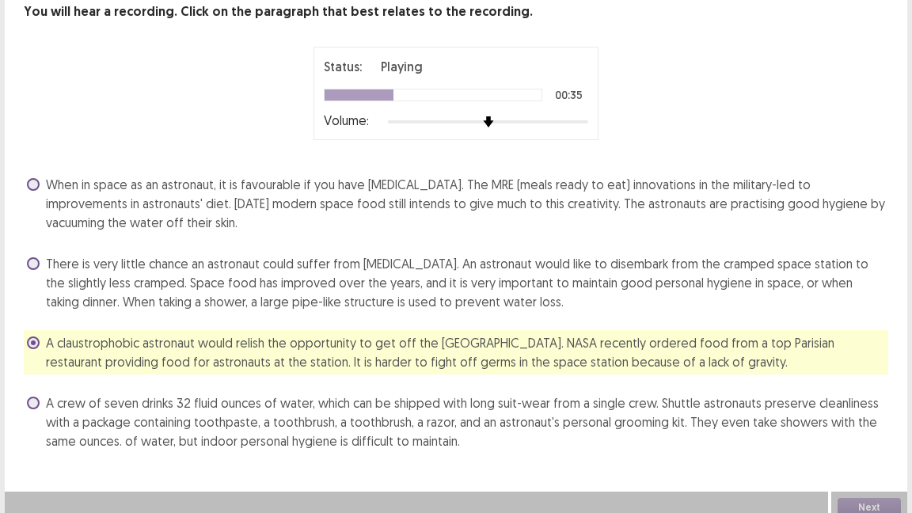
click at [441, 418] on span "A crew of seven drinks 32 fluid ounces of water, which can be shipped with long…" at bounding box center [467, 421] width 842 height 57
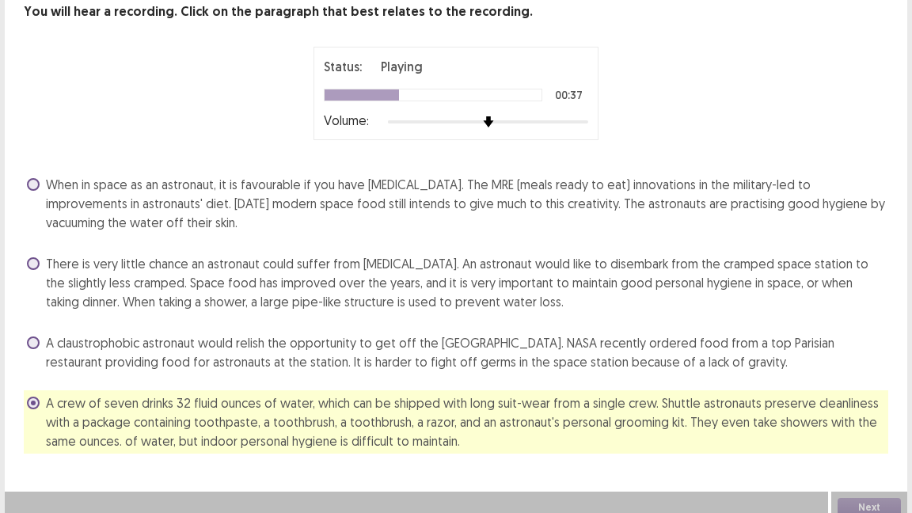
click at [608, 281] on span "There is very little chance an astronaut could suffer from [MEDICAL_DATA]. An a…" at bounding box center [467, 282] width 842 height 57
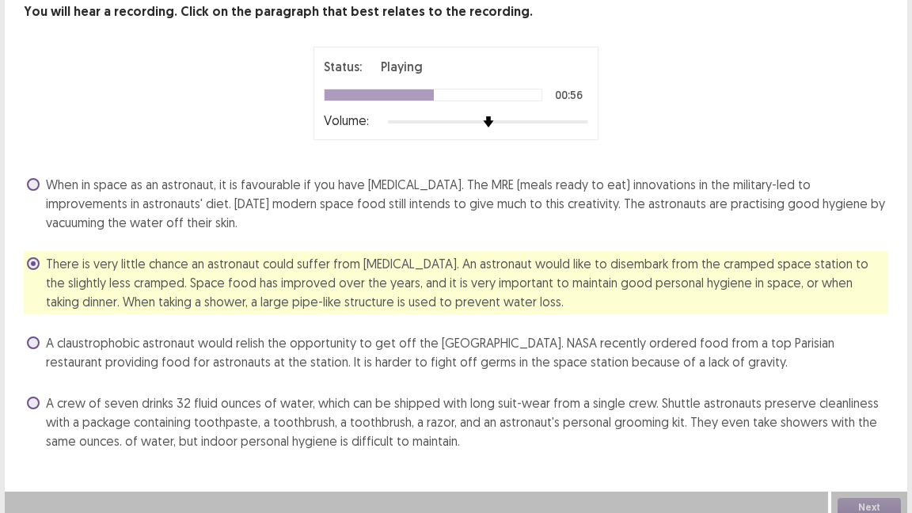
click at [621, 359] on span "A claustrophobic astronaut would relish the opportunity to get off the [GEOGRAP…" at bounding box center [467, 352] width 842 height 38
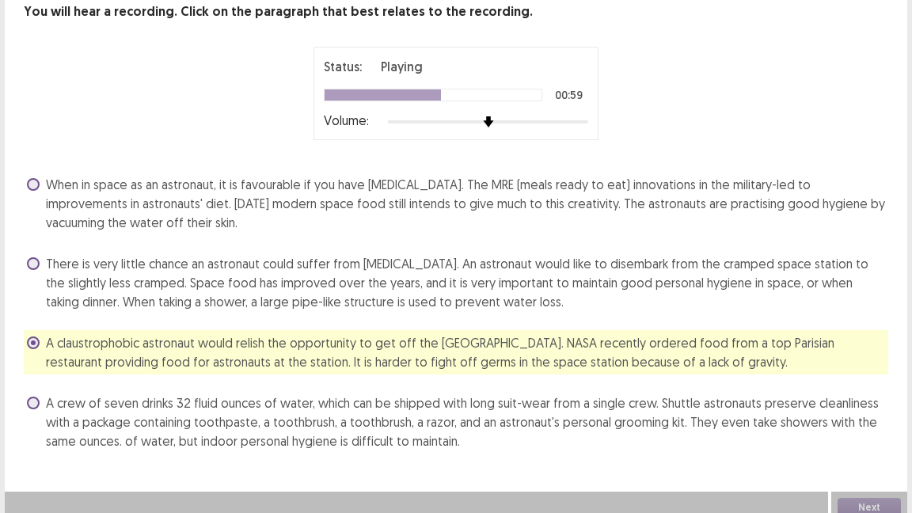
scroll to position [105, 0]
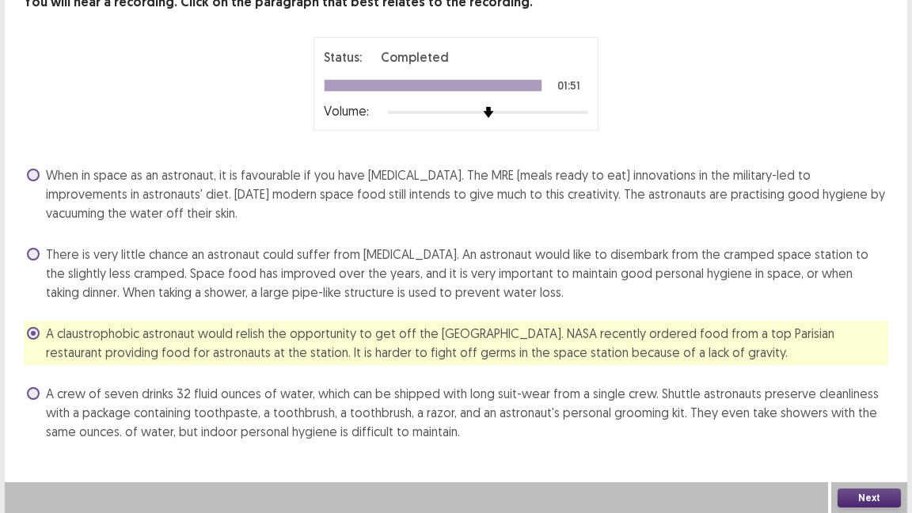
click at [865, 418] on button "Next" at bounding box center [868, 497] width 63 height 19
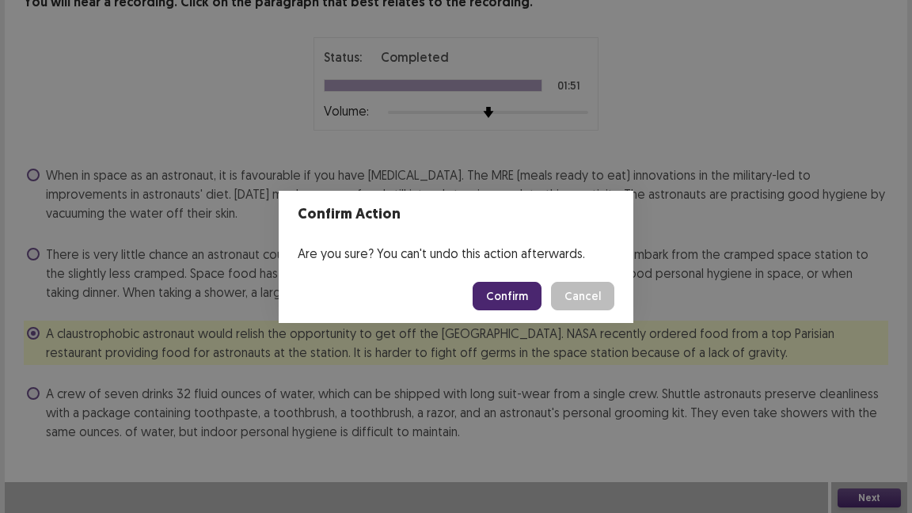
click at [503, 288] on button "Confirm" at bounding box center [507, 296] width 69 height 28
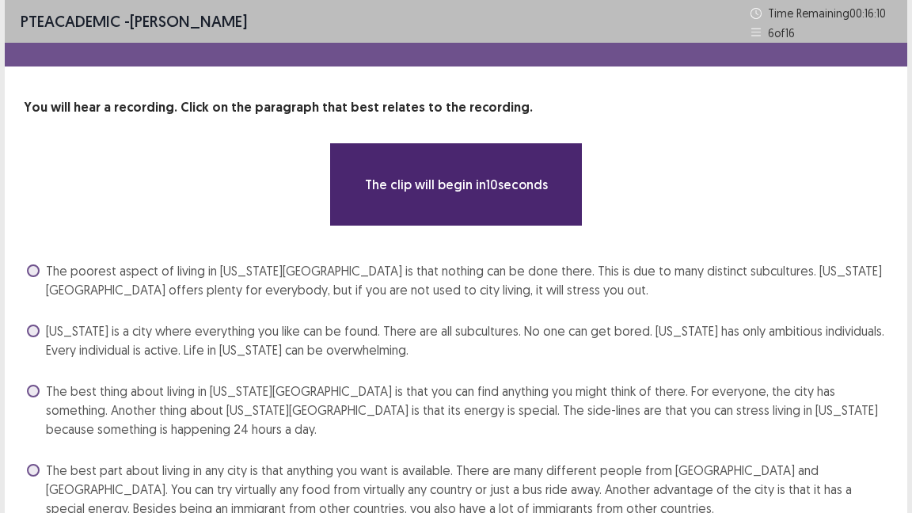
scroll to position [77, 0]
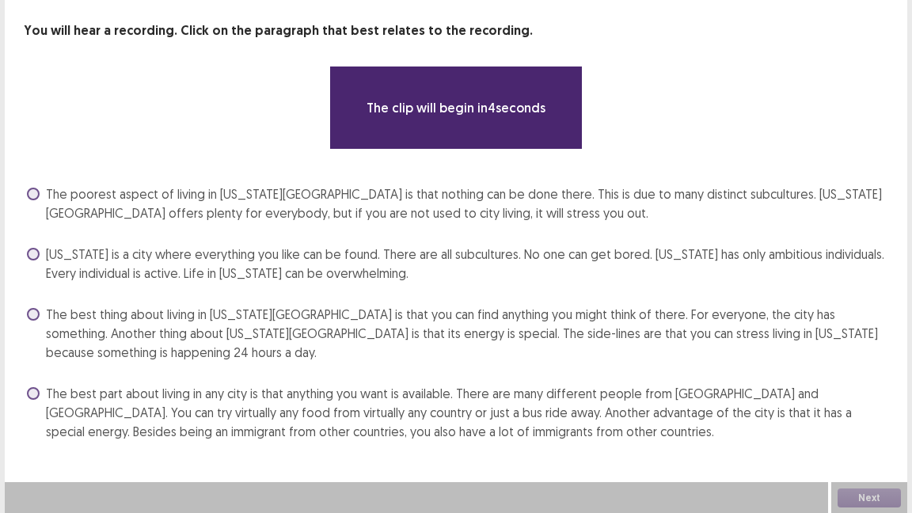
click at [410, 408] on span "The best part about living in any city is that anything you want is available. …" at bounding box center [467, 412] width 842 height 57
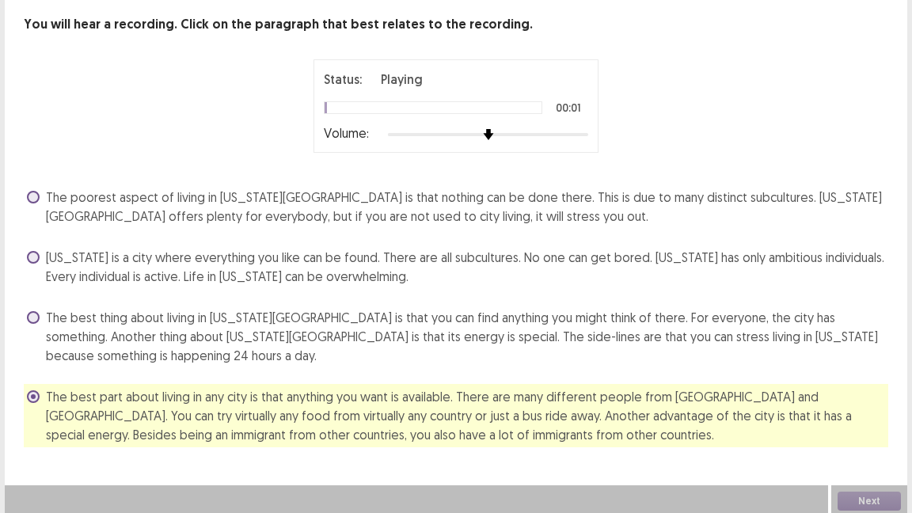
scroll to position [86, 0]
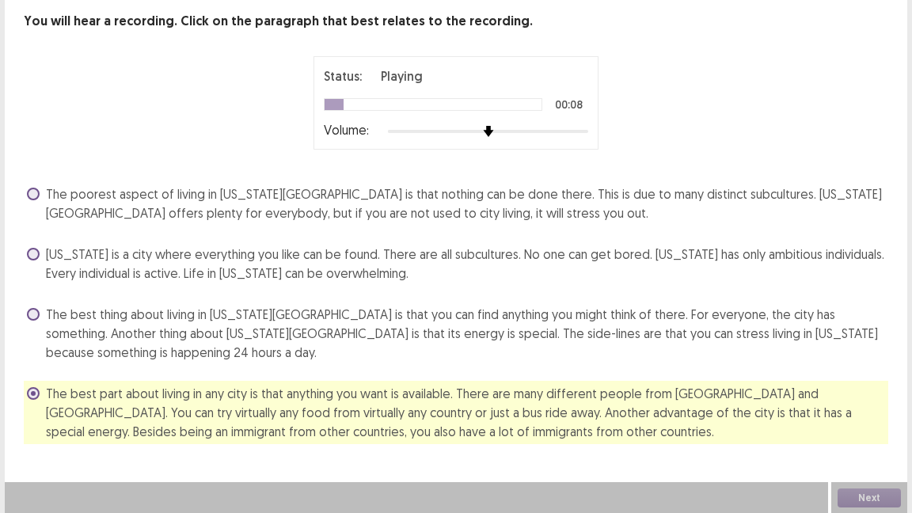
click at [314, 255] on span "[US_STATE] is a city where everything you like can be found. There are all subc…" at bounding box center [467, 264] width 842 height 38
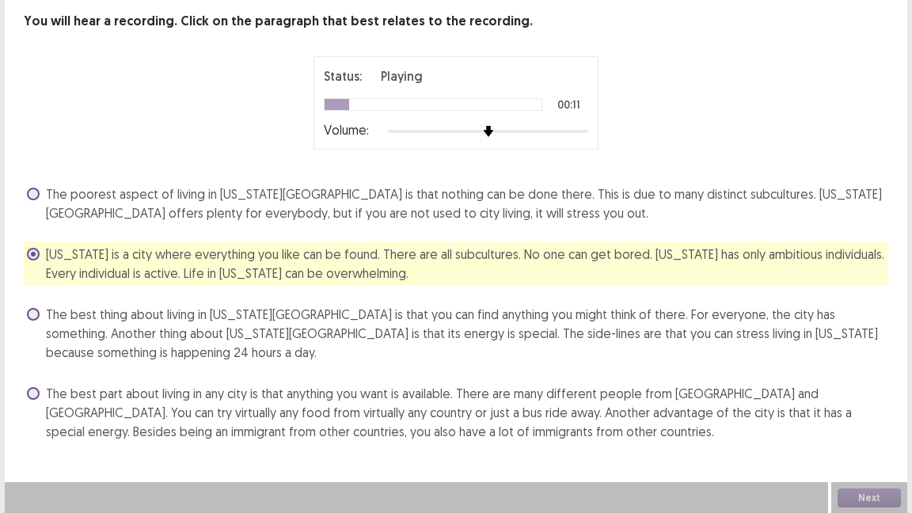
click at [153, 326] on span "The best thing about living in [US_STATE][GEOGRAPHIC_DATA] is that you can find…" at bounding box center [467, 333] width 842 height 57
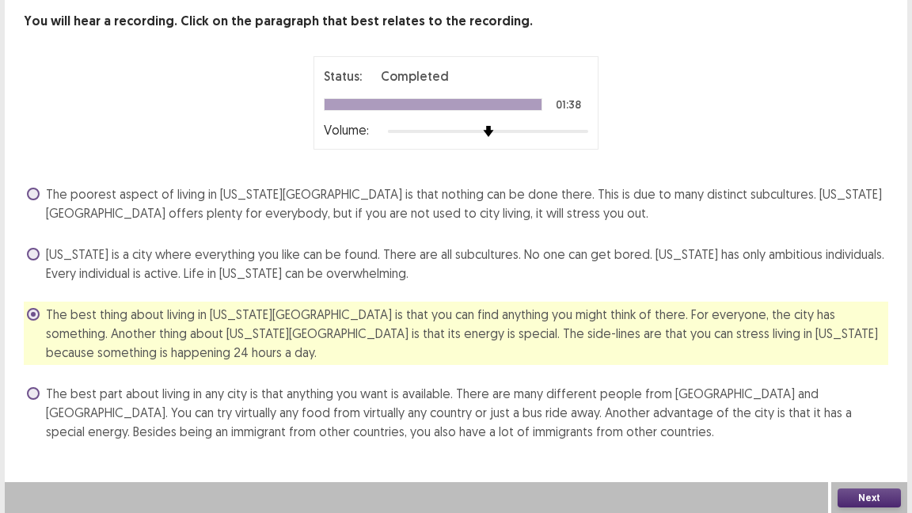
click at [857, 418] on button "Next" at bounding box center [868, 497] width 63 height 19
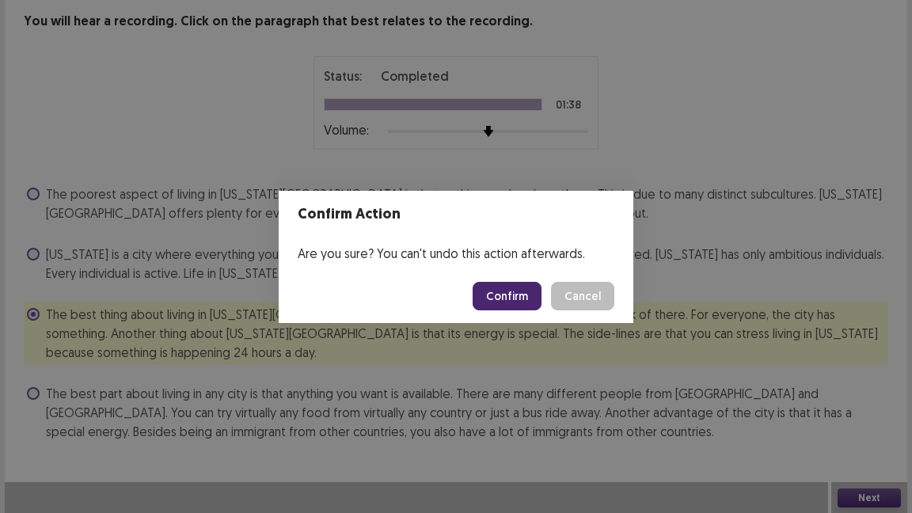
click at [497, 287] on button "Confirm" at bounding box center [507, 296] width 69 height 28
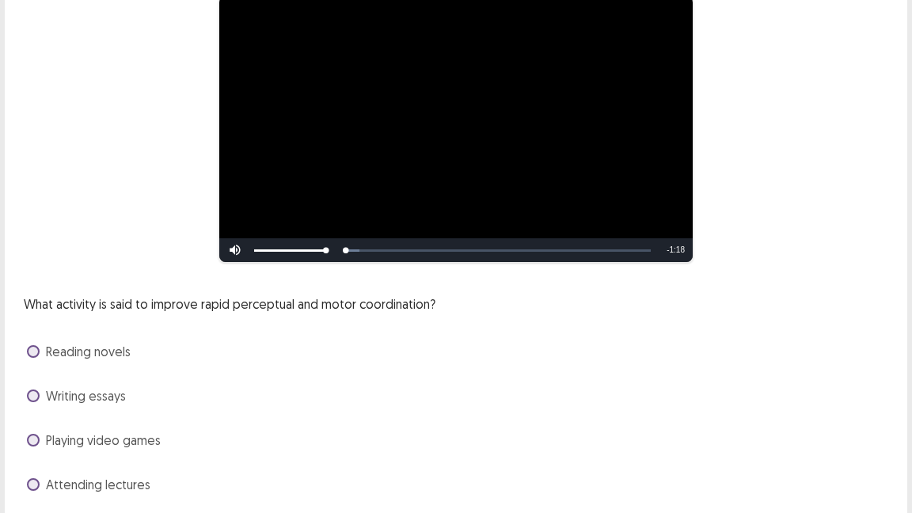
scroll to position [200, 0]
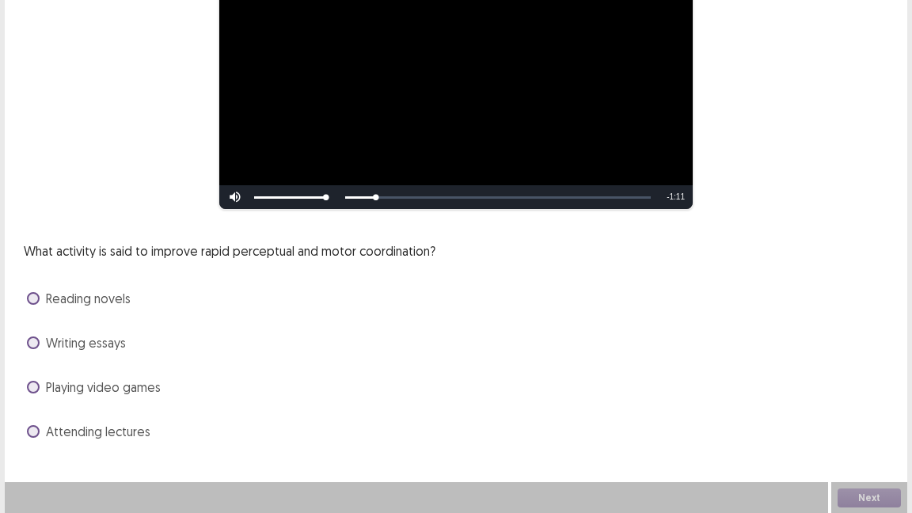
click at [154, 392] on span "Playing video games" at bounding box center [103, 387] width 115 height 19
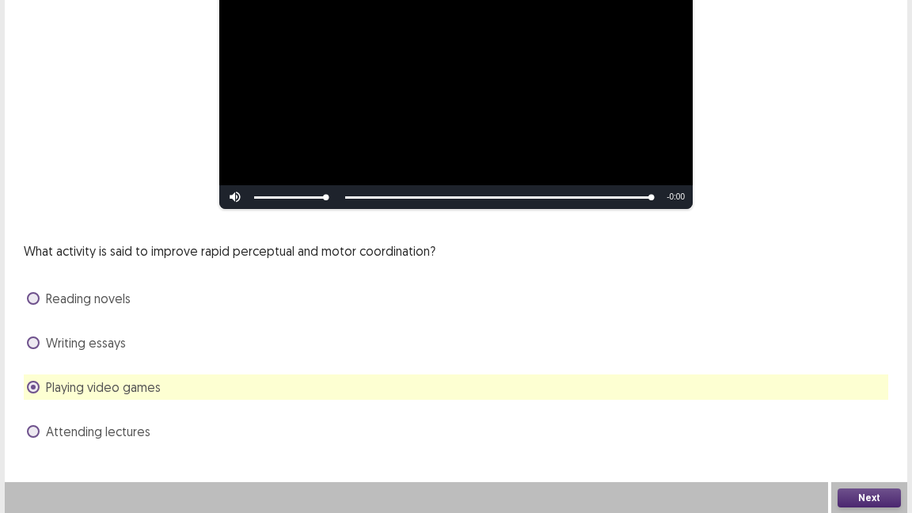
click at [865, 418] on button "Next" at bounding box center [868, 497] width 63 height 19
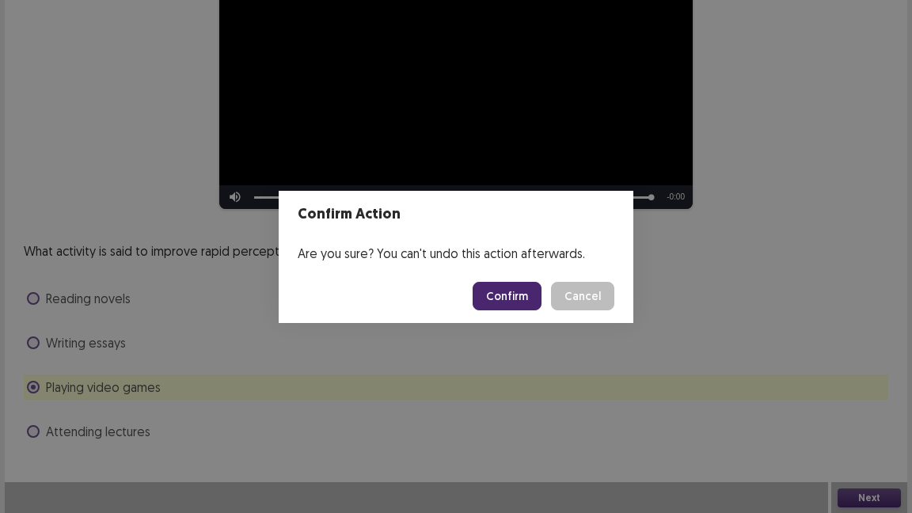
click at [508, 295] on button "Confirm" at bounding box center [507, 296] width 69 height 28
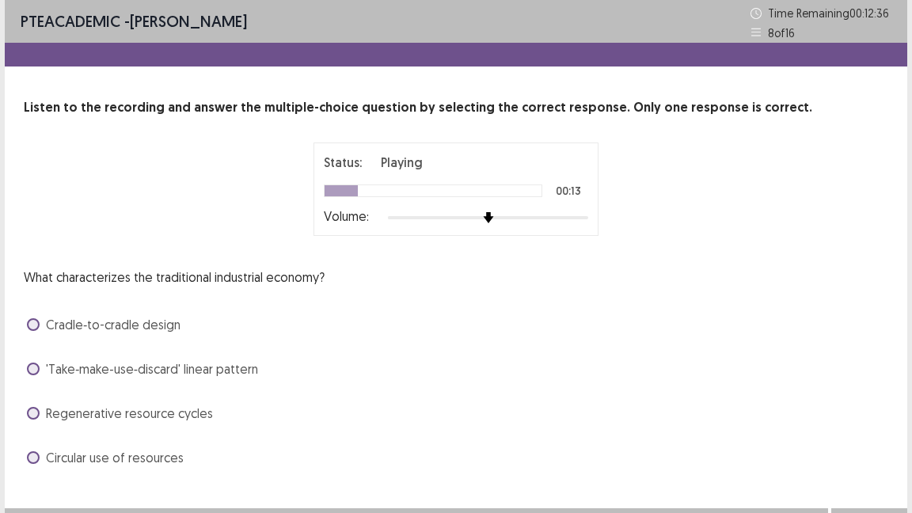
click at [144, 374] on span "'Take‑make‑use‑discard' linear pattern" at bounding box center [152, 368] width 212 height 19
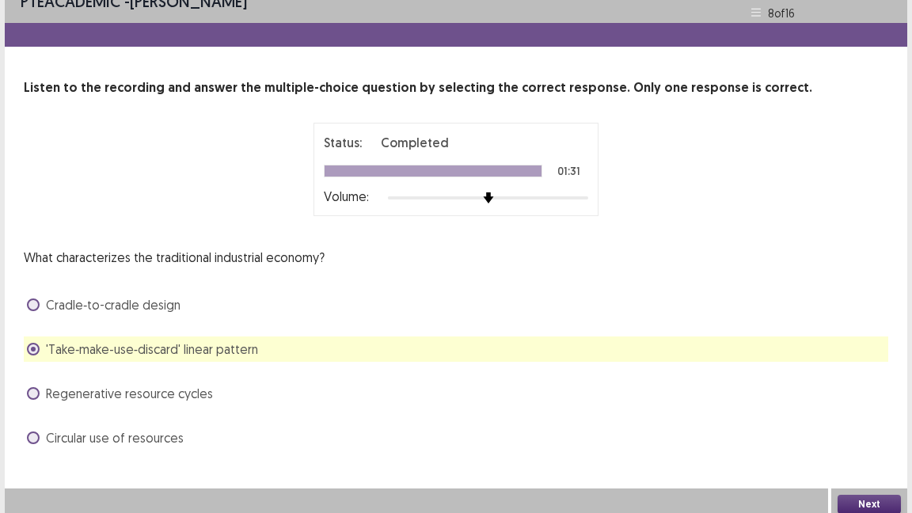
scroll to position [26, 0]
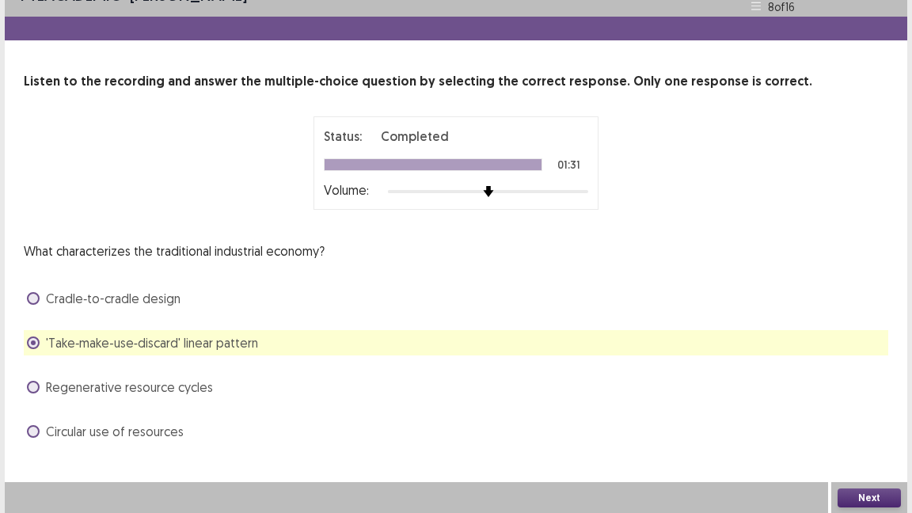
click at [865, 418] on button "Next" at bounding box center [868, 497] width 63 height 19
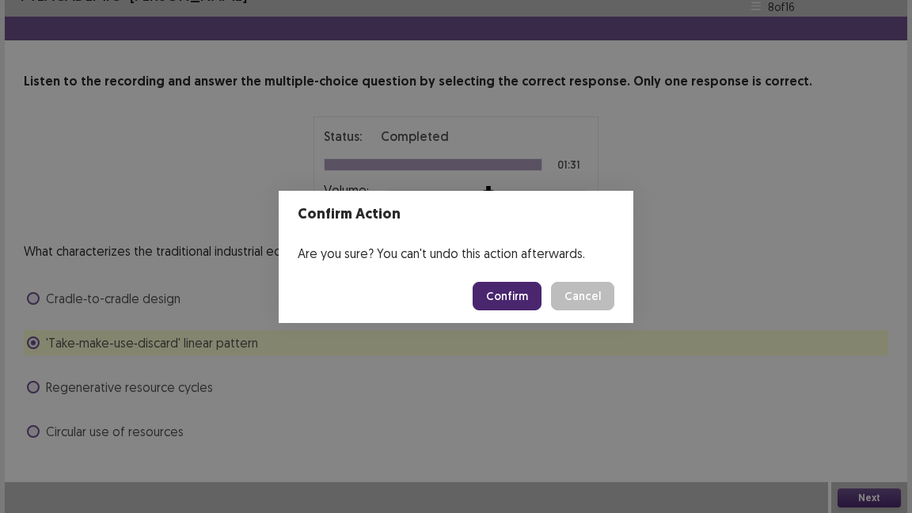
click at [555, 291] on button "Cancel" at bounding box center [582, 296] width 63 height 28
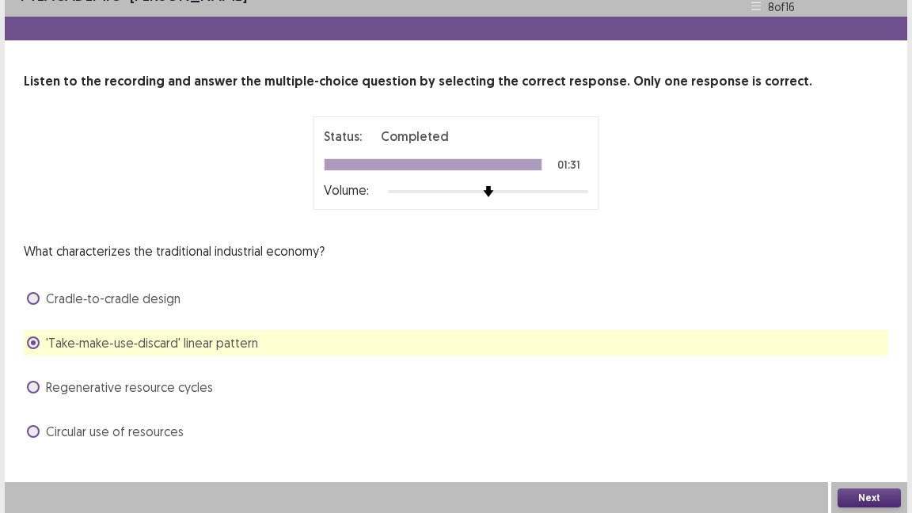
click at [507, 294] on div "Cradle‑to-cradle design" at bounding box center [456, 298] width 864 height 25
click at [853, 418] on button "Next" at bounding box center [868, 497] width 63 height 19
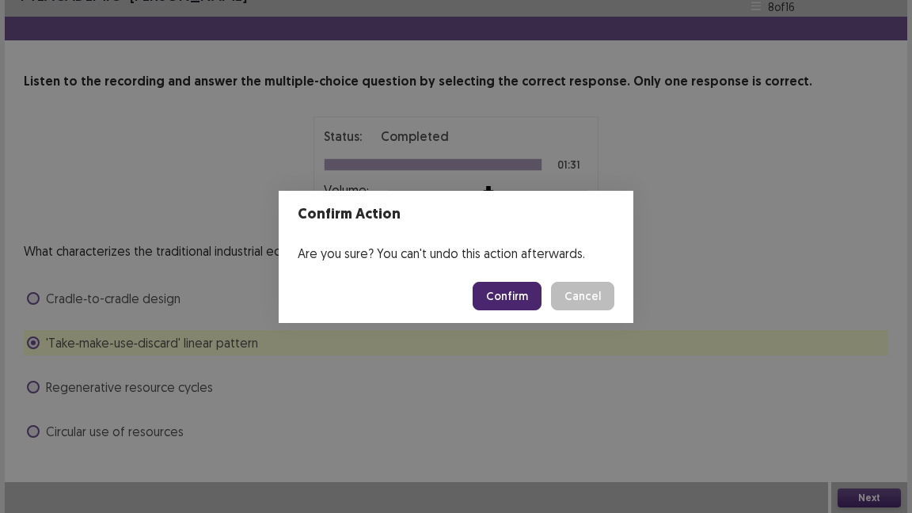
click at [500, 298] on button "Confirm" at bounding box center [507, 296] width 69 height 28
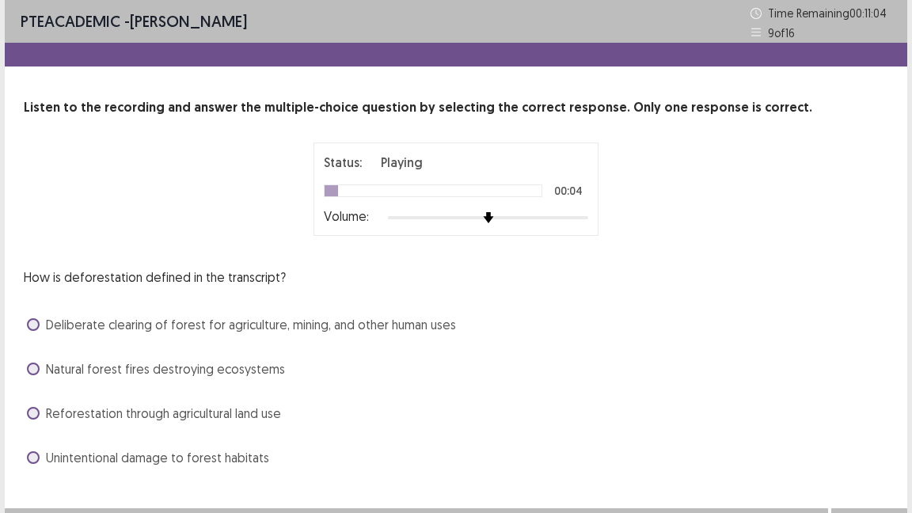
click at [257, 319] on span "Deliberate clearing of forest for agriculture, mining, and other human uses" at bounding box center [251, 324] width 410 height 19
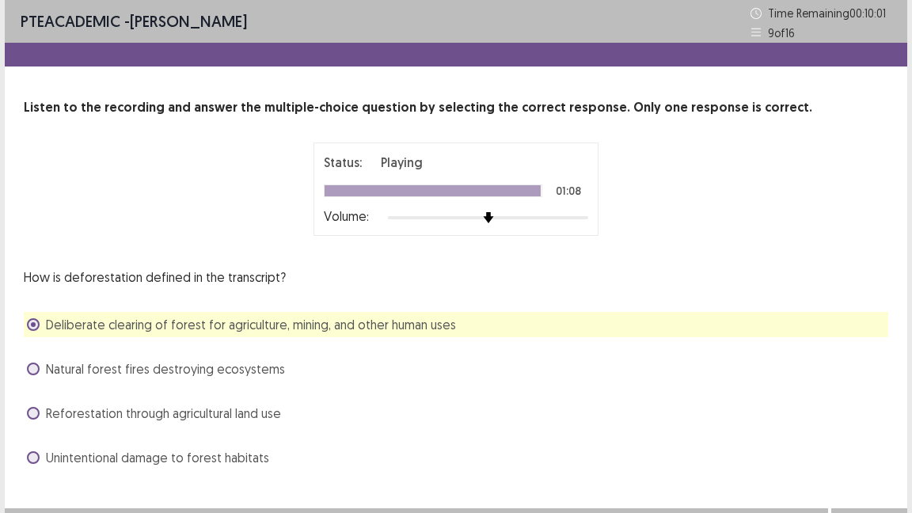
scroll to position [26, 0]
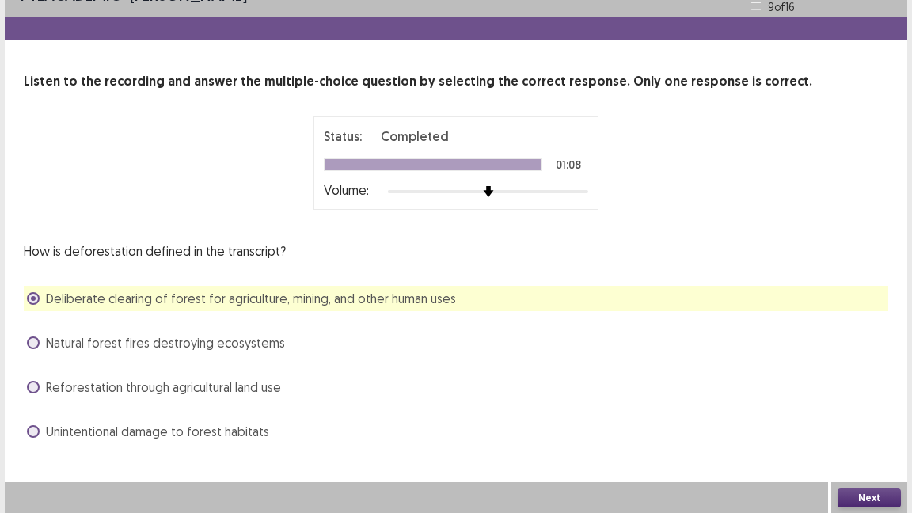
click at [872, 418] on button "Next" at bounding box center [868, 497] width 63 height 19
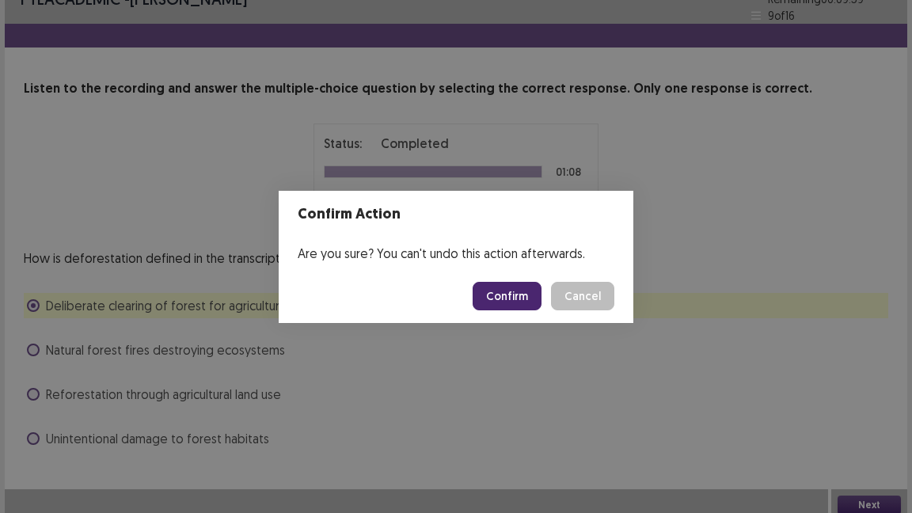
click at [521, 294] on button "Confirm" at bounding box center [507, 296] width 69 height 28
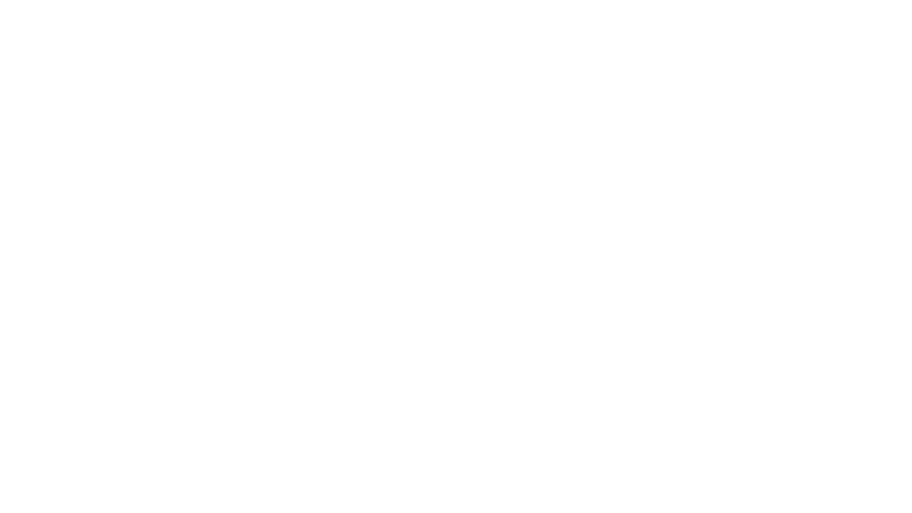
scroll to position [0, 0]
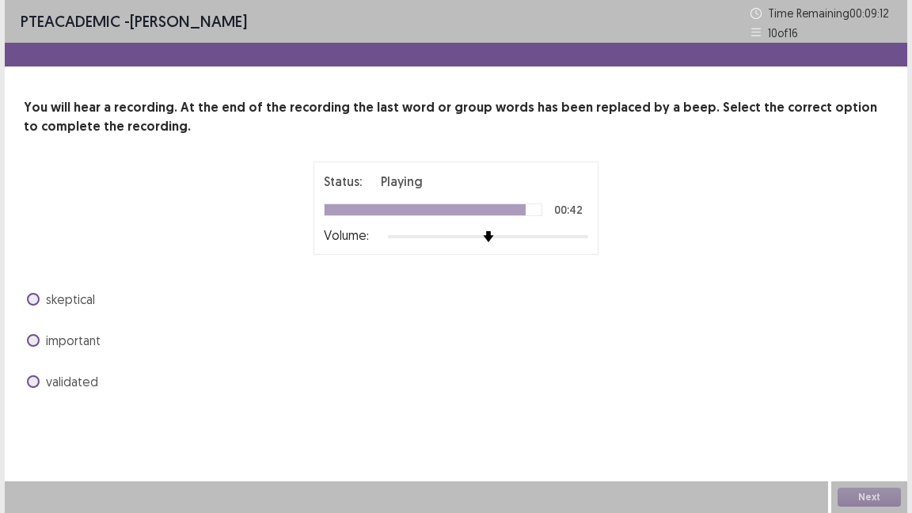
click at [80, 298] on span "skeptical" at bounding box center [70, 299] width 49 height 19
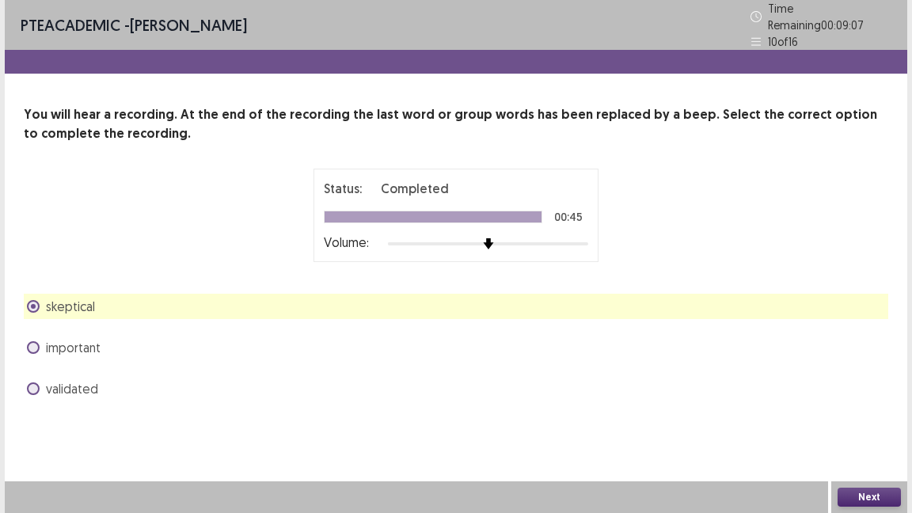
click at [89, 379] on span "validated" at bounding box center [72, 388] width 52 height 19
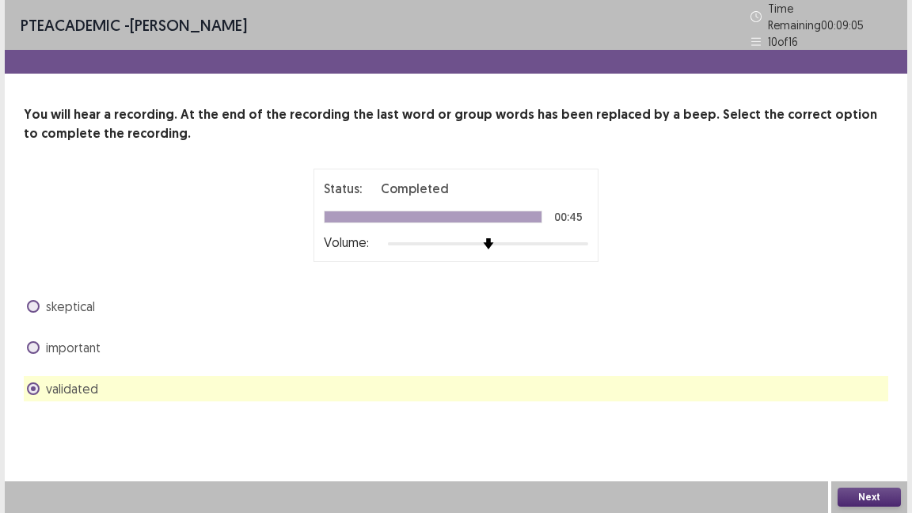
click at [873, 418] on button "Next" at bounding box center [868, 497] width 63 height 19
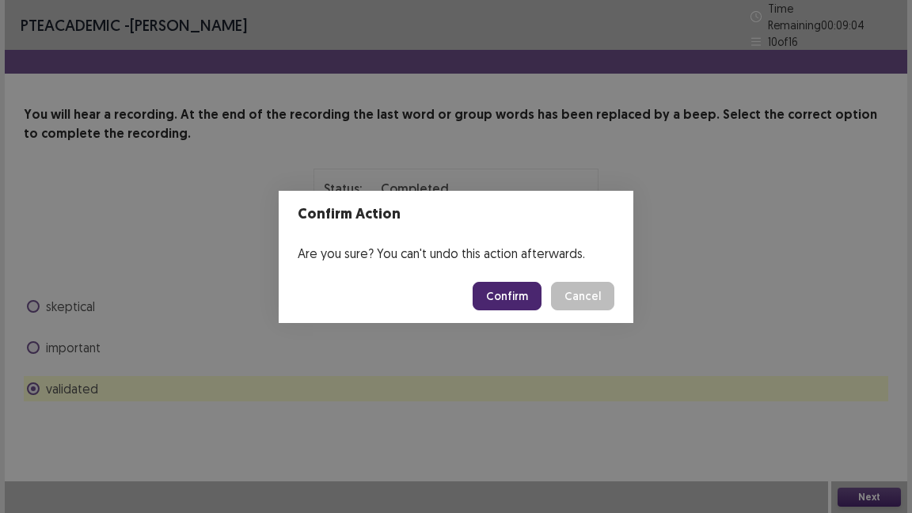
click at [522, 294] on button "Confirm" at bounding box center [507, 296] width 69 height 28
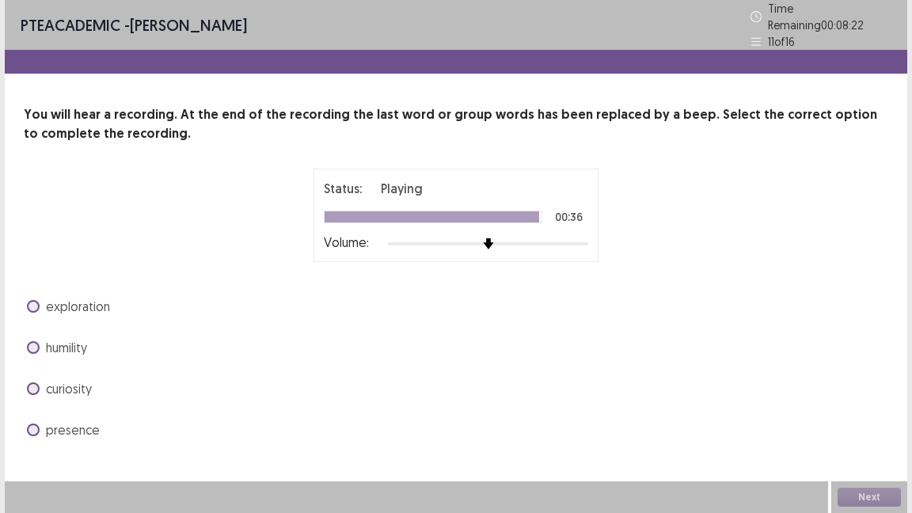
click at [82, 379] on span "curiosity" at bounding box center [69, 388] width 46 height 19
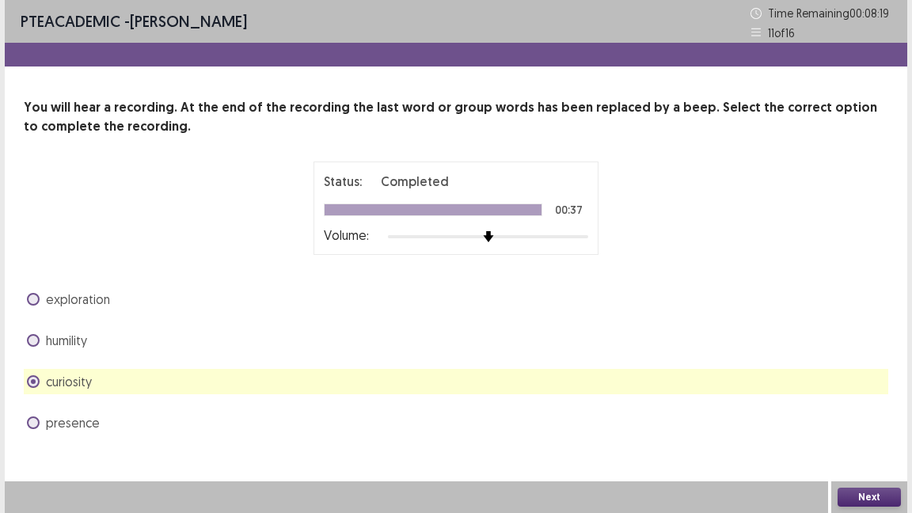
click at [873, 418] on button "Next" at bounding box center [868, 497] width 63 height 19
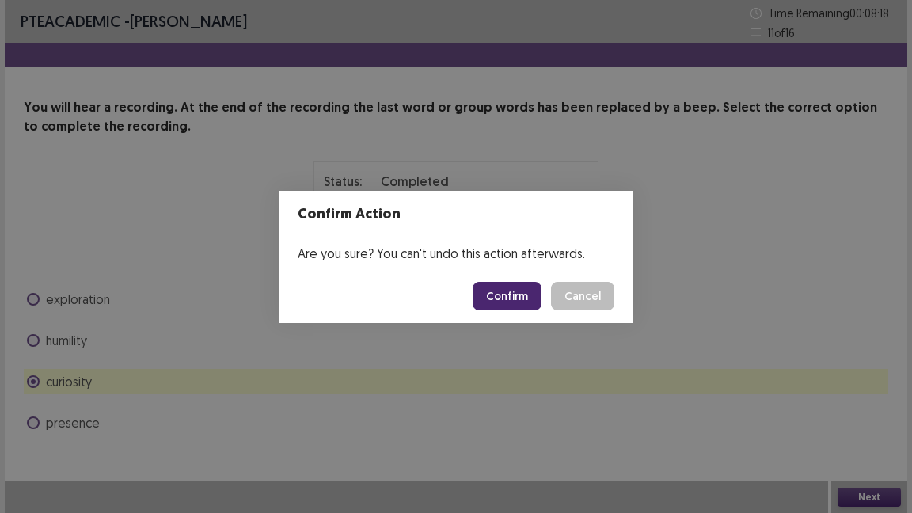
click at [503, 298] on button "Confirm" at bounding box center [507, 296] width 69 height 28
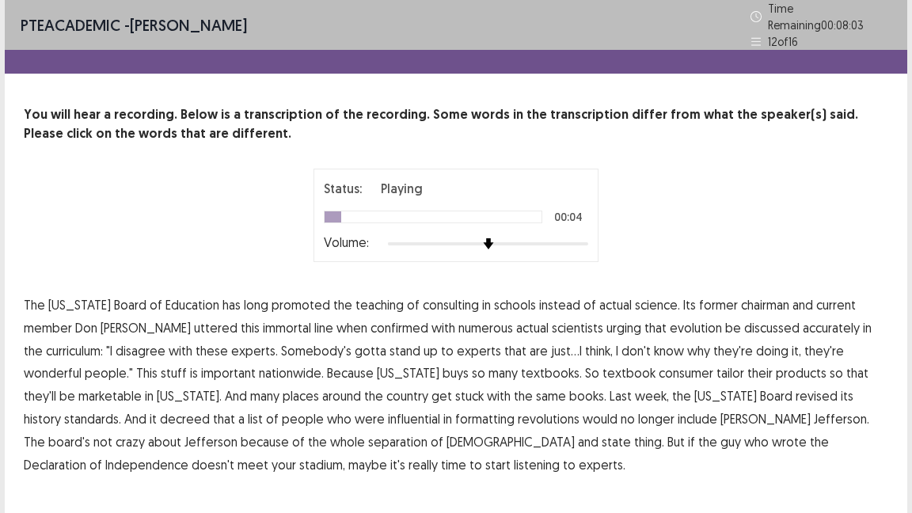
click at [423, 295] on span "consulting" at bounding box center [451, 304] width 56 height 19
click at [370, 320] on span "confirmed" at bounding box center [399, 327] width 58 height 19
click at [442, 368] on span "buys" at bounding box center [455, 372] width 26 height 19
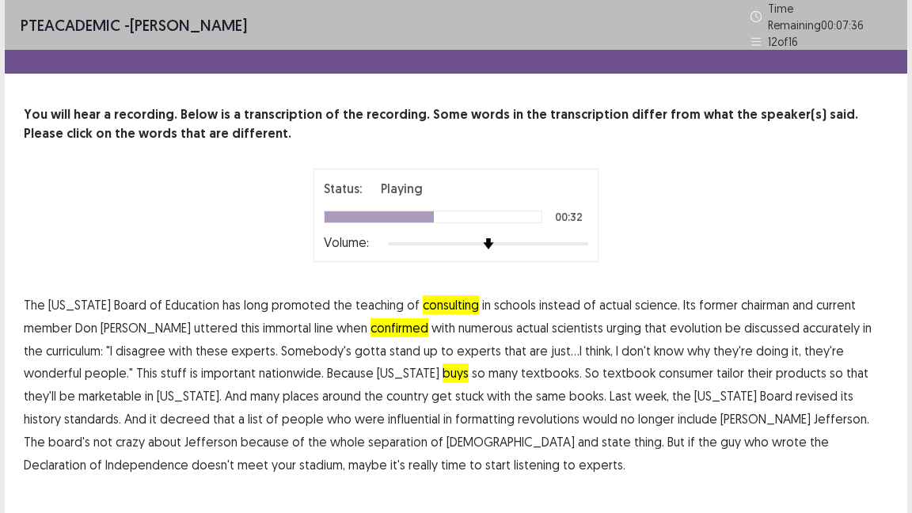
click at [659, 370] on span "consumer" at bounding box center [686, 372] width 55 height 19
click at [455, 410] on span "formatting" at bounding box center [484, 418] width 59 height 19
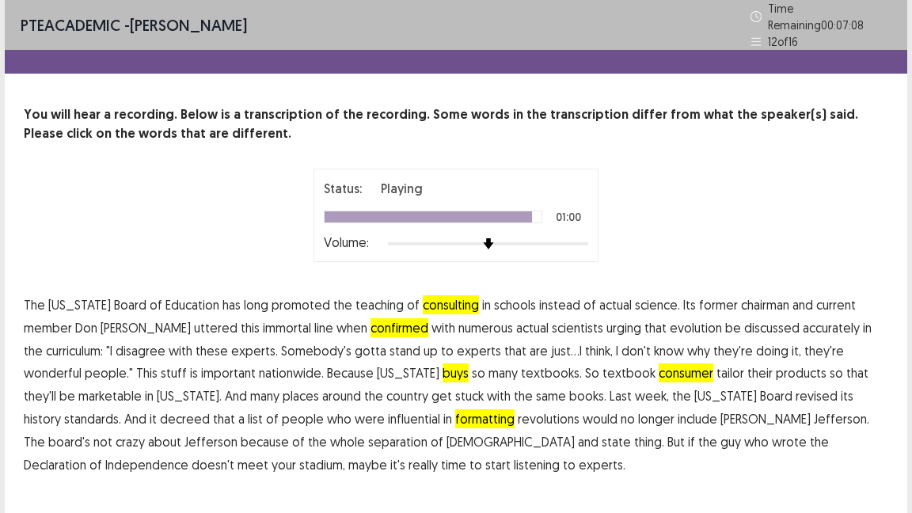
click at [345, 418] on span "stadium," at bounding box center [322, 464] width 46 height 19
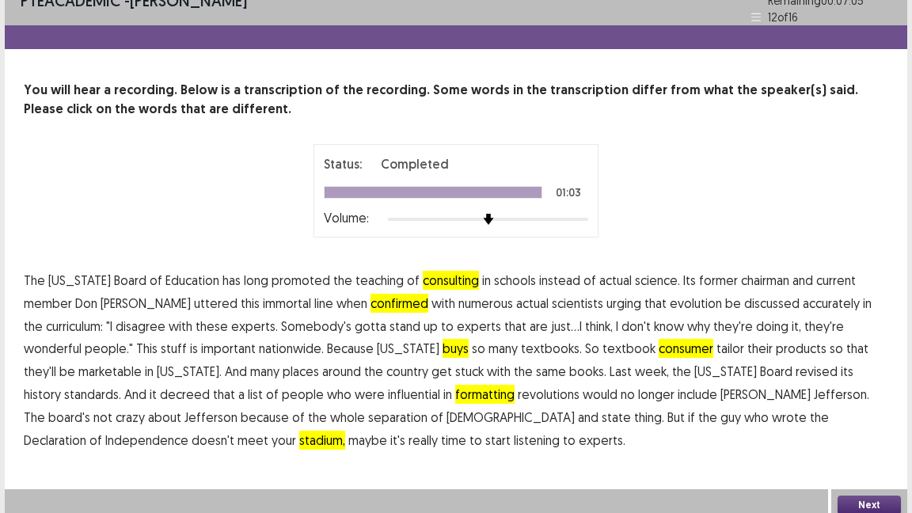
click at [857, 418] on button "Next" at bounding box center [868, 504] width 63 height 19
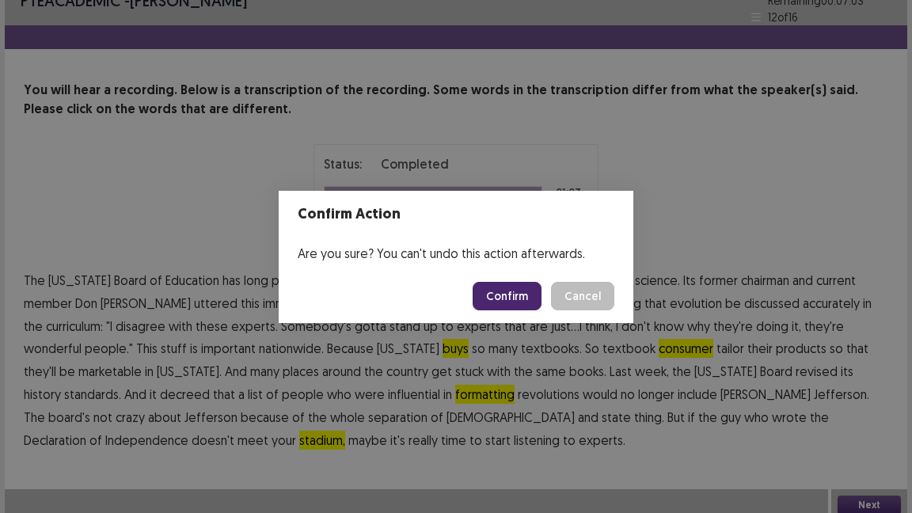
click at [516, 302] on button "Confirm" at bounding box center [507, 296] width 69 height 28
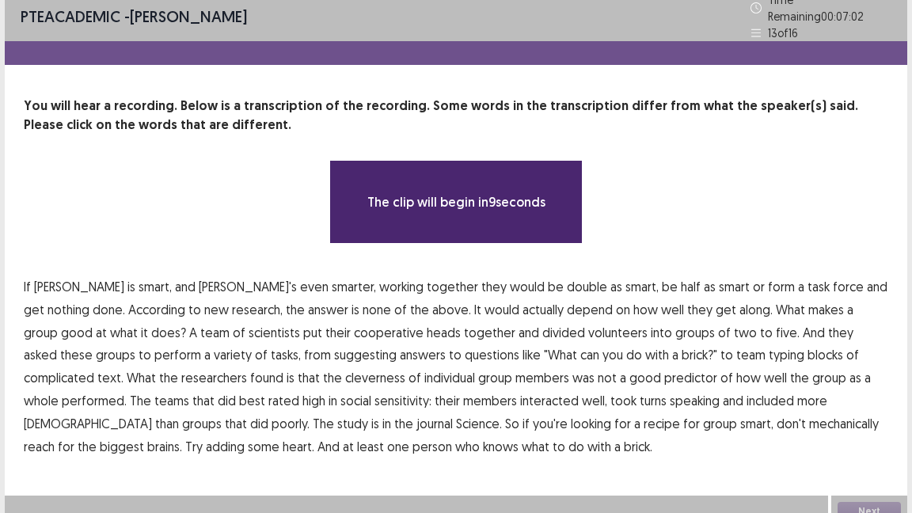
scroll to position [15, 0]
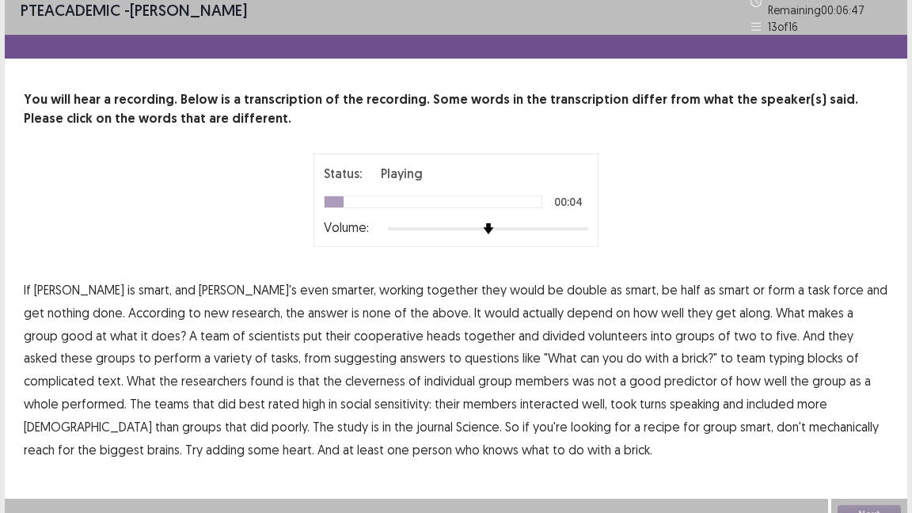
click at [567, 282] on span "double" at bounding box center [587, 289] width 40 height 19
click at [354, 331] on span "cooperative" at bounding box center [389, 335] width 70 height 19
click at [334, 353] on span "suggesting" at bounding box center [365, 357] width 63 height 19
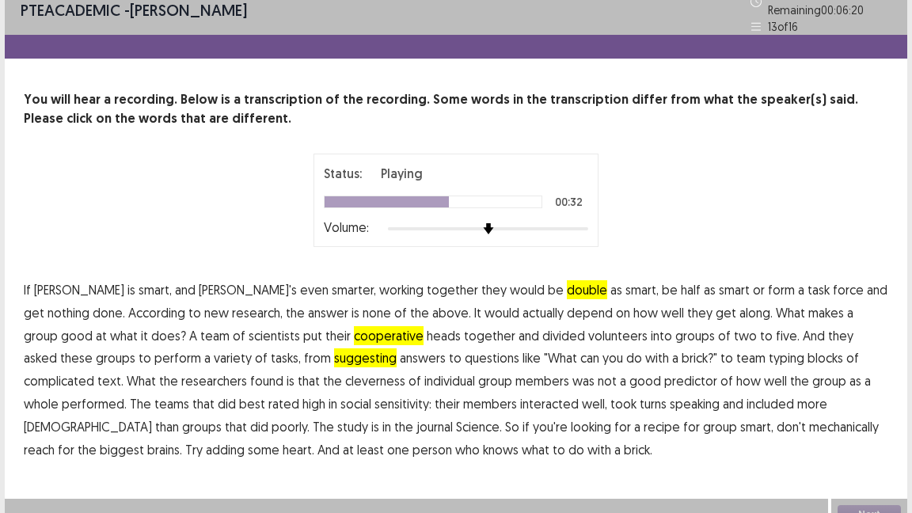
click at [345, 378] on span "cleverness" at bounding box center [375, 380] width 60 height 19
click at [809, 417] on span "mechanically" at bounding box center [844, 426] width 70 height 19
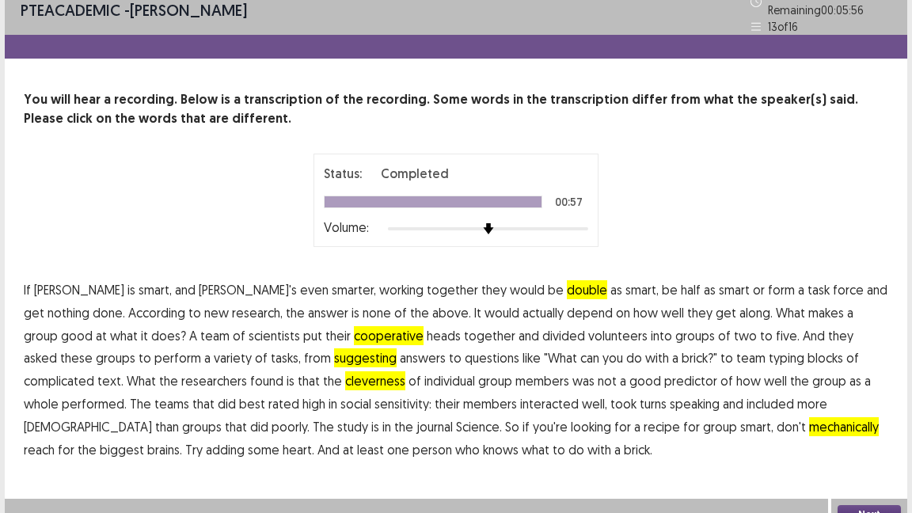
click at [886, 418] on button "Next" at bounding box center [868, 514] width 63 height 19
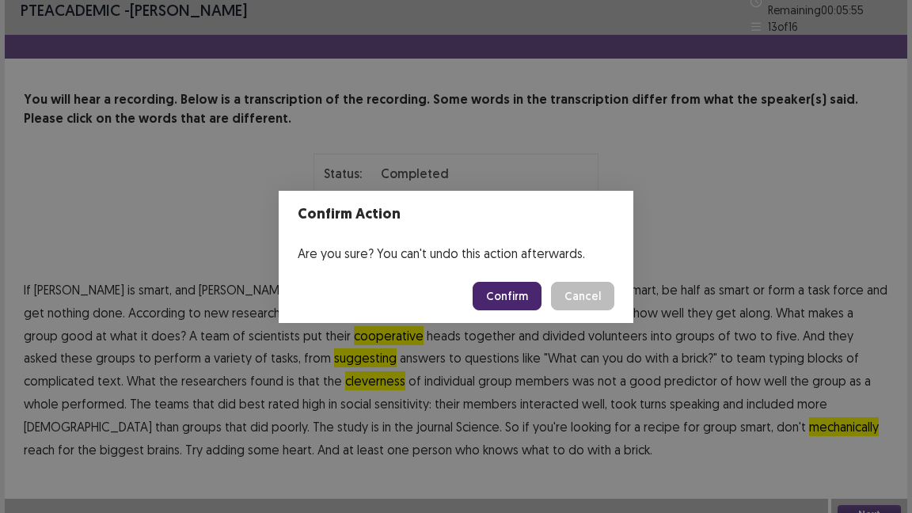
click at [502, 291] on button "Confirm" at bounding box center [507, 296] width 69 height 28
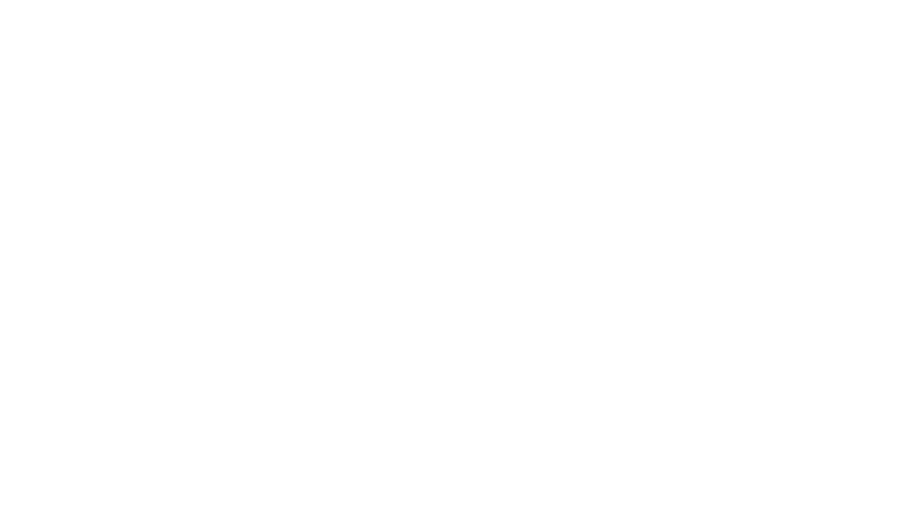
scroll to position [0, 0]
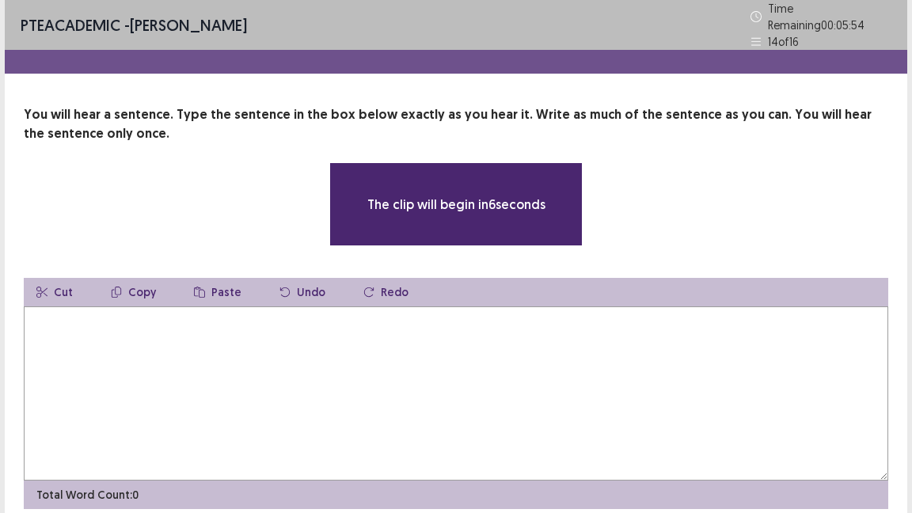
drag, startPoint x: 433, startPoint y: 414, endPoint x: 455, endPoint y: 329, distance: 87.5
click at [434, 411] on textarea at bounding box center [456, 393] width 864 height 174
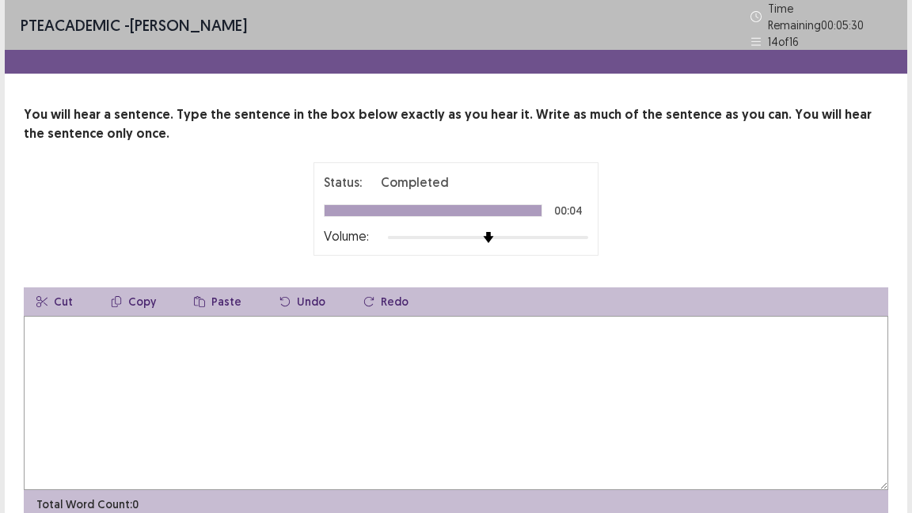
click at [198, 418] on textarea at bounding box center [456, 403] width 864 height 174
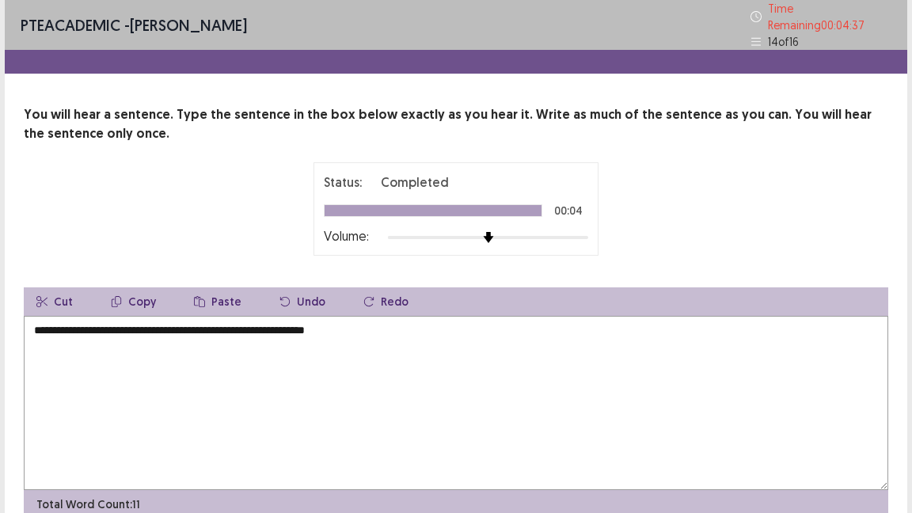
click at [223, 322] on textarea "**********" at bounding box center [456, 403] width 864 height 174
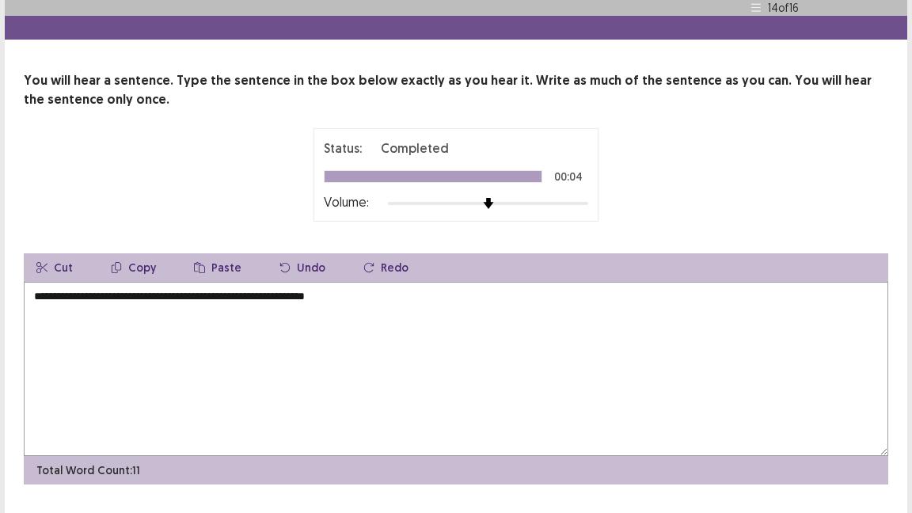
scroll to position [67, 0]
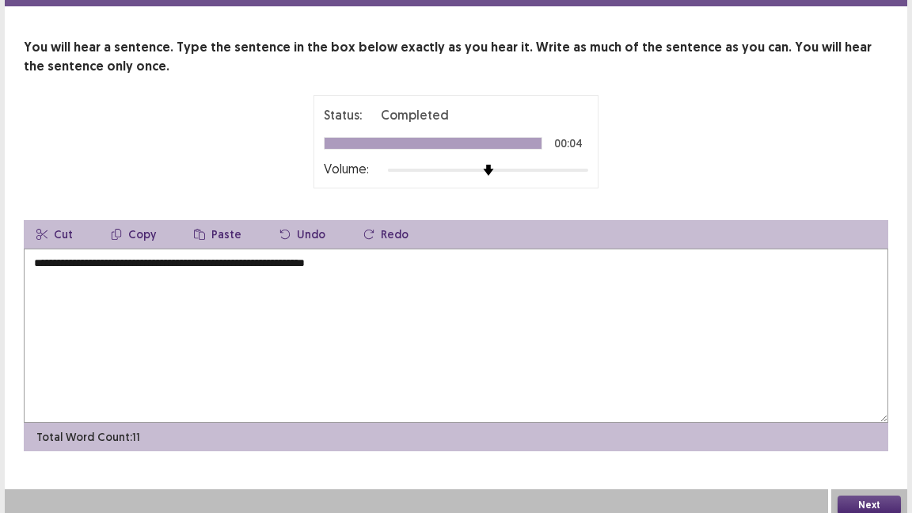
type textarea "**********"
click at [865, 418] on button "Next" at bounding box center [868, 504] width 63 height 19
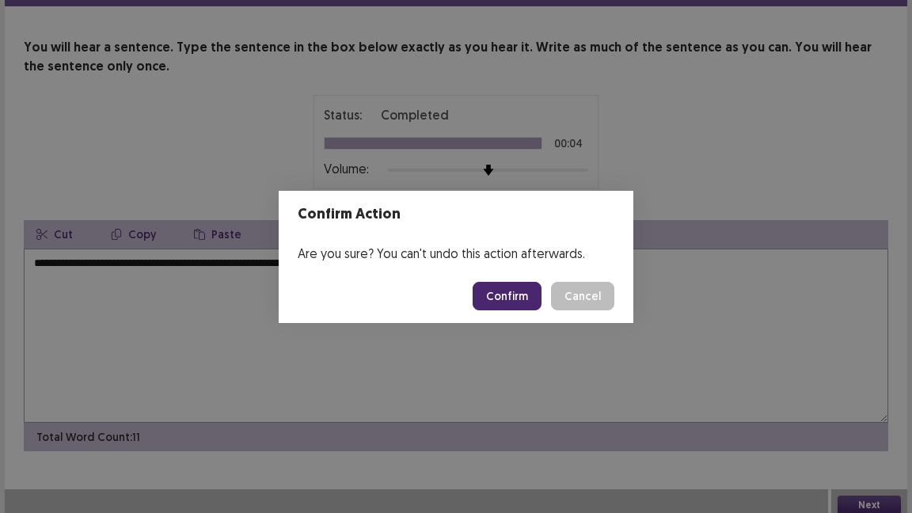
click at [374, 388] on div "Confirm Action Are you sure? You can't undo this action afterwards. Confirm Can…" at bounding box center [456, 256] width 912 height 513
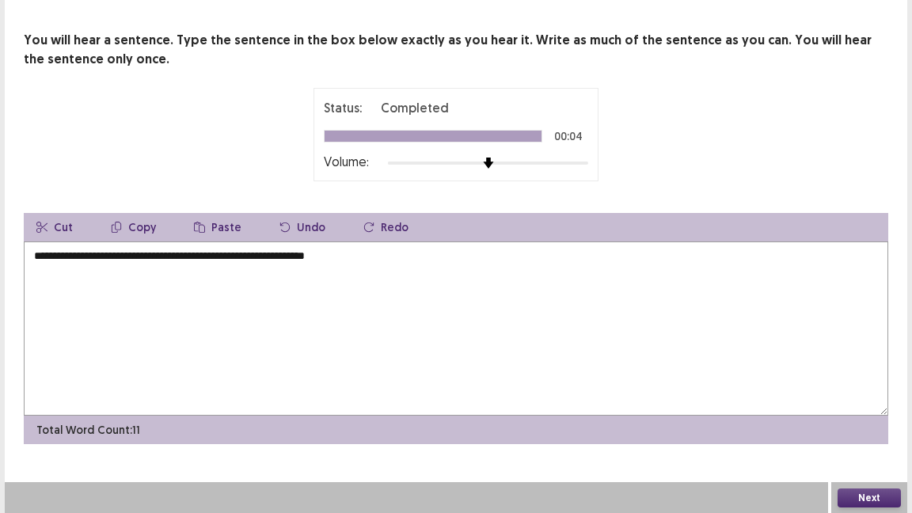
click at [890, 418] on button "Next" at bounding box center [868, 497] width 63 height 19
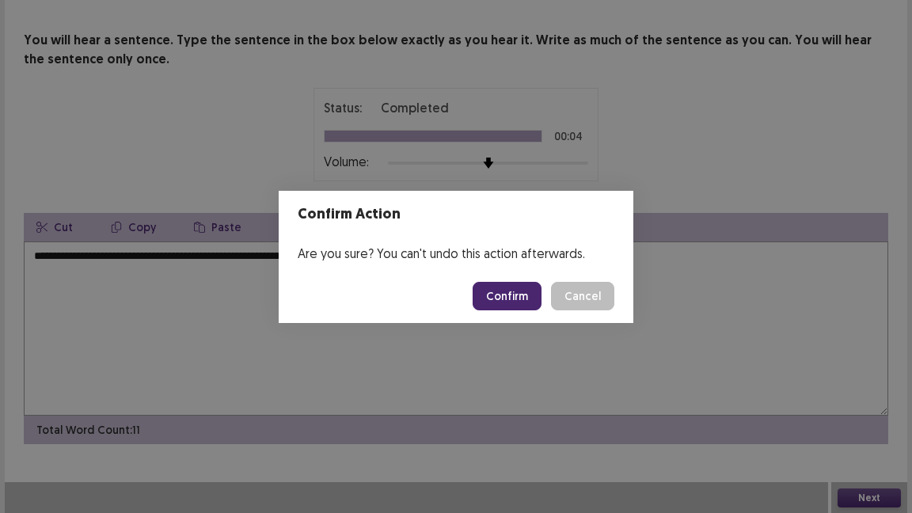
click at [541, 294] on button "Confirm" at bounding box center [507, 296] width 69 height 28
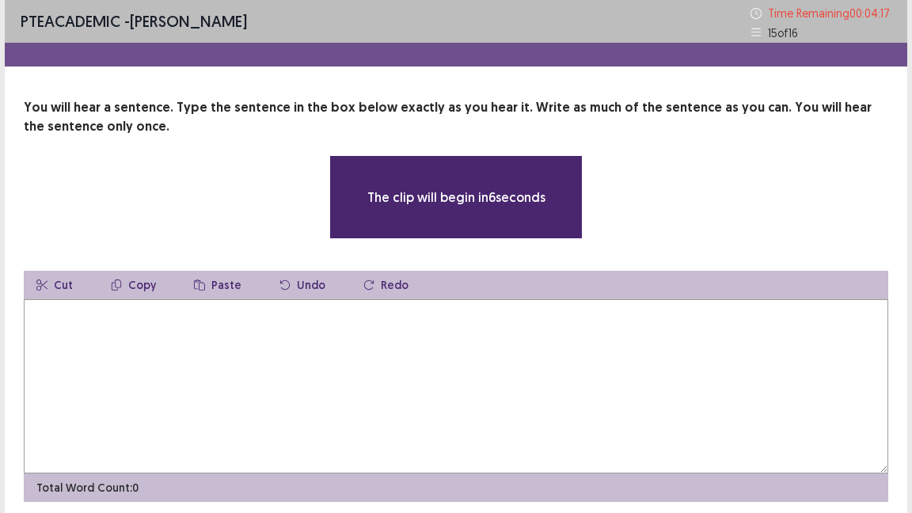
click at [291, 350] on textarea at bounding box center [456, 386] width 864 height 174
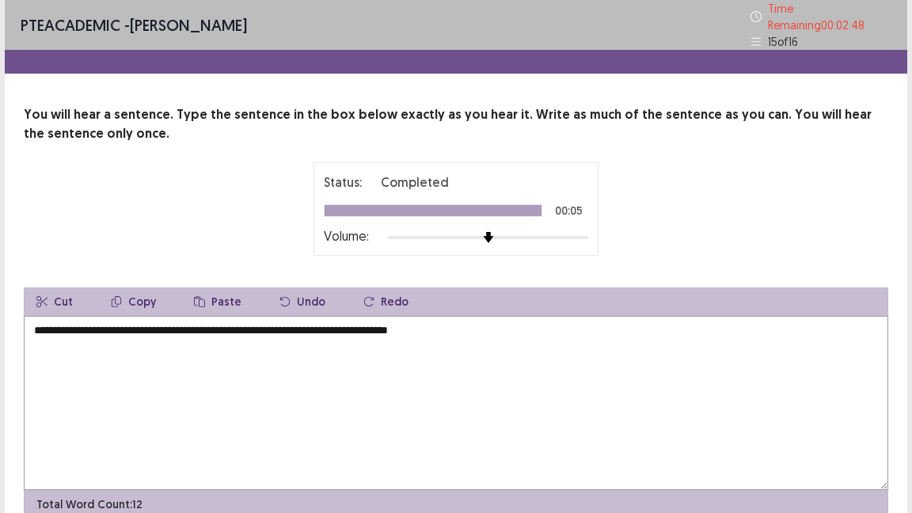
click at [111, 323] on textarea "**********" at bounding box center [456, 403] width 864 height 174
click at [282, 328] on textarea "**********" at bounding box center [456, 403] width 864 height 174
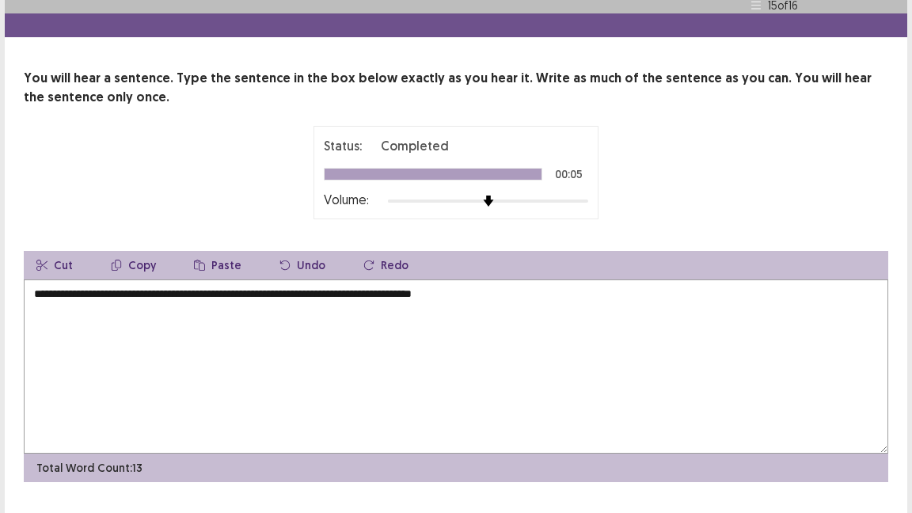
scroll to position [67, 0]
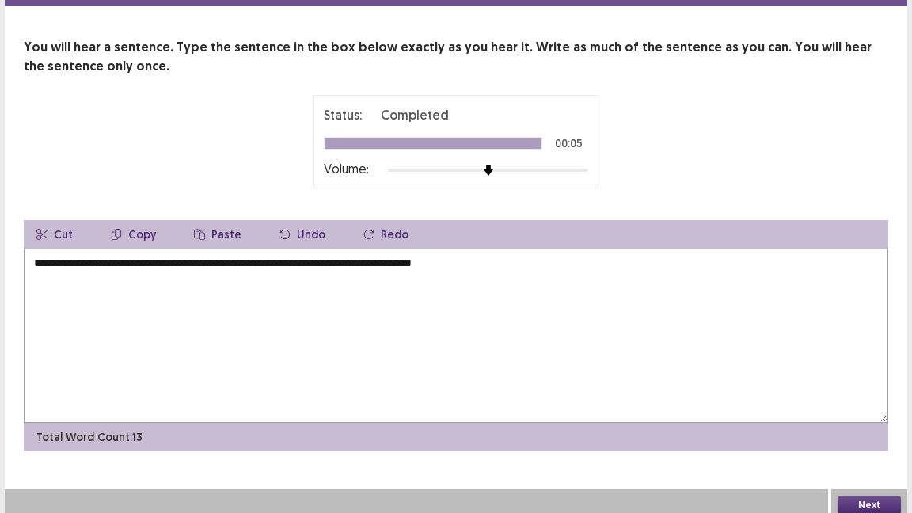
type textarea "**********"
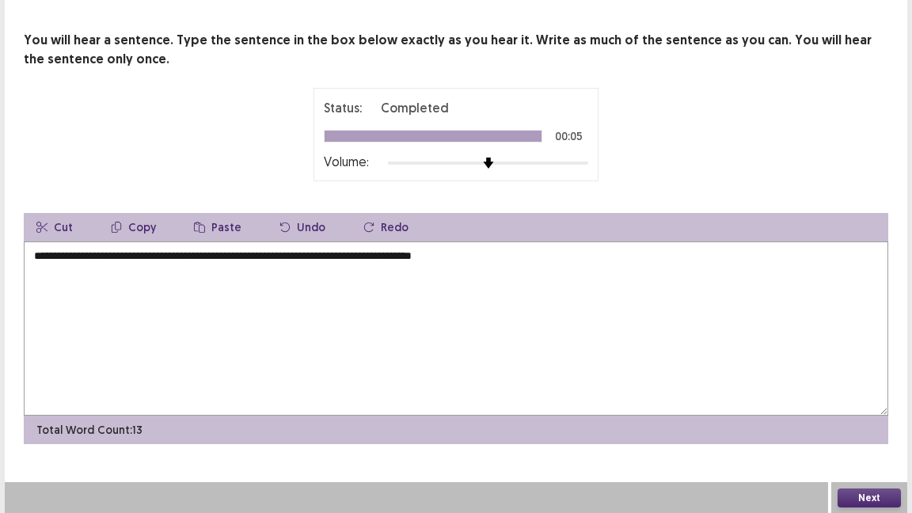
click at [881, 418] on button "Next" at bounding box center [868, 497] width 63 height 19
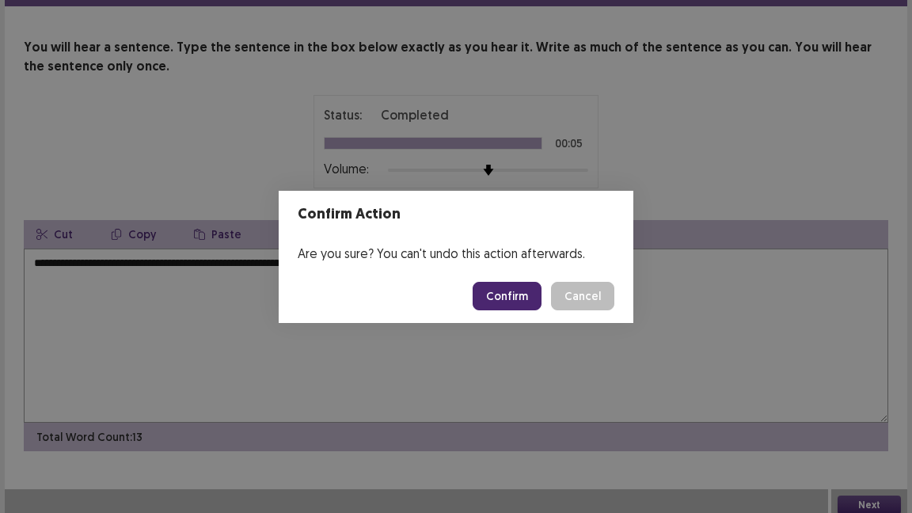
click at [521, 290] on button "Confirm" at bounding box center [507, 296] width 69 height 28
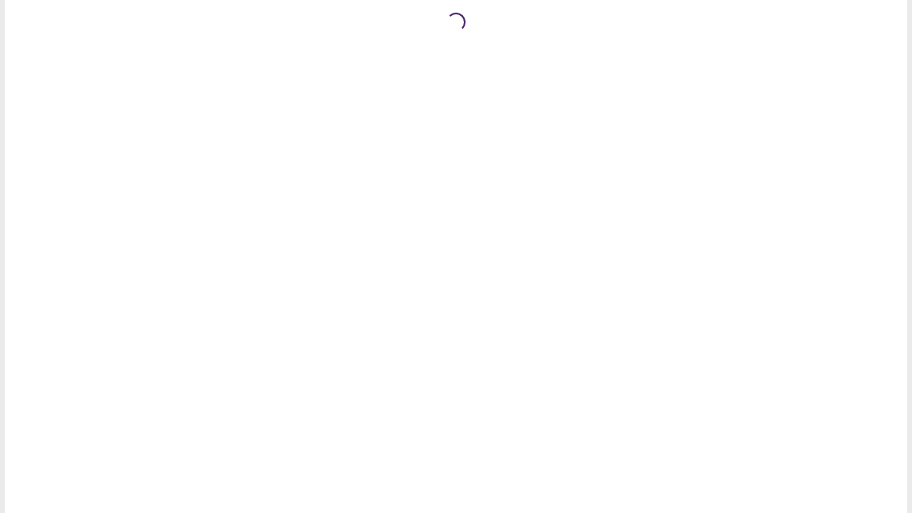
scroll to position [0, 0]
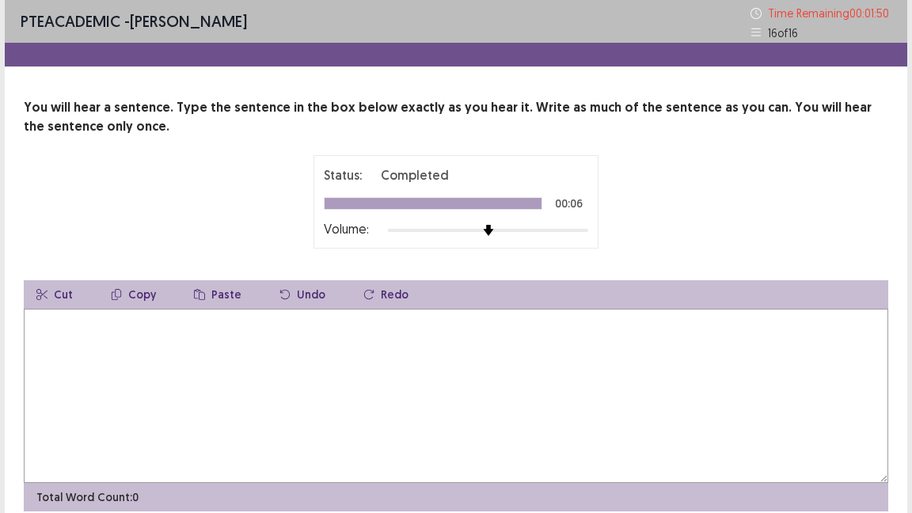
click at [531, 350] on textarea at bounding box center [456, 396] width 864 height 174
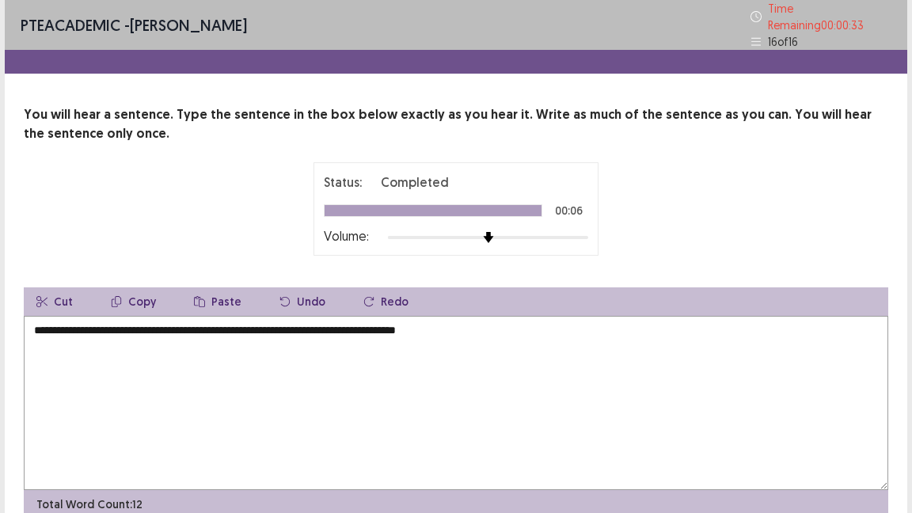
scroll to position [67, 0]
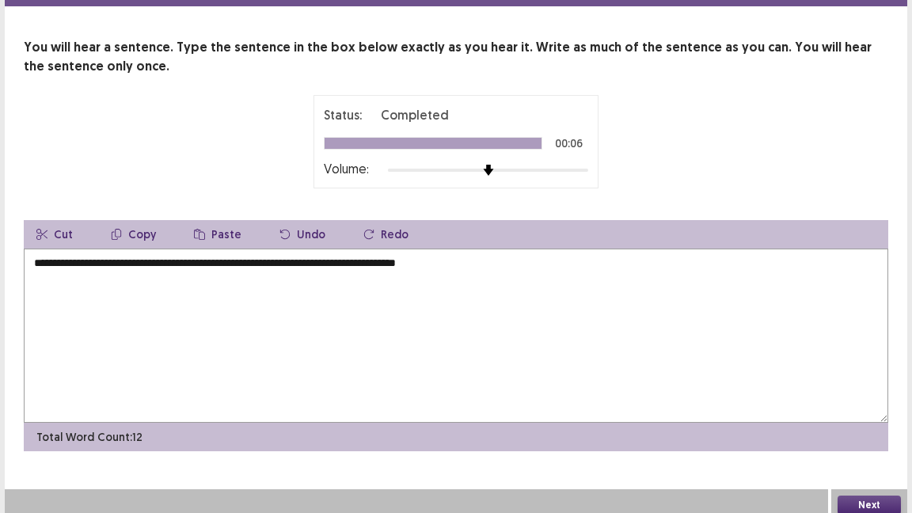
type textarea "**********"
click at [846, 418] on button "Next" at bounding box center [868, 504] width 63 height 19
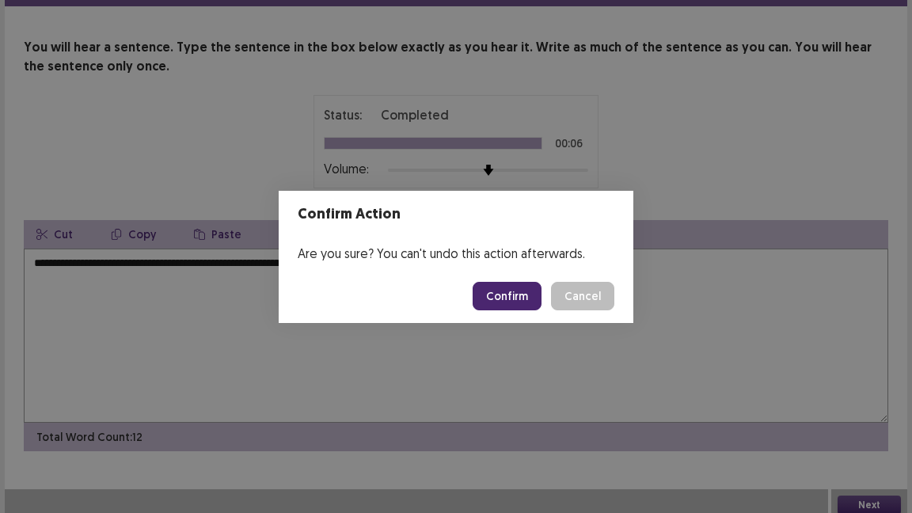
click at [525, 290] on button "Confirm" at bounding box center [507, 296] width 69 height 28
